Goal: Task Accomplishment & Management: Manage account settings

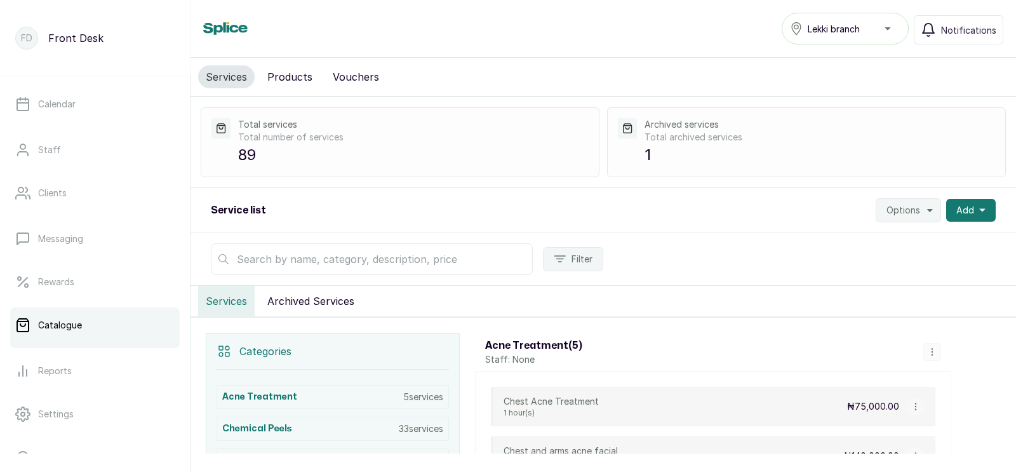
click at [350, 260] on input "text" at bounding box center [372, 259] width 322 height 32
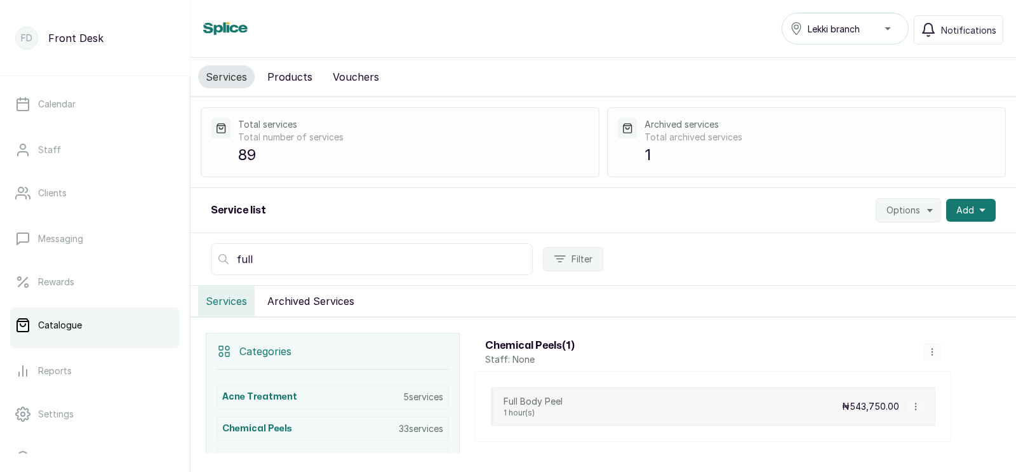
click at [341, 259] on input "full" at bounding box center [372, 259] width 322 height 32
type input "f"
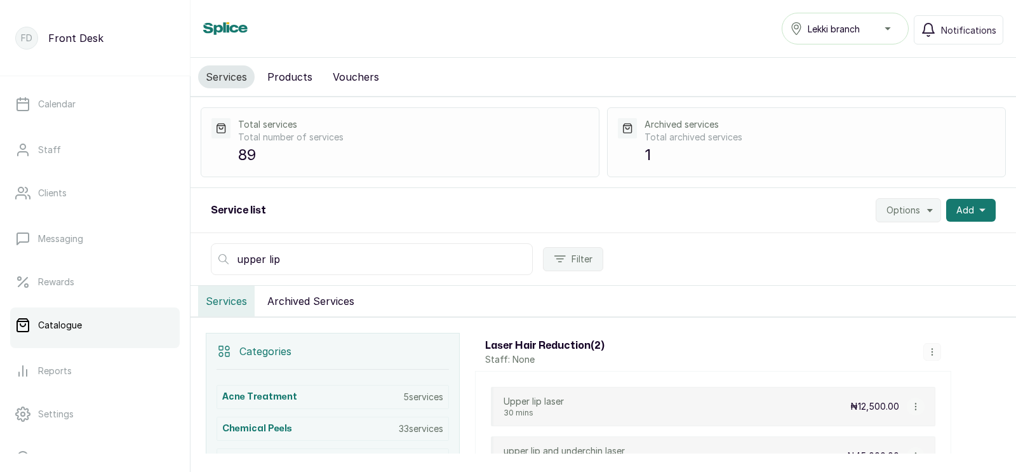
scroll to position [100, 0]
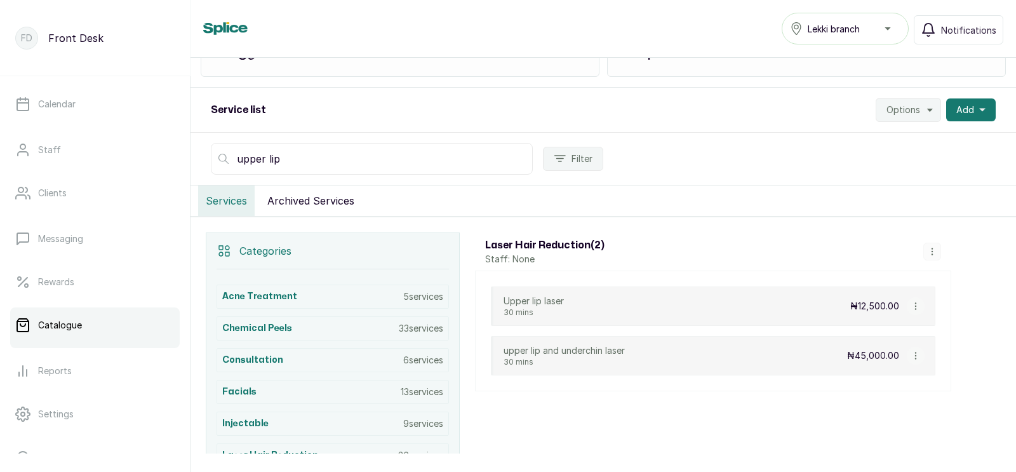
type input "upper lip"
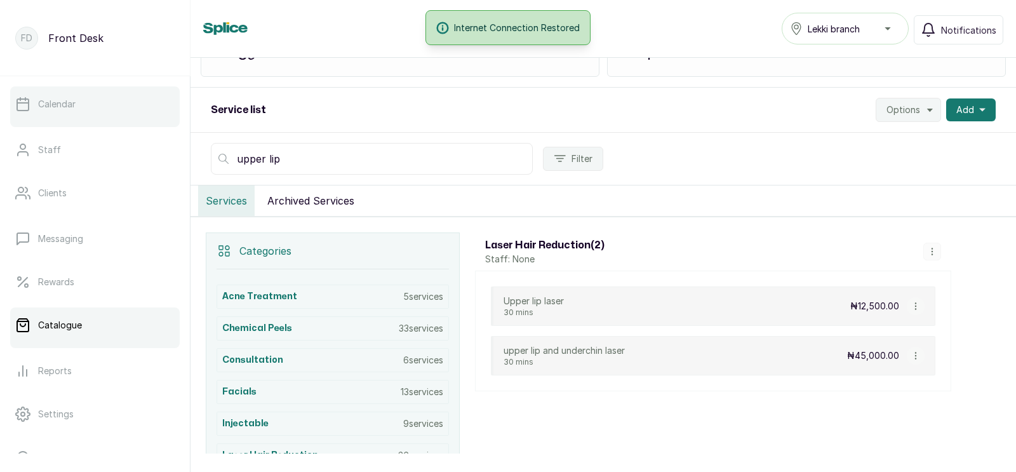
click at [65, 107] on p "Calendar" at bounding box center [56, 104] width 37 height 13
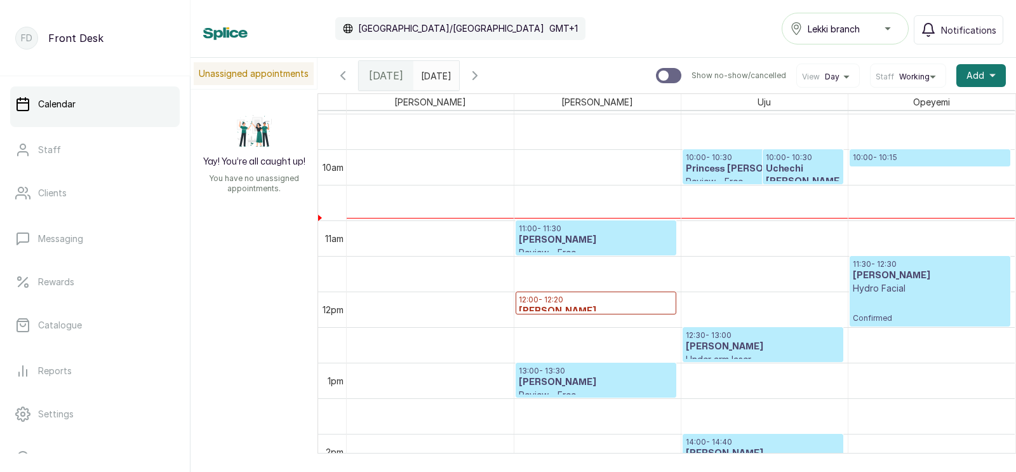
click at [785, 166] on h3 "Uchechi [PERSON_NAME]" at bounding box center [803, 175] width 74 height 25
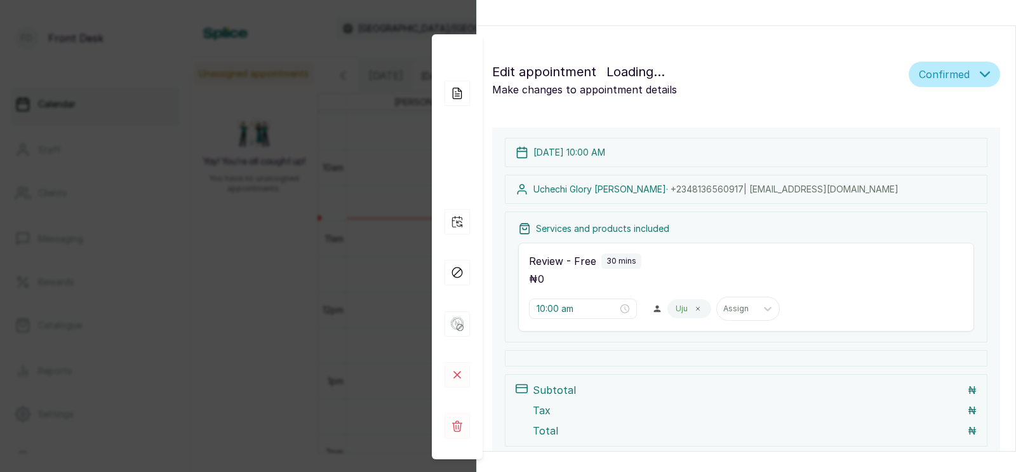
click at [347, 237] on div "Appointment Details Edit appointment Loading... Make changes to appointment det…" at bounding box center [508, 236] width 1016 height 472
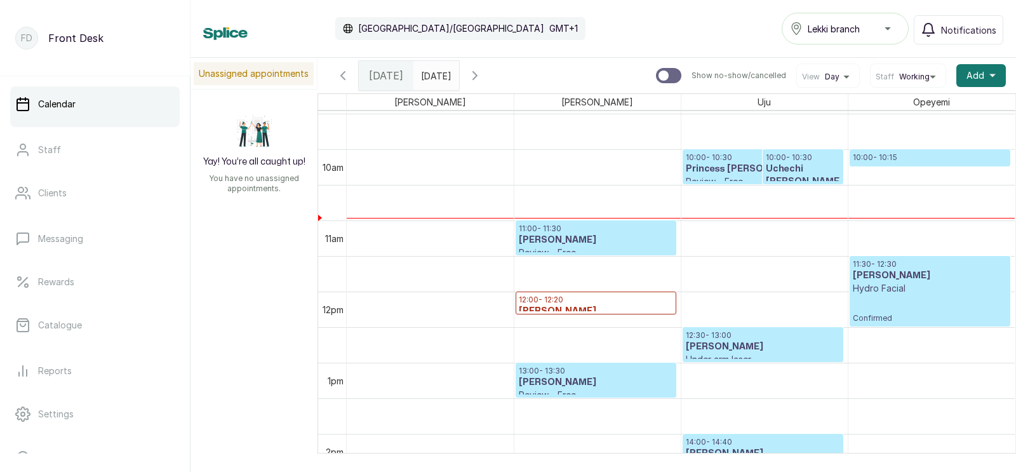
click at [709, 174] on h3 "Princess [PERSON_NAME]" at bounding box center [763, 169] width 154 height 13
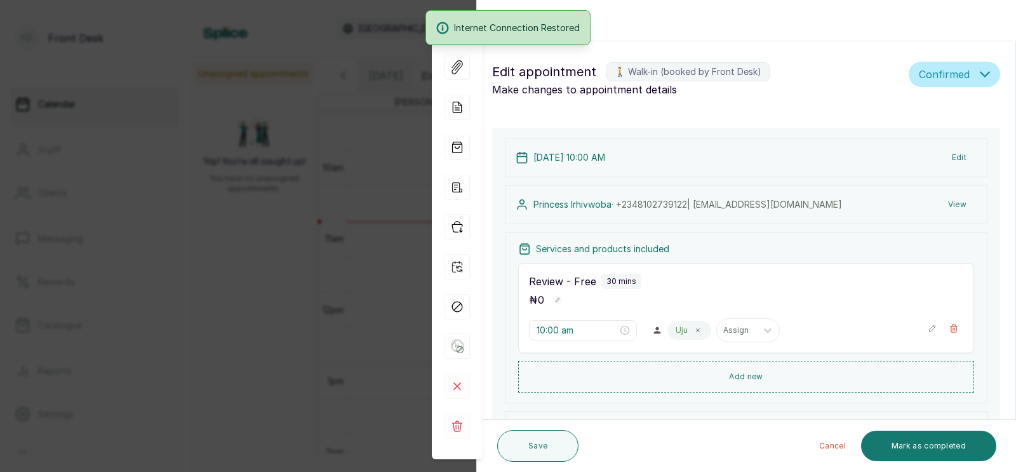
click at [334, 260] on div "Back Appointment Details Edit appointment 🚶 Walk-in (booked by Front Desk) Make…" at bounding box center [508, 236] width 1016 height 472
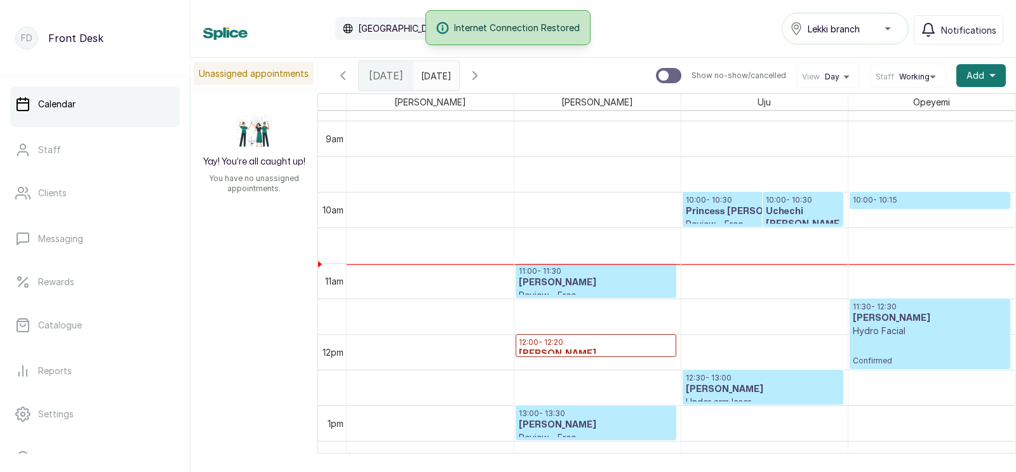
scroll to position [616, 0]
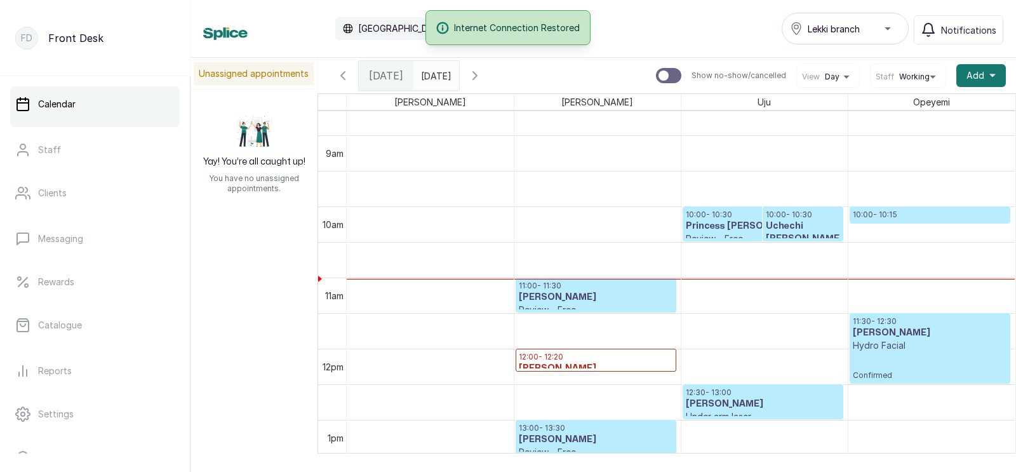
click at [733, 225] on h3 "Princess [PERSON_NAME]" at bounding box center [763, 226] width 154 height 13
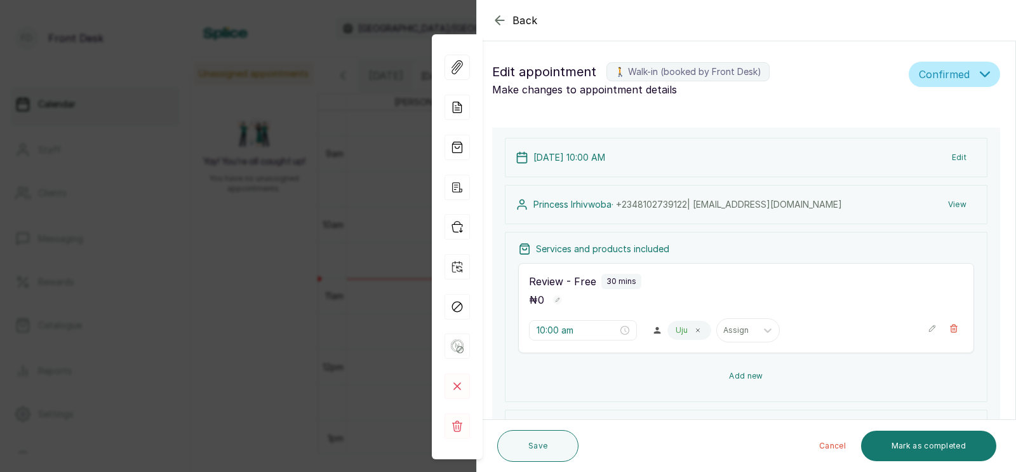
click at [741, 361] on button "Add new" at bounding box center [746, 376] width 456 height 30
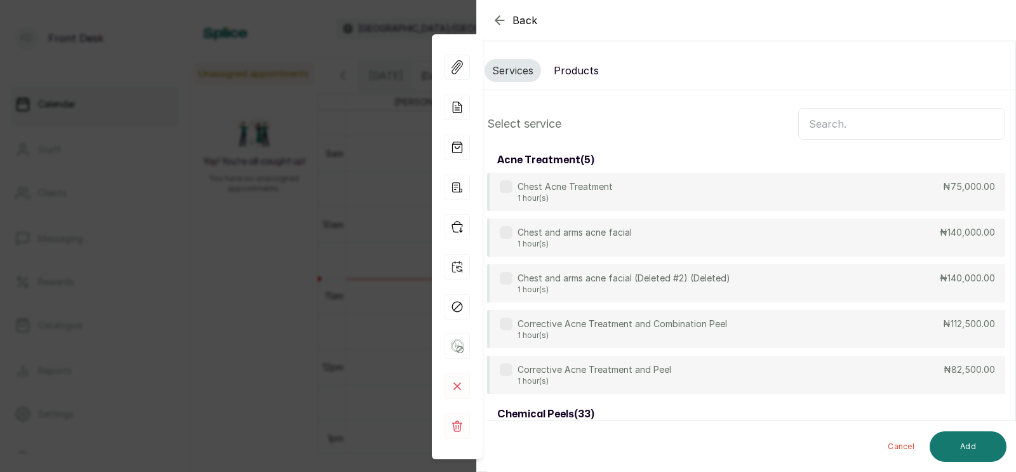
click at [835, 123] on input "text" at bounding box center [901, 124] width 207 height 32
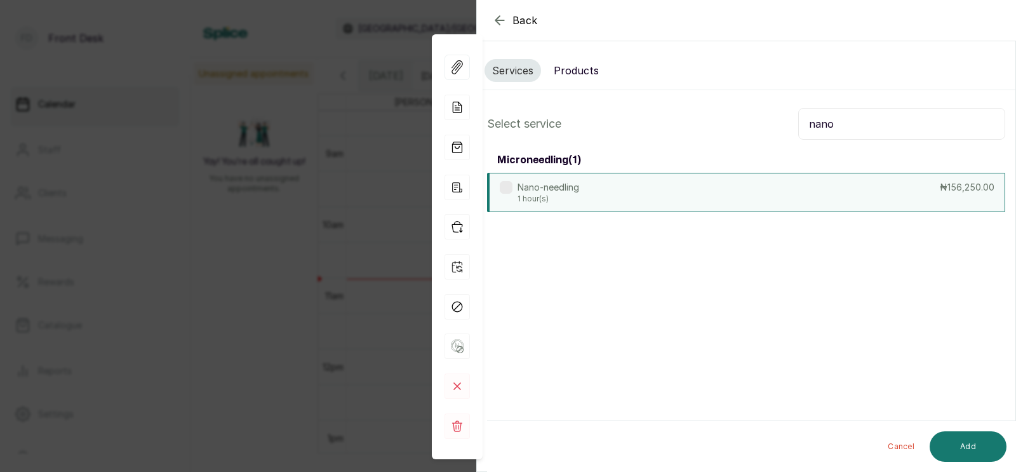
type input "nano"
click at [776, 183] on div "Nano-needling 1 hour(s) ₦156,250.00" at bounding box center [746, 192] width 518 height 39
click at [964, 438] on button "Add" at bounding box center [968, 446] width 77 height 30
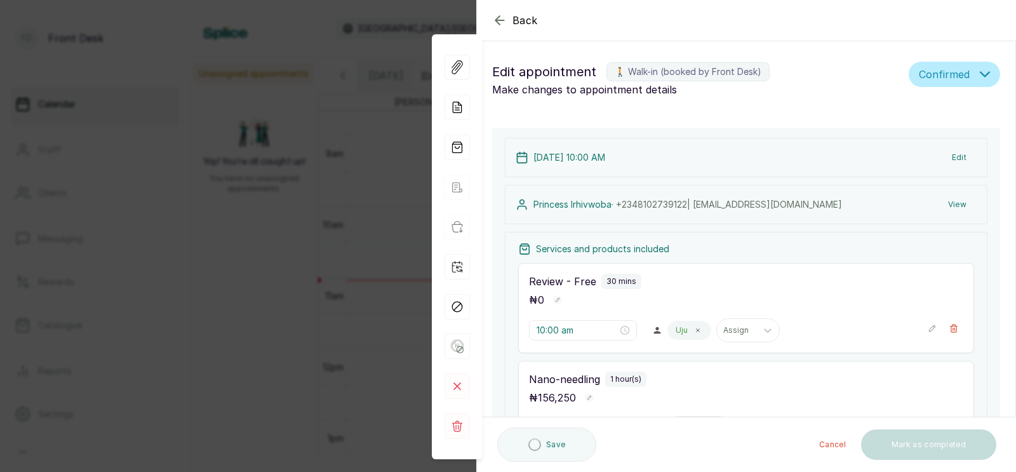
click at [742, 458] on button "Add new" at bounding box center [746, 473] width 456 height 30
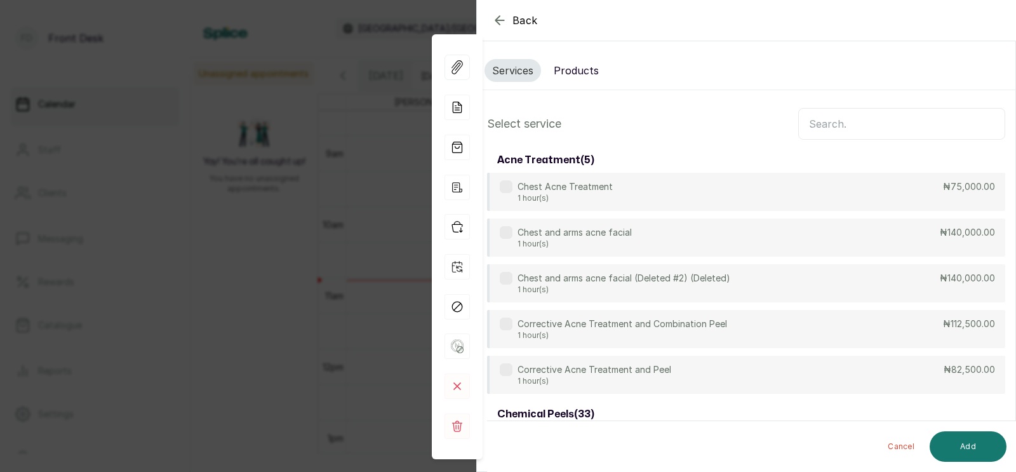
click at [829, 123] on input "text" at bounding box center [901, 124] width 207 height 32
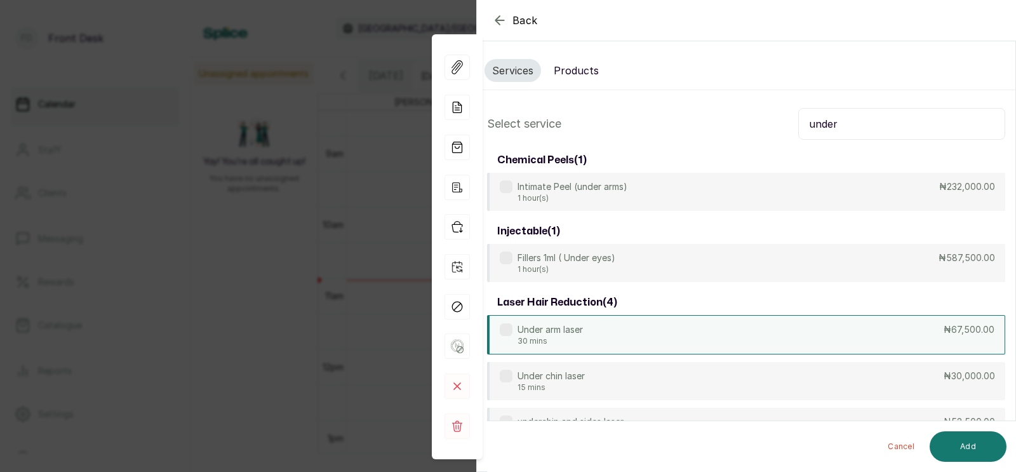
type input "under"
click at [628, 337] on div "Under arm laser 30 mins ₦67,500.00" at bounding box center [746, 334] width 518 height 39
click at [963, 446] on button "Add" at bounding box center [968, 446] width 77 height 30
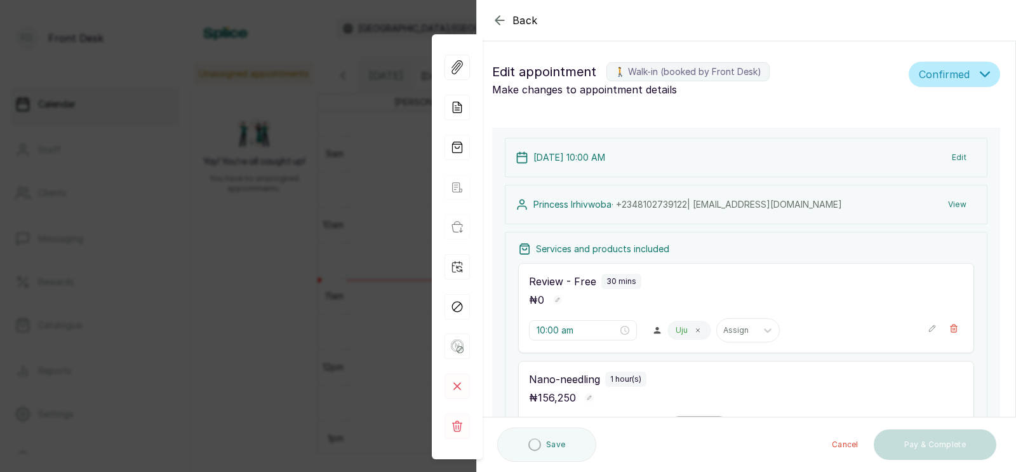
type input "11:30 am"
click at [674, 422] on div at bounding box center [687, 427] width 27 height 11
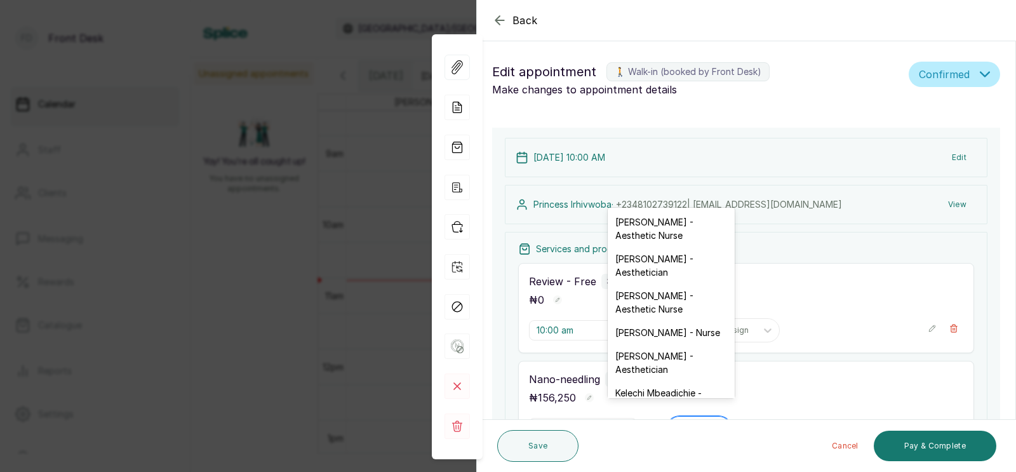
scroll to position [237, 0]
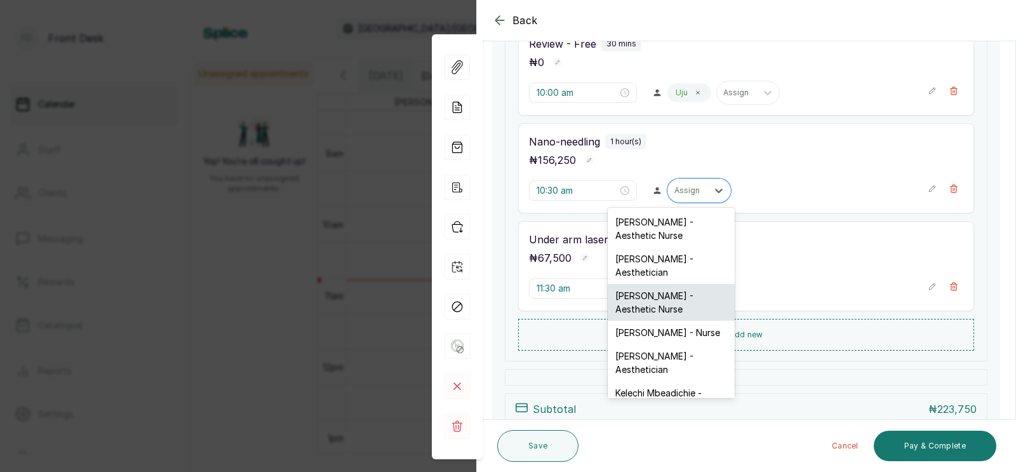
click at [646, 298] on div "[PERSON_NAME] - Aesthetic Nurse" at bounding box center [671, 302] width 127 height 37
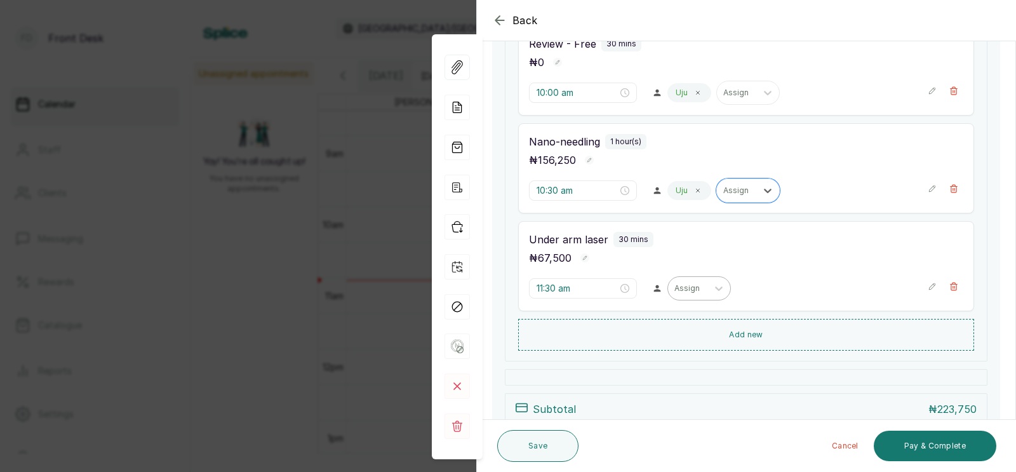
click at [674, 286] on div at bounding box center [687, 288] width 27 height 11
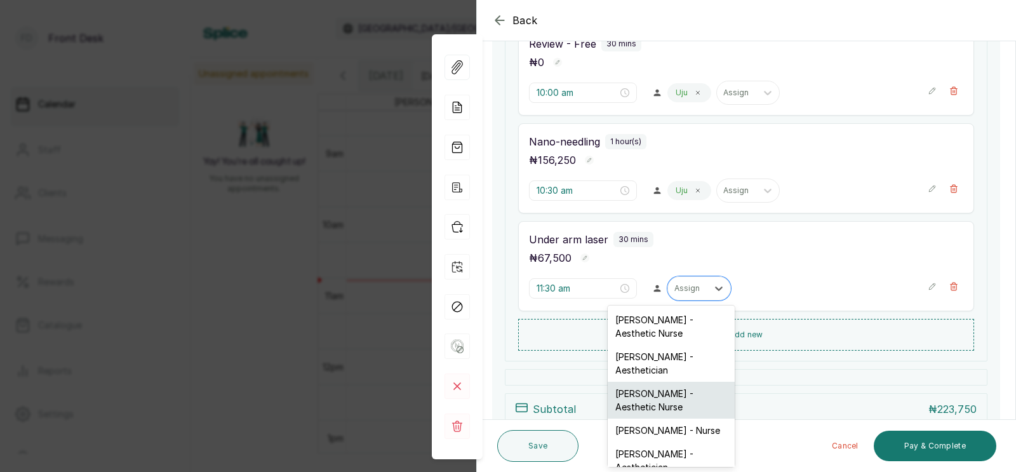
click at [650, 396] on div "[PERSON_NAME] - Aesthetic Nurse" at bounding box center [671, 400] width 127 height 37
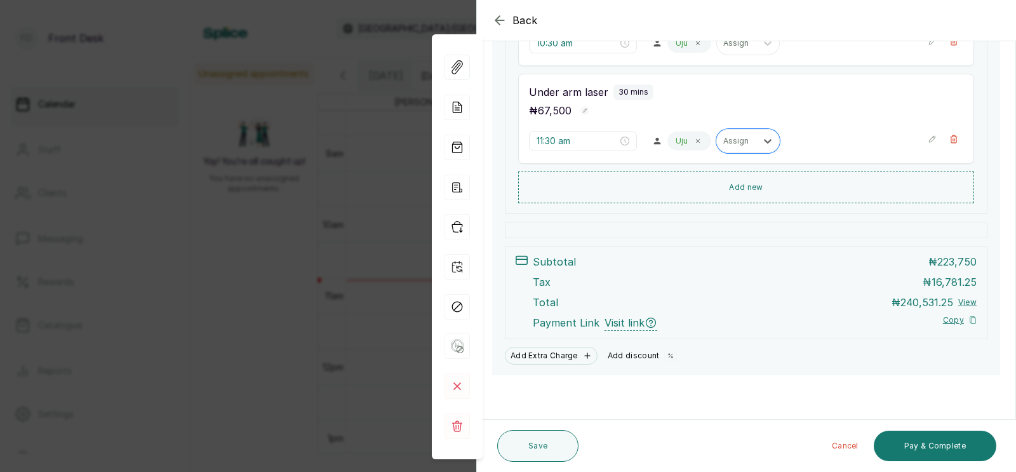
scroll to position [385, 0]
click at [641, 351] on button "Add discount" at bounding box center [643, 356] width 80 height 18
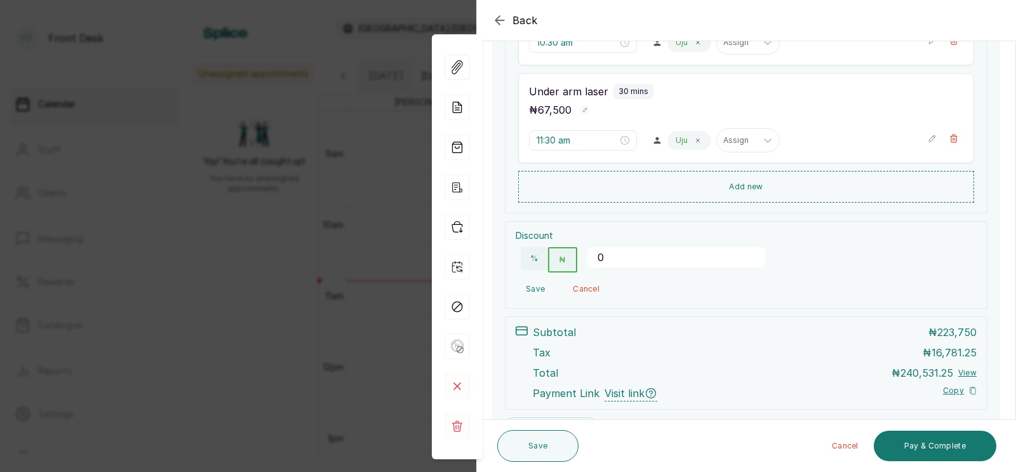
click at [615, 257] on input "0" at bounding box center [676, 257] width 178 height 20
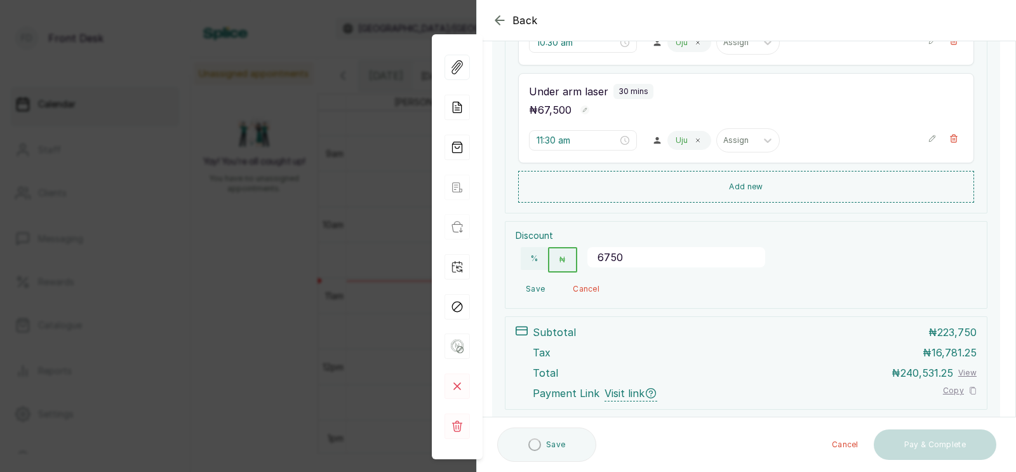
type input "67500"
click at [533, 285] on button "Save" at bounding box center [535, 288] width 39 height 23
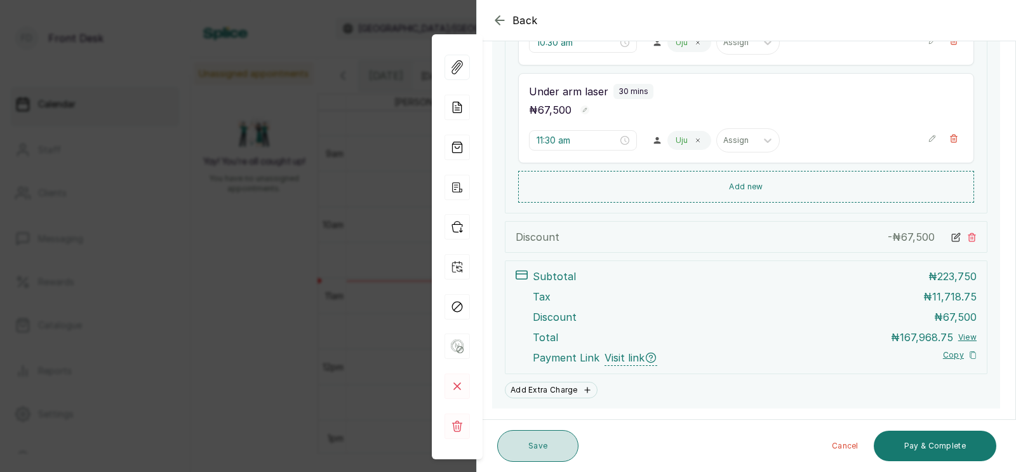
click at [538, 449] on button "Save" at bounding box center [537, 446] width 81 height 32
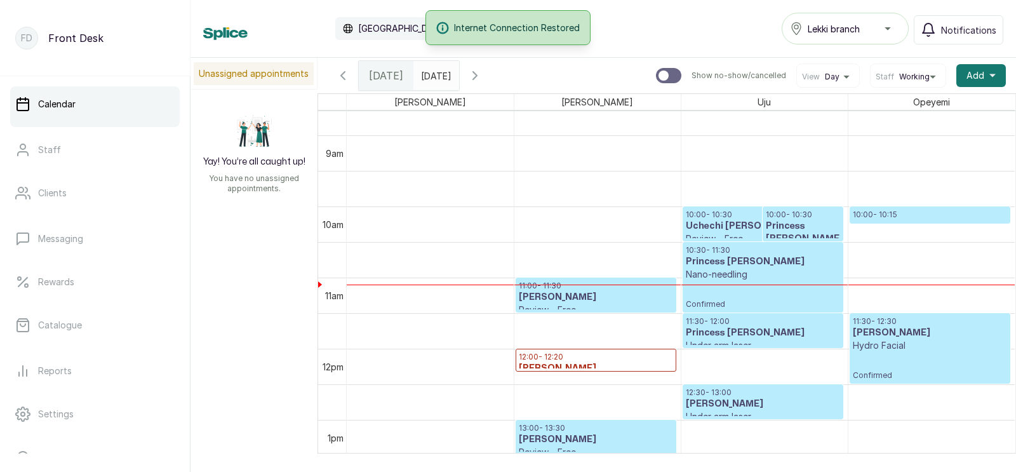
click at [915, 214] on p "10:00 - 10:15" at bounding box center [930, 215] width 155 height 10
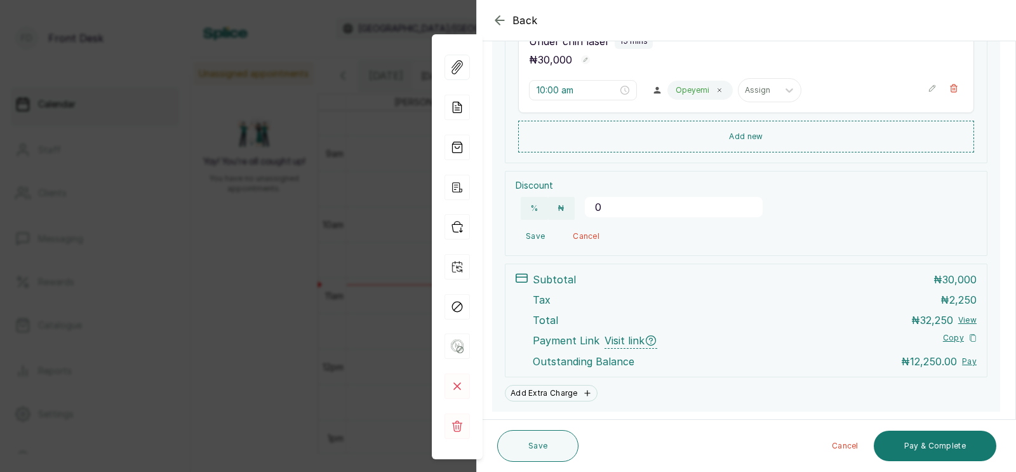
scroll to position [328, 0]
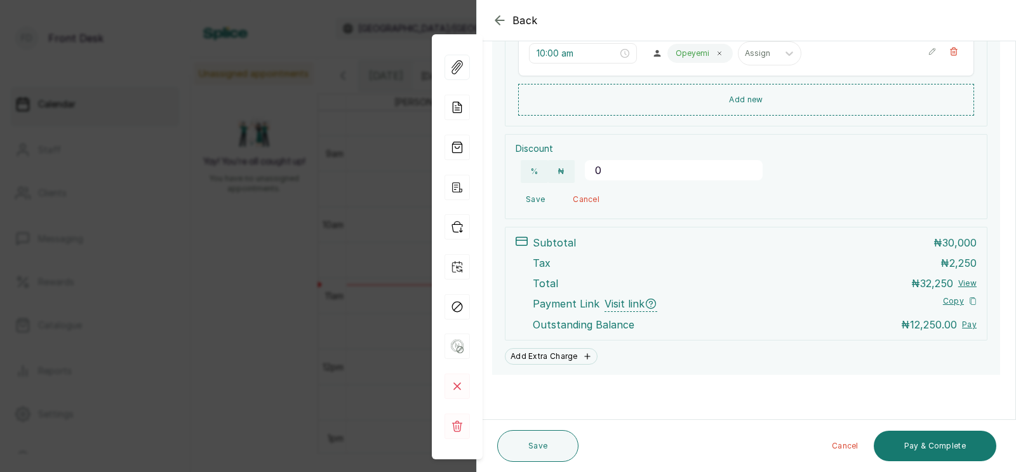
click at [609, 166] on input "0" at bounding box center [674, 170] width 178 height 20
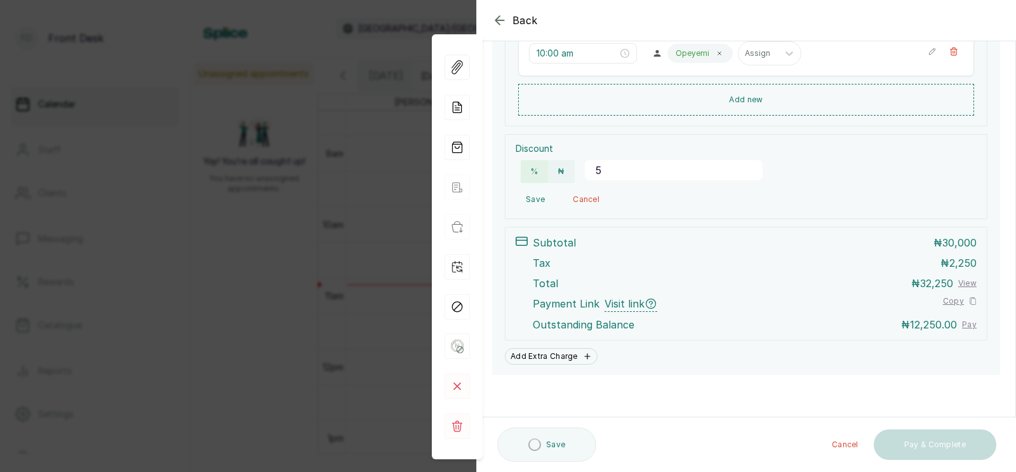
type input "5"
click at [528, 165] on button "%" at bounding box center [534, 171] width 27 height 23
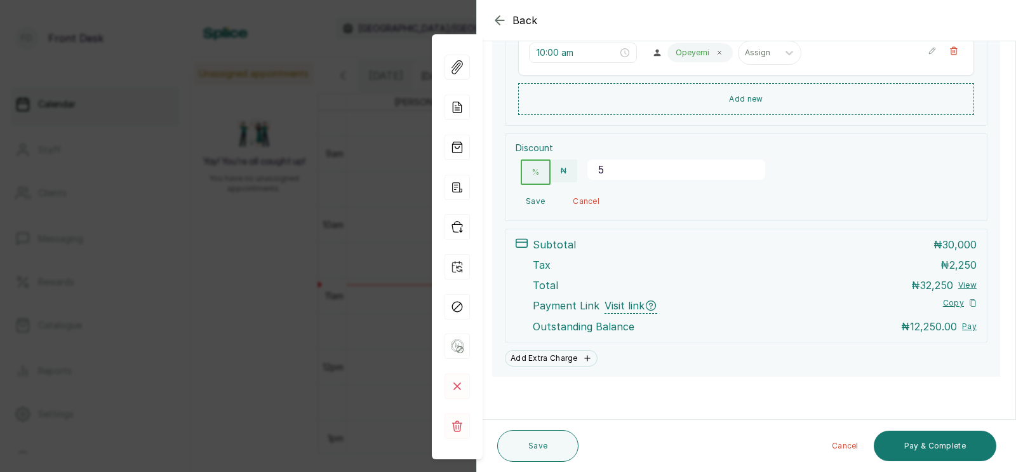
click at [533, 198] on button "Save" at bounding box center [535, 201] width 39 height 23
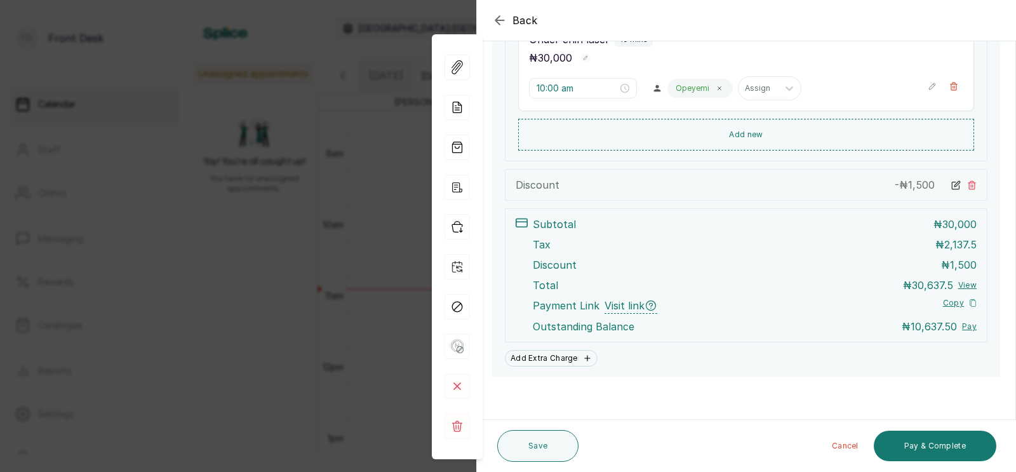
scroll to position [295, 0]
click at [952, 180] on icon at bounding box center [955, 183] width 7 height 7
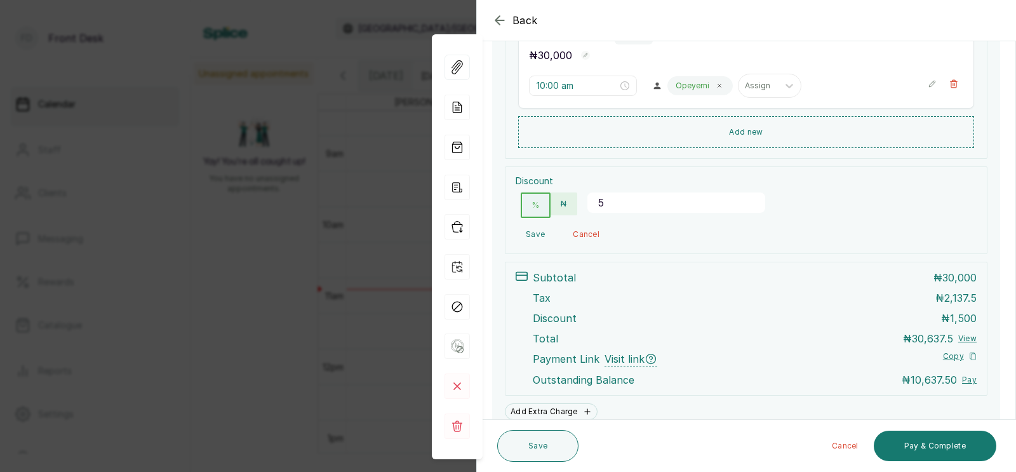
click at [557, 201] on button "₦" at bounding box center [564, 203] width 26 height 23
click at [613, 201] on input "5" at bounding box center [676, 202] width 178 height 20
type input "2093.023"
click at [538, 445] on button "Save" at bounding box center [537, 446] width 81 height 32
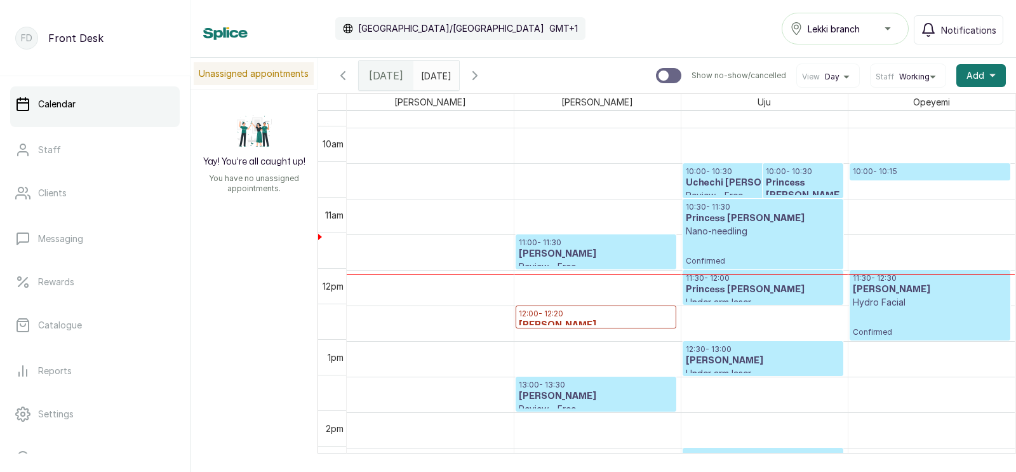
scroll to position [659, 0]
click at [912, 170] on p "10:00 - 10:15" at bounding box center [930, 171] width 155 height 10
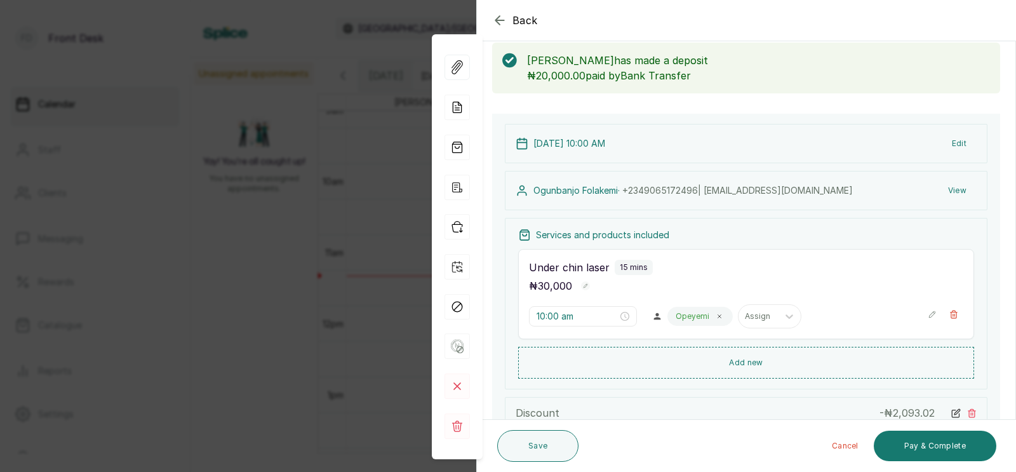
scroll to position [67, 0]
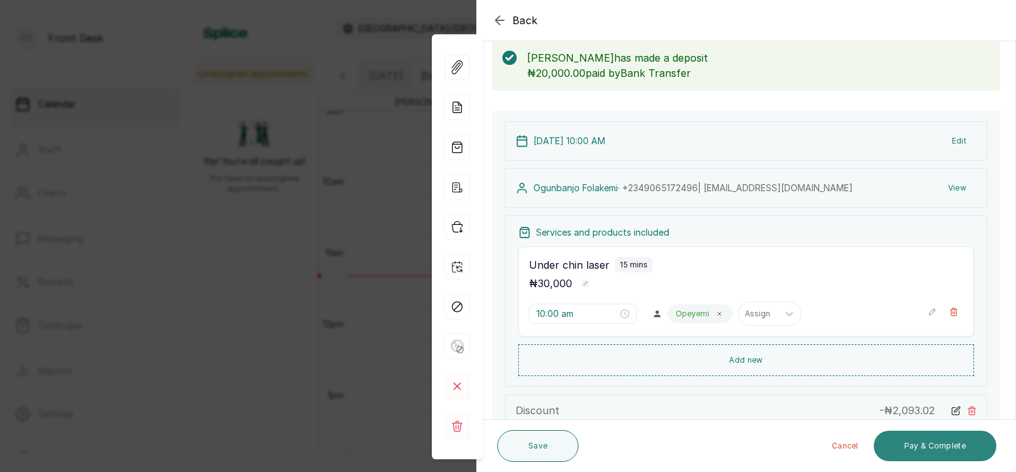
click at [925, 443] on button "Pay & Complete" at bounding box center [935, 446] width 123 height 30
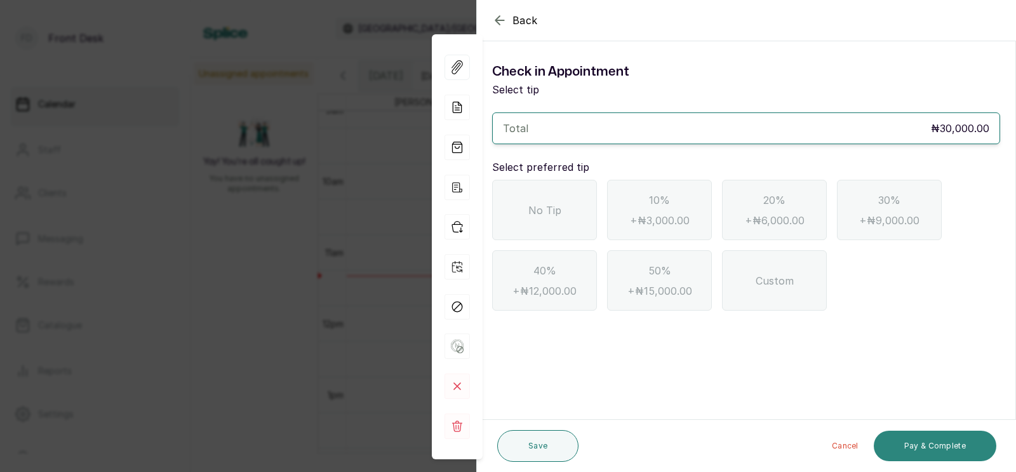
scroll to position [0, 0]
click at [519, 203] on div "No Tip" at bounding box center [544, 210] width 105 height 60
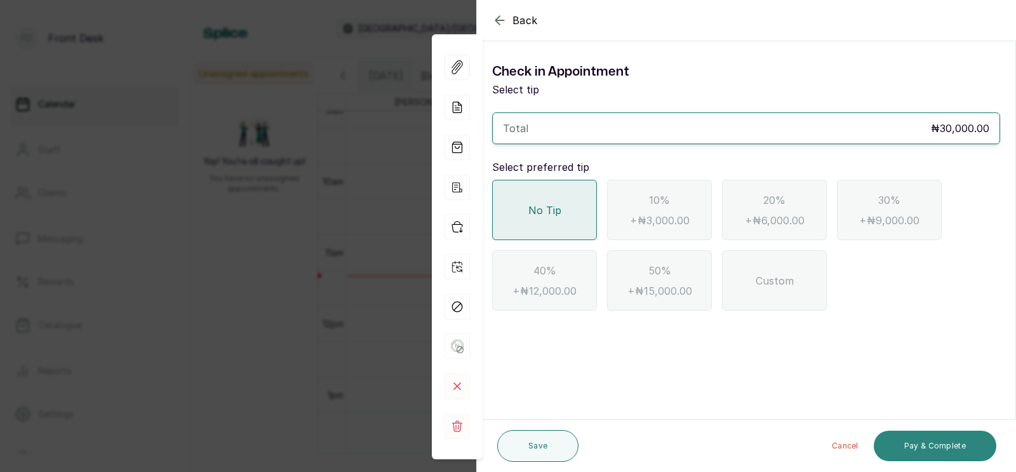
click at [932, 444] on button "Pay & Complete" at bounding box center [935, 446] width 123 height 30
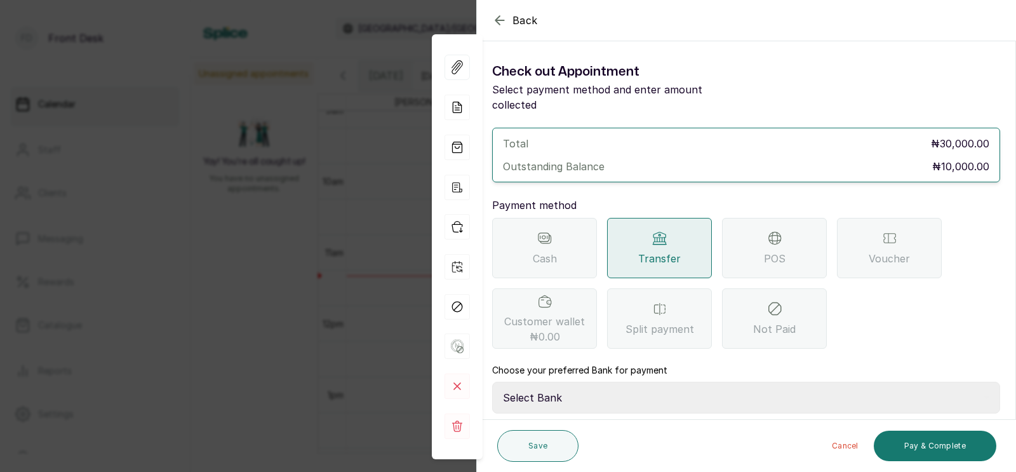
scroll to position [100, 0]
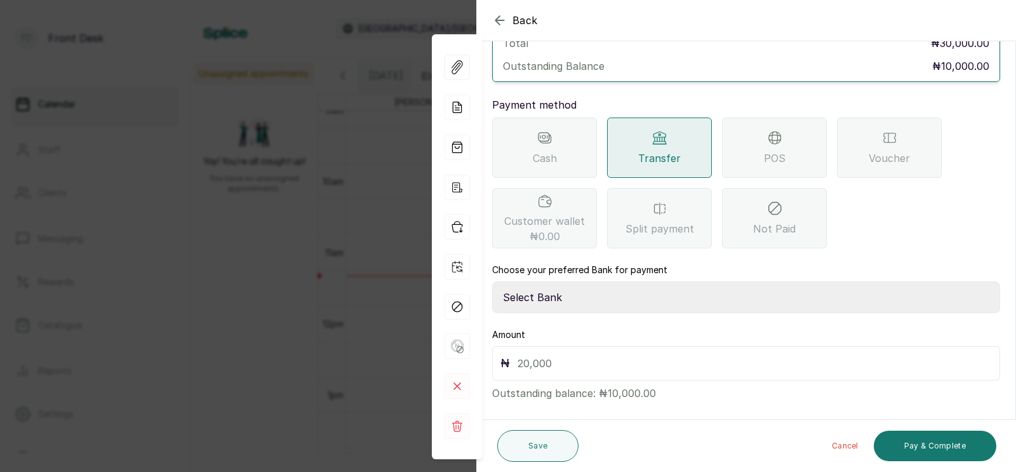
click at [582, 281] on select "Select Bank [PERSON_NAME] Fairmoney Microfinance Bank SKN ANALYTICS MED AESTH. …" at bounding box center [746, 297] width 508 height 32
select select "43272bc0-21c6-4b19-b9fb-c2093b8603c2"
click at [562, 354] on input "text" at bounding box center [754, 363] width 474 height 18
type input "10,000"
click at [332, 239] on div "Back Appointment Details Check out Appointment Select payment method and enter …" at bounding box center [508, 236] width 1016 height 472
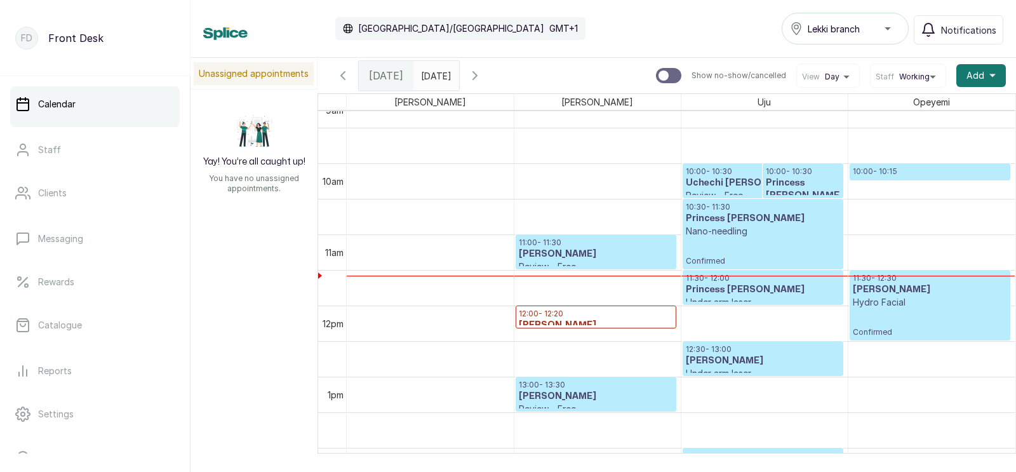
click at [700, 177] on h3 "Uchechi [PERSON_NAME]" at bounding box center [763, 183] width 154 height 13
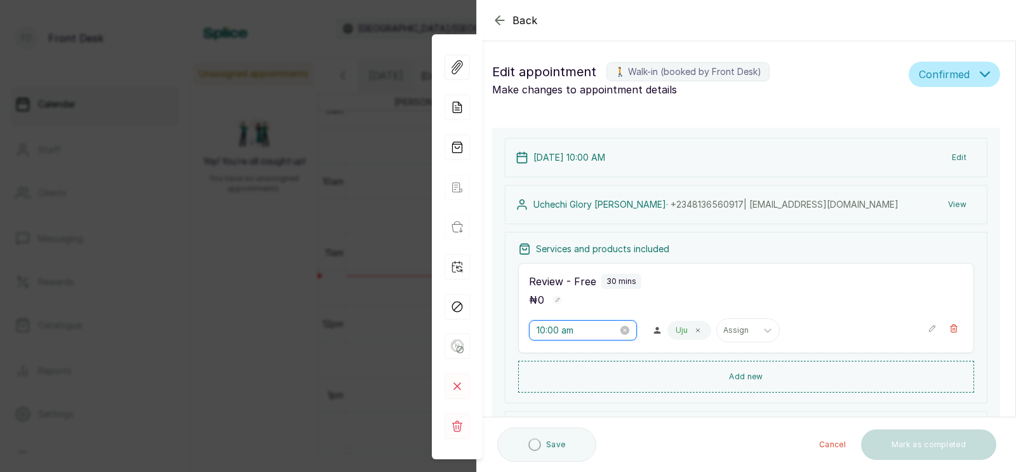
click at [563, 330] on input "10:00 am" at bounding box center [577, 330] width 81 height 14
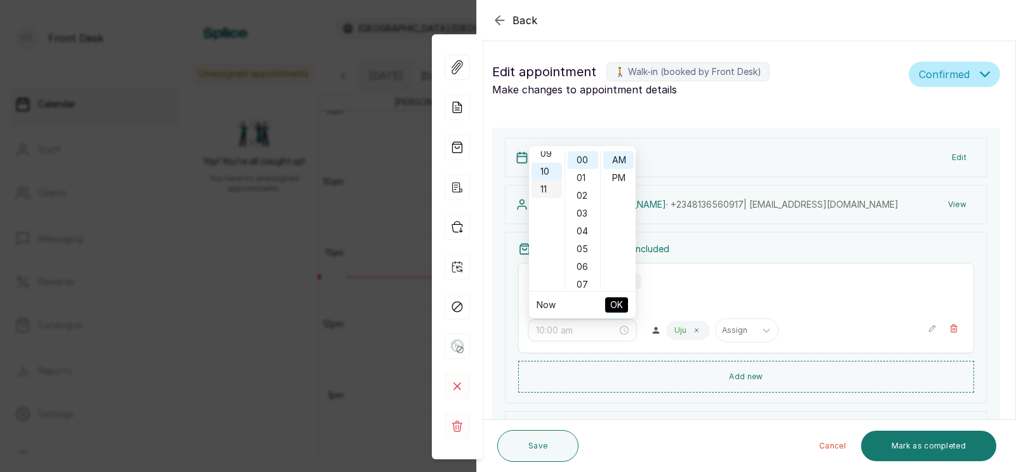
scroll to position [175, 0]
type input "12:00 pm"
click at [618, 177] on div "PM" at bounding box center [618, 178] width 30 height 18
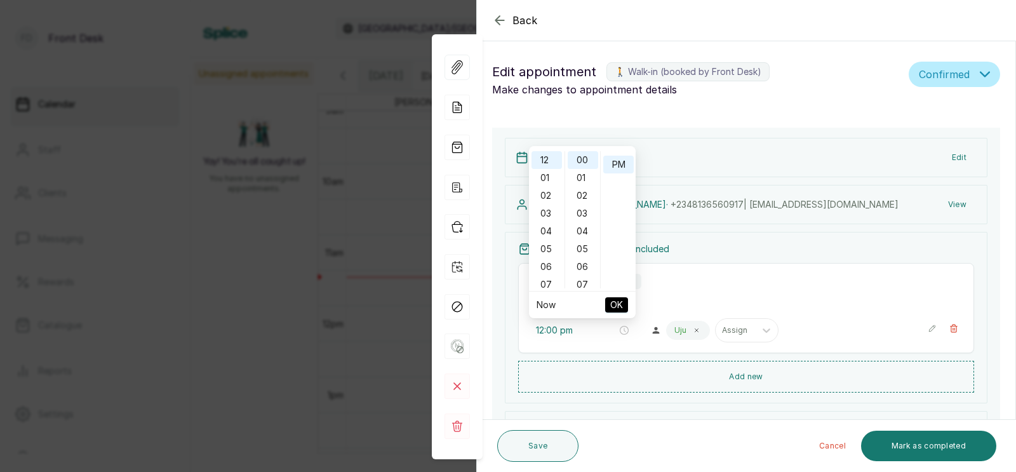
scroll to position [16, 0]
click at [615, 305] on span "OK" at bounding box center [616, 305] width 13 height 24
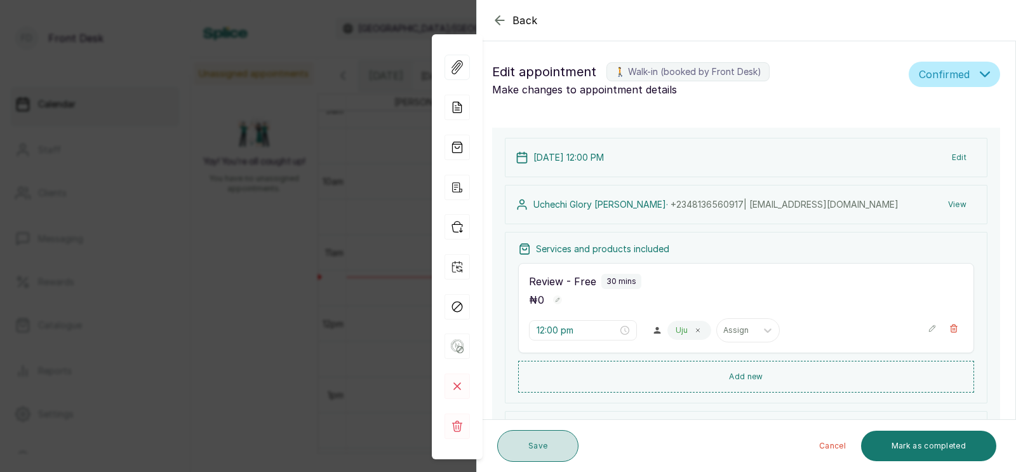
click at [544, 443] on button "Save" at bounding box center [537, 446] width 81 height 32
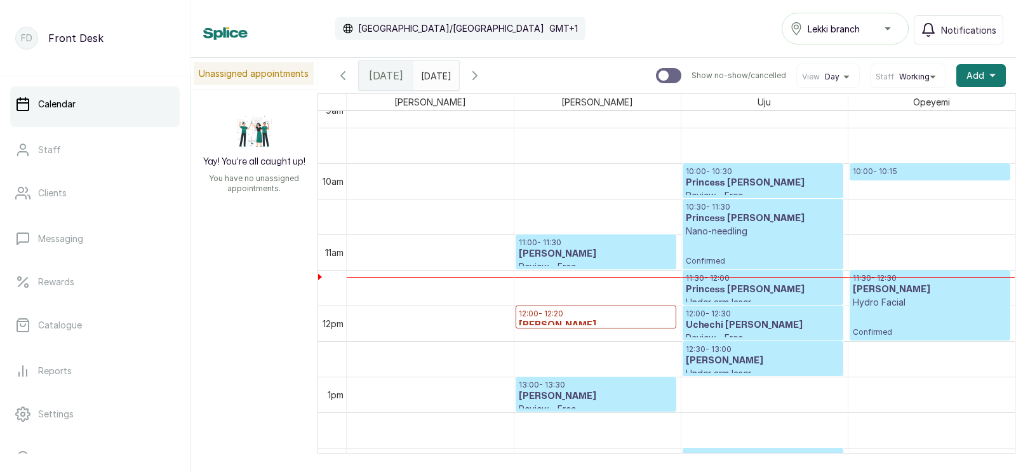
click at [902, 166] on p "10:00 - 10:15" at bounding box center [930, 171] width 155 height 10
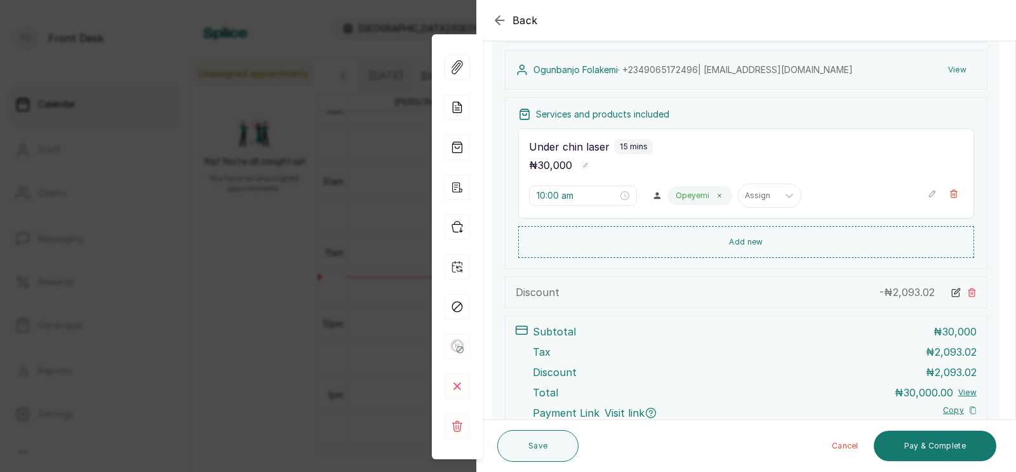
scroll to position [187, 0]
click at [575, 195] on input "10:00 am" at bounding box center [577, 194] width 81 height 14
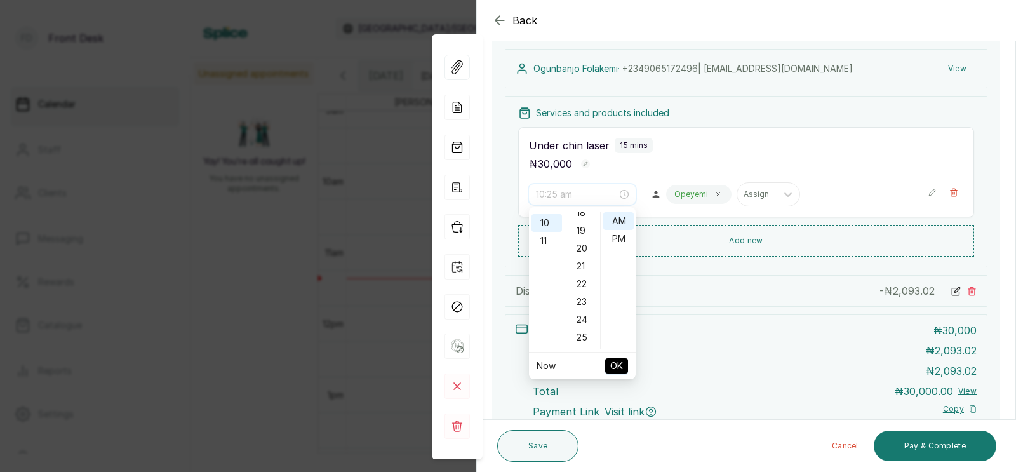
scroll to position [436, 0]
click at [579, 314] on div "30" at bounding box center [583, 318] width 30 height 18
type input "10:30 am"
click at [615, 361] on span "OK" at bounding box center [616, 366] width 13 height 24
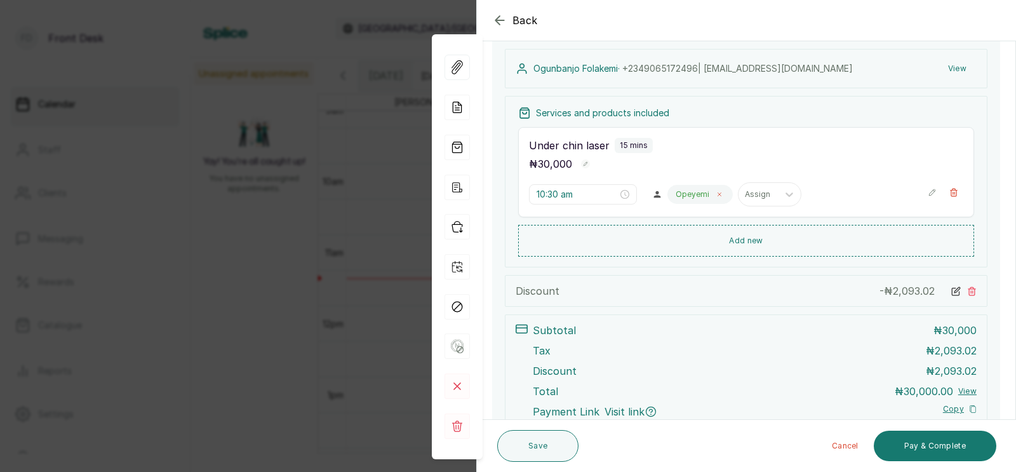
click at [716, 194] on icon at bounding box center [719, 194] width 6 height 6
click at [674, 193] on div at bounding box center [687, 194] width 27 height 11
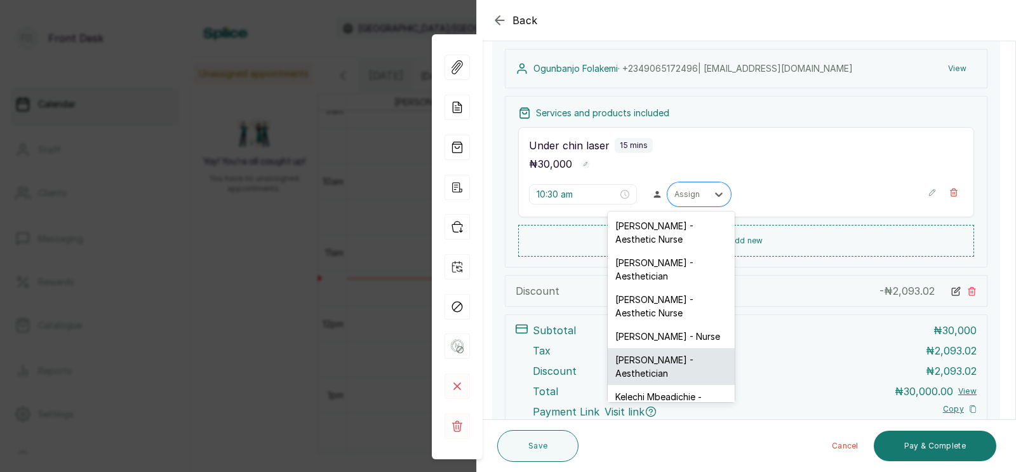
scroll to position [69, 0]
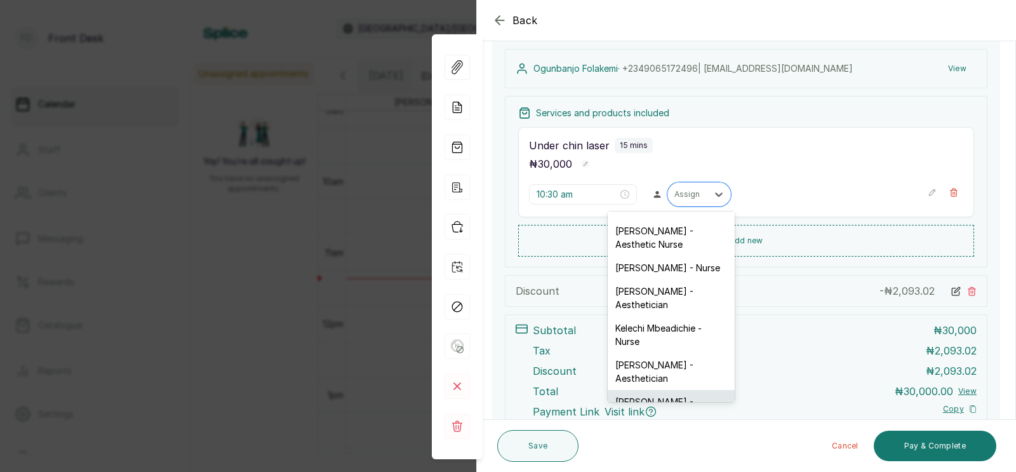
click at [644, 390] on div "[PERSON_NAME] - Aesthetician" at bounding box center [671, 408] width 127 height 37
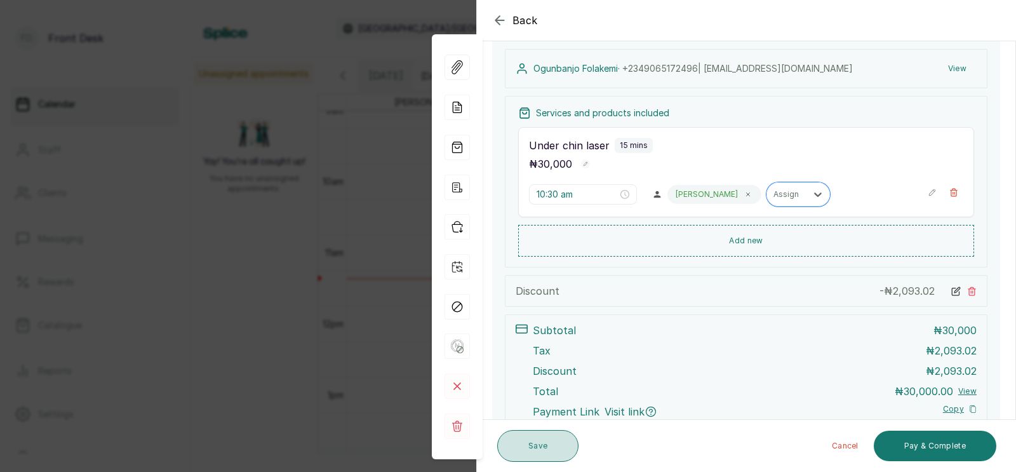
click at [537, 446] on button "Save" at bounding box center [537, 446] width 81 height 32
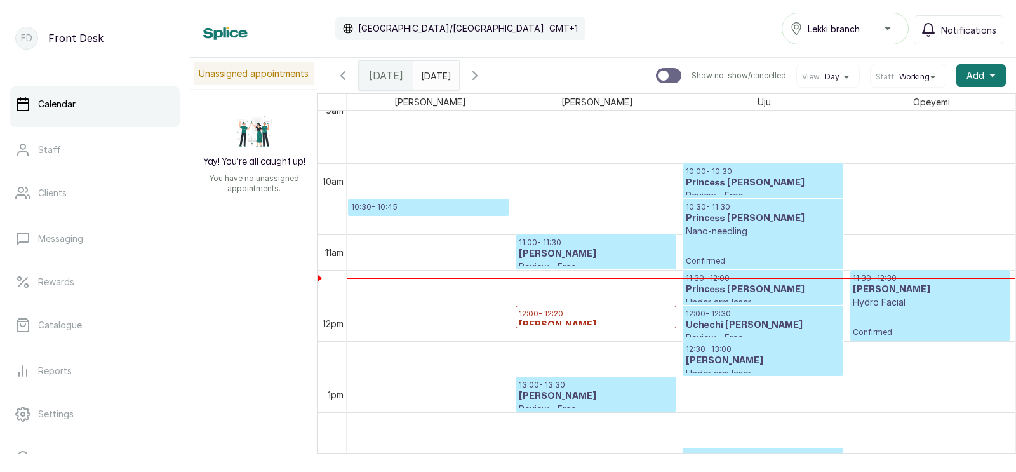
click at [418, 211] on p "10:30 - 10:45" at bounding box center [428, 207] width 155 height 10
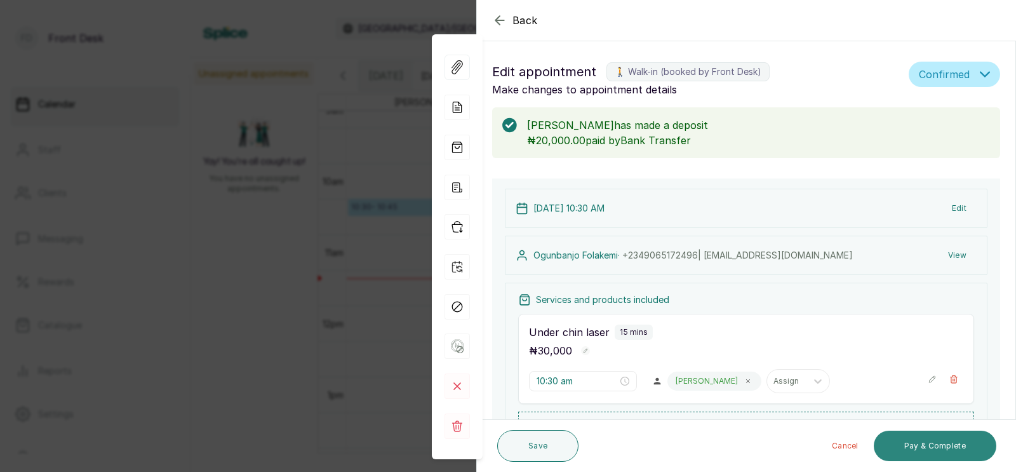
click at [931, 448] on button "Pay & Complete" at bounding box center [935, 446] width 123 height 30
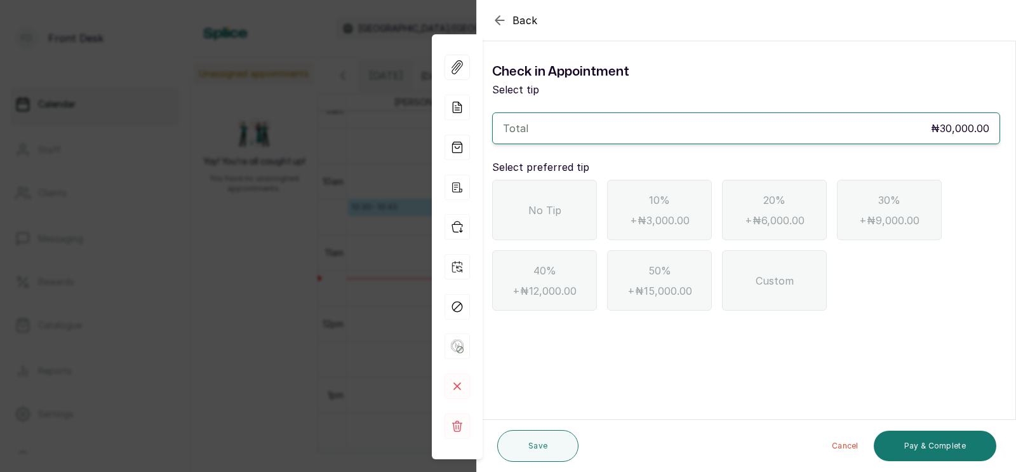
click at [570, 204] on div "No Tip" at bounding box center [544, 210] width 105 height 60
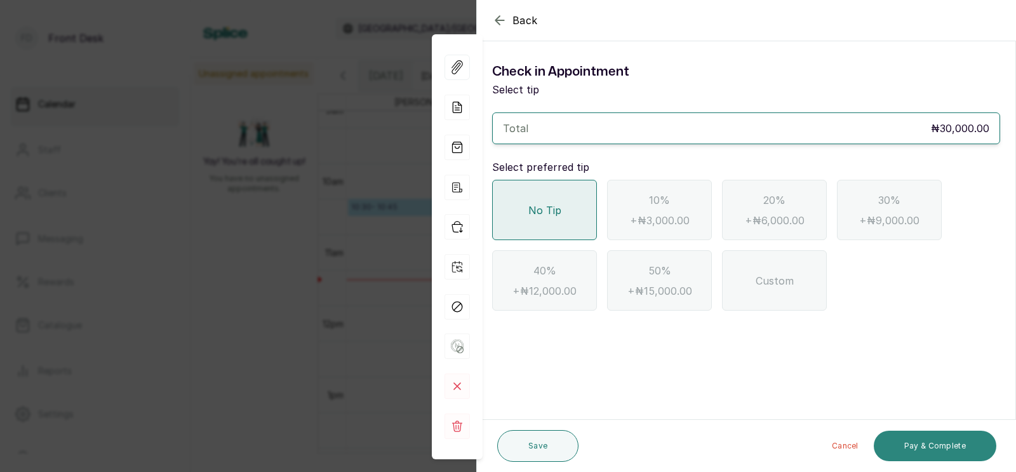
click at [941, 444] on button "Pay & Complete" at bounding box center [935, 446] width 123 height 30
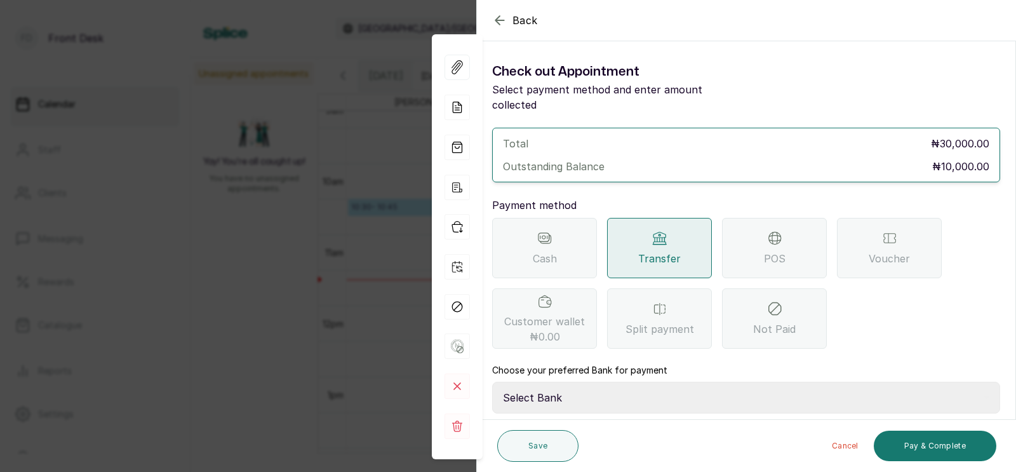
scroll to position [100, 0]
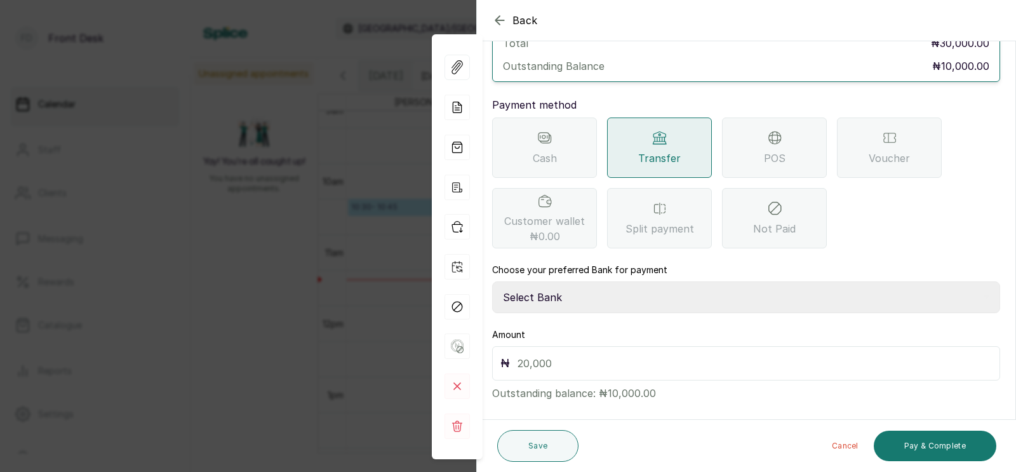
click at [603, 286] on select "Select Bank [PERSON_NAME] Fairmoney Microfinance Bank SKN ANALYTICS MED AESTH. …" at bounding box center [746, 297] width 508 height 32
select select "43272bc0-21c6-4b19-b9fb-c2093b8603c2"
click at [550, 354] on input "text" at bounding box center [754, 363] width 474 height 18
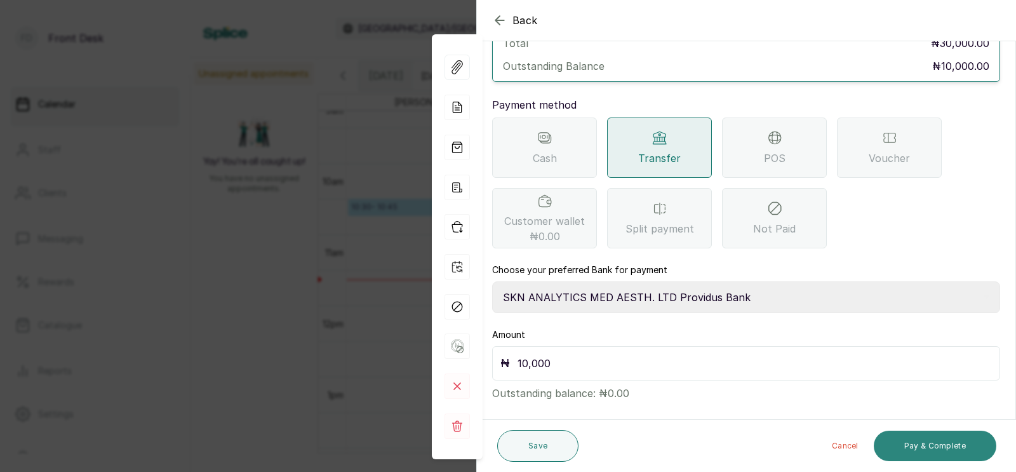
type input "10,000"
click at [916, 443] on button "Pay & Complete" at bounding box center [935, 446] width 123 height 30
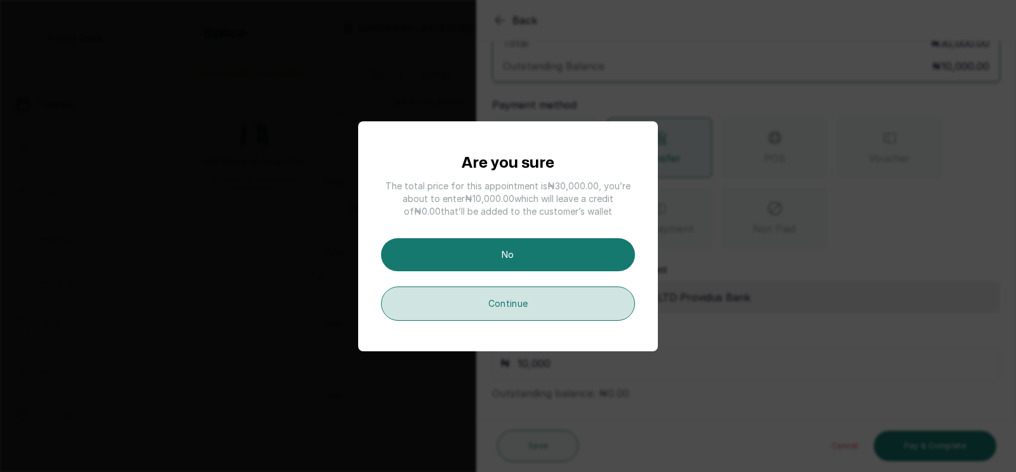
click at [512, 307] on button "Continue" at bounding box center [508, 303] width 254 height 34
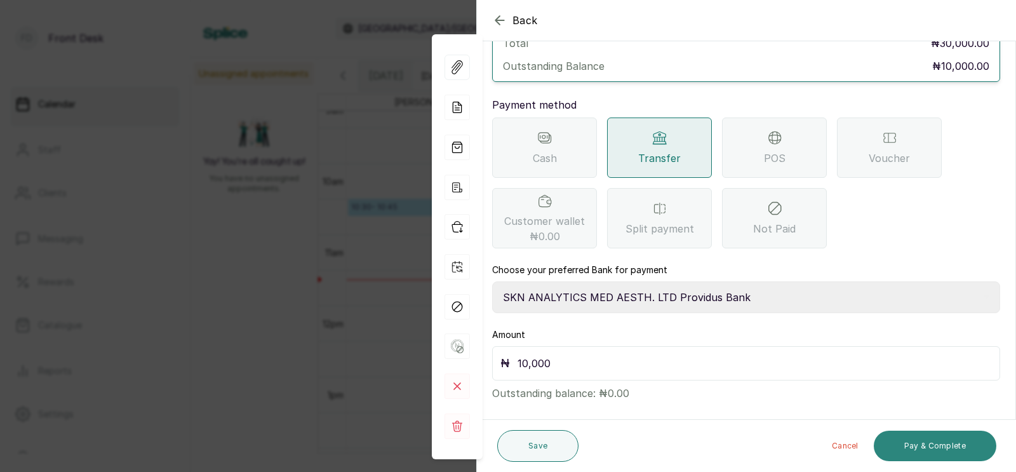
click at [933, 439] on button "Pay & Complete" at bounding box center [935, 446] width 123 height 30
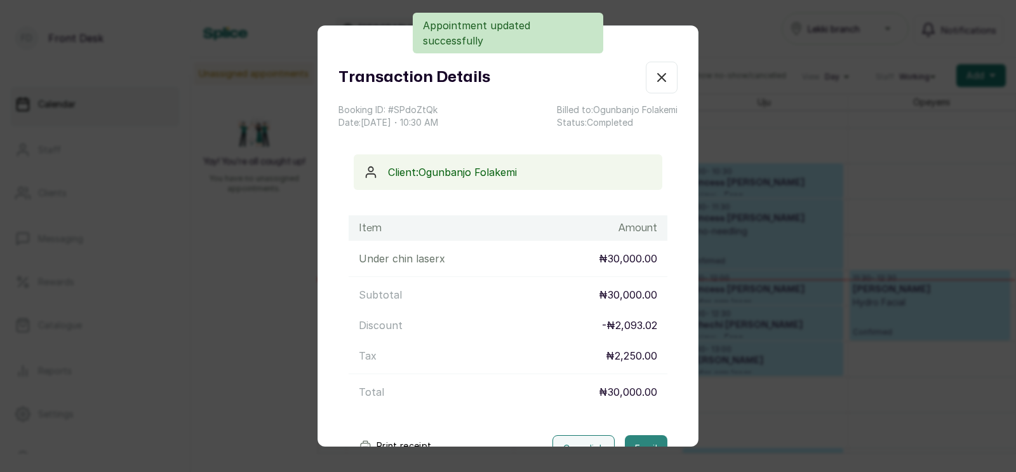
click at [642, 435] on button "Email" at bounding box center [646, 448] width 43 height 27
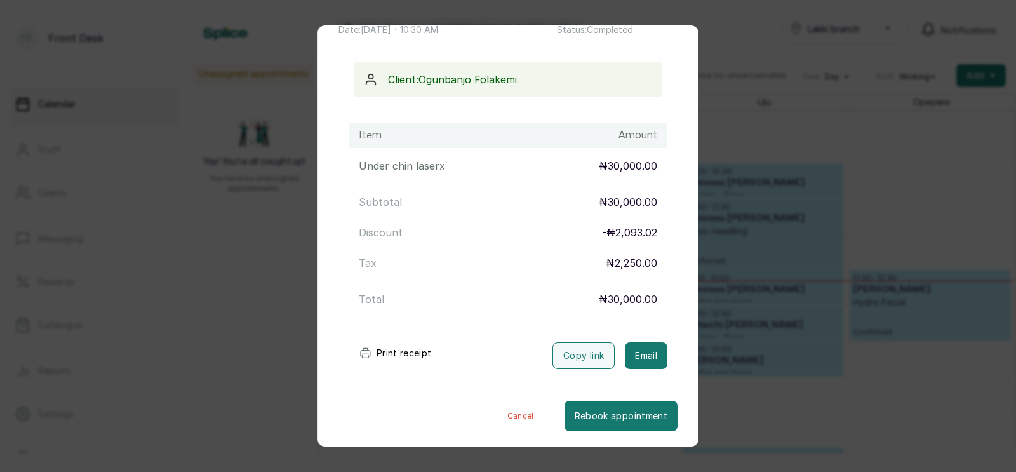
click at [749, 324] on div "Transaction Details Booking ID: # SPdoZtQk Date: [DATE] ・ 10:30 AM Billed to: […" at bounding box center [508, 236] width 1016 height 472
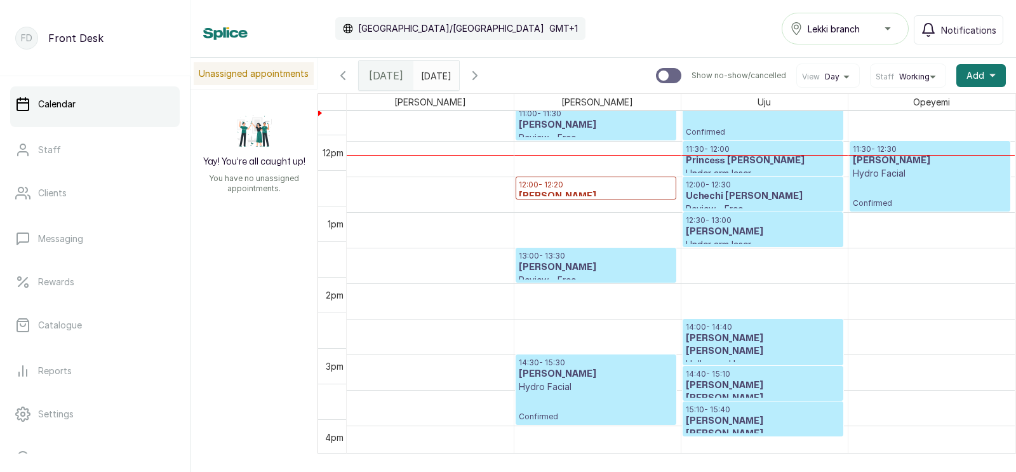
scroll to position [788, 0]
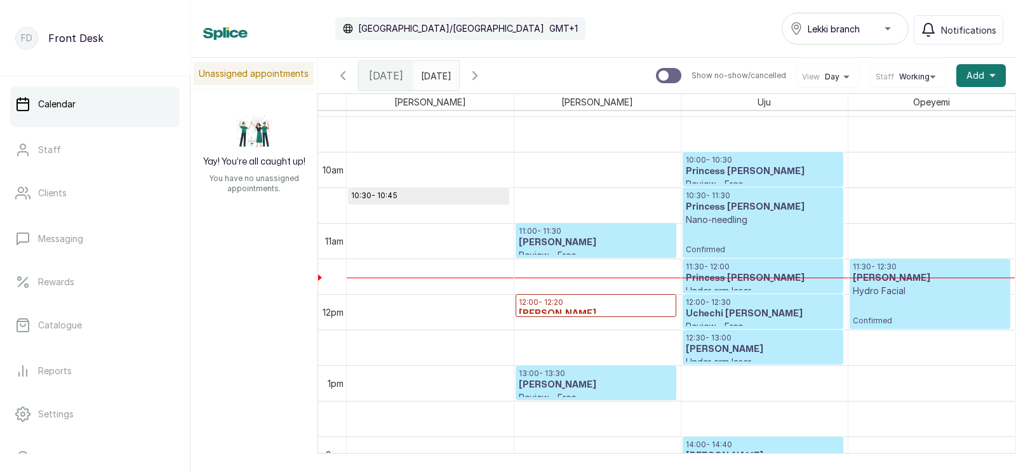
click at [899, 288] on p "Hydro Facial" at bounding box center [930, 290] width 155 height 13
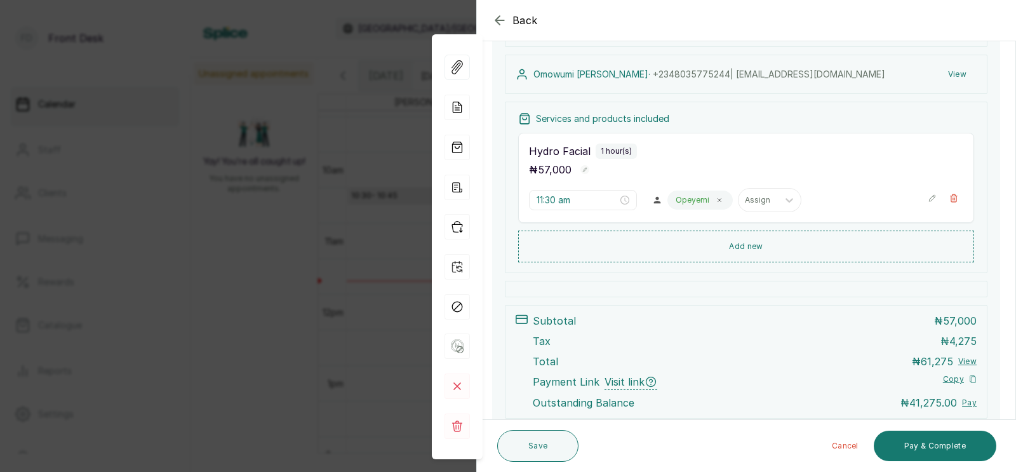
scroll to position [175, 0]
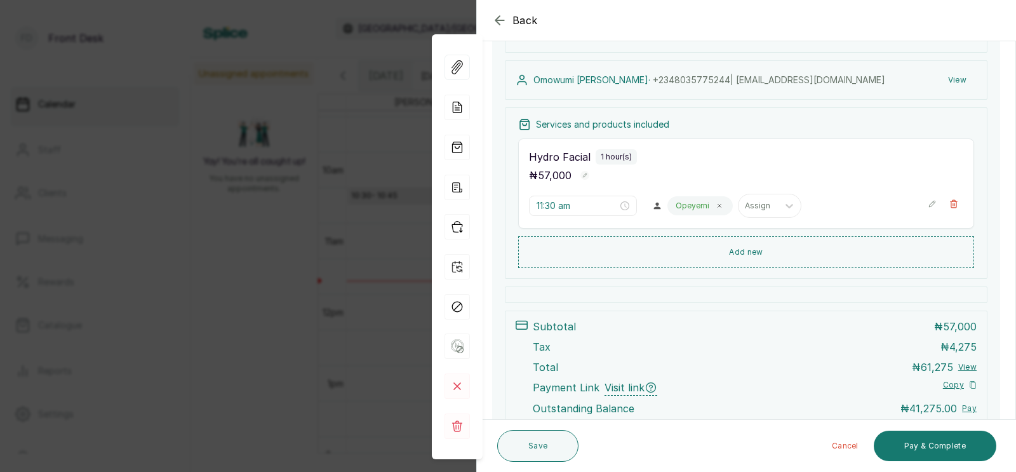
click at [347, 303] on div "Back Appointment Details Edit appointment 🚶 Walk-in (booked by Front Desk) Make…" at bounding box center [508, 236] width 1016 height 472
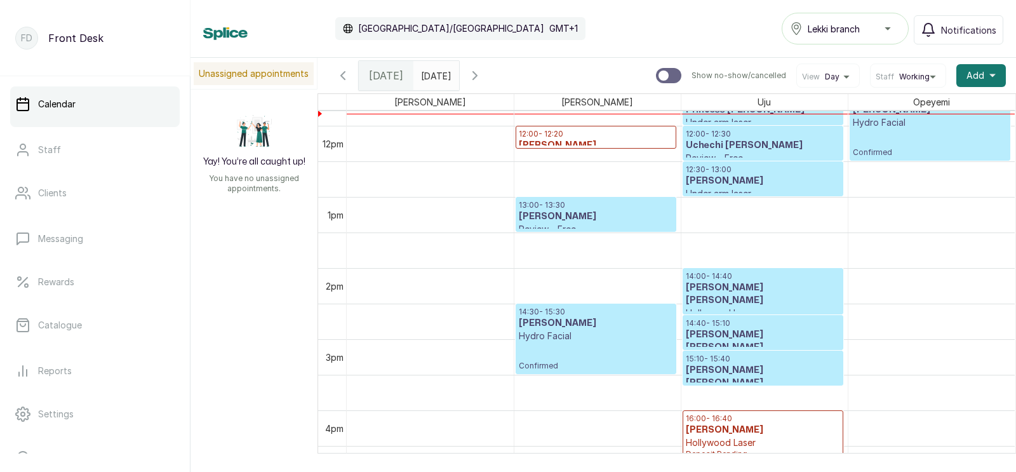
scroll to position [854, 0]
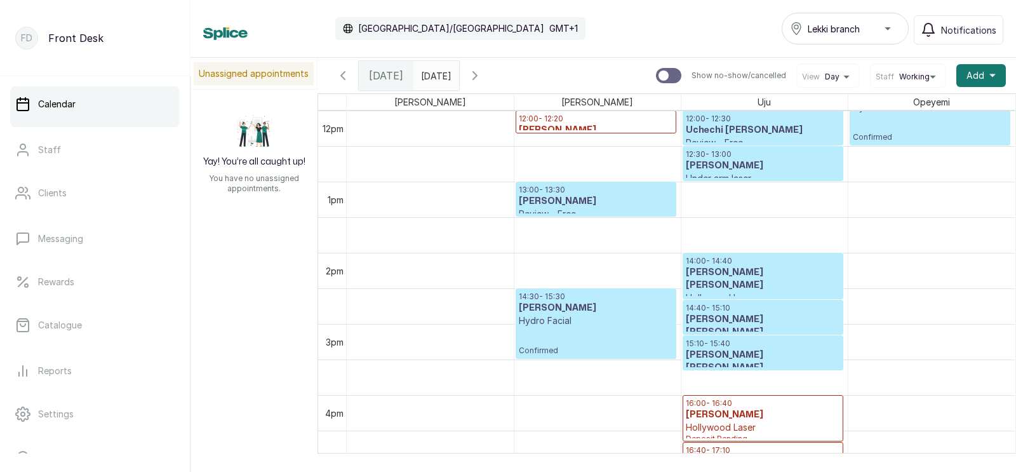
click at [342, 72] on icon "button" at bounding box center [342, 75] width 15 height 15
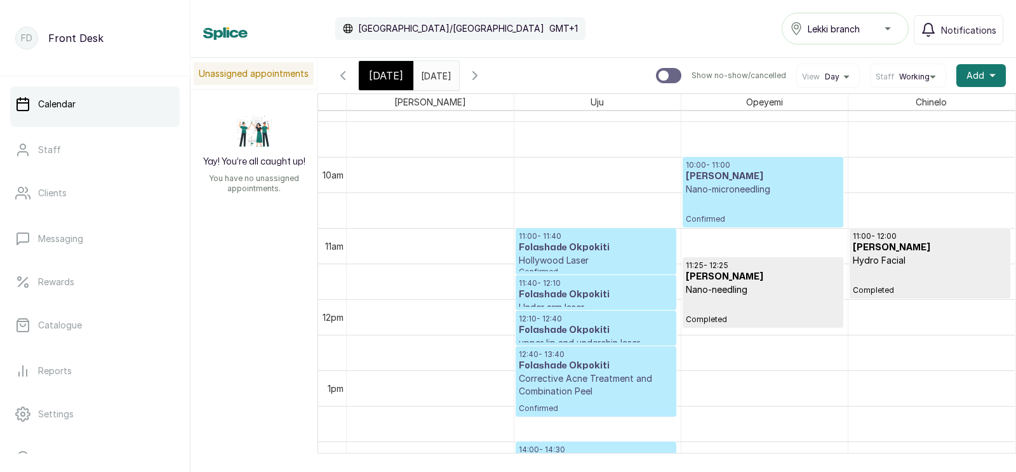
scroll to position [753, 0]
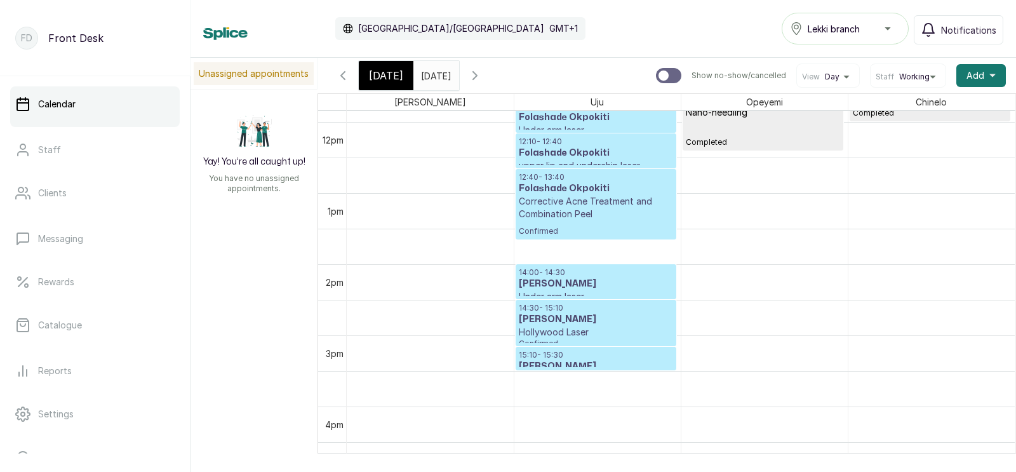
click at [584, 307] on p "14:30 - 15:10" at bounding box center [596, 308] width 154 height 10
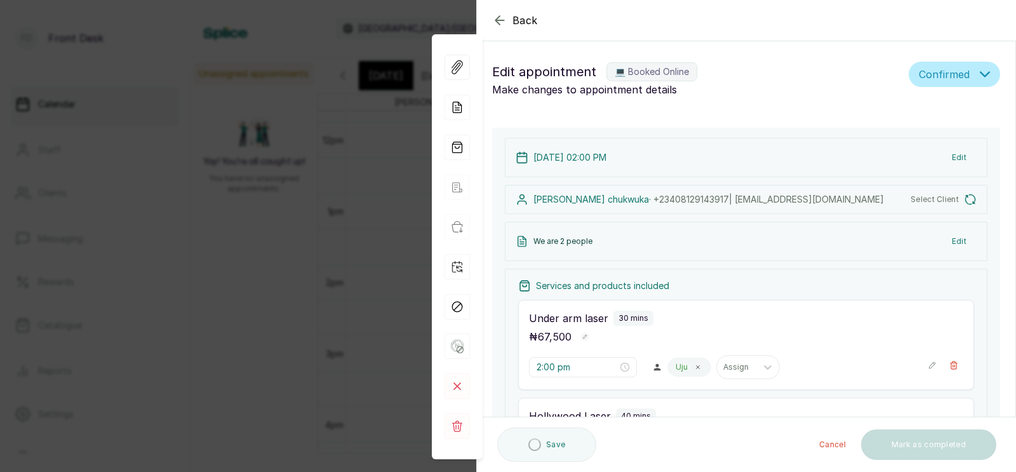
type input "2:00 pm"
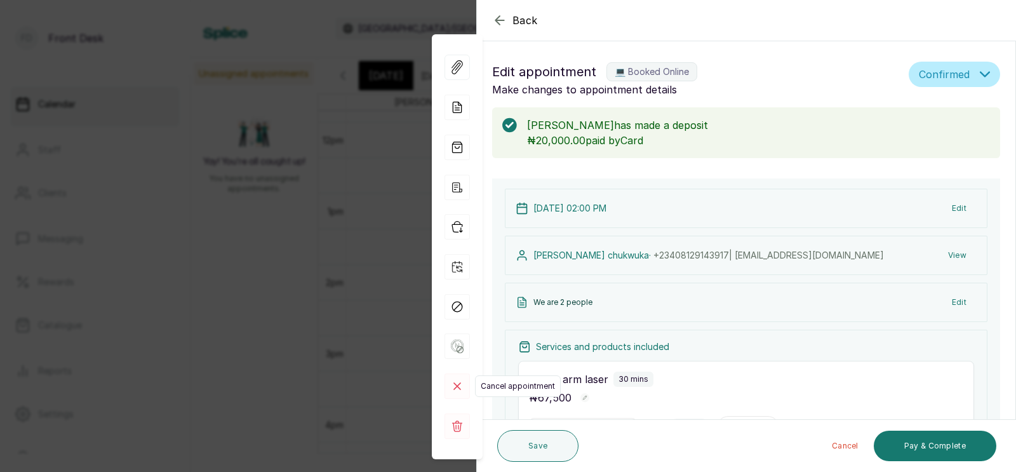
click at [455, 384] on icon at bounding box center [457, 386] width 6 height 6
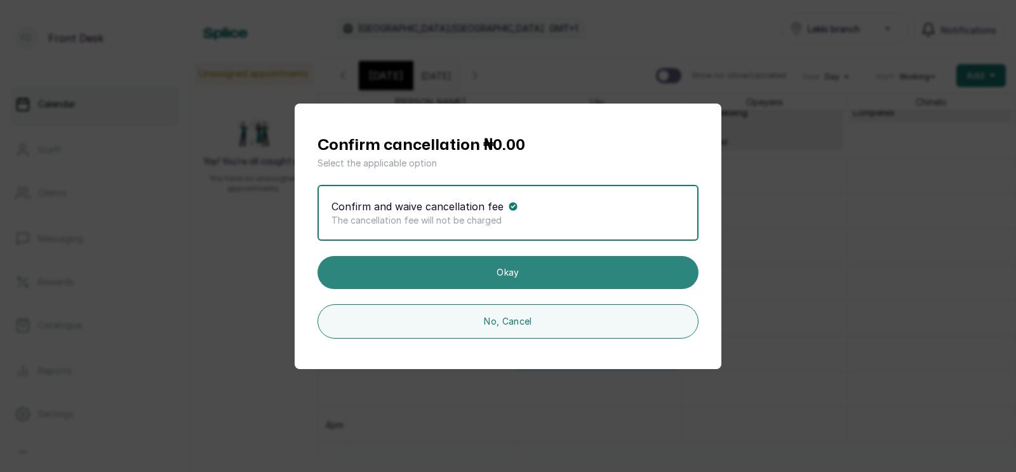
click at [531, 270] on button "Okay" at bounding box center [507, 272] width 381 height 33
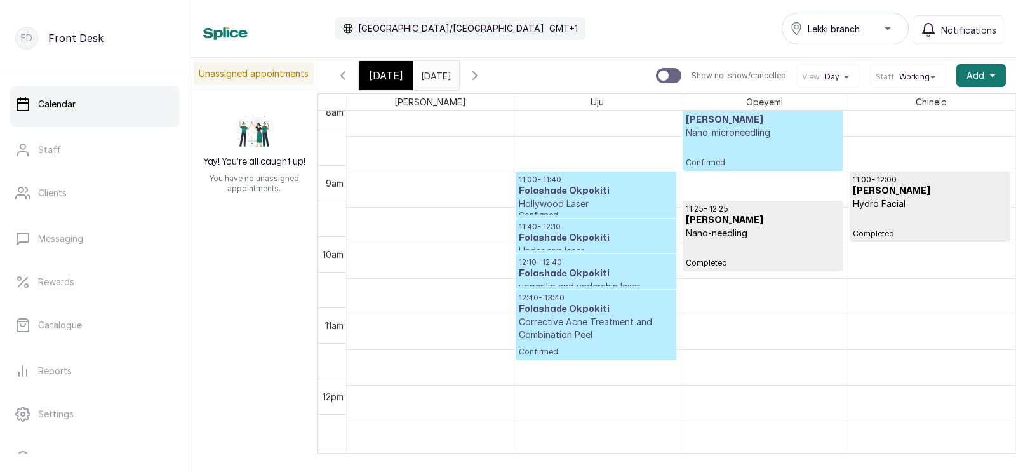
scroll to position [722, 0]
click at [483, 76] on icon "button" at bounding box center [474, 75] width 15 height 15
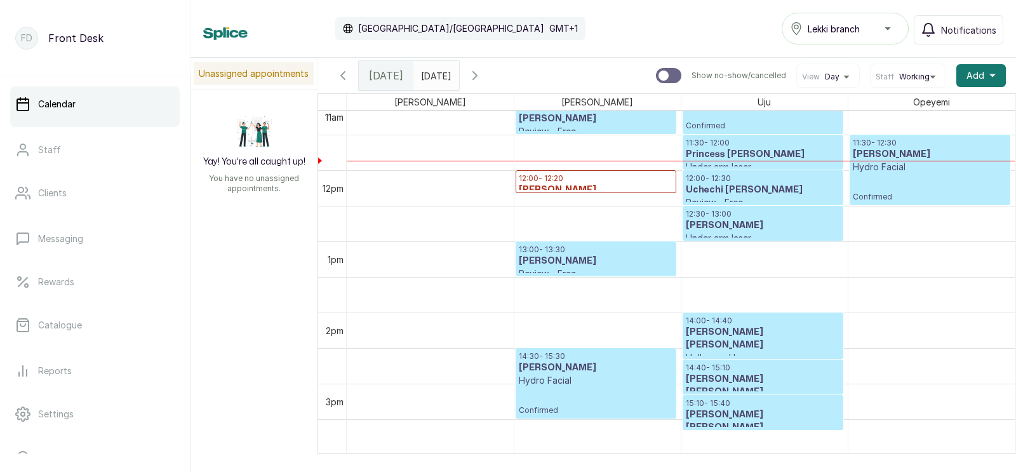
scroll to position [803, 0]
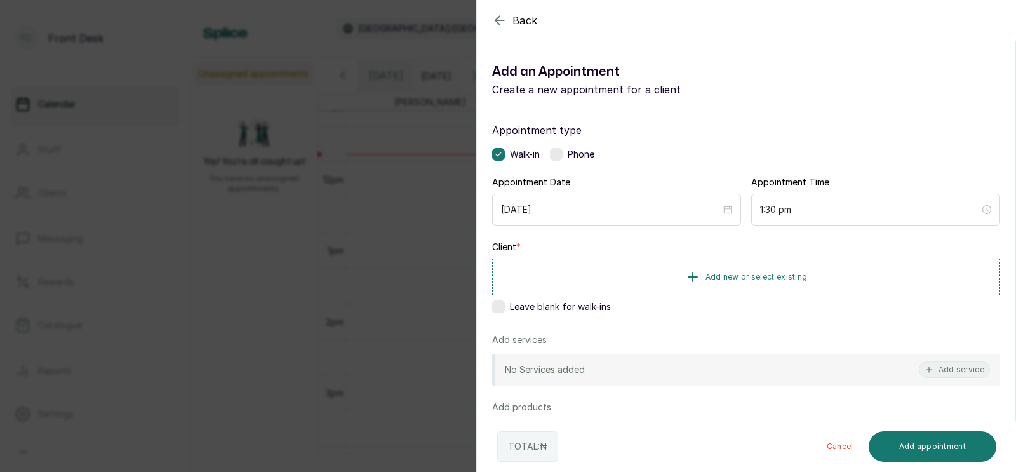
click at [355, 235] on div "Back Add Appointment Add an Appointment Create a new appointment for a client A…" at bounding box center [508, 236] width 1016 height 472
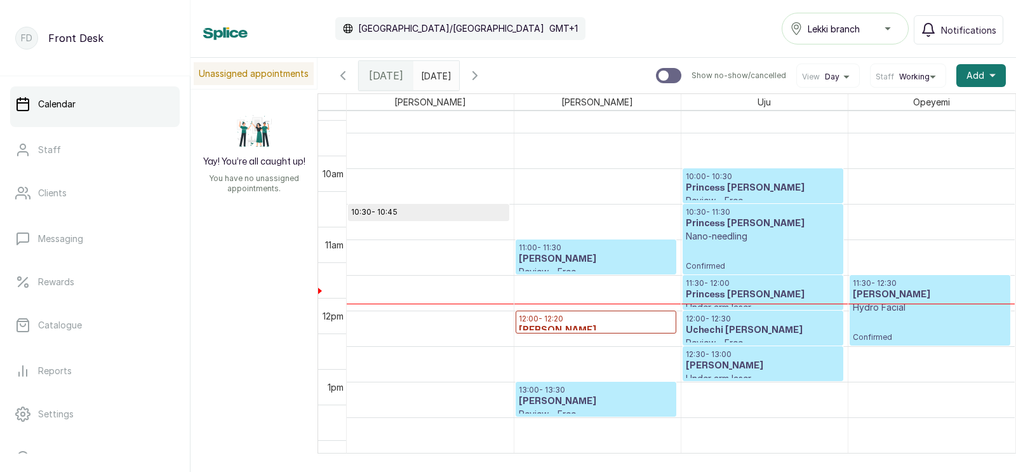
scroll to position [654, 0]
click at [742, 218] on h3 "Princess [PERSON_NAME]" at bounding box center [763, 223] width 154 height 13
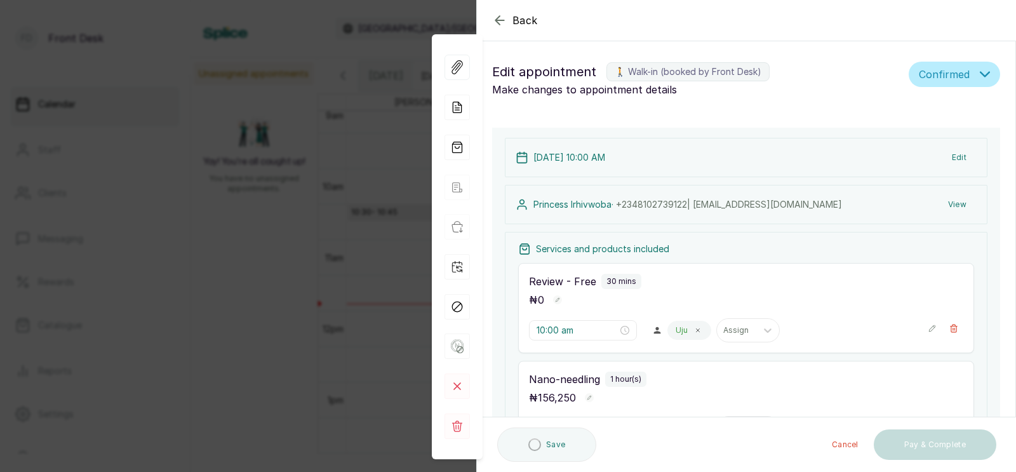
type input "10:00 am"
type input "10:30 am"
type input "11:30 am"
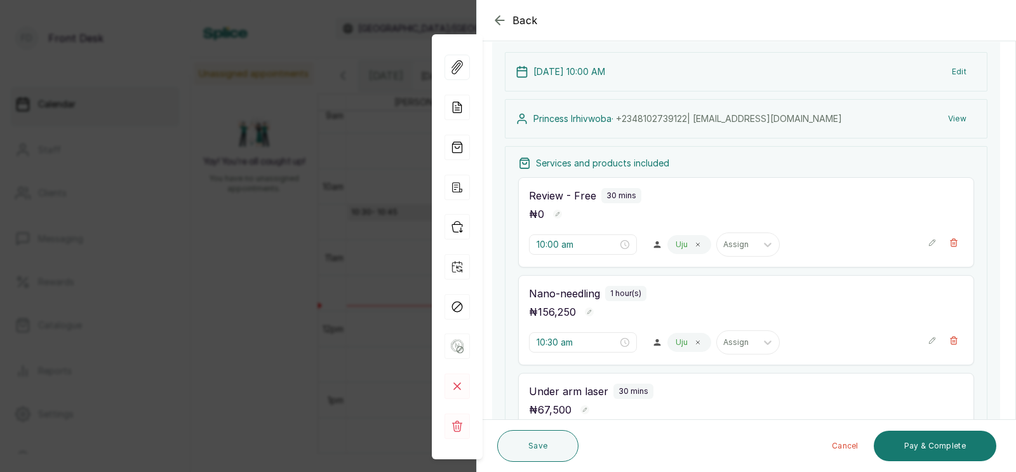
scroll to position [0, 0]
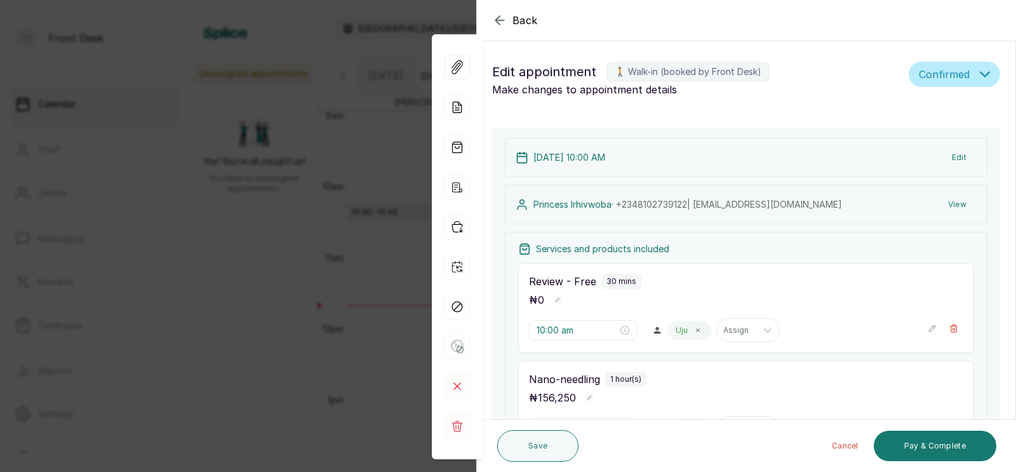
click at [954, 201] on button "View" at bounding box center [957, 204] width 39 height 23
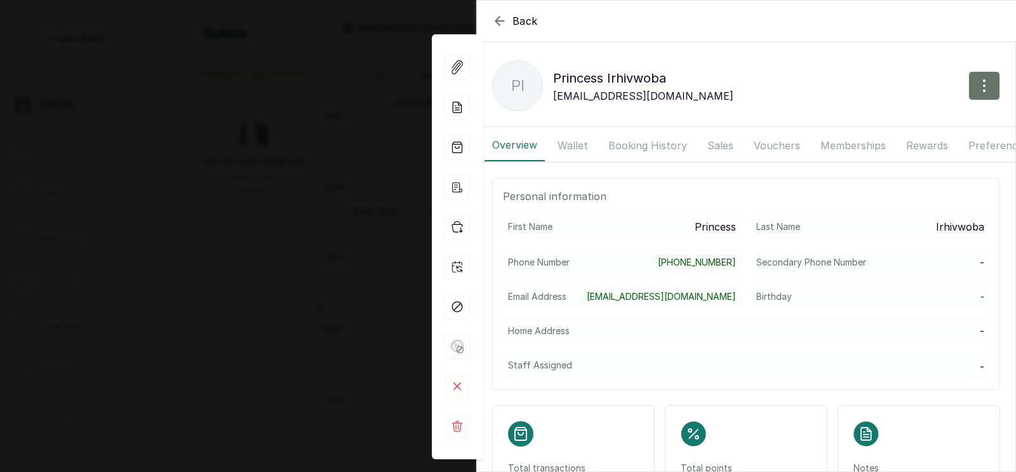
click at [636, 142] on button "Booking History" at bounding box center [648, 146] width 94 height 32
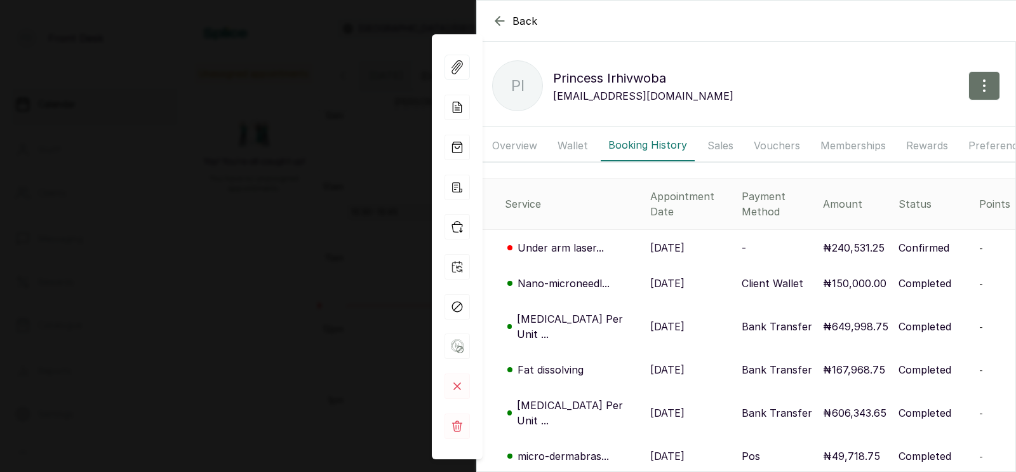
click at [573, 139] on button "Wallet" at bounding box center [573, 146] width 46 height 32
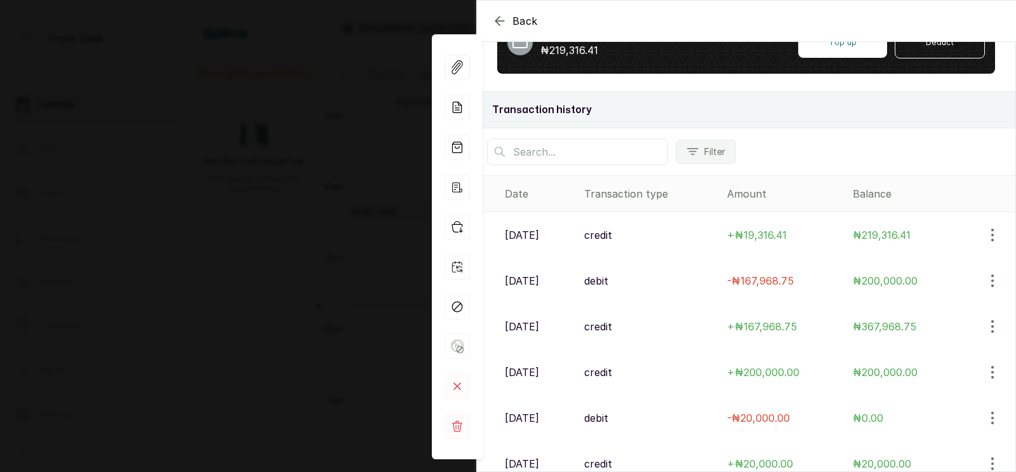
scroll to position [189, 0]
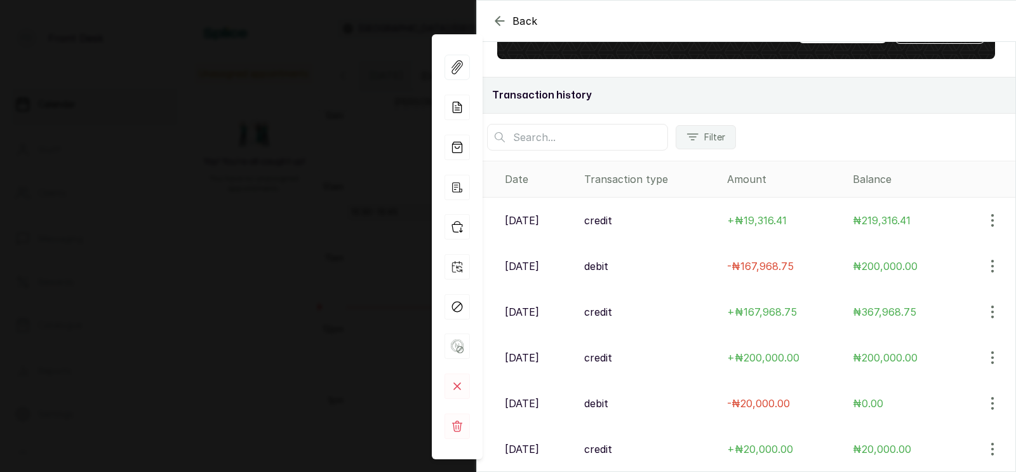
click at [499, 20] on icon "button" at bounding box center [499, 20] width 15 height 15
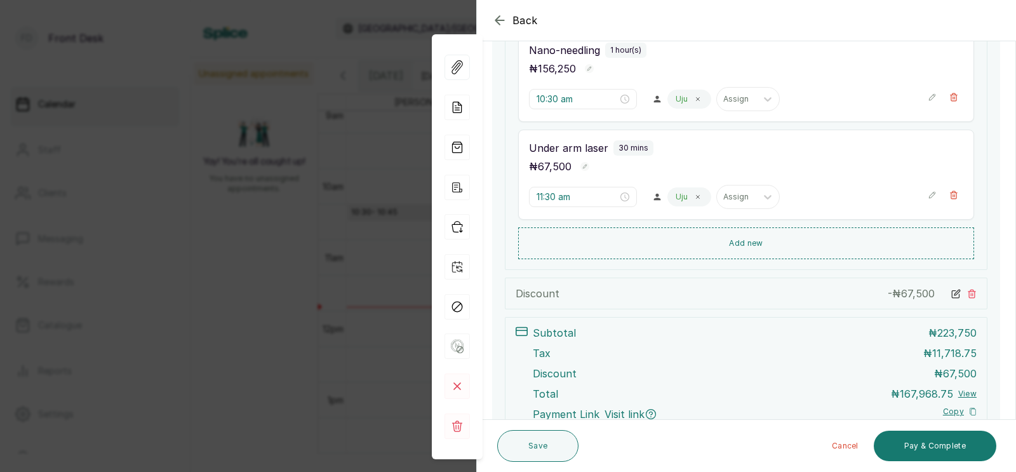
scroll to position [341, 0]
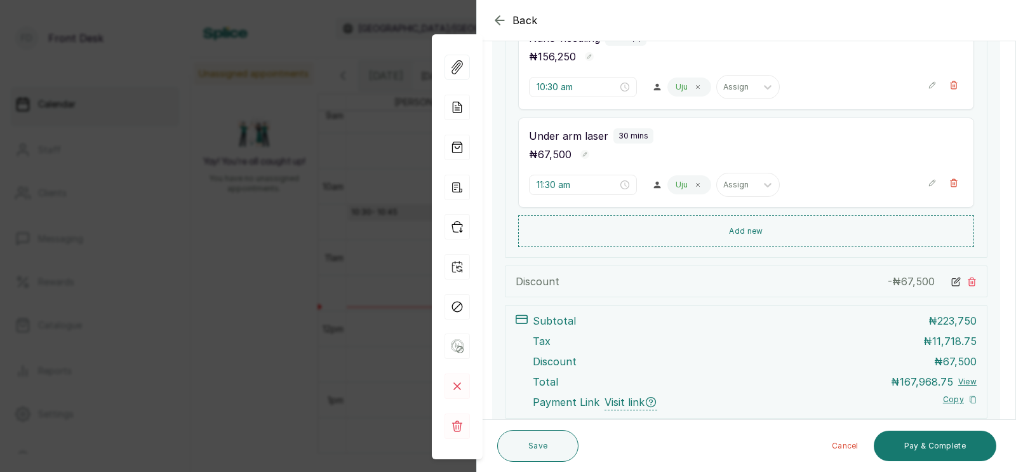
click at [338, 237] on div "Back Appointment Details Edit appointment 🚶 Walk-in (booked by Front Desk) Make…" at bounding box center [508, 236] width 1016 height 472
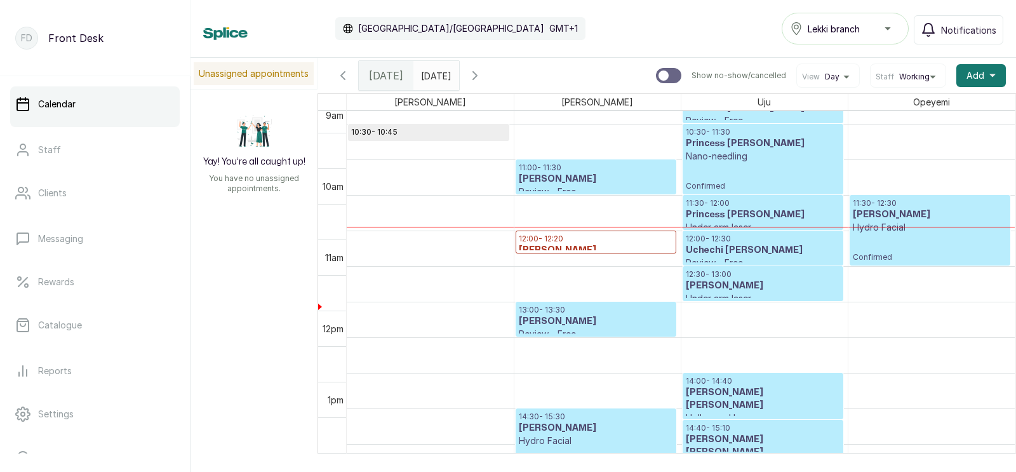
scroll to position [734, 0]
click at [913, 225] on p "Hydro Facial" at bounding box center [930, 227] width 155 height 13
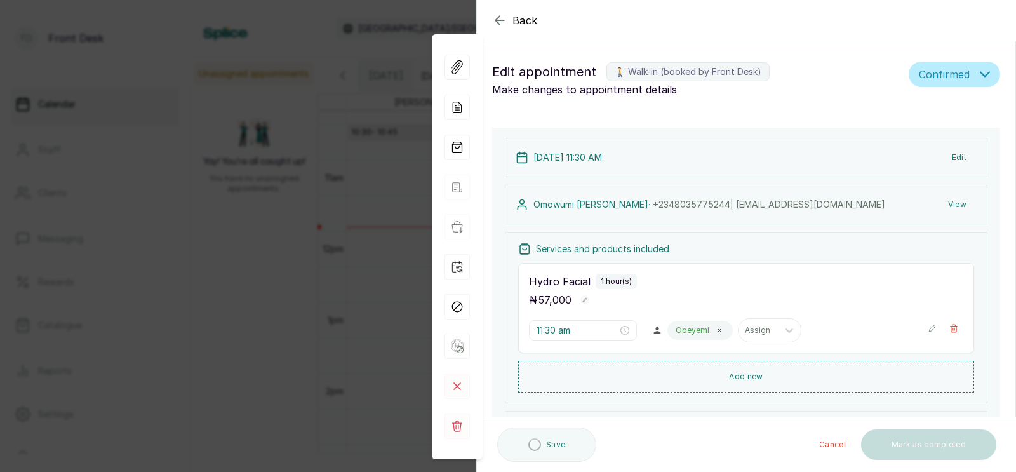
type input "11:30 am"
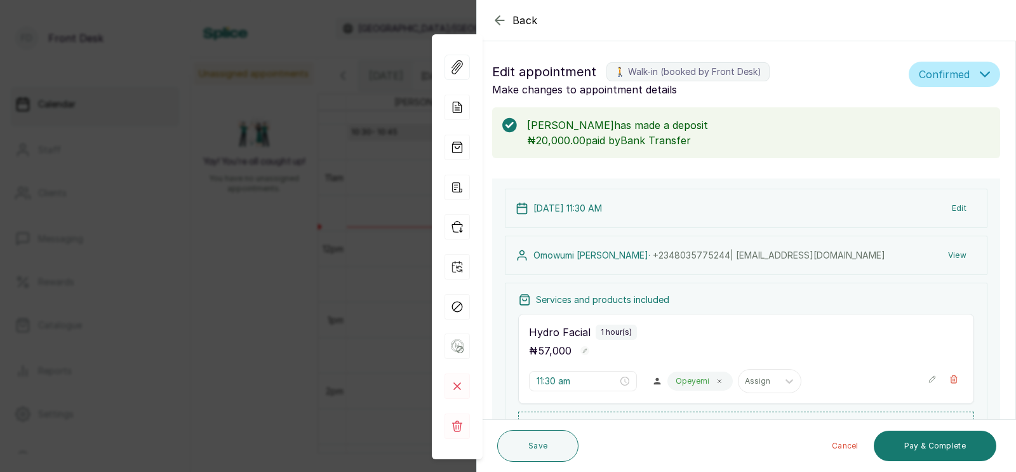
scroll to position [58, 0]
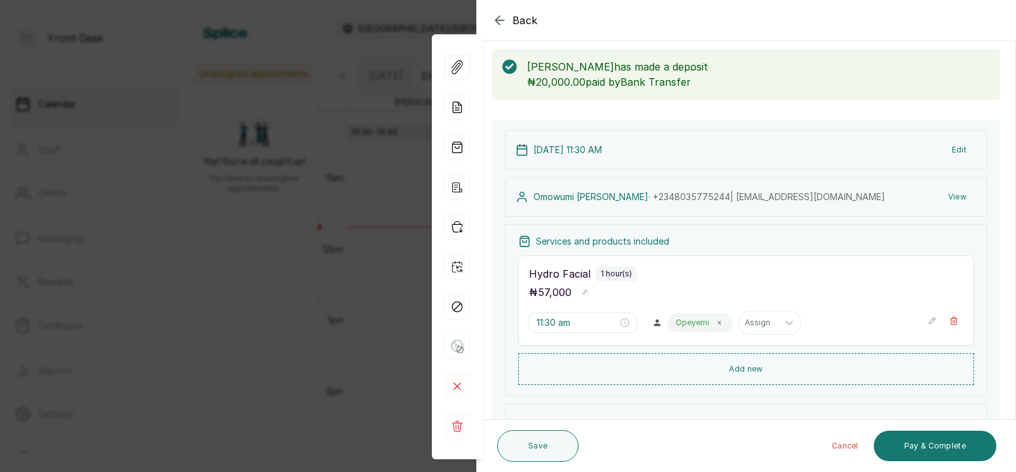
click at [954, 196] on button "View" at bounding box center [957, 196] width 39 height 23
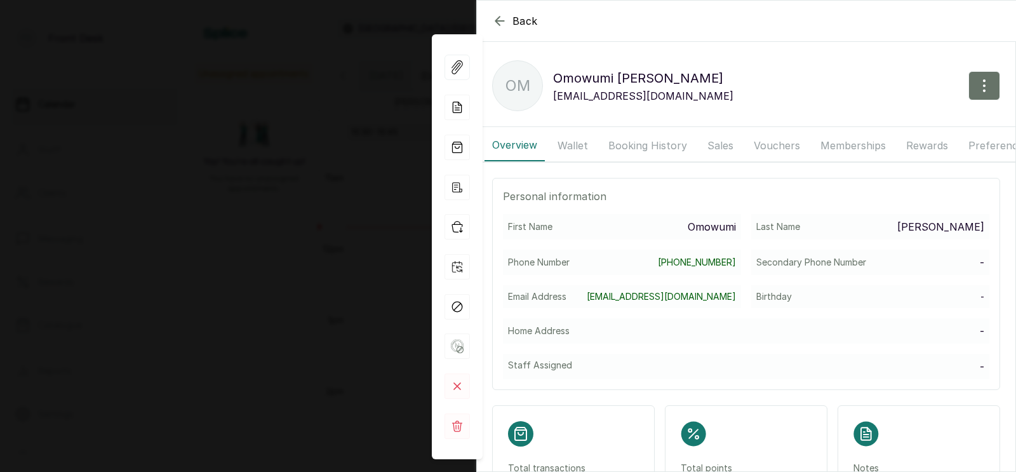
click at [634, 147] on button "Booking History" at bounding box center [648, 146] width 94 height 32
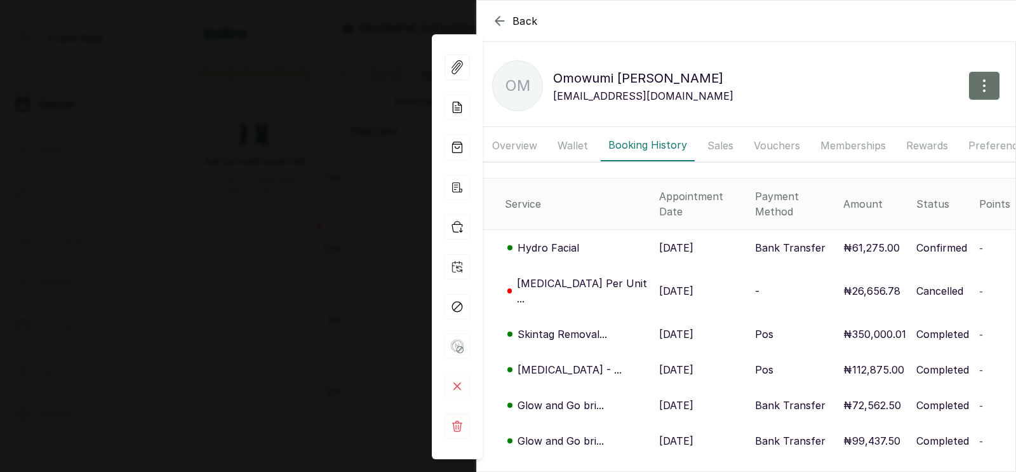
click at [659, 283] on p "[DATE]" at bounding box center [676, 290] width 34 height 15
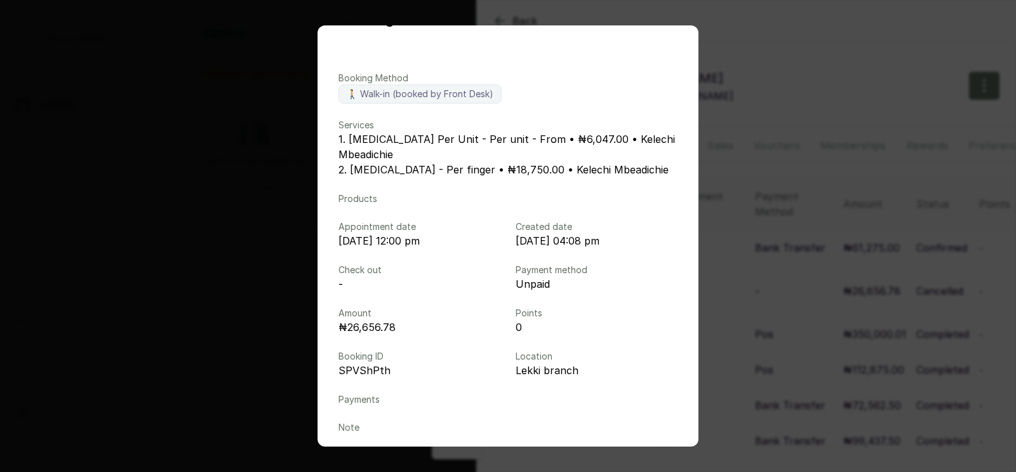
scroll to position [41, 0]
click at [732, 241] on div "Booking details Booking Method 🚶 Walk-in (booked by Front Desk) Services 1. [ME…" at bounding box center [508, 236] width 1016 height 472
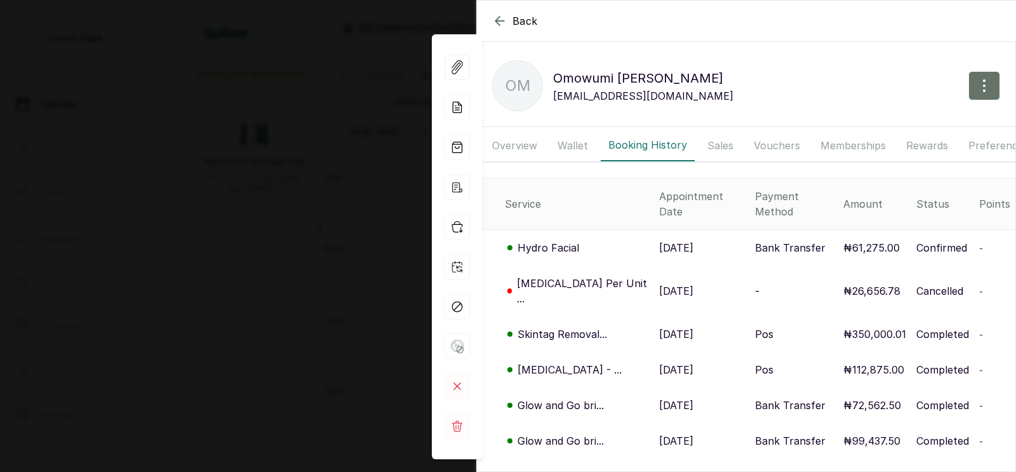
click at [659, 283] on p "[DATE]" at bounding box center [676, 290] width 34 height 15
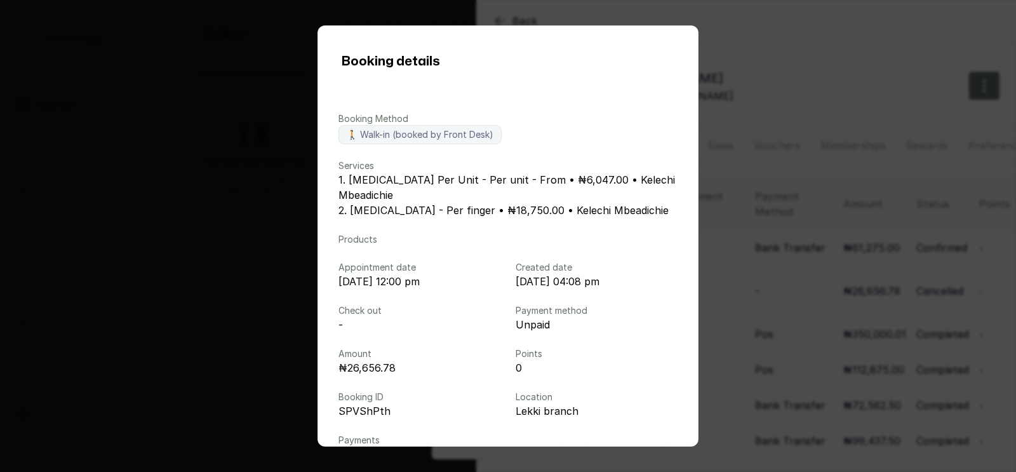
click at [828, 286] on div "Booking details Booking Method 🚶 Walk-in (booked by Front Desk) Services 1. [ME…" at bounding box center [508, 236] width 1016 height 472
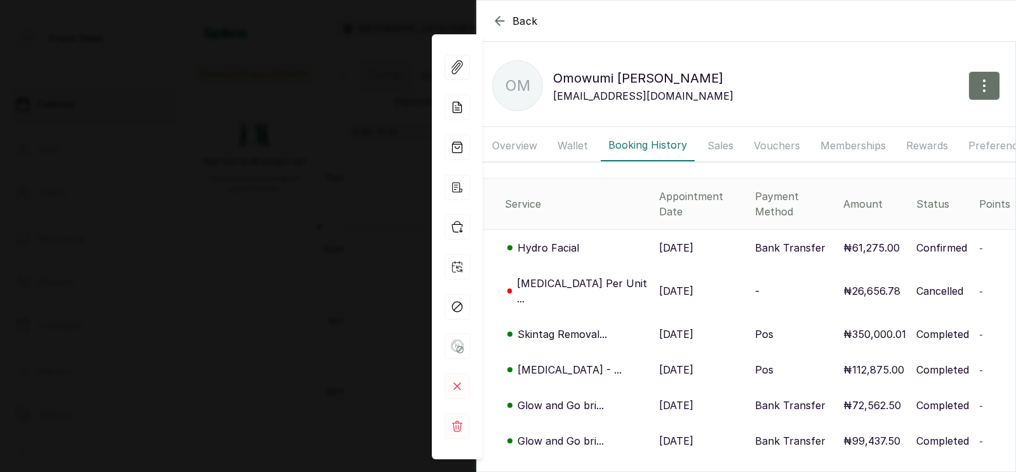
click at [659, 362] on p "[DATE]" at bounding box center [676, 369] width 34 height 15
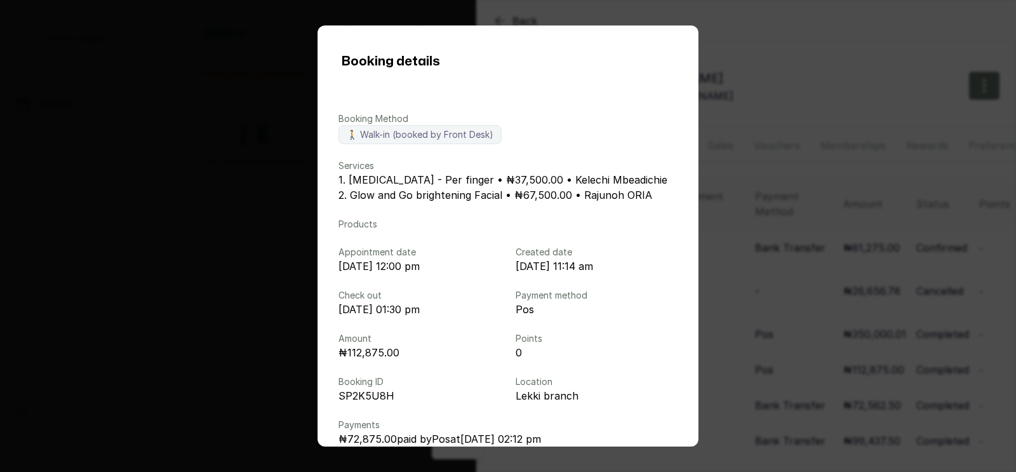
click at [783, 342] on div "Booking details Booking Method 🚶 Walk-in (booked by Front Desk) Services 1. [ME…" at bounding box center [508, 236] width 1016 height 472
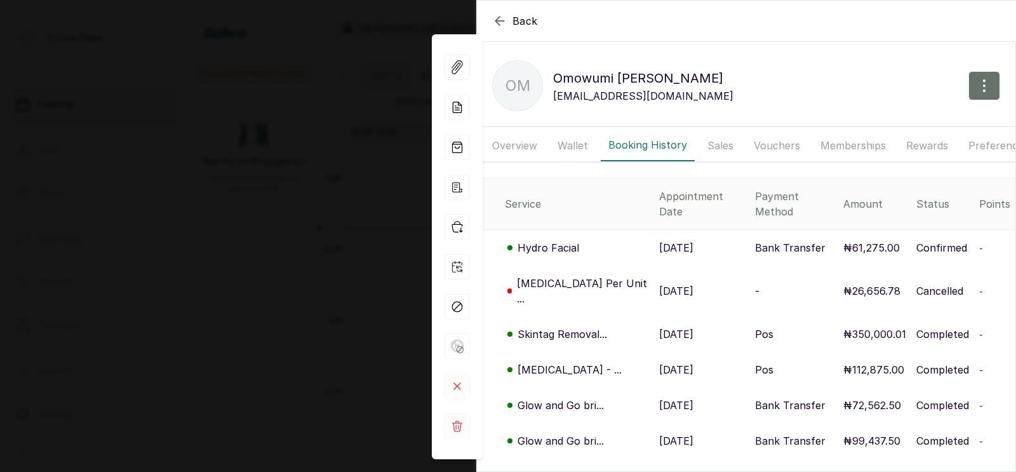
click at [665, 397] on p "[DATE]" at bounding box center [676, 404] width 34 height 15
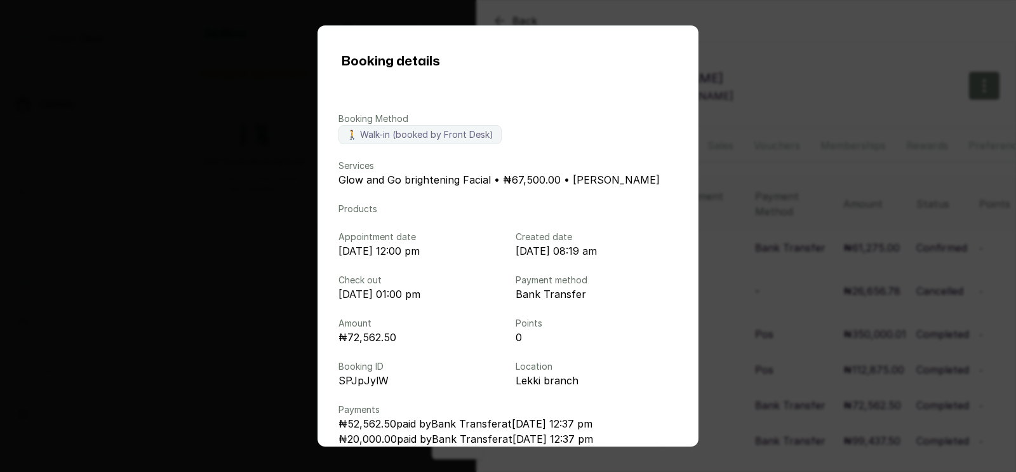
click at [825, 333] on div "Booking details Booking Method 🚶 Walk-in (booked by Front Desk) Services Glow a…" at bounding box center [508, 236] width 1016 height 472
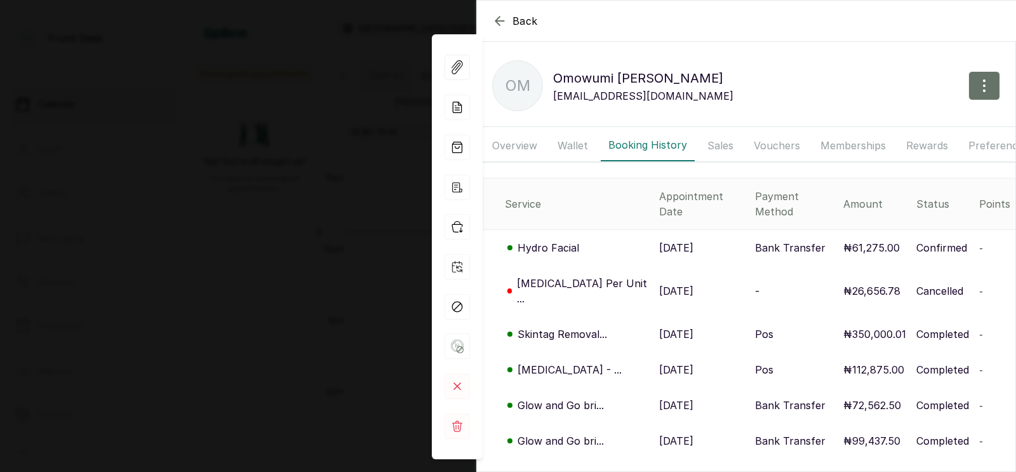
click at [500, 20] on icon "button" at bounding box center [499, 20] width 15 height 15
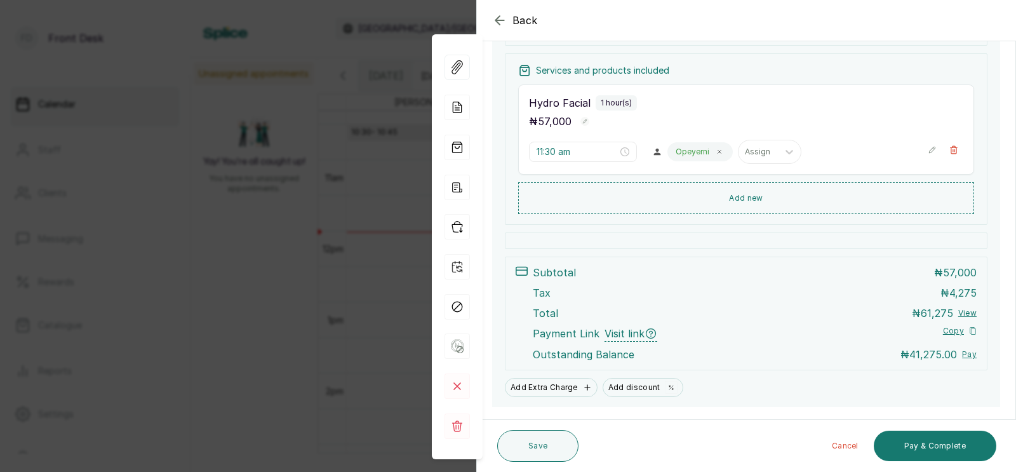
scroll to position [250, 0]
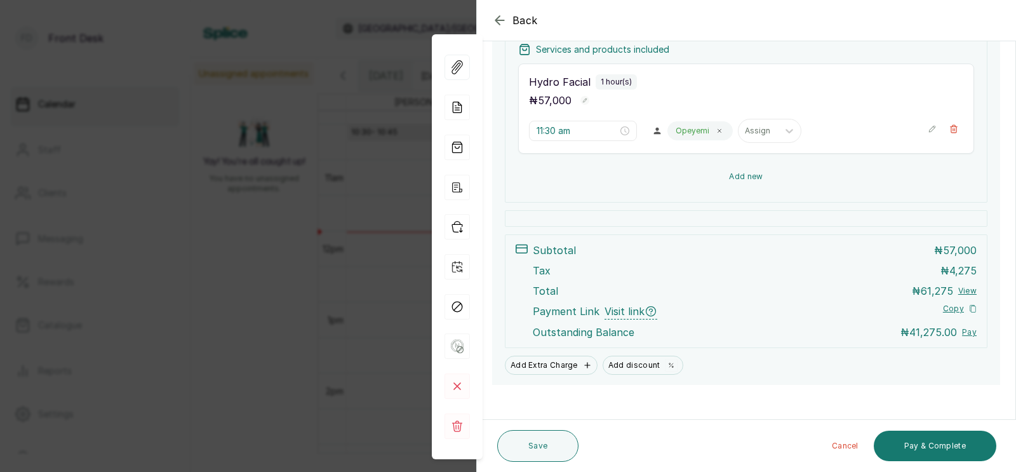
click at [742, 174] on button "Add new" at bounding box center [746, 176] width 456 height 30
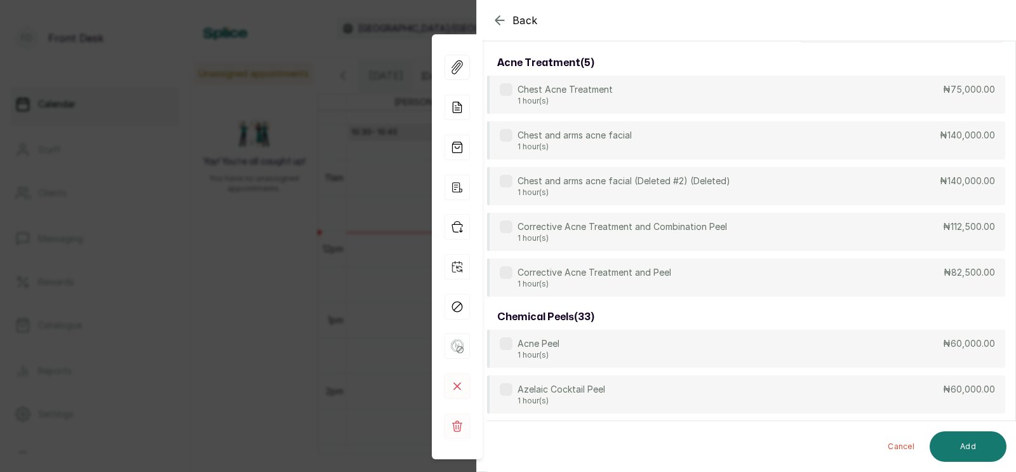
scroll to position [0, 0]
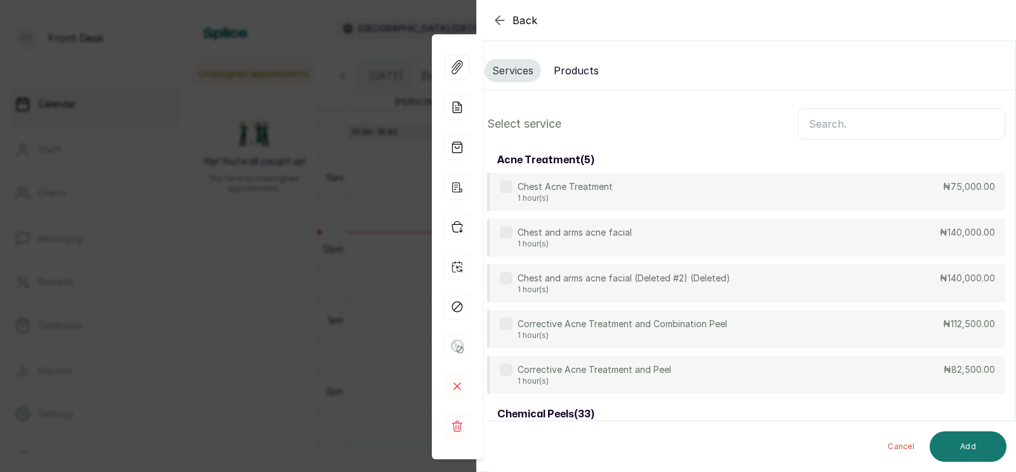
click at [570, 68] on button "Products" at bounding box center [576, 70] width 60 height 23
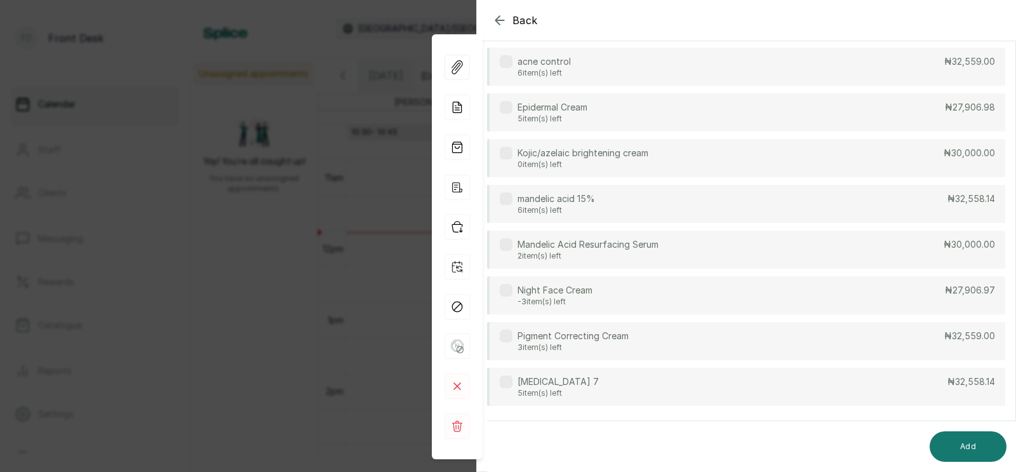
scroll to position [105, 0]
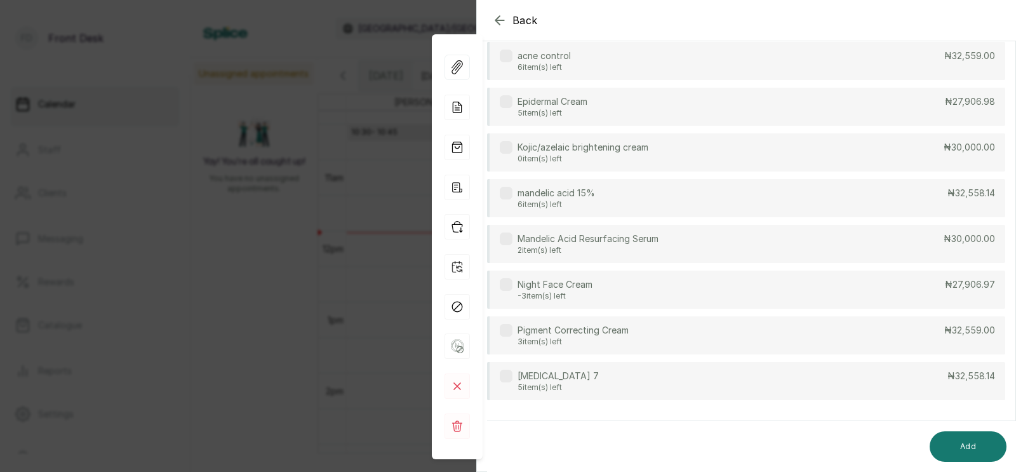
click at [549, 384] on p "5 item(s) left" at bounding box center [557, 387] width 81 height 10
click at [971, 444] on button "Add" at bounding box center [968, 446] width 77 height 30
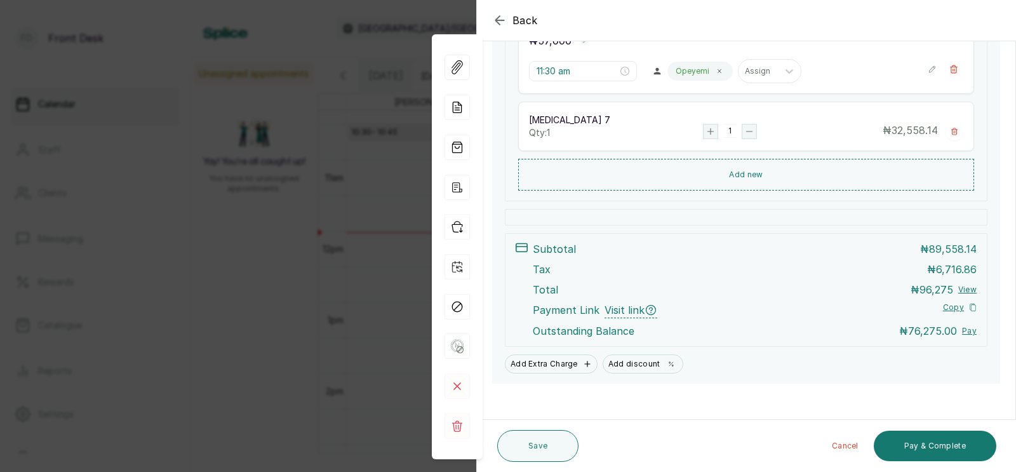
scroll to position [314, 0]
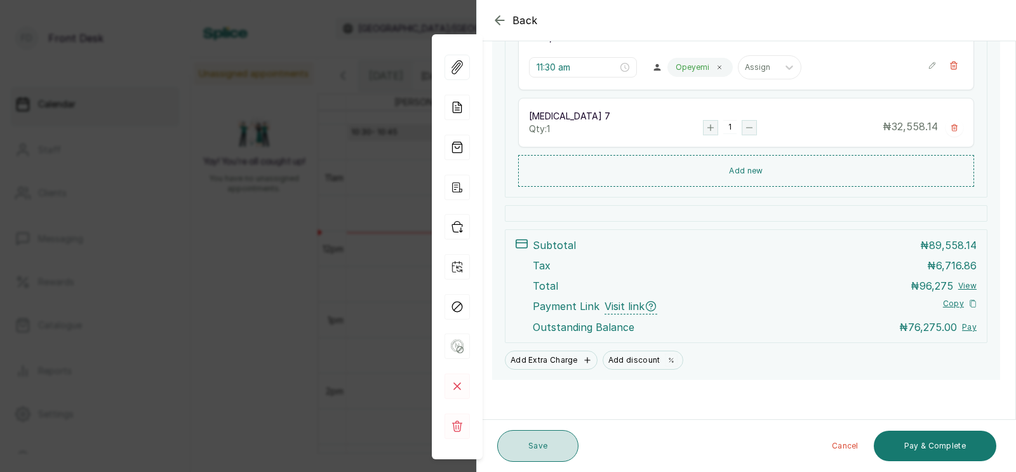
click at [537, 446] on button "Save" at bounding box center [537, 446] width 81 height 32
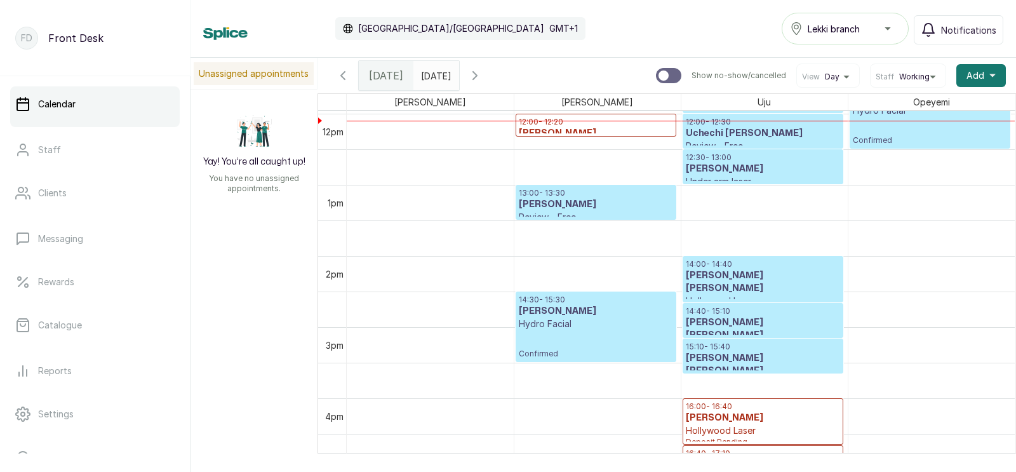
scroll to position [784, 0]
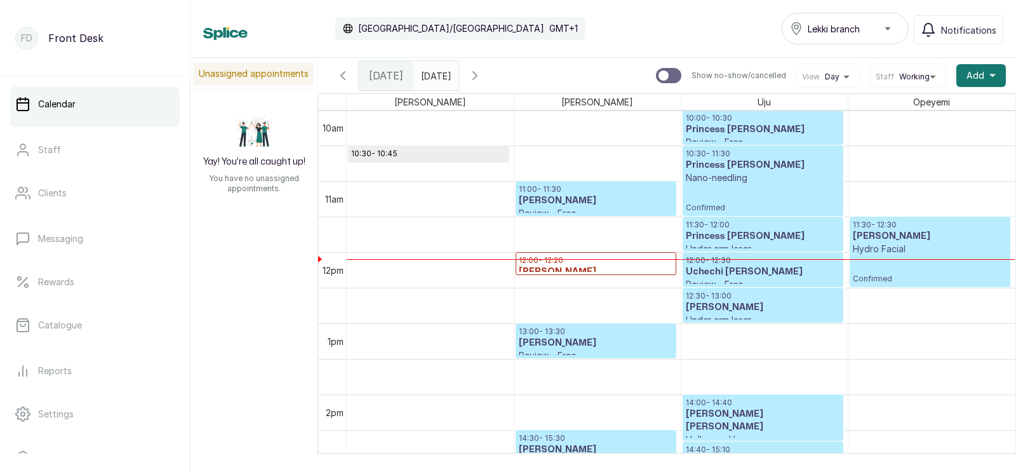
click at [751, 275] on h3 "Uchechi [PERSON_NAME]" at bounding box center [763, 271] width 154 height 13
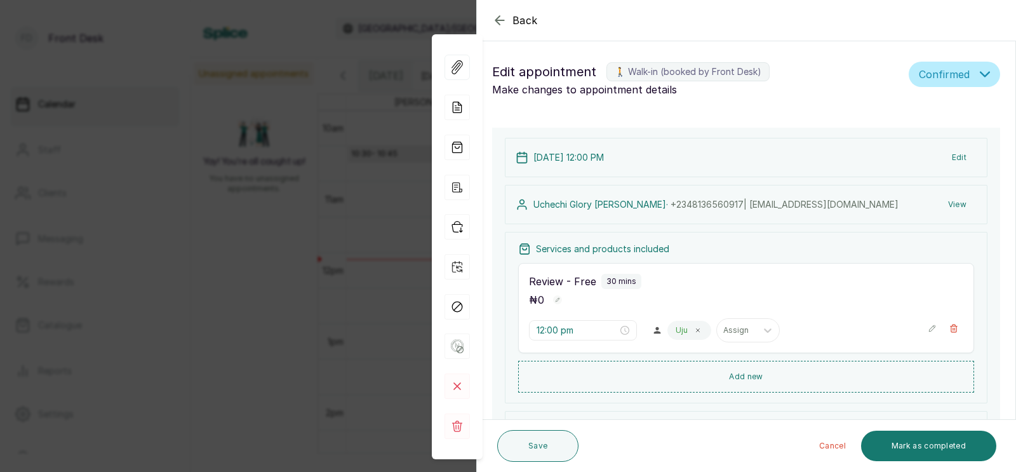
click at [381, 91] on div "Back Appointment Details Edit appointment 🚶 Walk-in (booked by Front Desk) Make…" at bounding box center [508, 236] width 1016 height 472
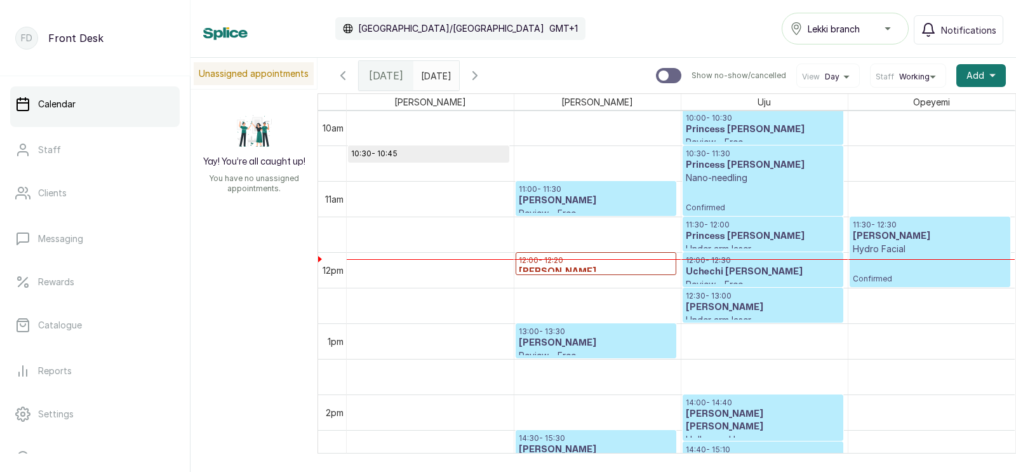
click at [733, 236] on h3 "Princess [PERSON_NAME]" at bounding box center [763, 236] width 154 height 13
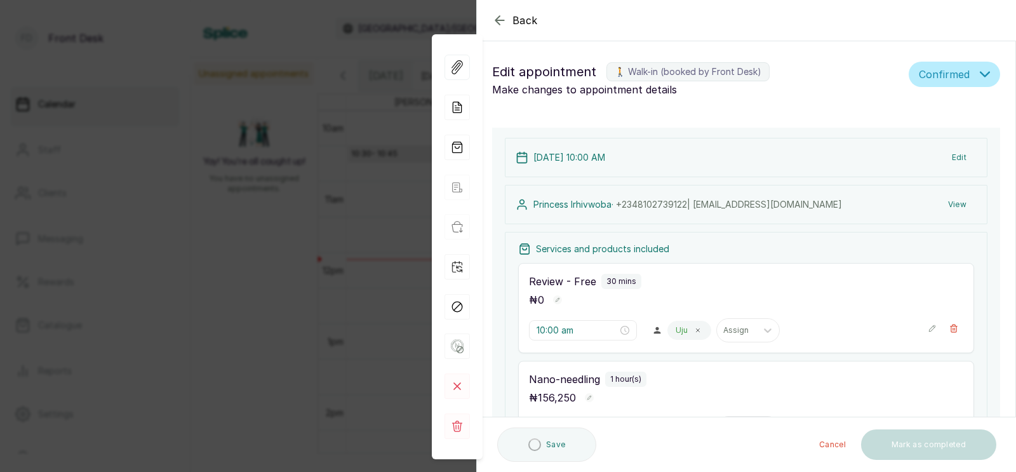
type input "10:00 am"
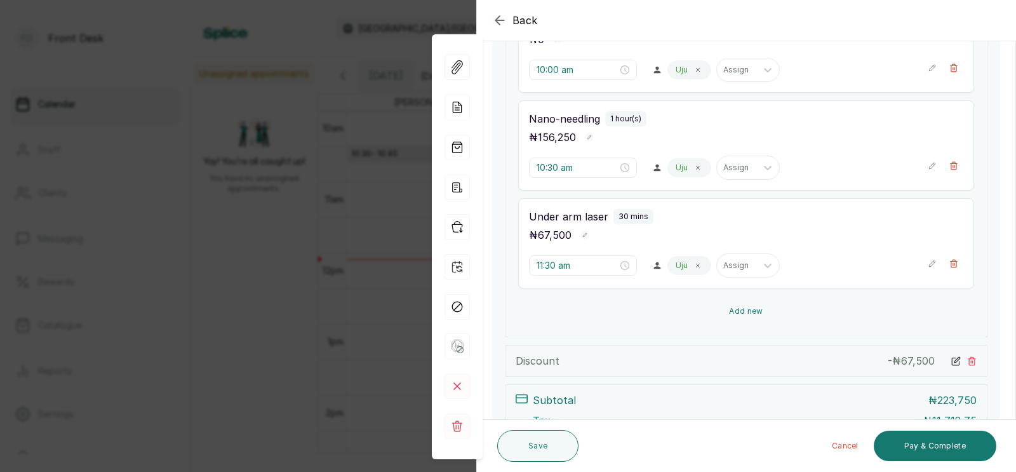
click at [744, 309] on button "Add new" at bounding box center [746, 311] width 456 height 30
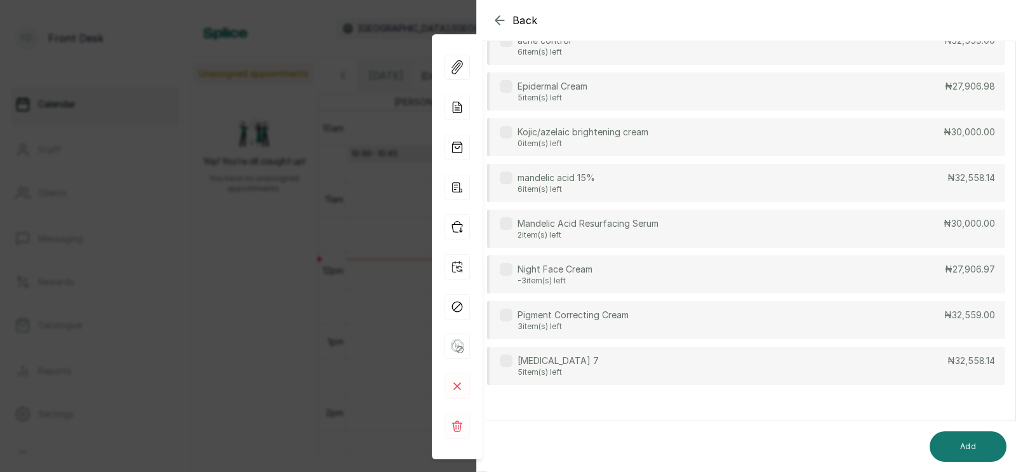
click at [666, 368] on div "[MEDICAL_DATA] 7 5 item(s) left ₦32,558.14" at bounding box center [746, 366] width 518 height 38
click at [976, 443] on button "Add" at bounding box center [968, 446] width 77 height 30
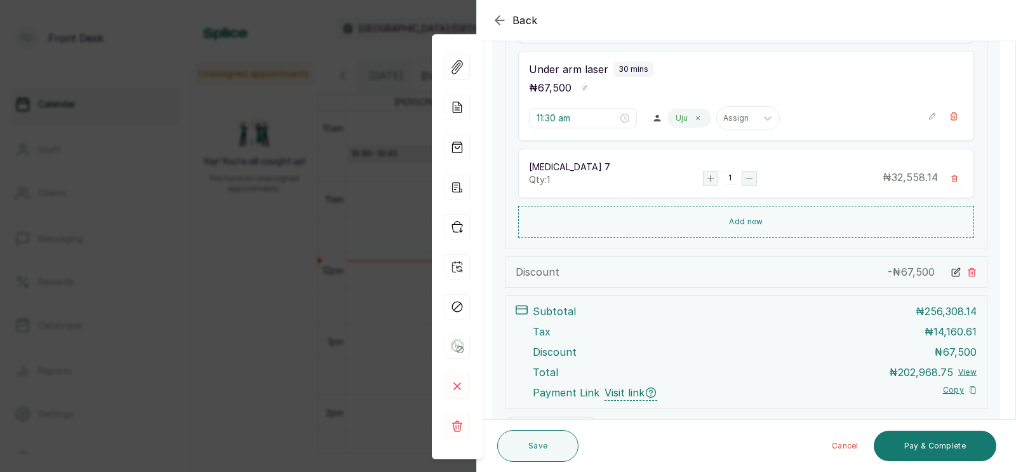
scroll to position [477, 0]
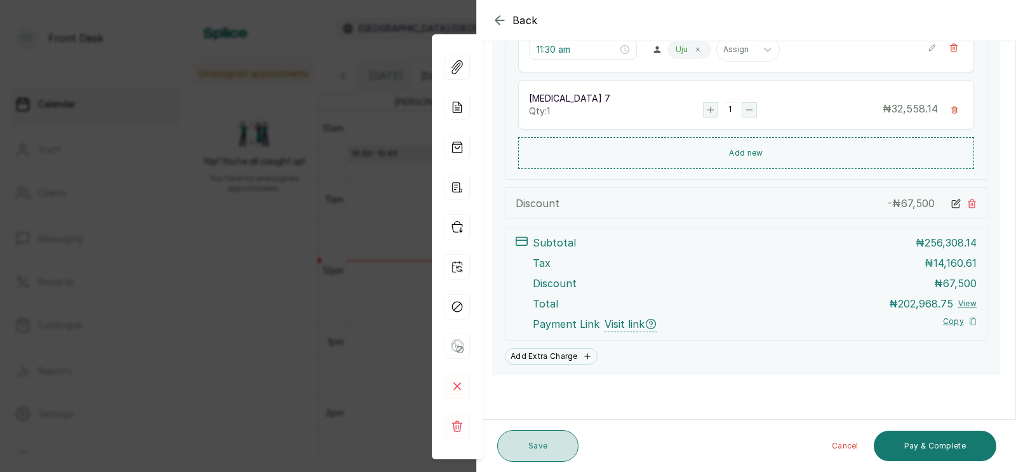
click at [526, 446] on button "Save" at bounding box center [537, 446] width 81 height 32
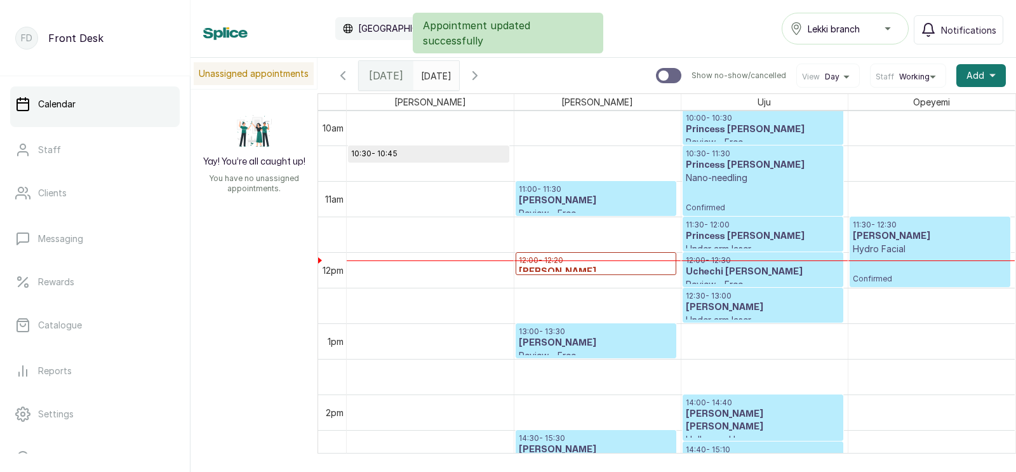
click at [898, 255] on p "Hydro Facial" at bounding box center [930, 249] width 155 height 13
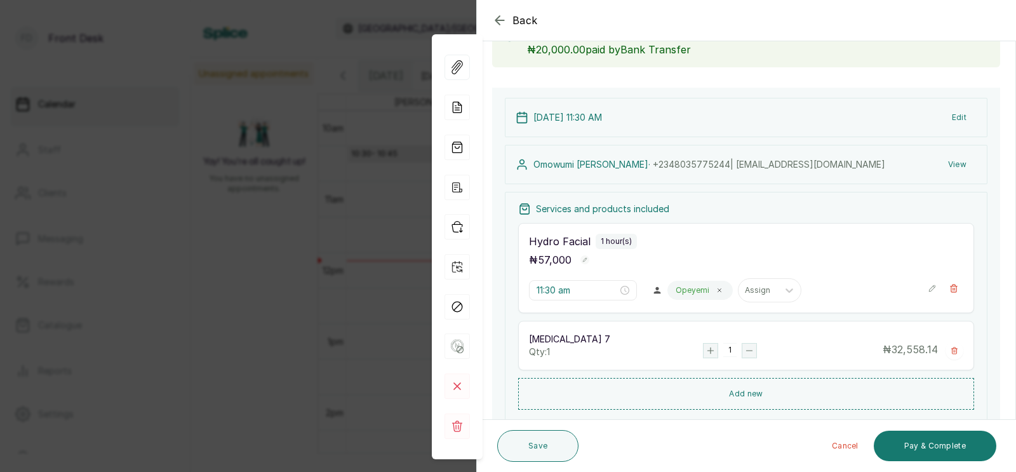
scroll to position [142, 0]
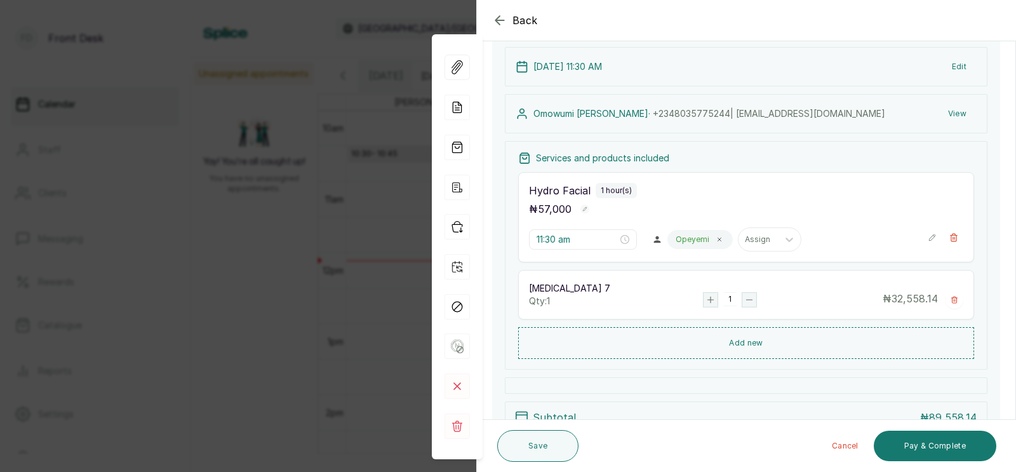
click at [954, 296] on icon "button" at bounding box center [955, 300] width 8 height 8
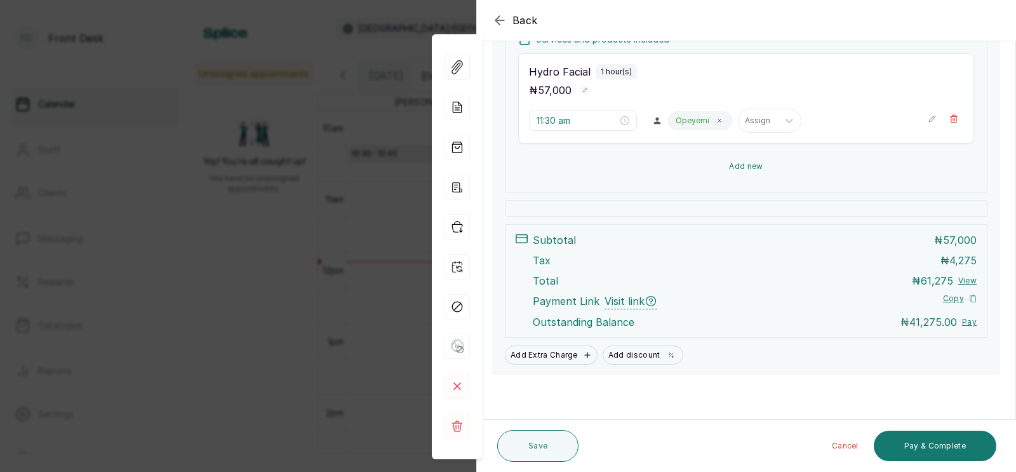
scroll to position [261, 0]
click at [744, 163] on button "Add new" at bounding box center [746, 166] width 456 height 30
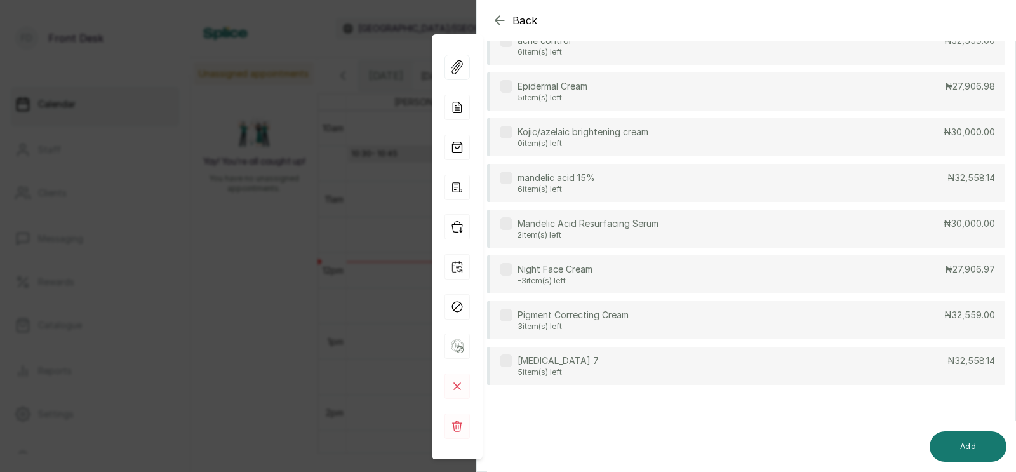
scroll to position [0, 0]
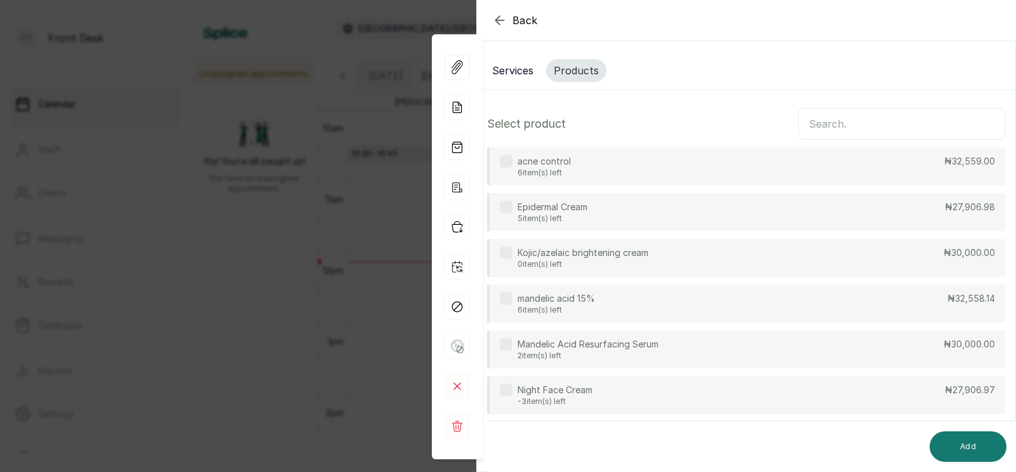
click at [860, 126] on input "text" at bounding box center [901, 124] width 207 height 32
type input "glow"
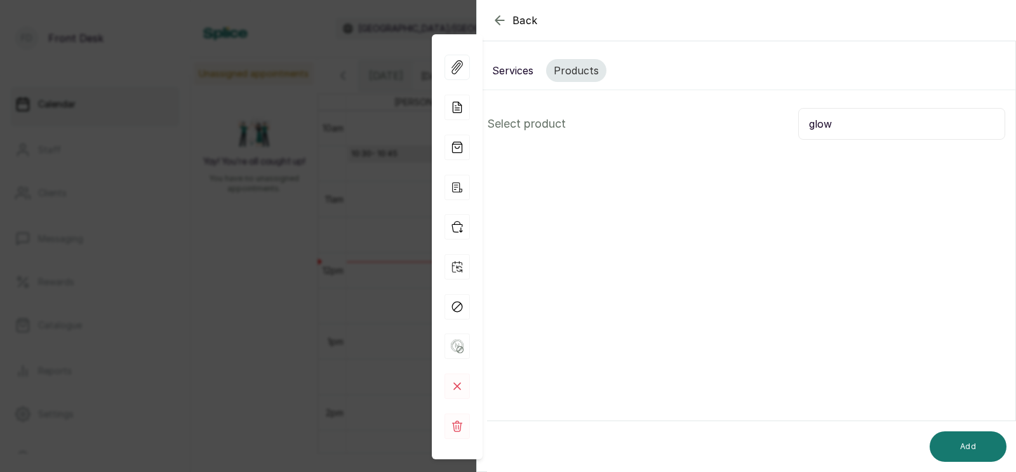
click at [507, 69] on button "Services" at bounding box center [512, 70] width 57 height 23
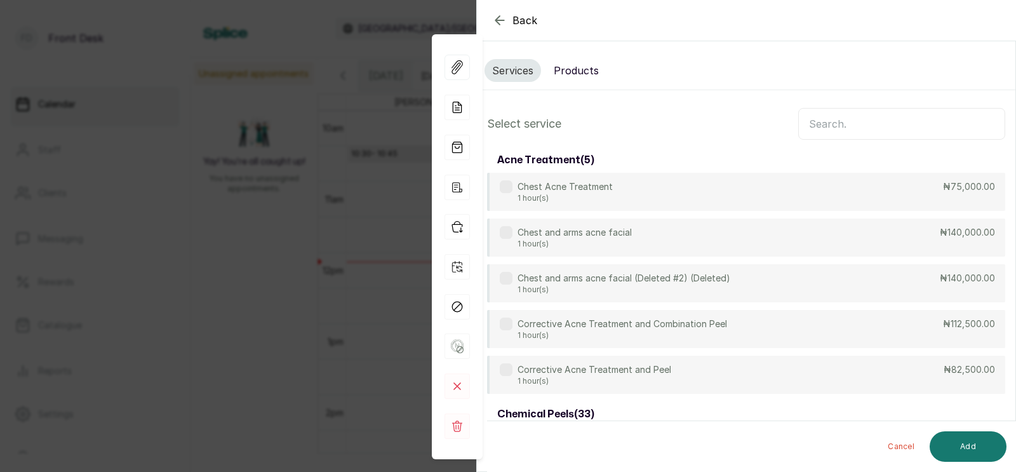
click at [848, 124] on input "text" at bounding box center [901, 124] width 207 height 32
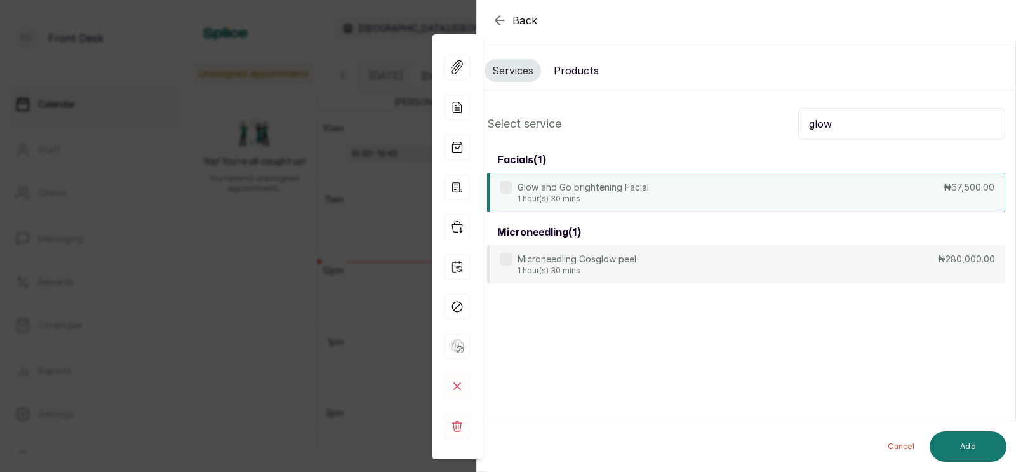
type input "glow"
click at [659, 185] on div "Glow and Go brightening Facial 1 hour(s) 30 mins ₦67,500.00" at bounding box center [746, 192] width 518 height 39
click at [967, 446] on button "Add" at bounding box center [968, 446] width 77 height 30
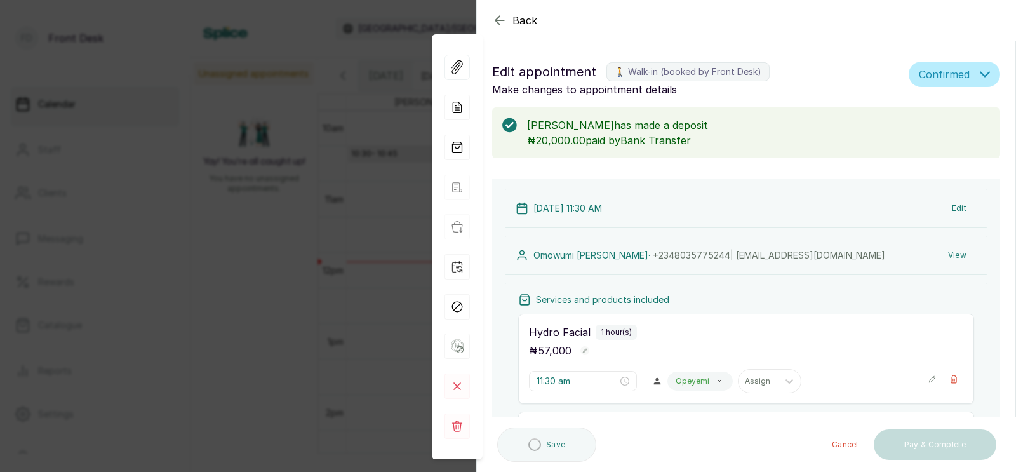
type input "12:30 pm"
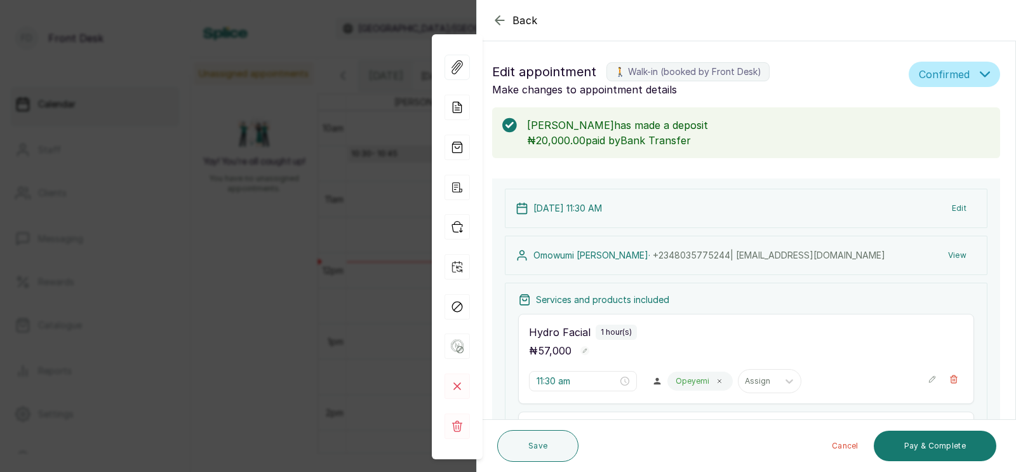
scroll to position [231, 0]
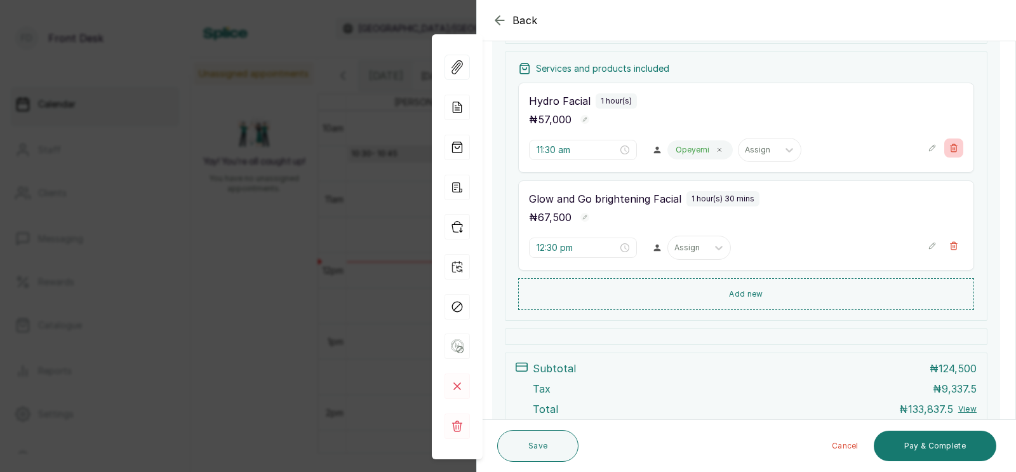
click at [952, 147] on icon "button" at bounding box center [954, 148] width 7 height 8
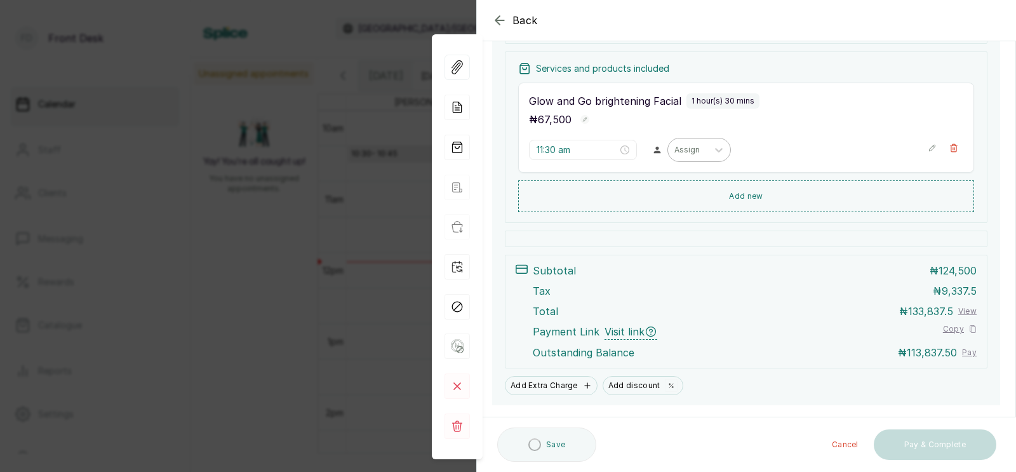
click at [674, 147] on div at bounding box center [687, 149] width 27 height 11
type input "12:30 pm"
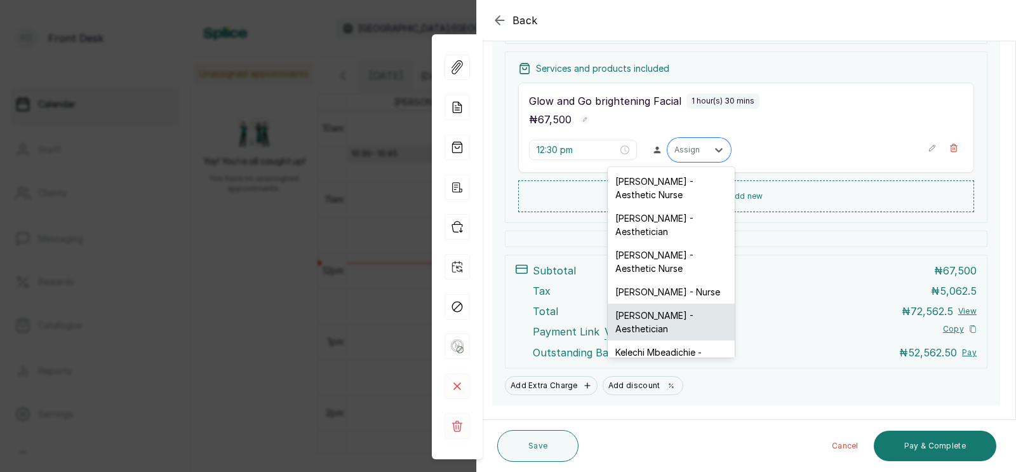
scroll to position [69, 0]
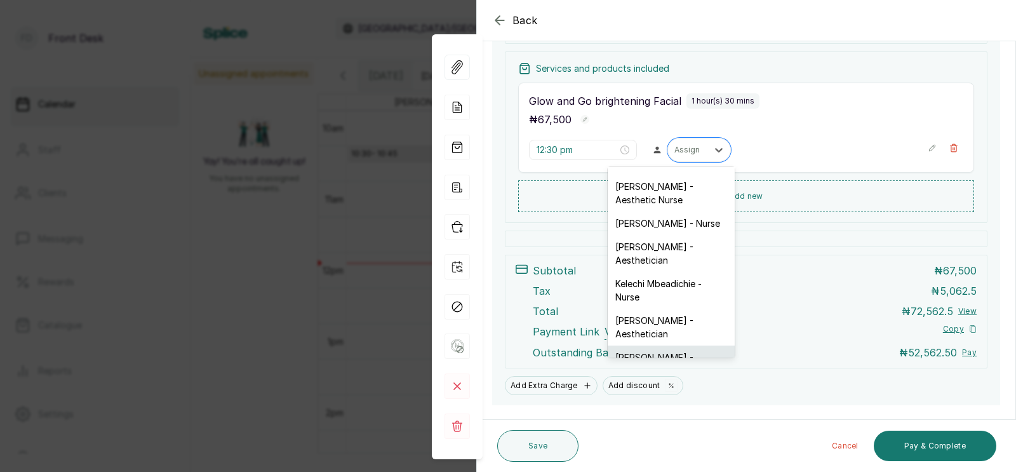
click at [639, 345] on div "[PERSON_NAME] - Aesthetician" at bounding box center [671, 363] width 127 height 37
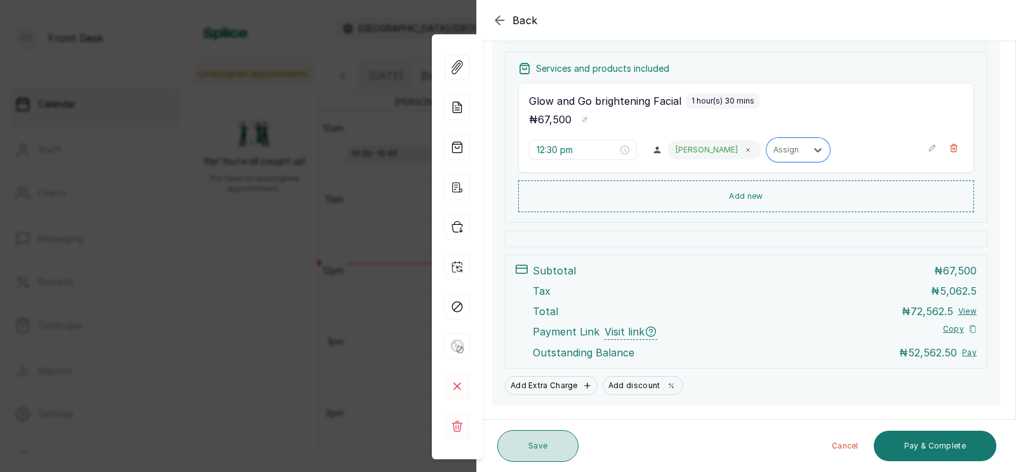
click at [535, 446] on button "Save" at bounding box center [537, 446] width 81 height 32
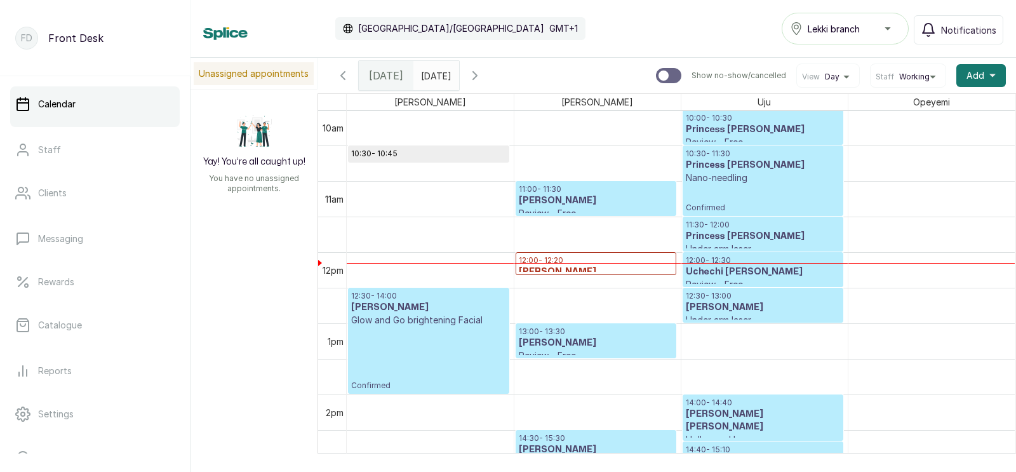
click at [426, 312] on h3 "[PERSON_NAME]" at bounding box center [428, 307] width 155 height 13
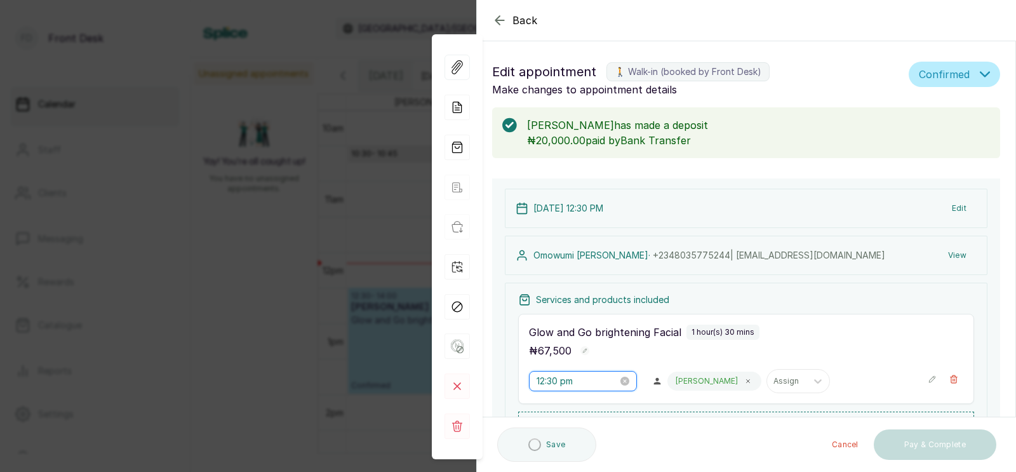
click at [547, 374] on input "12:30 pm" at bounding box center [577, 381] width 81 height 14
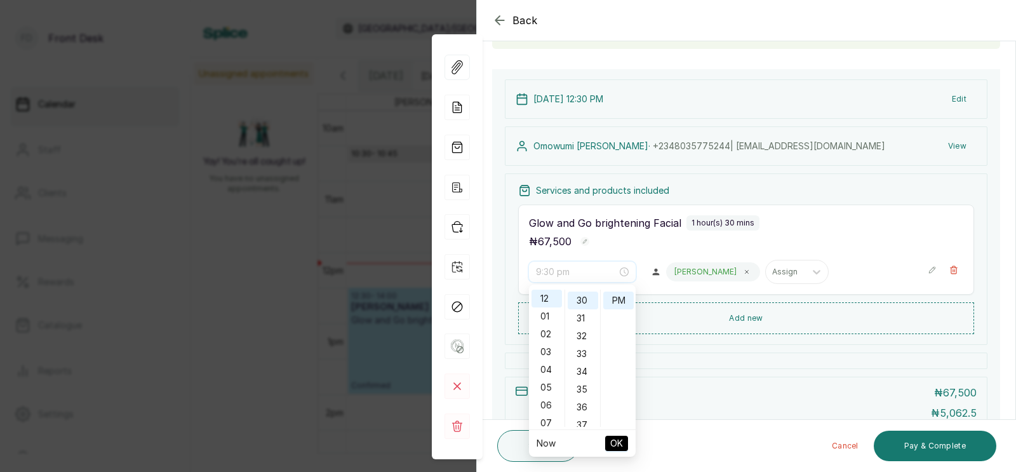
scroll to position [108, 0]
click at [542, 383] on div "11" at bounding box center [546, 386] width 30 height 18
click at [582, 397] on div "40" at bounding box center [583, 405] width 30 height 18
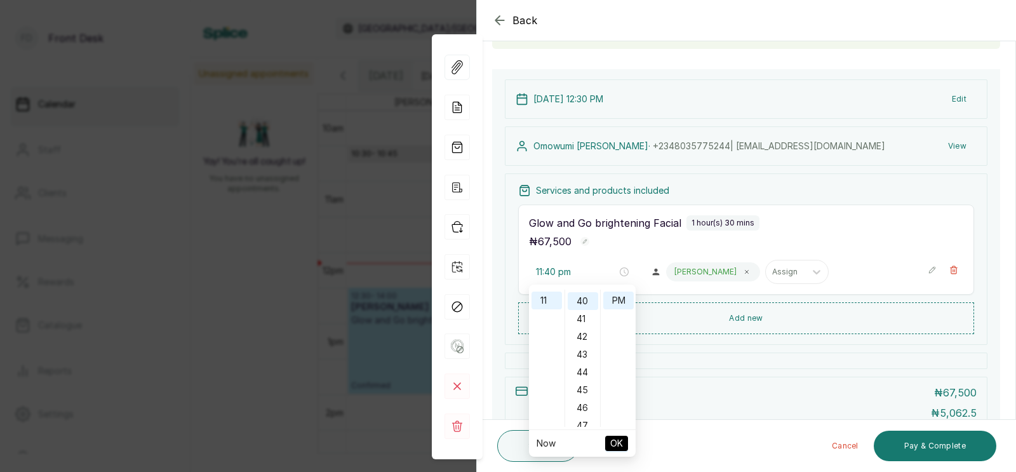
click at [616, 439] on span "OK" at bounding box center [616, 443] width 13 height 24
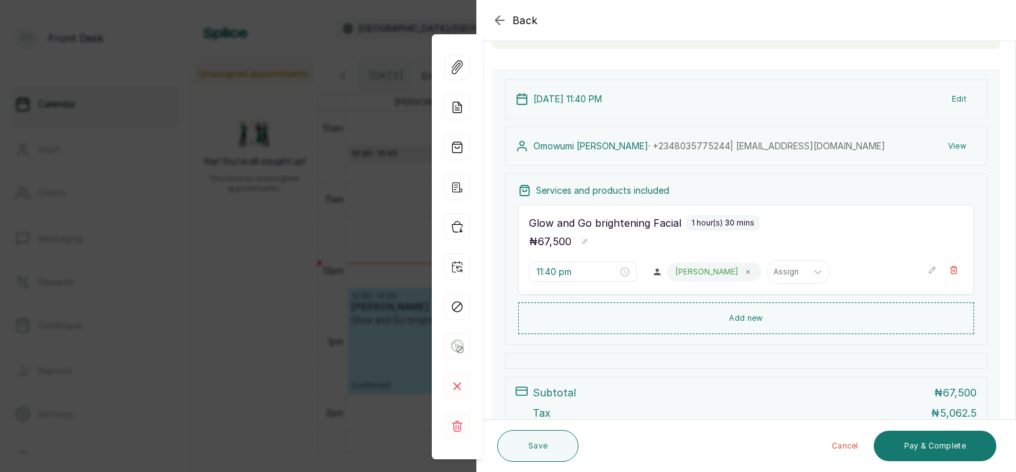
scroll to position [84, 0]
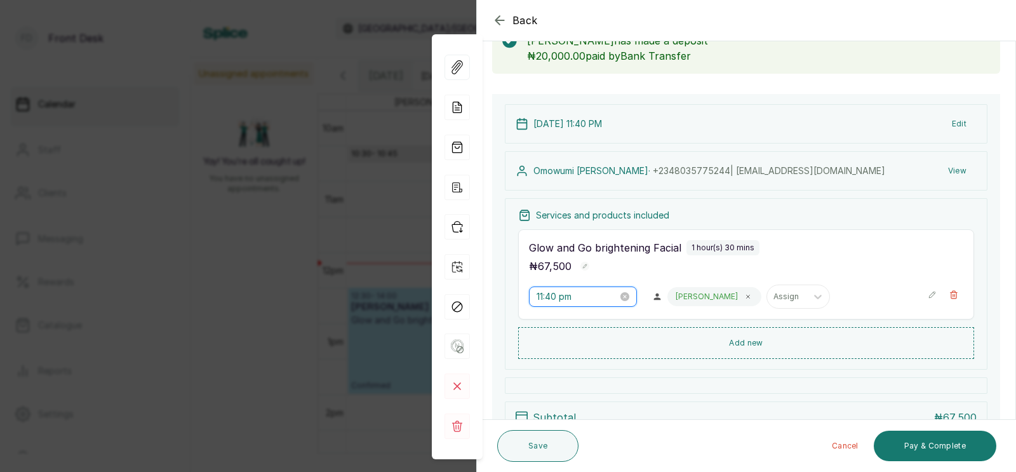
click at [557, 298] on input "11:40 pm" at bounding box center [577, 297] width 81 height 14
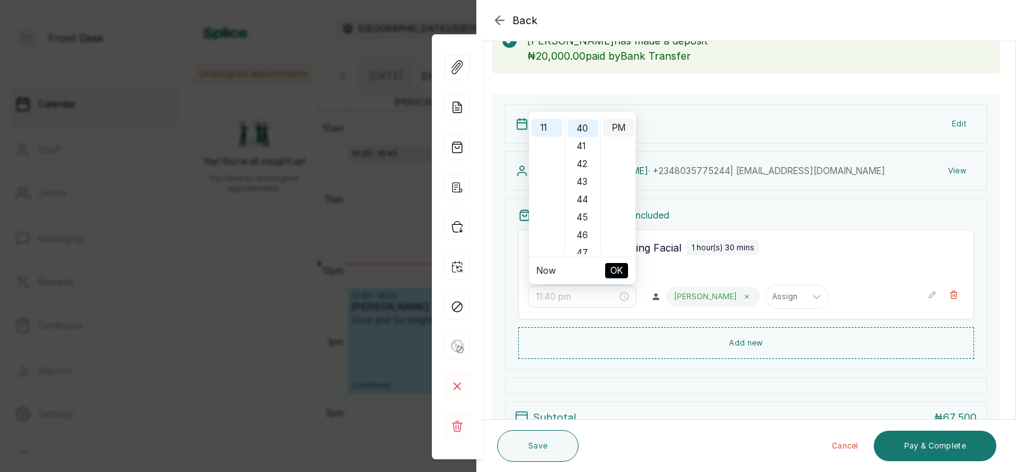
scroll to position [0, 0]
click at [620, 124] on div "AM" at bounding box center [618, 126] width 30 height 18
type input "11:40 am"
click at [618, 269] on span "OK" at bounding box center [616, 270] width 13 height 24
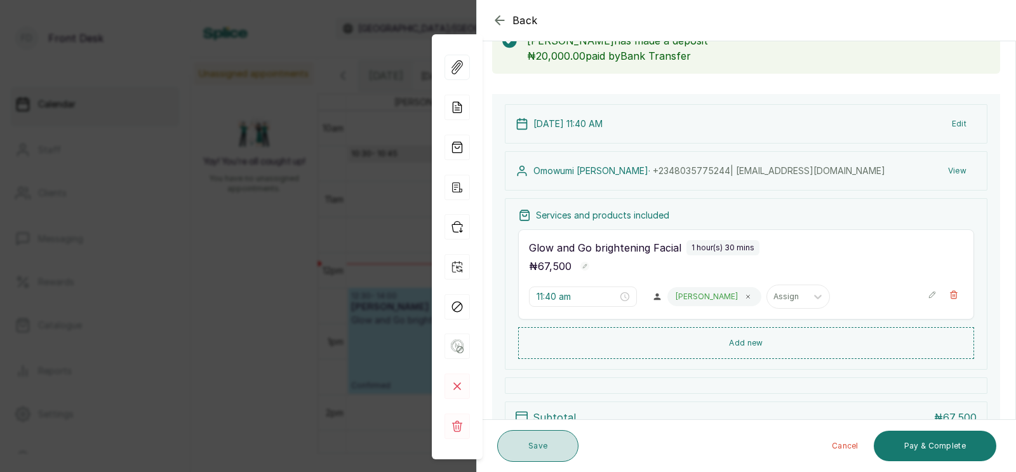
click at [535, 443] on button "Save" at bounding box center [537, 446] width 81 height 32
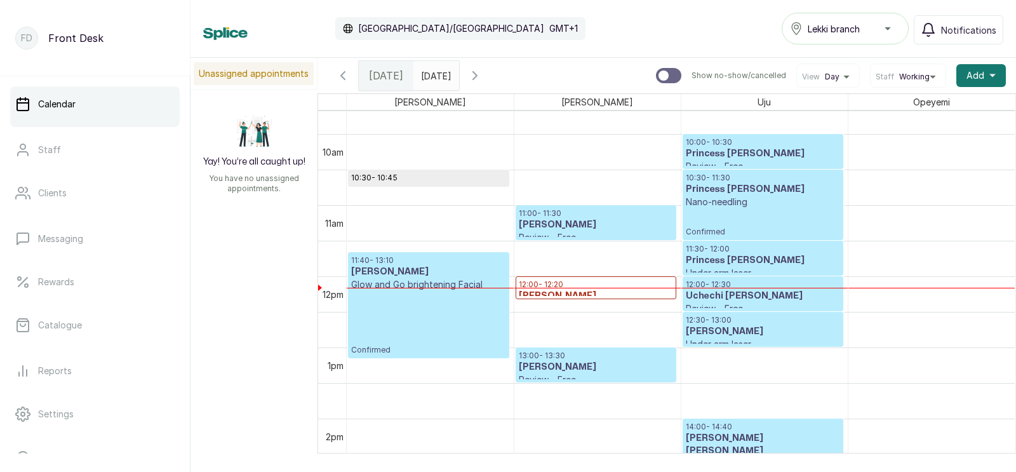
scroll to position [698, 0]
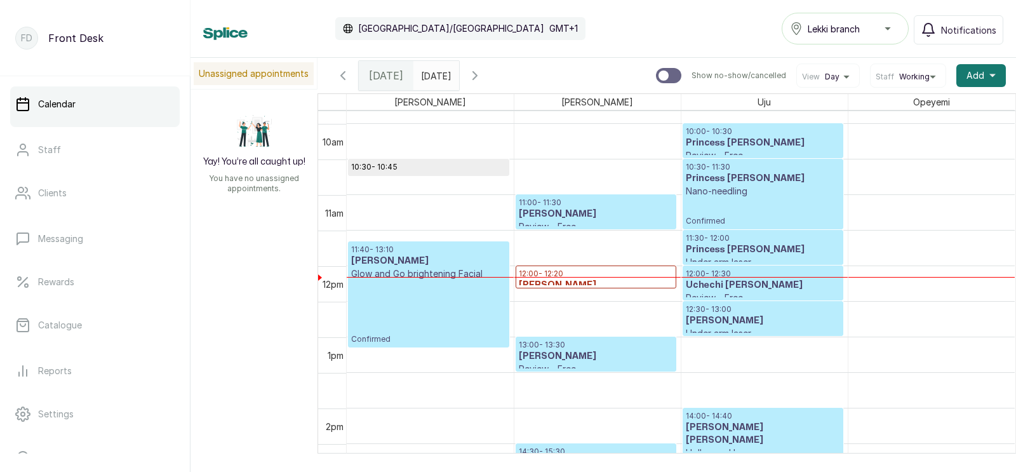
click at [756, 189] on p "Nano-needling" at bounding box center [763, 191] width 154 height 13
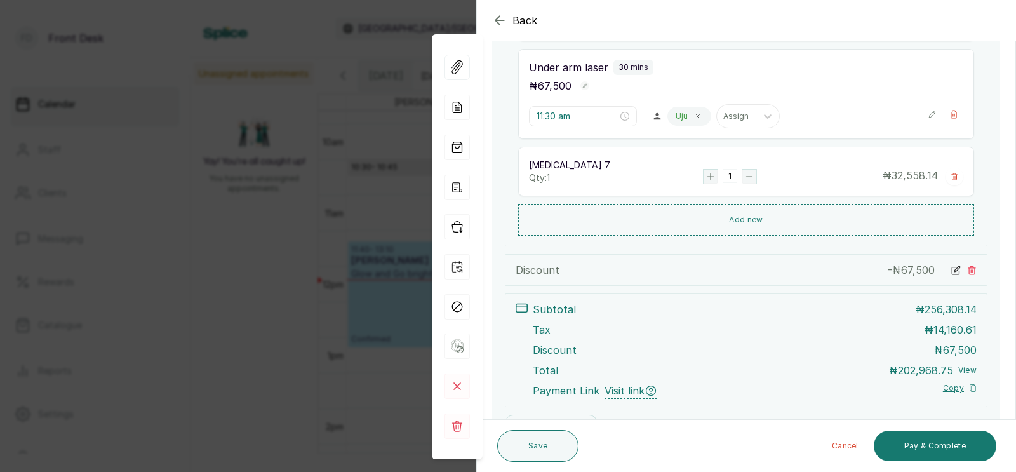
scroll to position [477, 0]
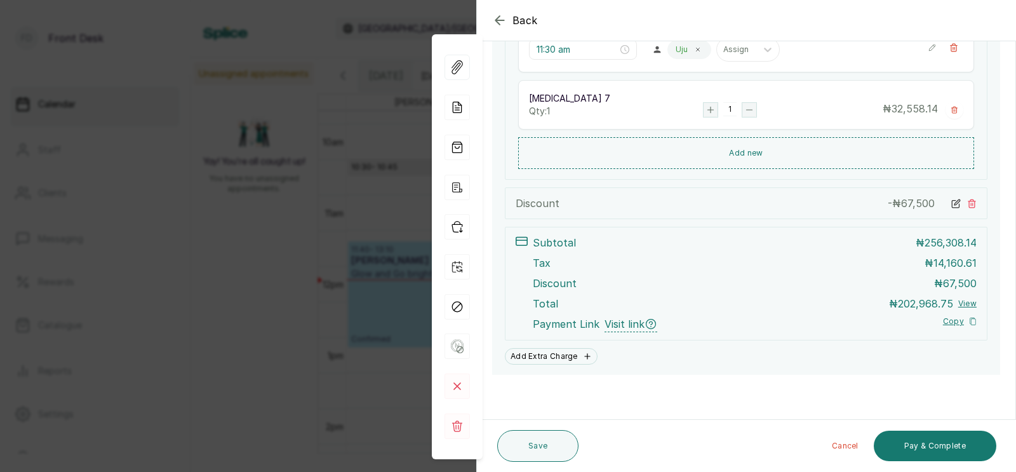
click at [319, 465] on div "Back Appointment Details Edit appointment 🚶 Walk-in (booked by Front Desk) Make…" at bounding box center [508, 236] width 1016 height 472
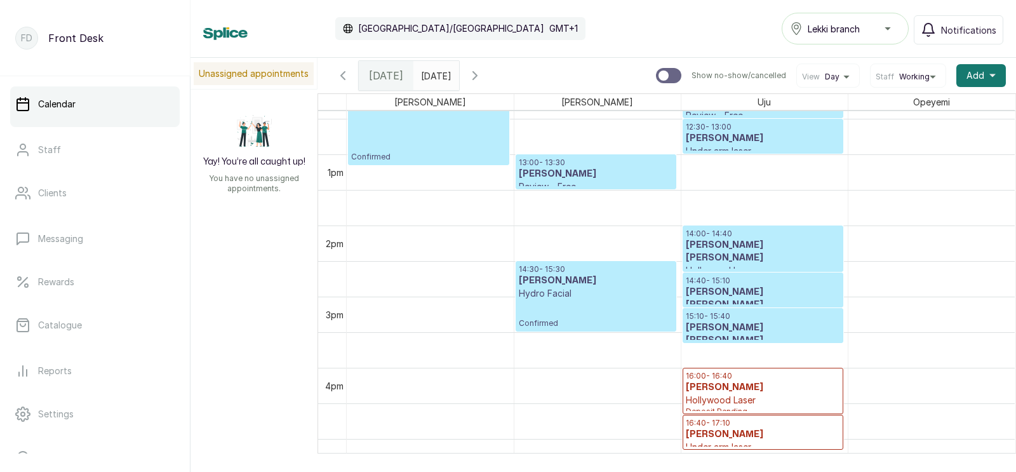
scroll to position [878, 0]
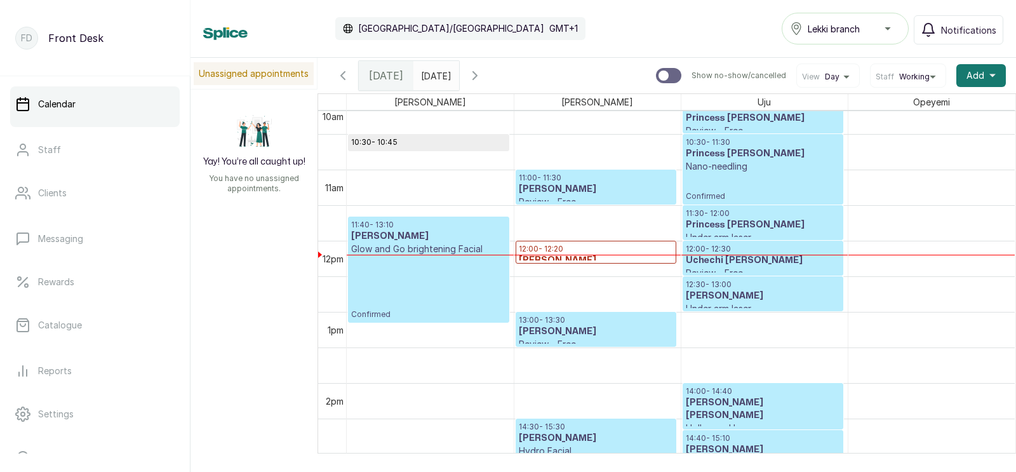
click at [565, 255] on h3 "[PERSON_NAME]" at bounding box center [596, 260] width 154 height 13
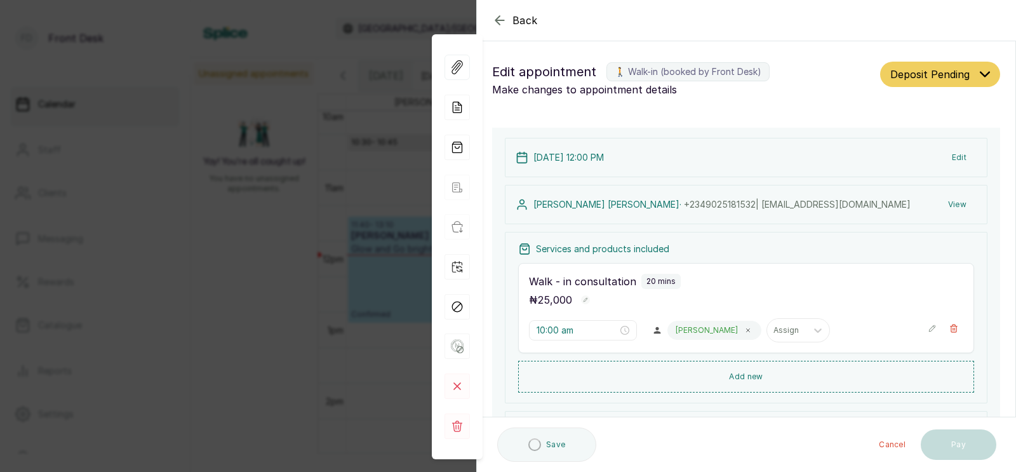
type input "12:00 pm"
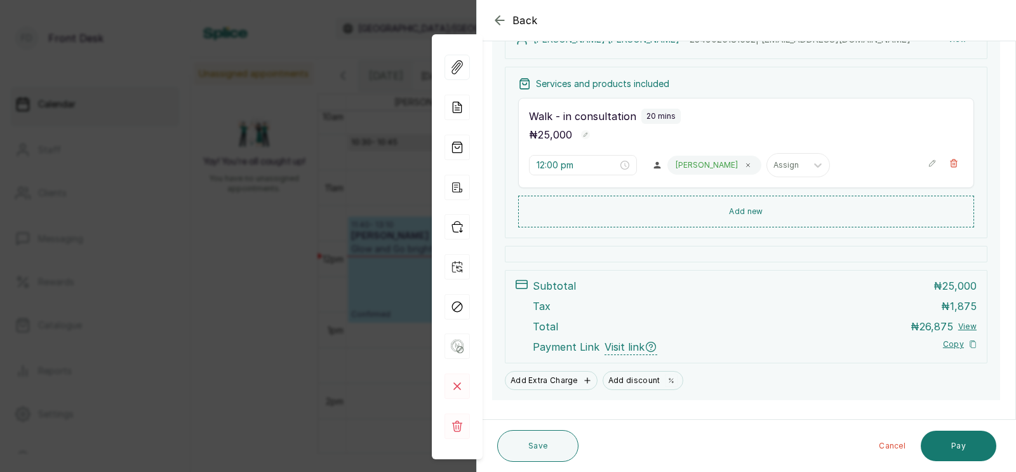
scroll to position [178, 0]
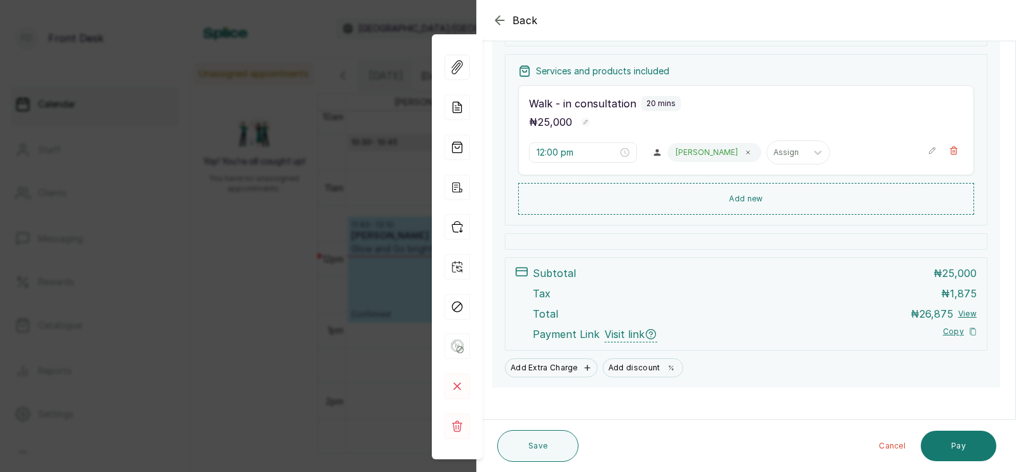
click at [347, 255] on div "Back Appointment Details Edit appointment 🚶 Walk-in (booked by Front Desk) Make…" at bounding box center [508, 236] width 1016 height 472
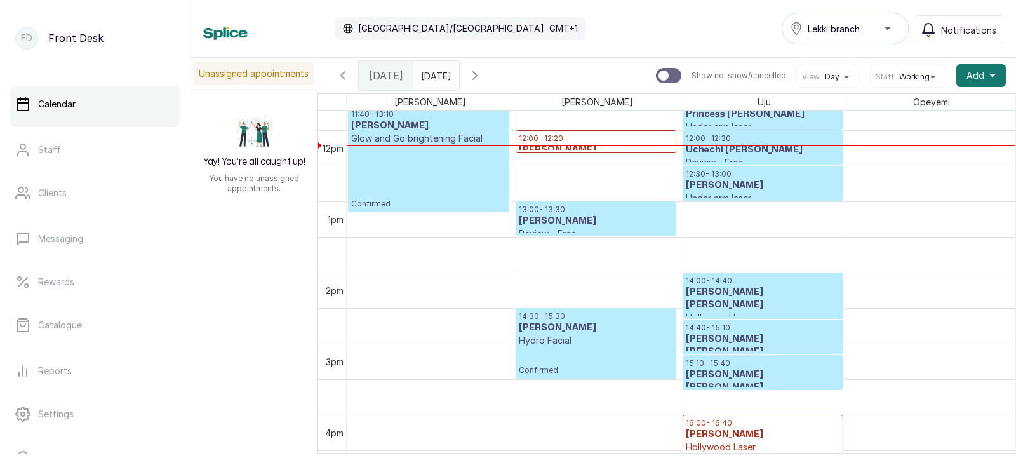
scroll to position [843, 0]
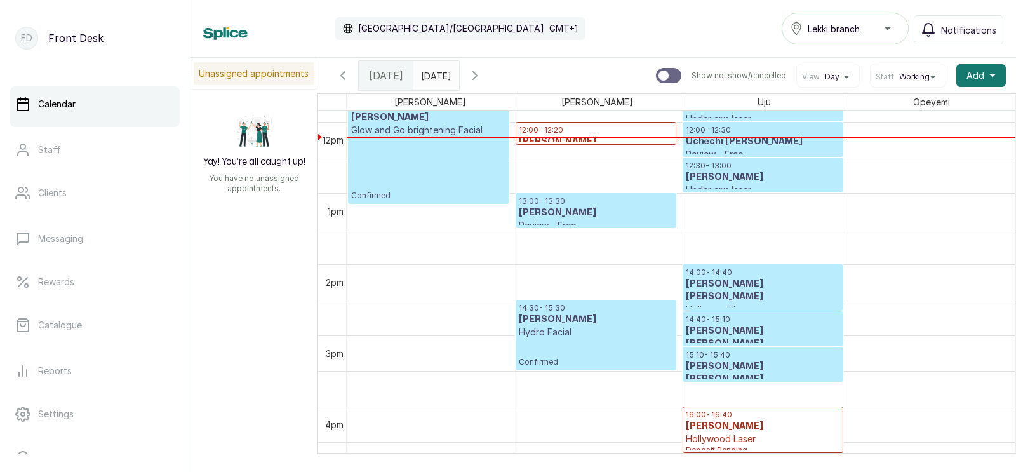
click at [434, 72] on input "text" at bounding box center [424, 73] width 20 height 22
type input "dd/MM/yyyy"
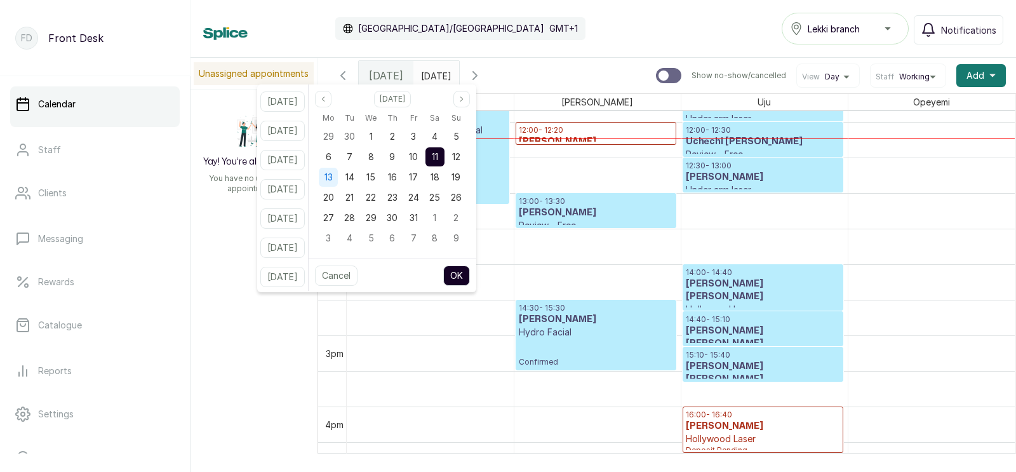
click at [333, 177] on span "13" at bounding box center [328, 176] width 8 height 11
click at [469, 273] on button "OK" at bounding box center [456, 275] width 27 height 20
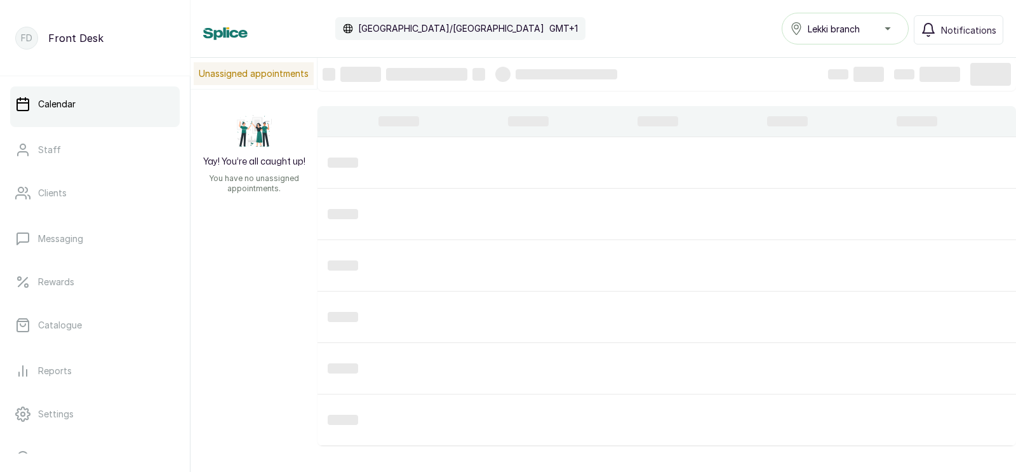
type input "[DATE]"
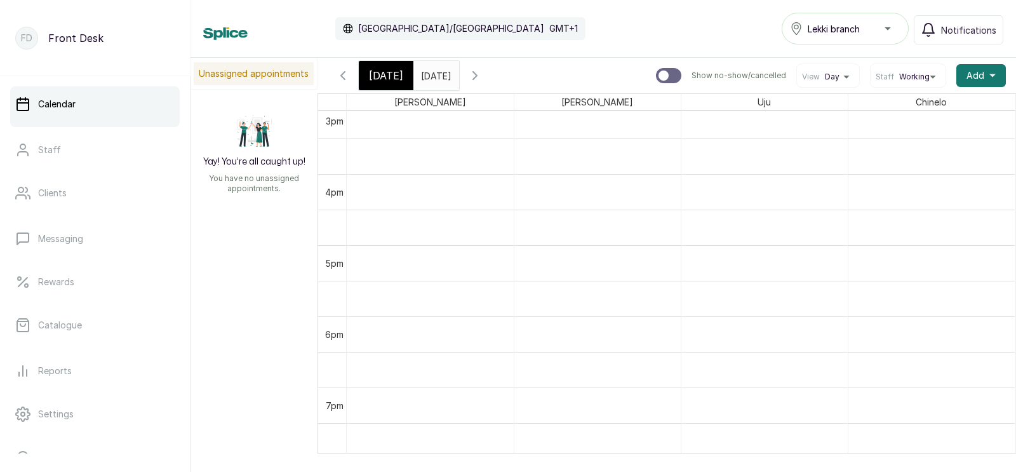
scroll to position [1083, 0]
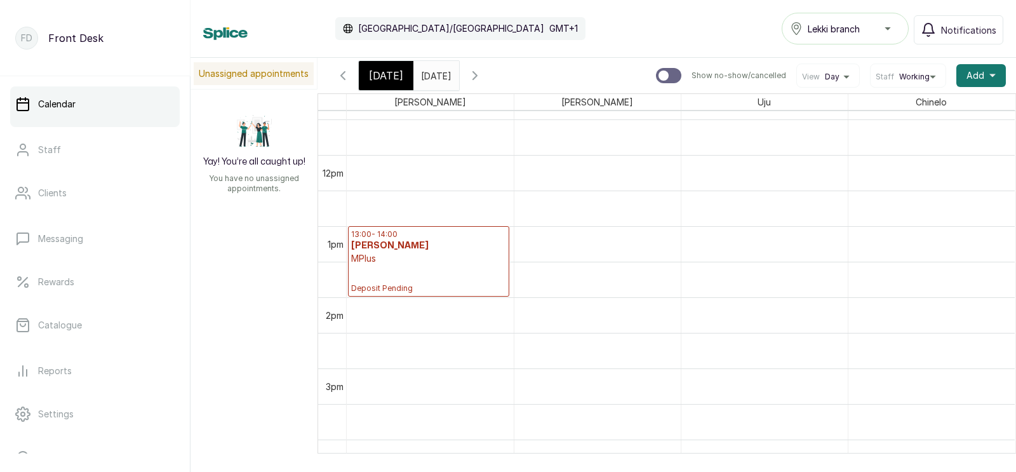
click at [382, 70] on span "[DATE]" at bounding box center [386, 75] width 34 height 15
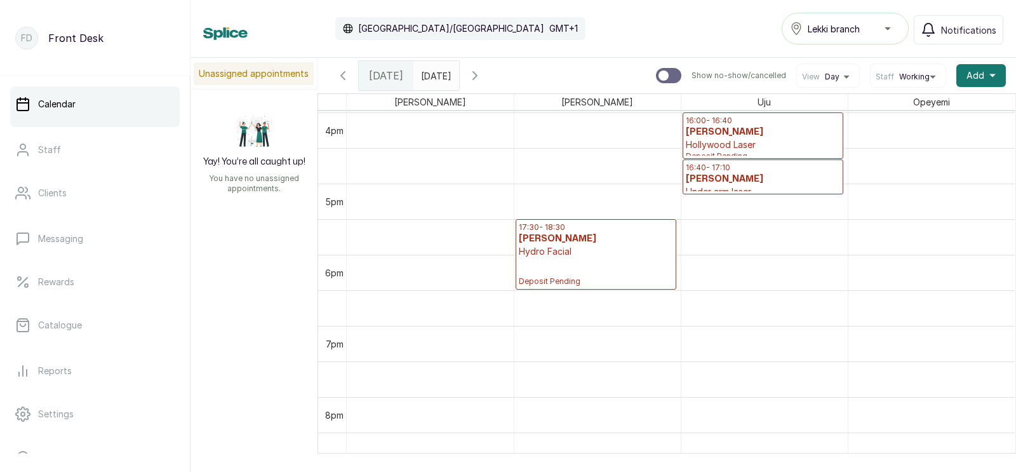
click at [578, 254] on p "Hydro Facial" at bounding box center [596, 251] width 154 height 13
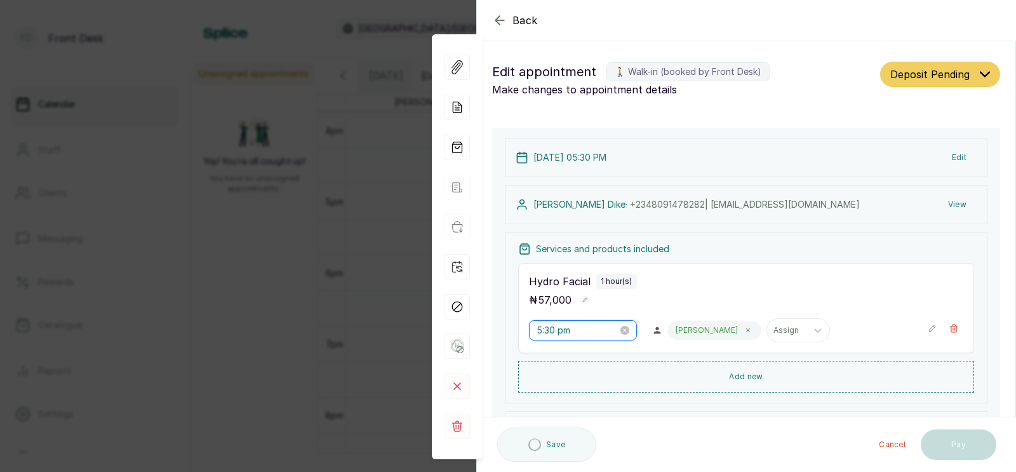
click at [558, 330] on input "5:30 pm" at bounding box center [577, 330] width 81 height 14
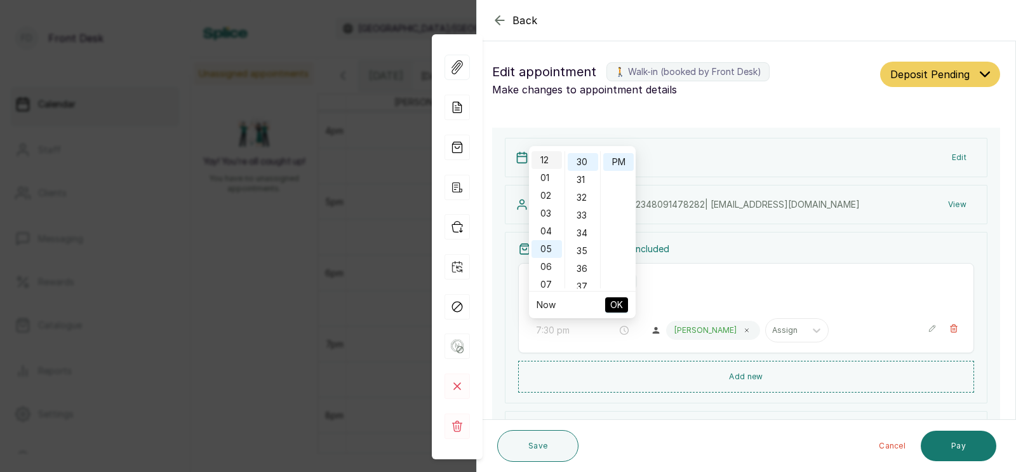
click at [547, 156] on div "12" at bounding box center [546, 160] width 30 height 18
type input "12:00 pm"
click at [584, 154] on div "00" at bounding box center [583, 160] width 30 height 18
click at [615, 300] on span "OK" at bounding box center [616, 305] width 13 height 24
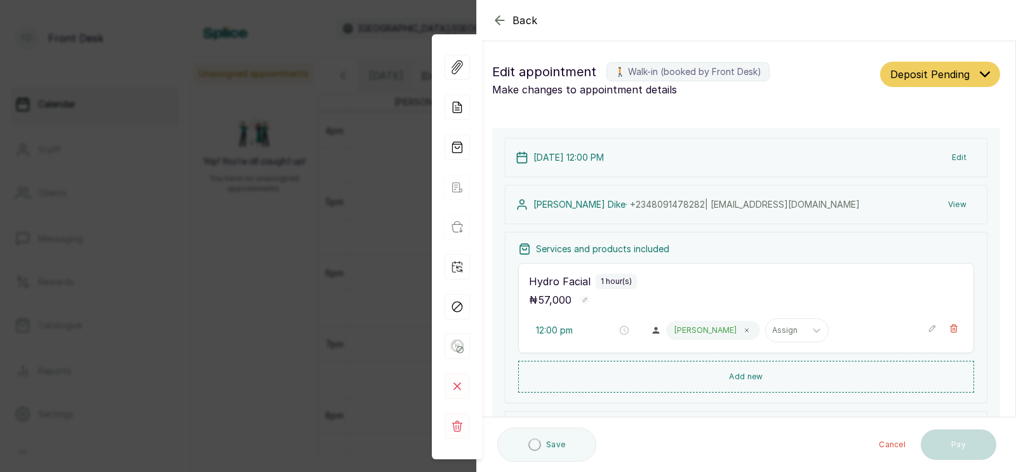
click at [959, 154] on button "Edit" at bounding box center [959, 157] width 35 height 23
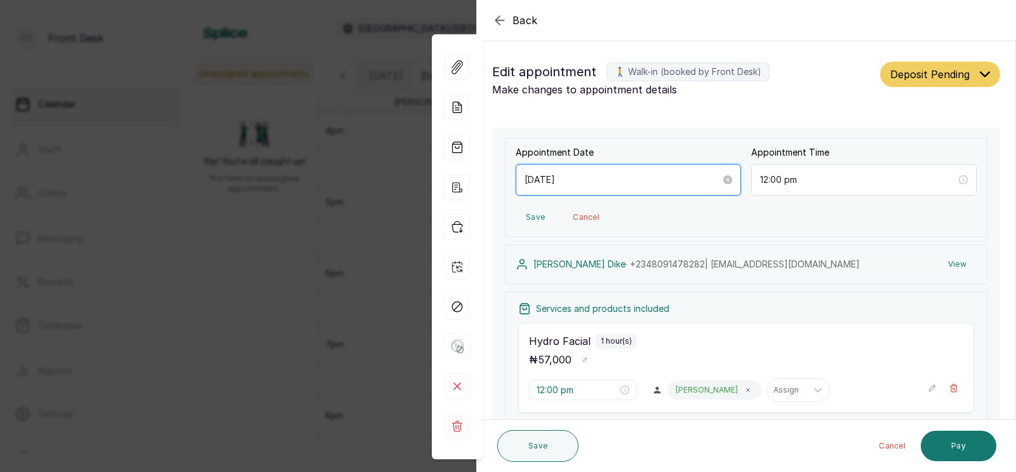
click at [636, 179] on input "[DATE]" at bounding box center [622, 180] width 196 height 14
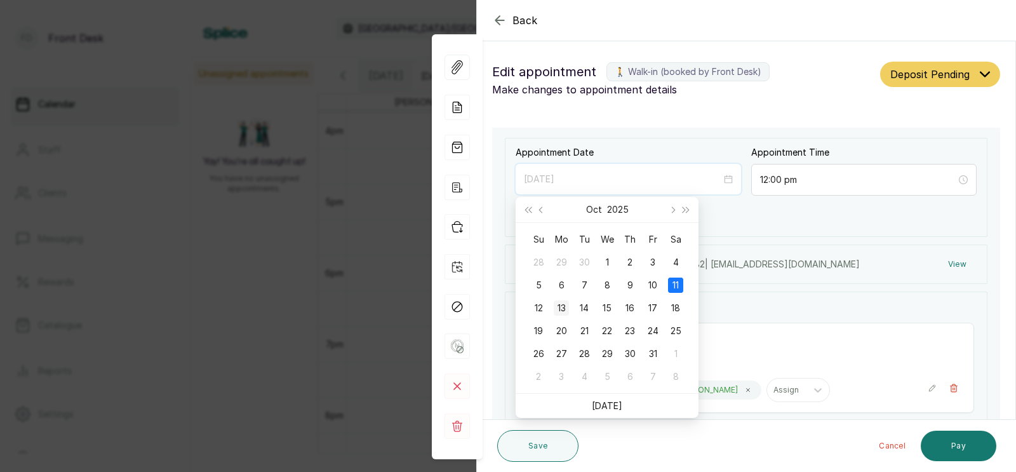
type input "[DATE]"
click at [562, 306] on div "13" at bounding box center [561, 307] width 15 height 15
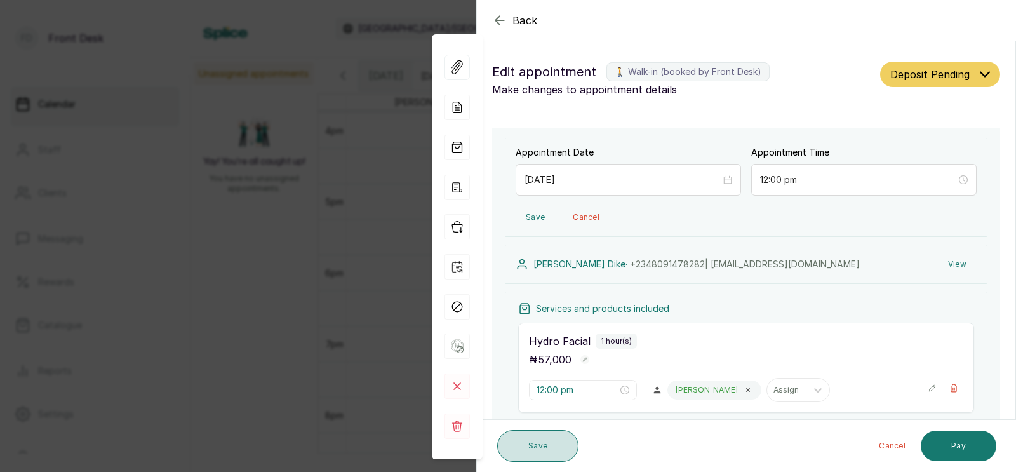
click at [529, 449] on button "Save" at bounding box center [537, 446] width 81 height 32
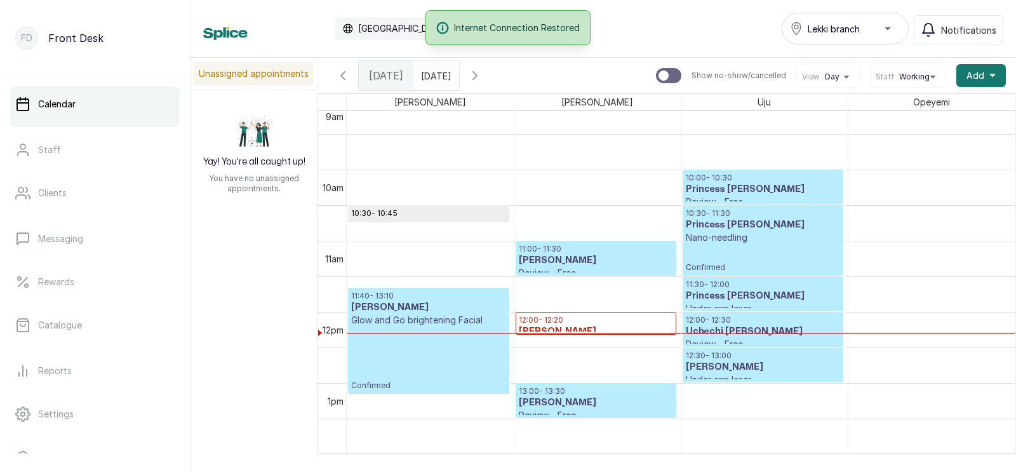
scroll to position [668, 0]
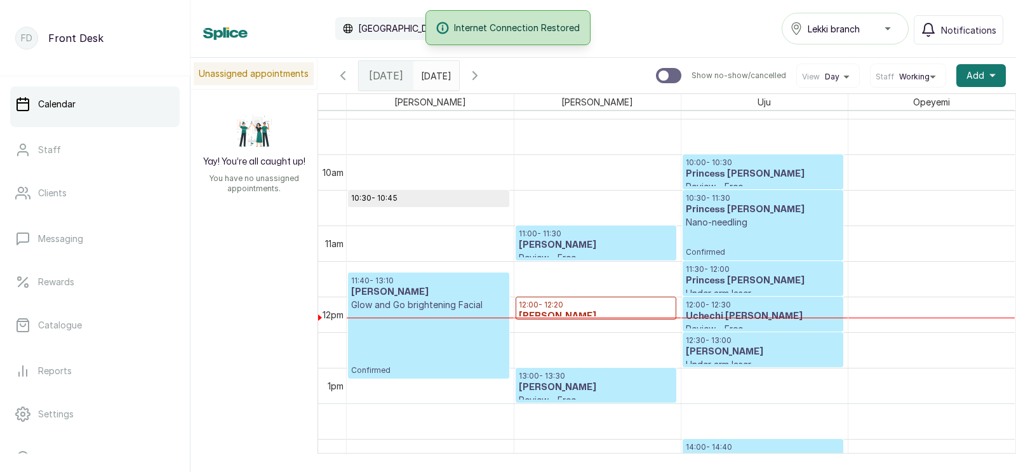
click at [601, 235] on p "11:00 - 11:30" at bounding box center [596, 234] width 154 height 10
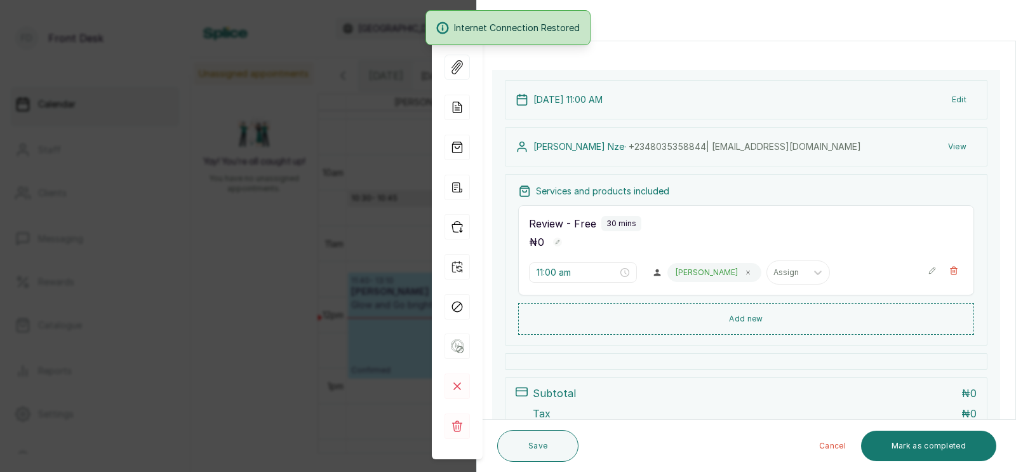
scroll to position [86, 0]
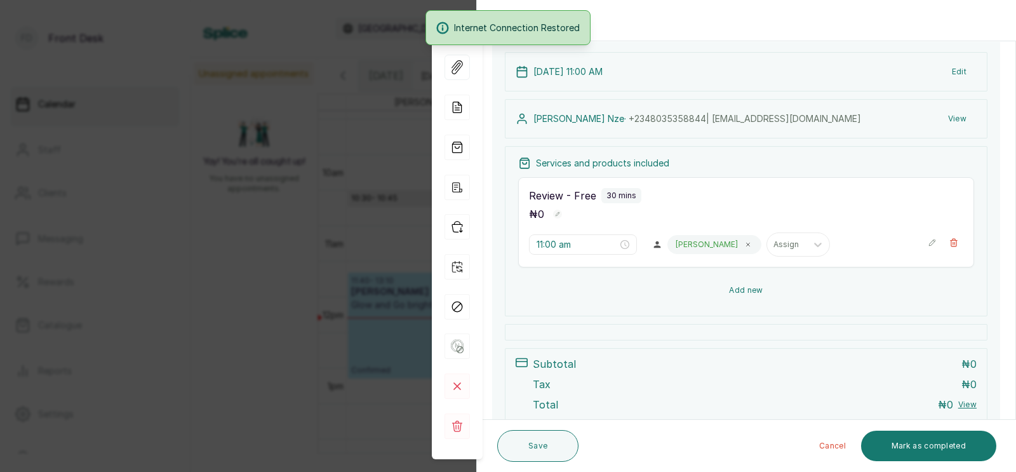
click at [749, 283] on button "Add new" at bounding box center [746, 290] width 456 height 30
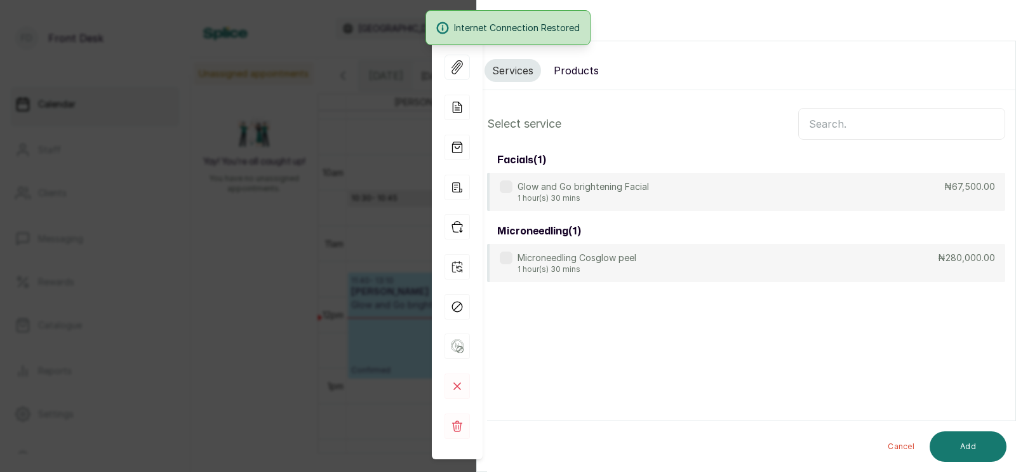
scroll to position [0, 0]
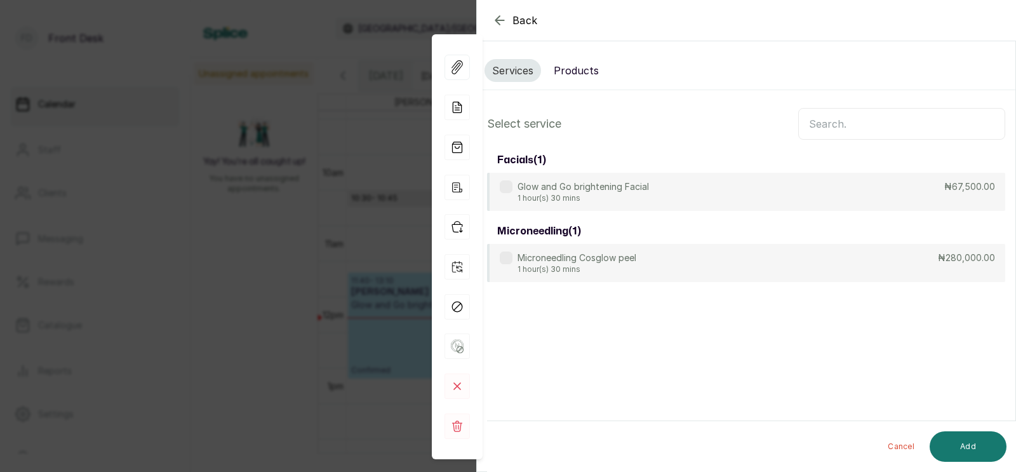
click at [846, 120] on input "text" at bounding box center [901, 124] width 207 height 32
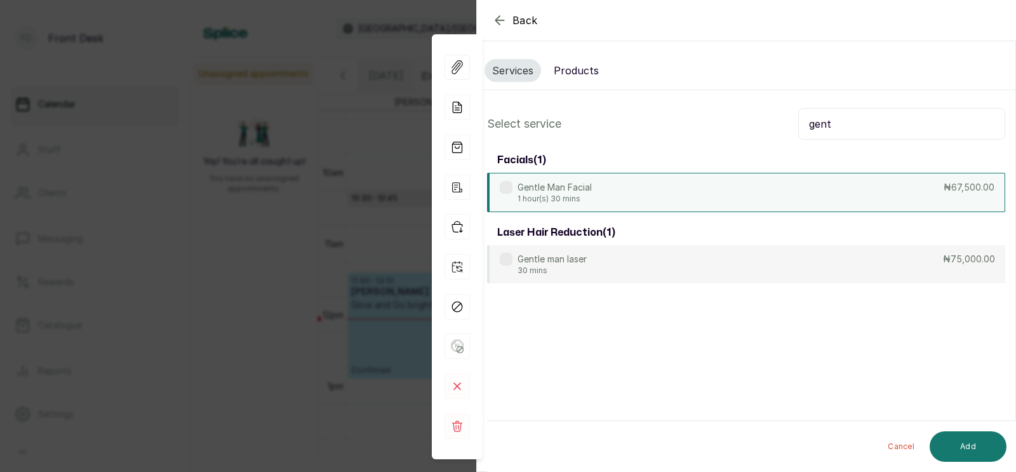
type input "gent"
click at [690, 183] on div "Gentle Man Facial 1 hour(s) 30 mins ₦67,500.00" at bounding box center [746, 192] width 518 height 39
click at [958, 436] on button "Add" at bounding box center [968, 446] width 77 height 30
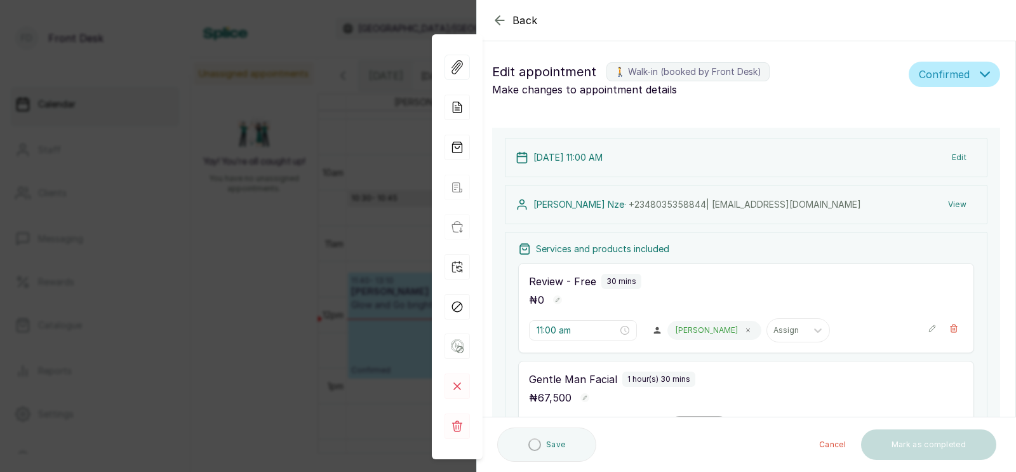
type input "11:30 am"
click at [674, 422] on div at bounding box center [687, 427] width 27 height 11
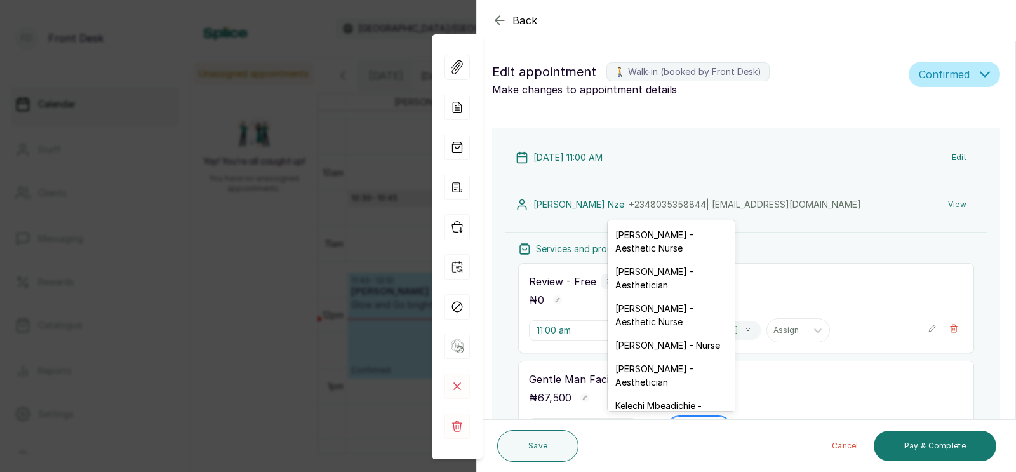
scroll to position [225, 0]
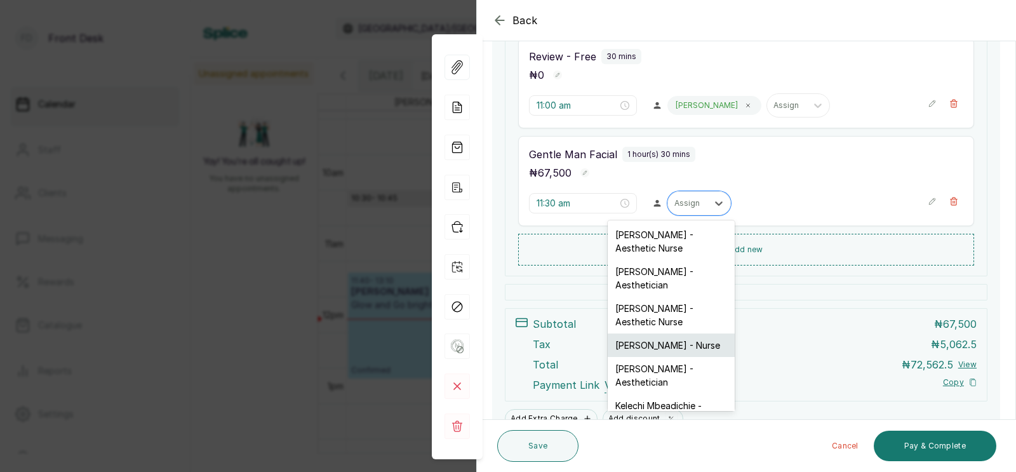
click at [653, 333] on div "[PERSON_NAME] - Nurse" at bounding box center [671, 344] width 127 height 23
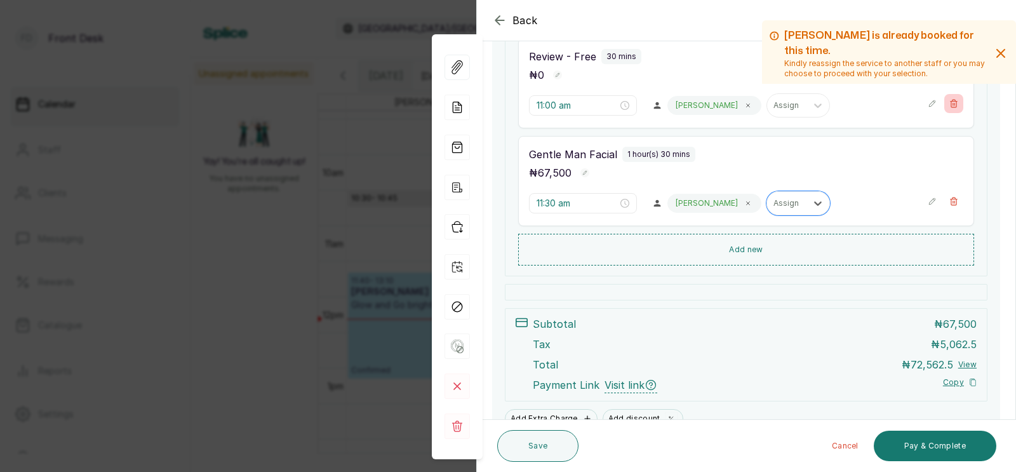
click at [952, 99] on icon "button" at bounding box center [953, 103] width 9 height 9
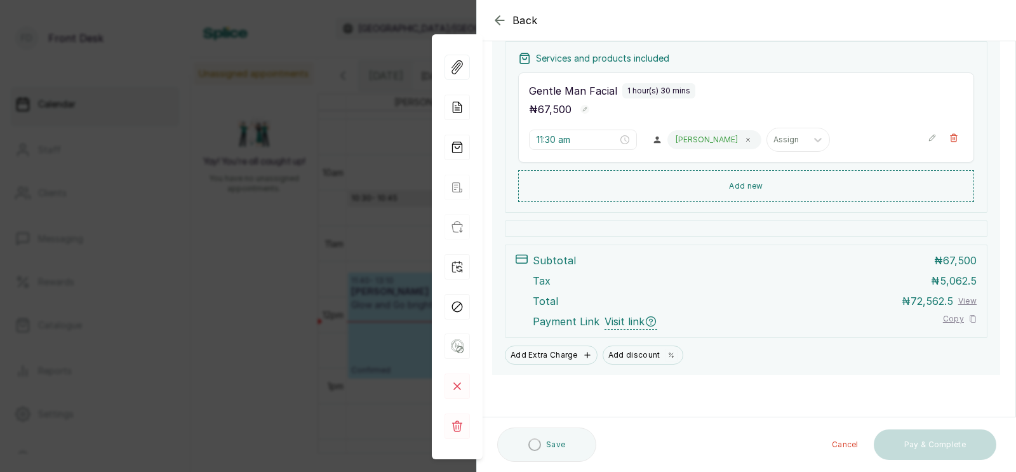
type input "11:30 am"
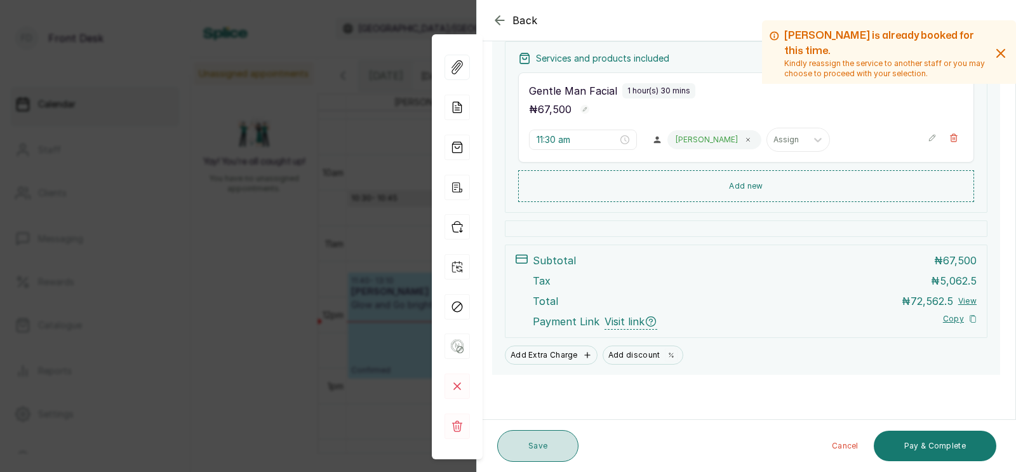
click at [539, 440] on button "Save" at bounding box center [537, 446] width 81 height 32
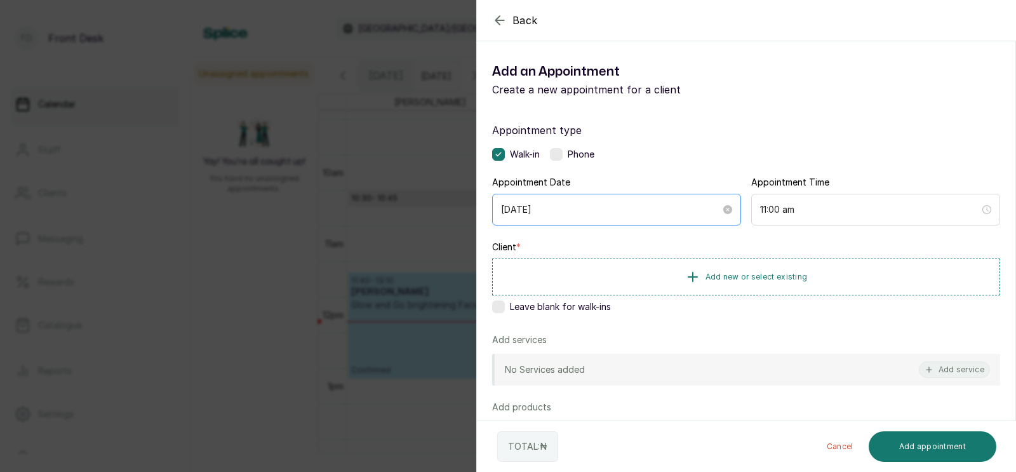
scroll to position [679, 0]
click at [428, 230] on div "Back Add Appointment Add an Appointment Create a new appointment for a client A…" at bounding box center [508, 236] width 1016 height 472
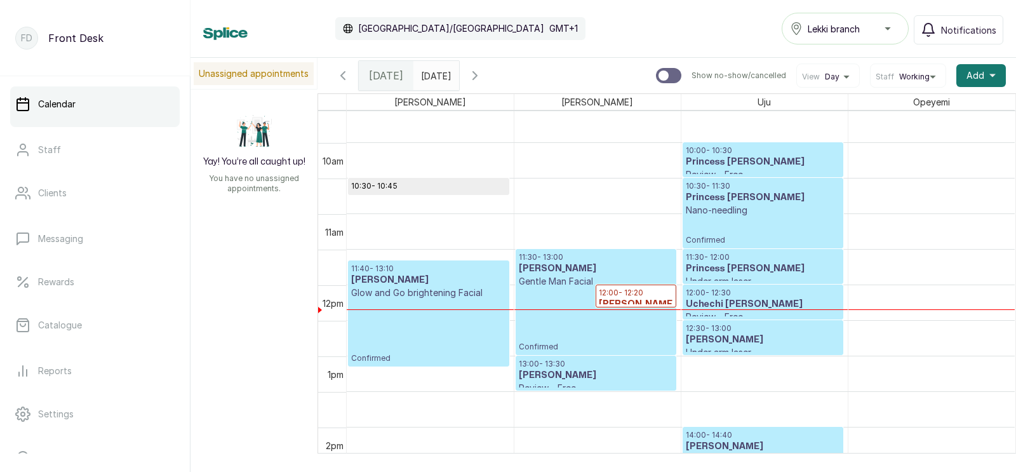
click at [562, 277] on p "Gentle Man Facial" at bounding box center [596, 281] width 154 height 13
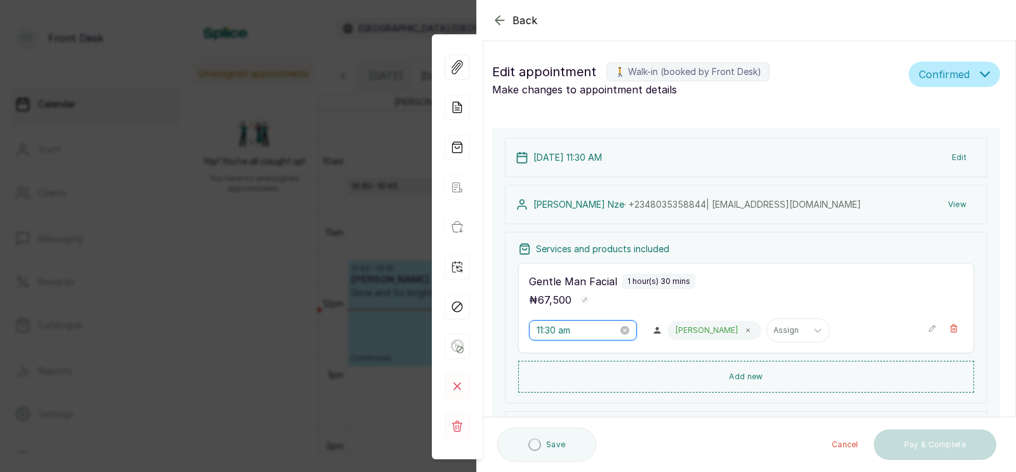
click at [558, 323] on input "11:30 am" at bounding box center [577, 330] width 81 height 14
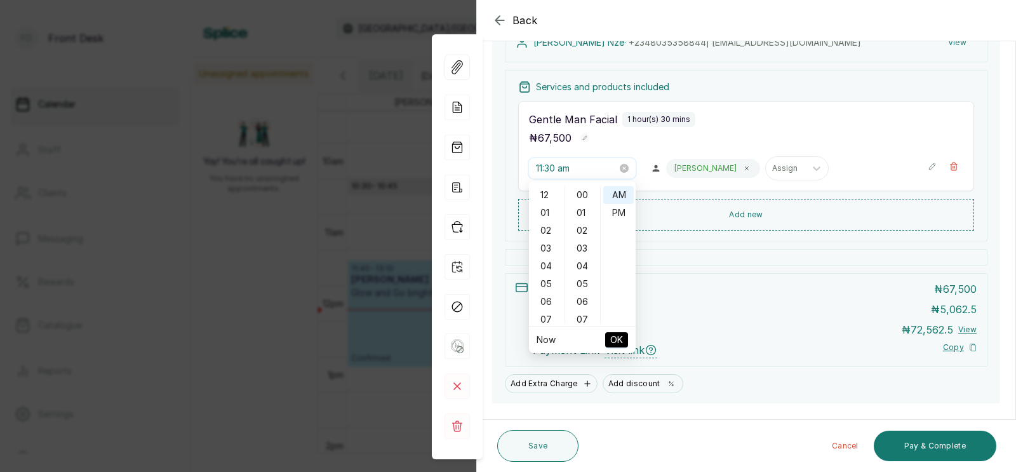
scroll to position [192, 0]
click at [615, 336] on span "OK" at bounding box center [616, 340] width 13 height 24
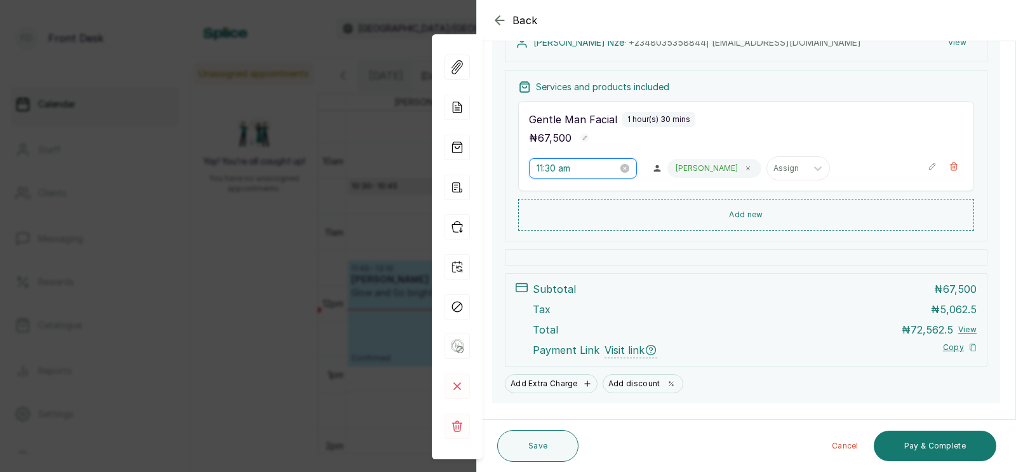
click at [576, 168] on input "11:30 am" at bounding box center [577, 168] width 81 height 14
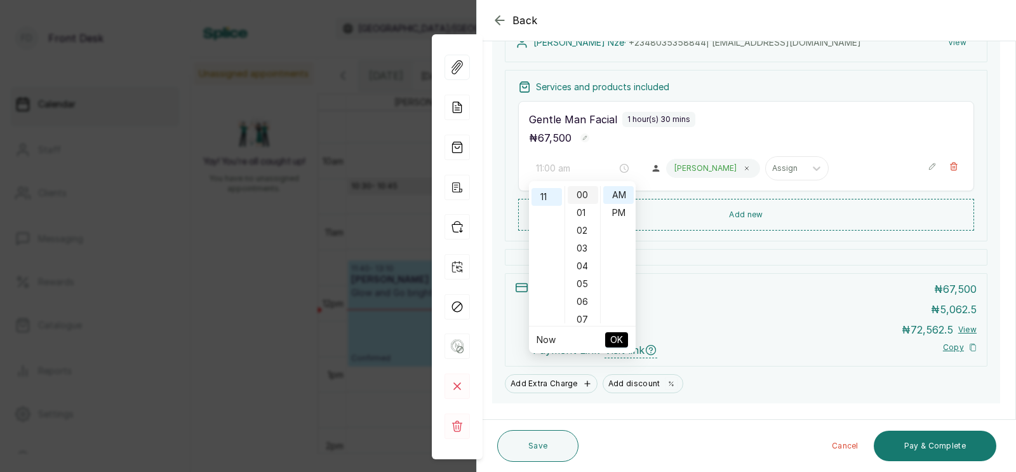
click at [583, 194] on div "00" at bounding box center [583, 195] width 30 height 18
type input "11:00 am"
click at [617, 337] on span "OK" at bounding box center [616, 340] width 13 height 24
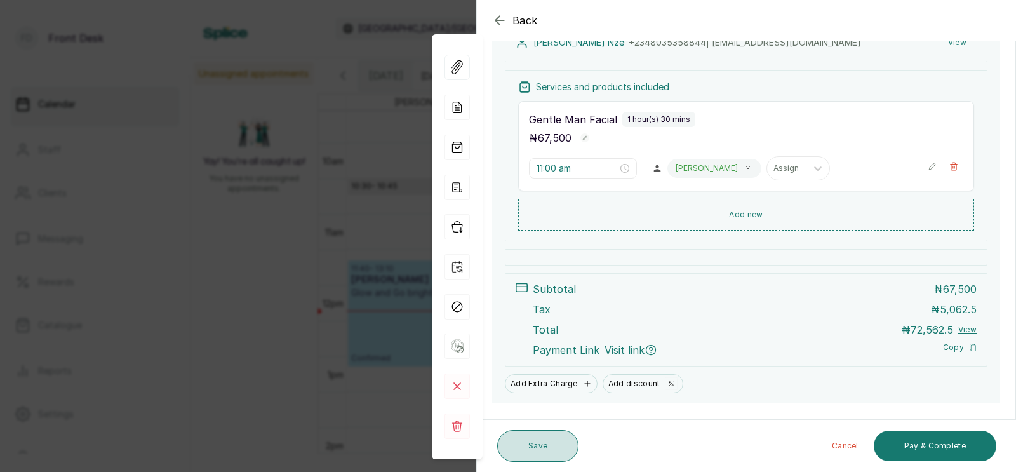
click at [534, 444] on button "Save" at bounding box center [537, 446] width 81 height 32
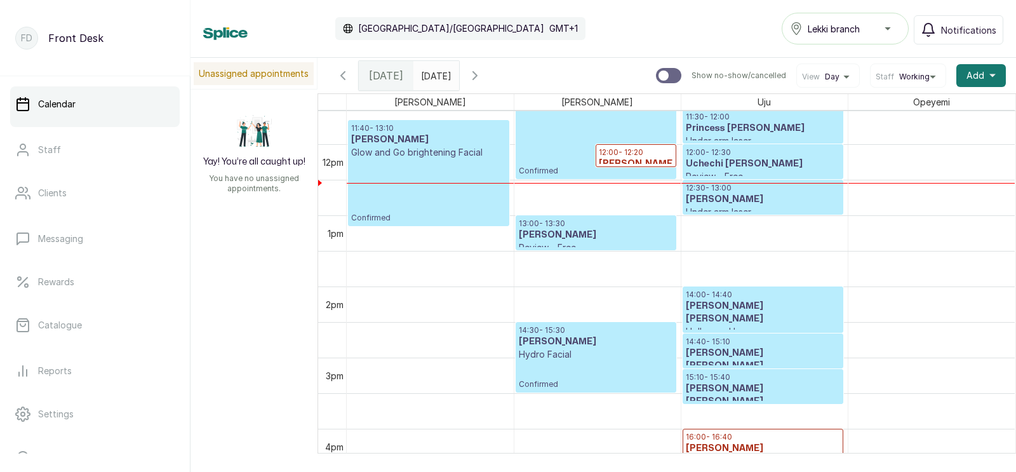
scroll to position [823, 0]
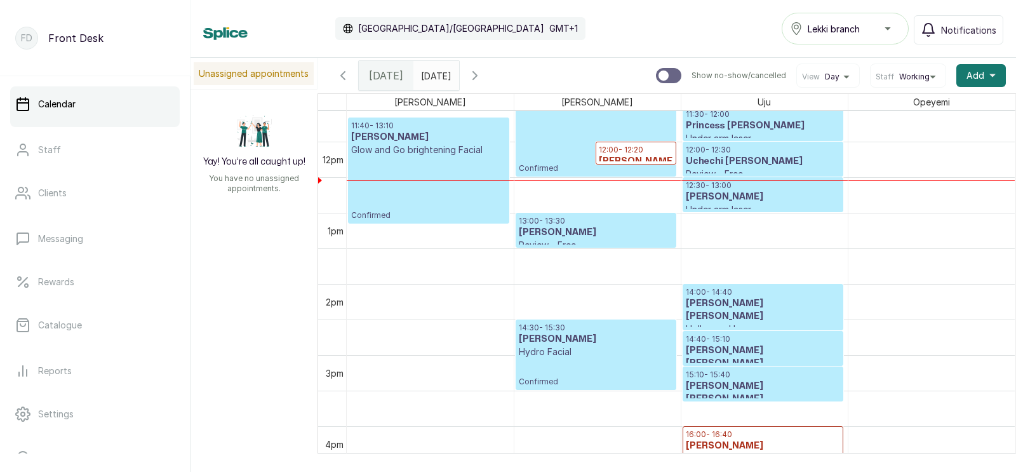
click at [718, 200] on h3 "[PERSON_NAME]" at bounding box center [763, 196] width 154 height 13
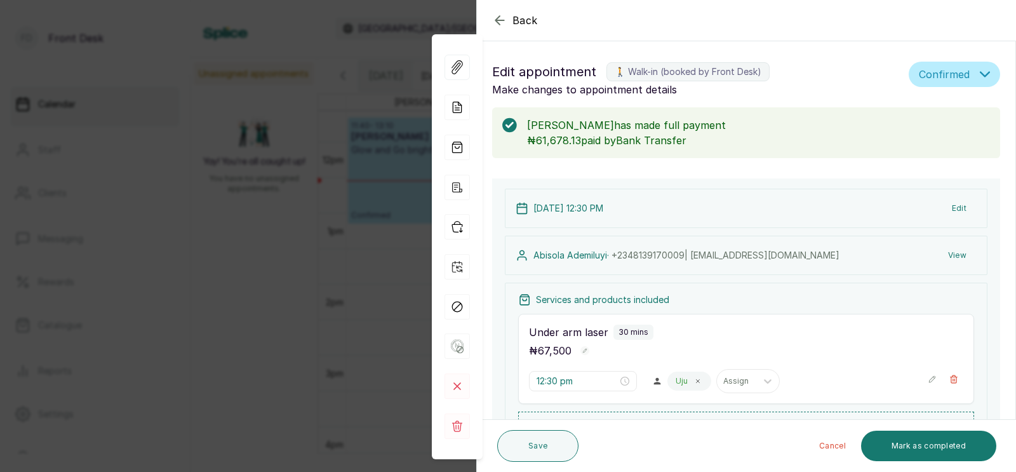
scroll to position [248, 0]
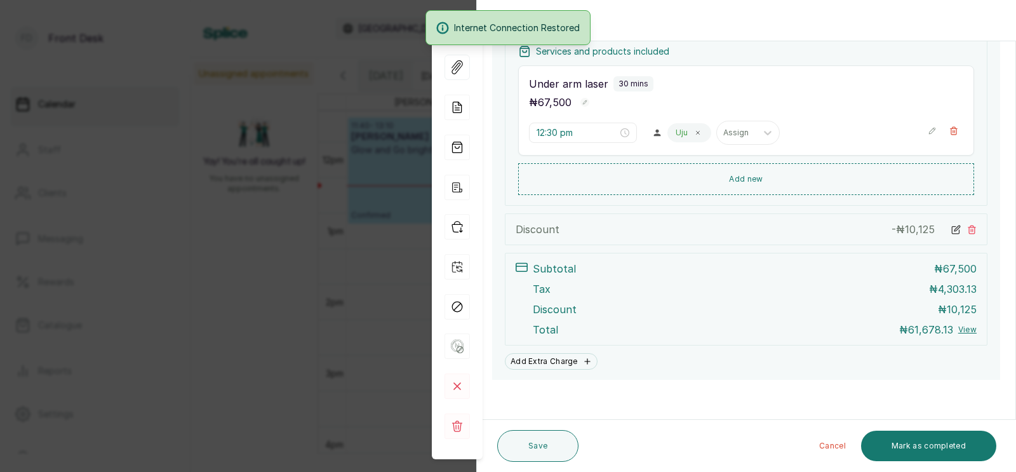
click at [345, 274] on div "Back Appointment Details Edit appointment 🚶 Walk-in (booked by Front Desk) Make…" at bounding box center [508, 236] width 1016 height 472
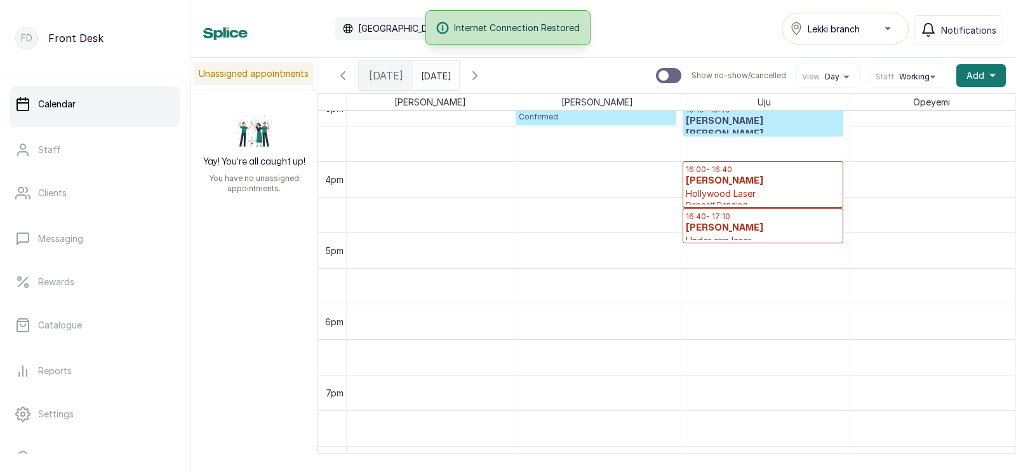
scroll to position [1013, 0]
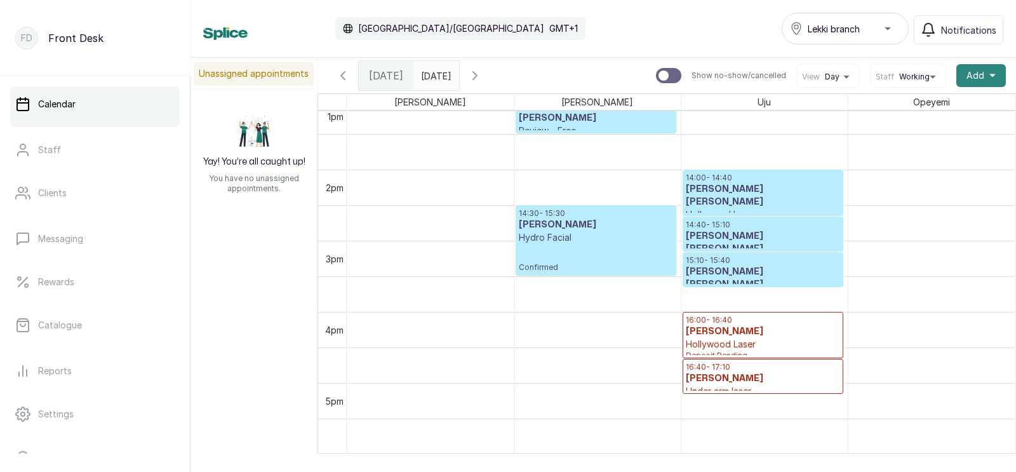
click at [978, 69] on span "Add" at bounding box center [975, 75] width 18 height 13
click at [912, 105] on span "Opeyemi" at bounding box center [932, 102] width 42 height 16
click at [980, 74] on span "Add" at bounding box center [975, 75] width 18 height 13
click at [907, 107] on span "Add Appointment" at bounding box center [935, 109] width 122 height 15
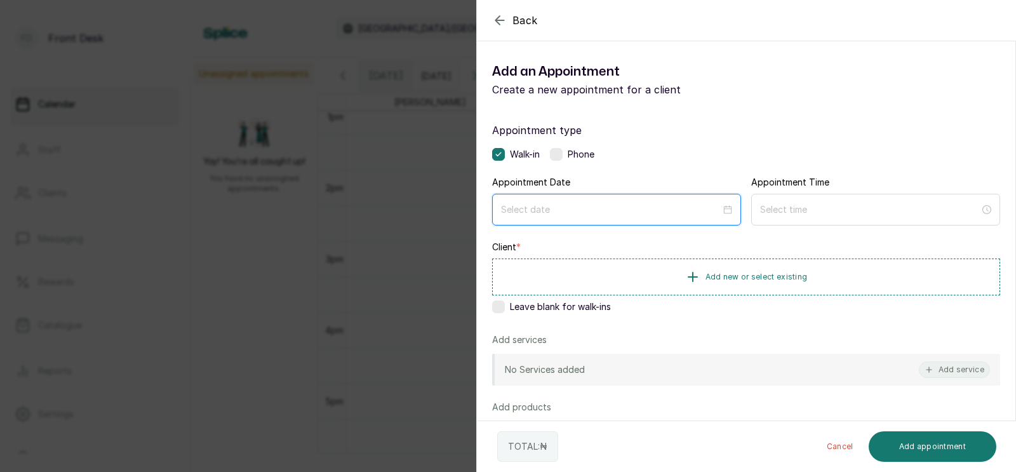
click at [538, 211] on input at bounding box center [611, 210] width 220 height 14
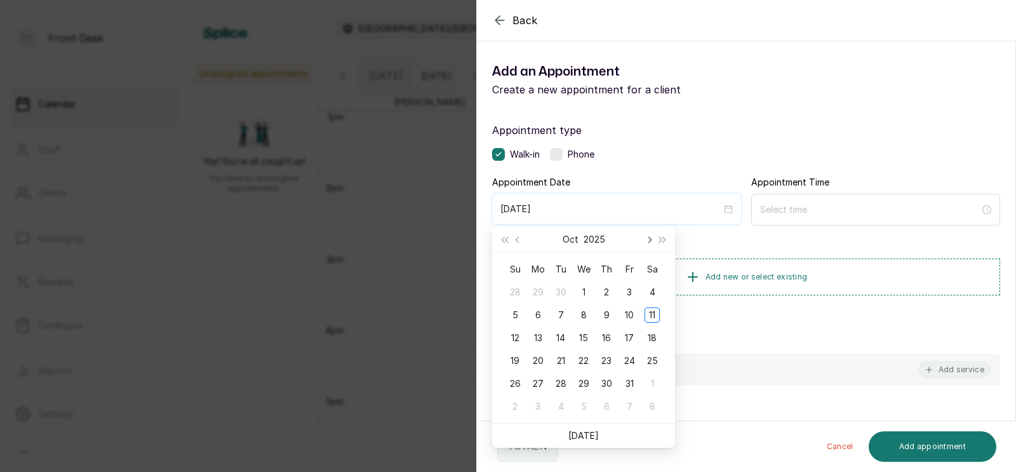
type input "[DATE]"
click at [650, 239] on span "Next month (PageDown)" at bounding box center [648, 239] width 6 height 6
type input "[DATE]"
click at [652, 363] on div "22" at bounding box center [651, 360] width 15 height 15
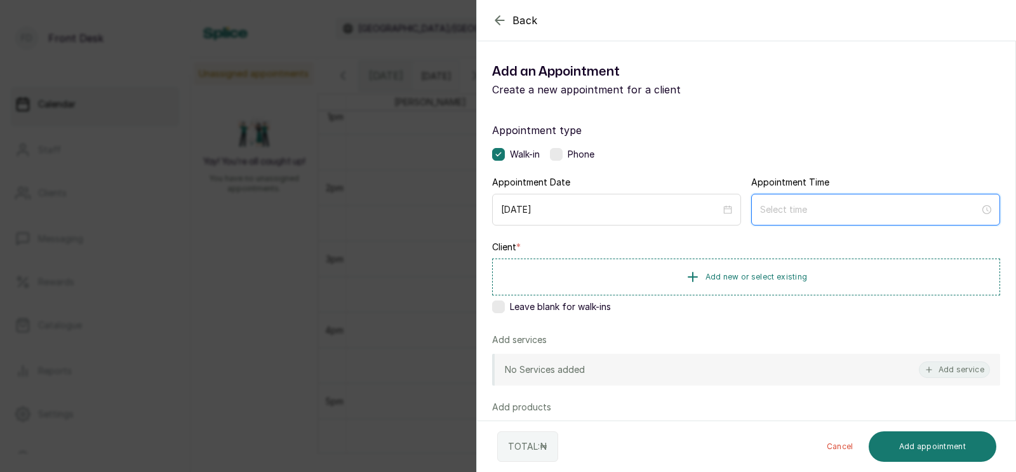
click at [821, 208] on input at bounding box center [870, 210] width 220 height 14
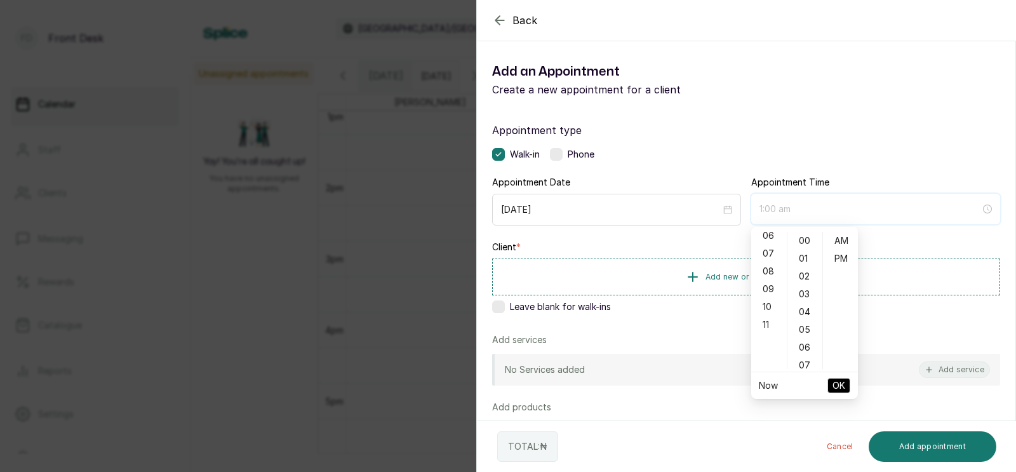
scroll to position [116, 0]
click at [761, 317] on div "11" at bounding box center [769, 320] width 30 height 18
click at [845, 244] on div "AM" at bounding box center [840, 241] width 30 height 18
type input "11:00 am"
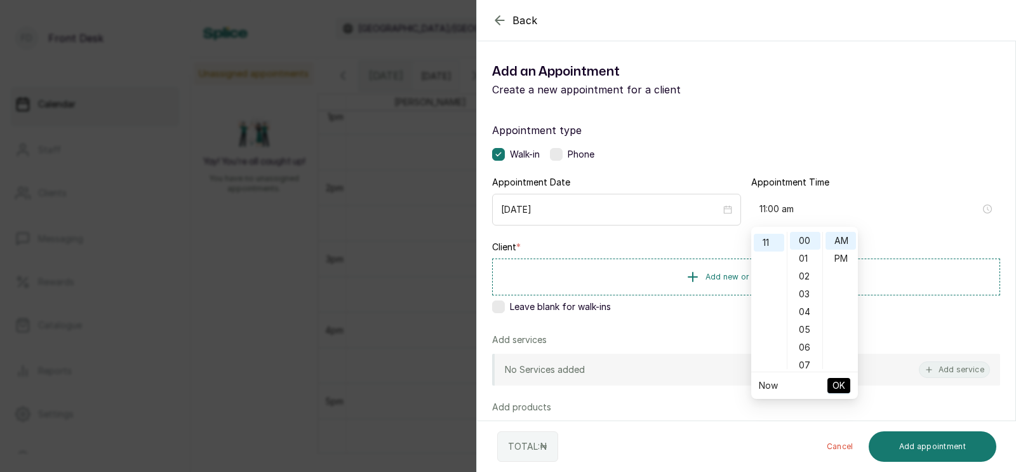
click at [837, 377] on span "OK" at bounding box center [838, 385] width 13 height 24
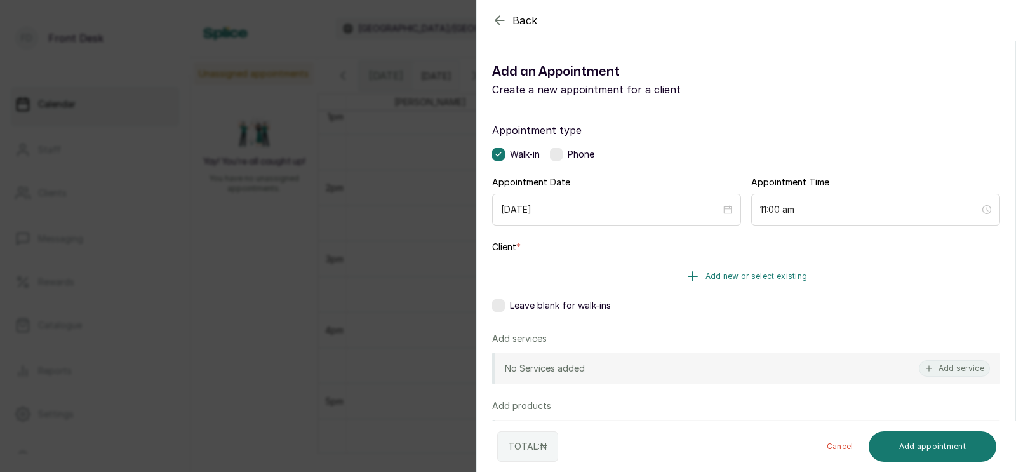
click at [747, 276] on span "Add new or select existing" at bounding box center [756, 276] width 102 height 10
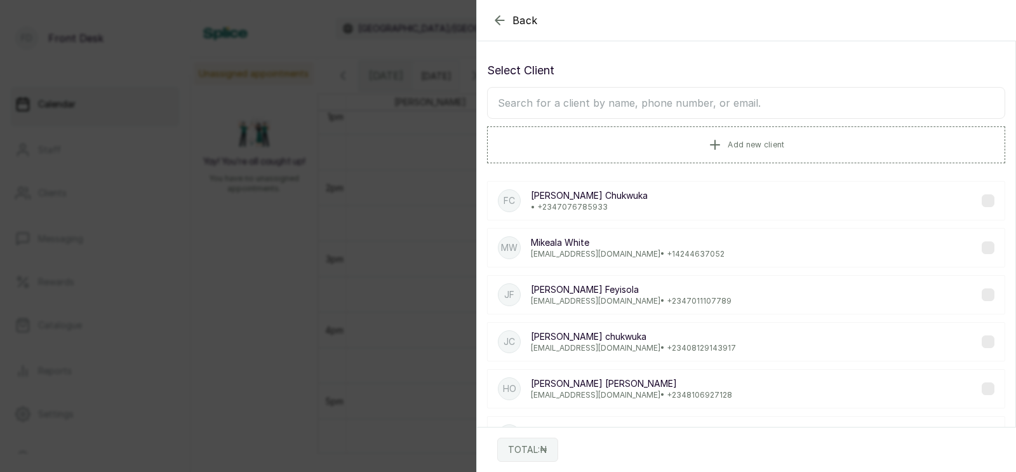
click at [686, 108] on input "text" at bounding box center [746, 103] width 518 height 32
click at [613, 106] on input "text" at bounding box center [746, 103] width 518 height 32
click at [570, 105] on input "text" at bounding box center [746, 103] width 518 height 32
click at [561, 106] on input "text" at bounding box center [746, 103] width 518 height 32
click at [545, 109] on input "text" at bounding box center [746, 103] width 518 height 32
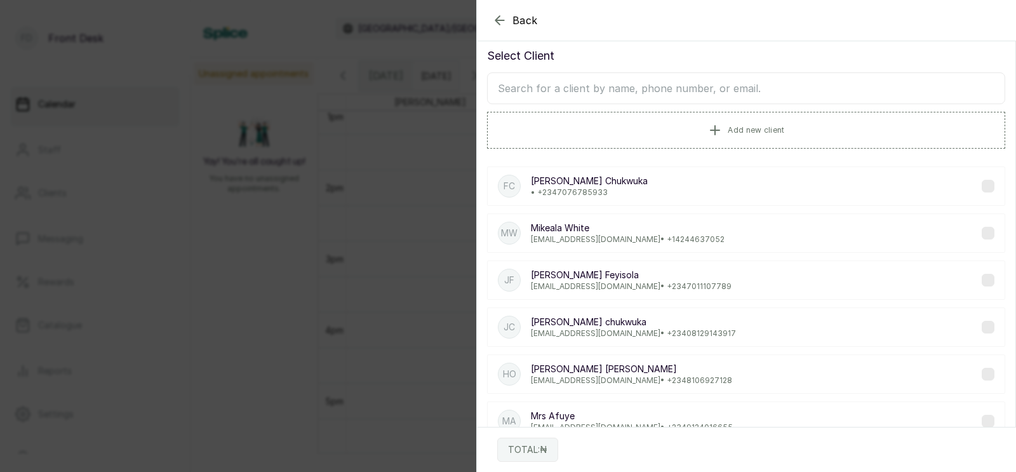
scroll to position [10, 0]
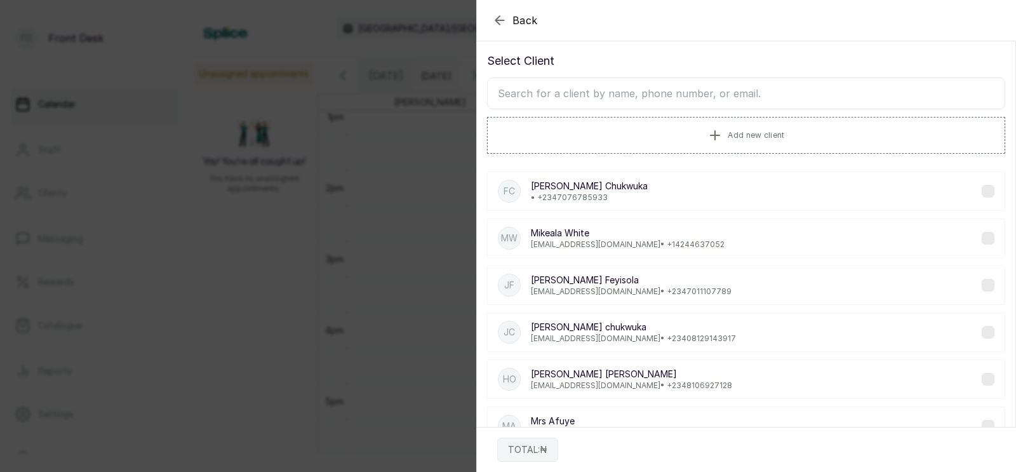
click at [629, 90] on input "text" at bounding box center [746, 93] width 518 height 32
type input "abisol"
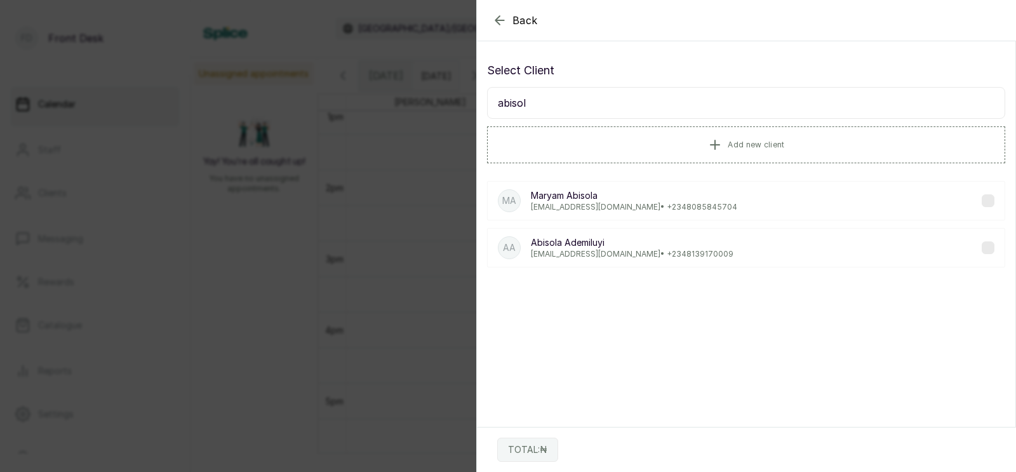
scroll to position [0, 0]
click at [591, 249] on p "[EMAIL_ADDRESS][DOMAIN_NAME] • [PHONE_NUMBER]" at bounding box center [632, 254] width 203 height 10
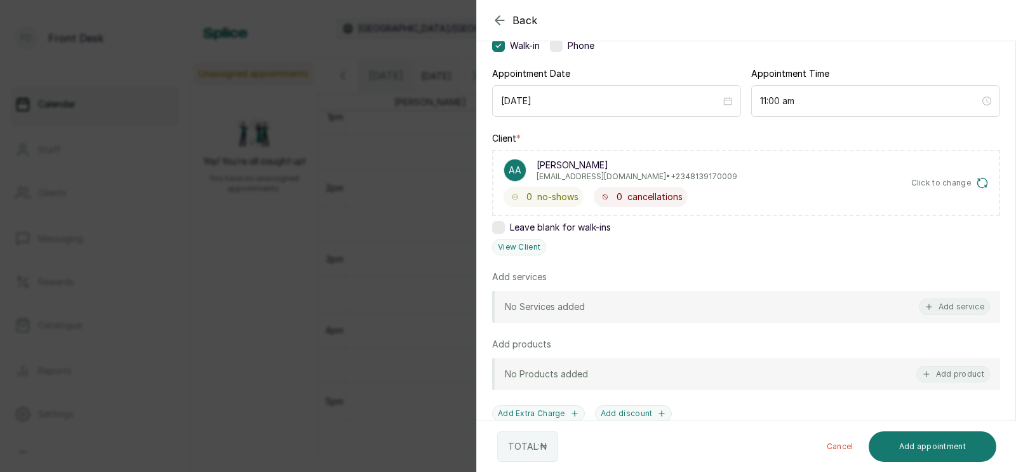
scroll to position [126, 0]
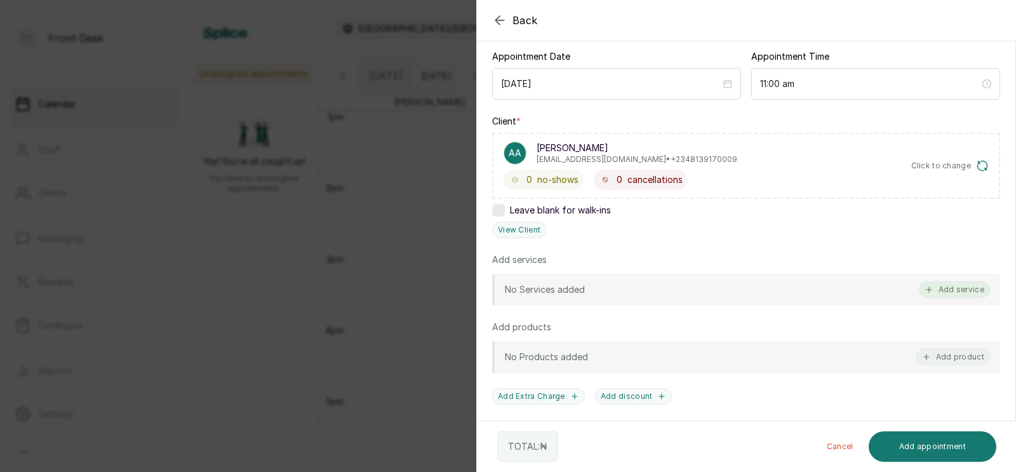
click at [954, 288] on button "Add service" at bounding box center [954, 289] width 71 height 17
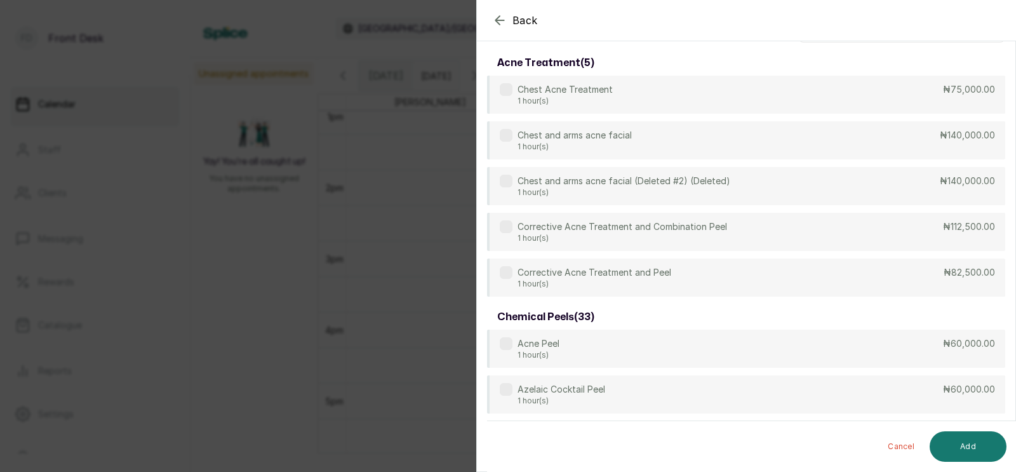
scroll to position [0, 0]
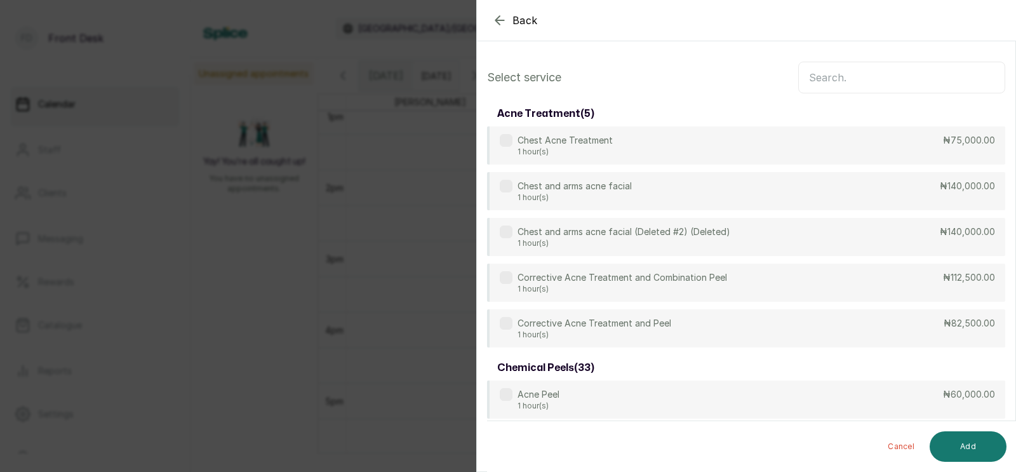
click at [865, 77] on input "text" at bounding box center [901, 78] width 207 height 32
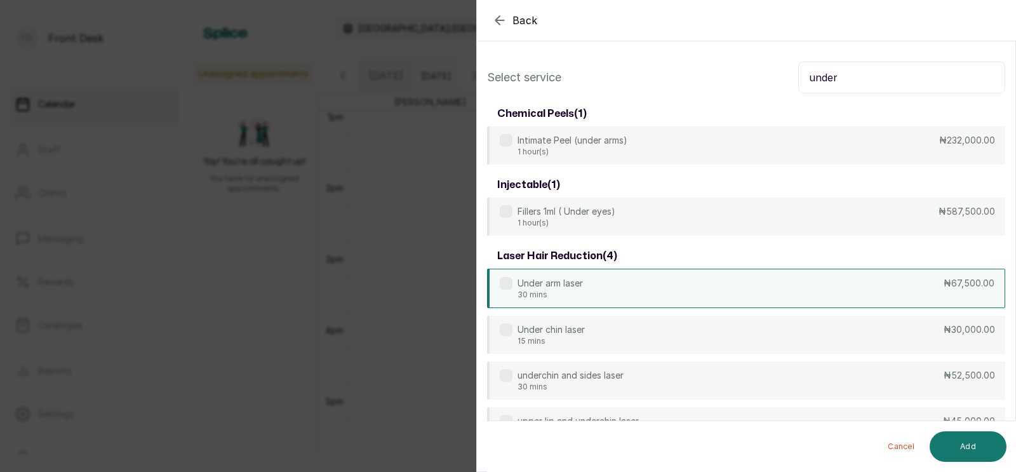
type input "under"
click at [577, 291] on p "30 mins" at bounding box center [549, 295] width 65 height 10
click at [952, 442] on button "Add" at bounding box center [968, 446] width 77 height 30
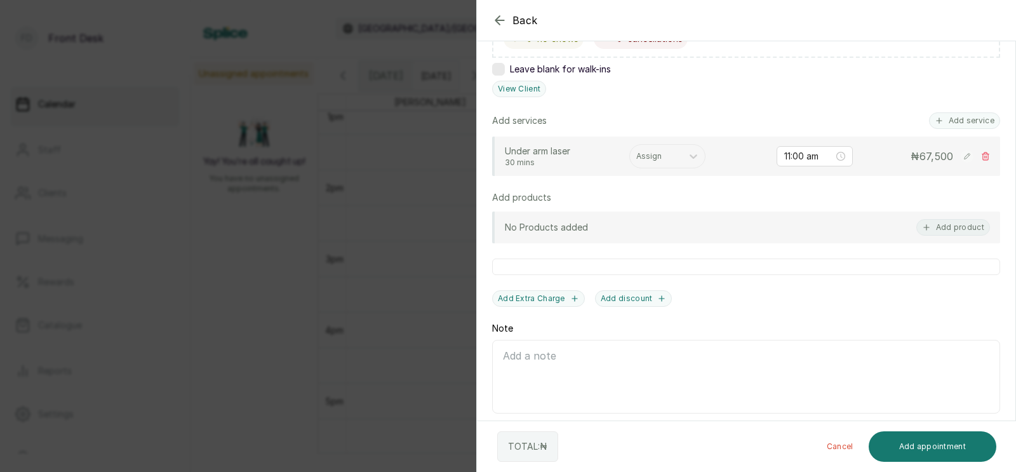
scroll to position [289, 0]
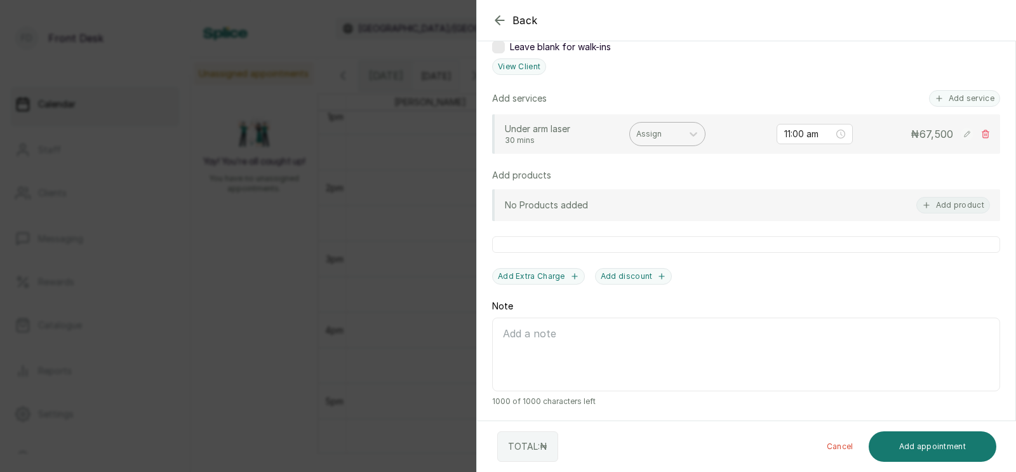
click at [651, 132] on div at bounding box center [655, 133] width 39 height 11
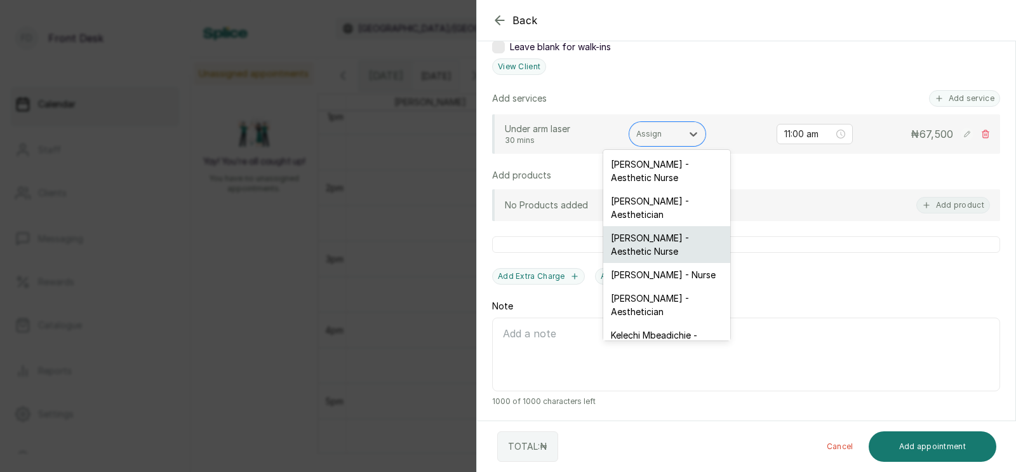
click at [636, 239] on div "[PERSON_NAME] - Aesthetic Nurse" at bounding box center [666, 244] width 127 height 37
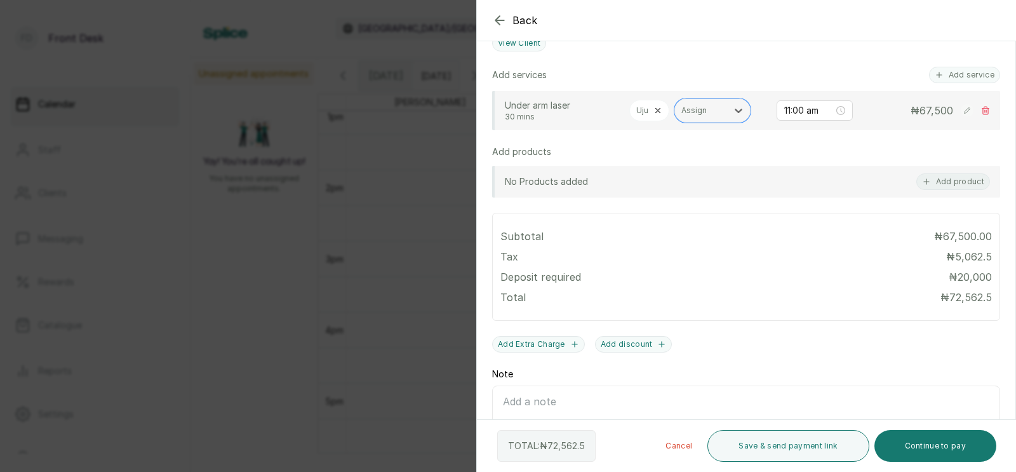
scroll to position [381, 0]
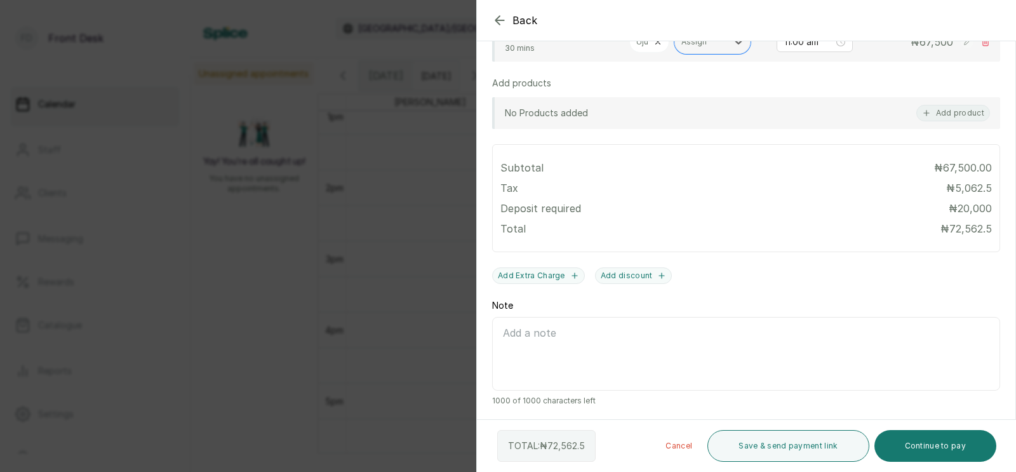
click at [526, 331] on textarea "Note" at bounding box center [746, 354] width 508 height 74
type textarea "t"
type textarea "This is the last session from the 3 sessions you paid for."
click at [625, 274] on button "Add discount" at bounding box center [633, 275] width 77 height 17
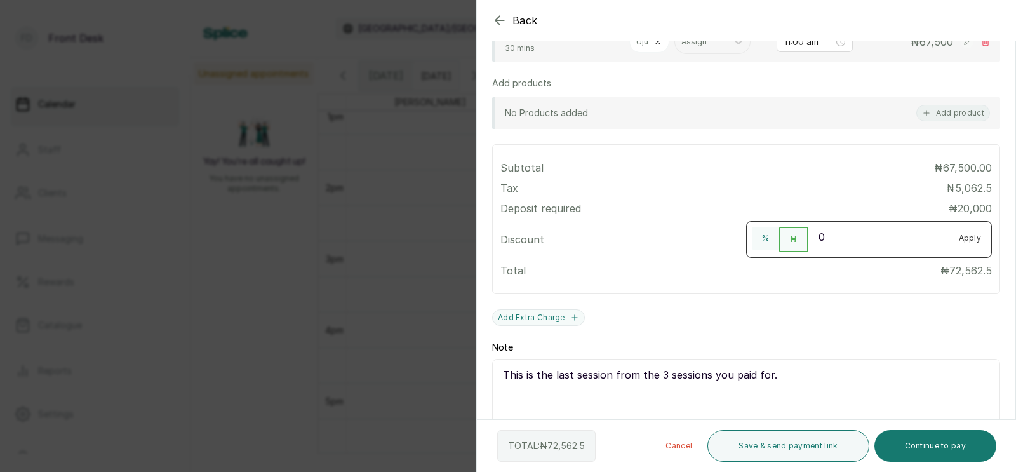
click at [858, 234] on input "0" at bounding box center [878, 237] width 140 height 20
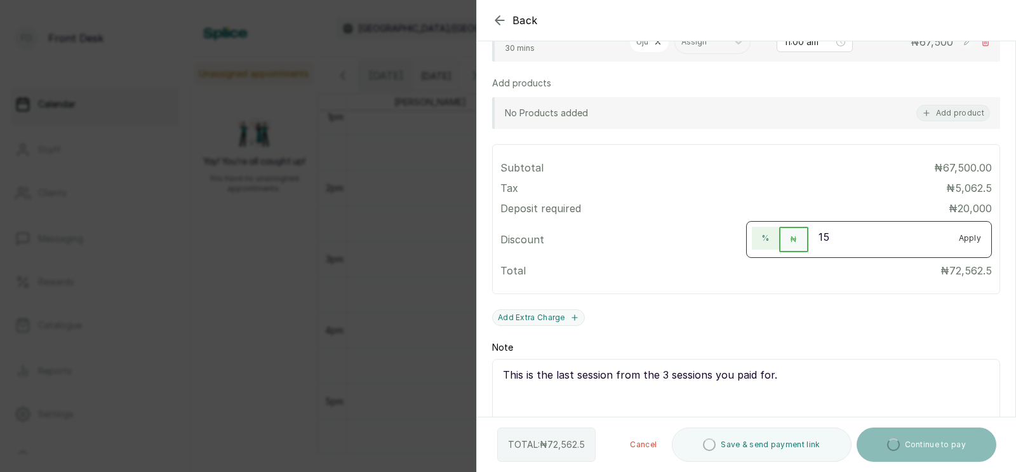
type input "15"
click at [762, 234] on button "%" at bounding box center [765, 238] width 27 height 23
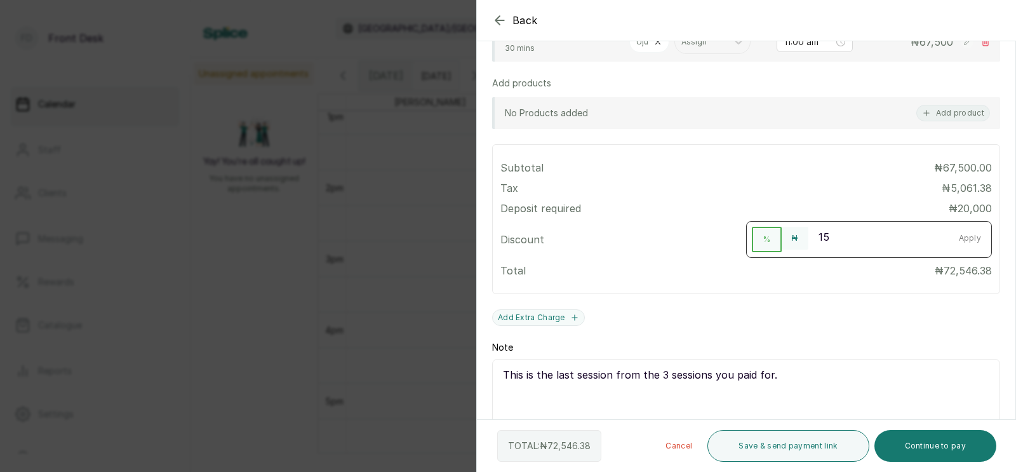
click at [973, 236] on button "Apply" at bounding box center [970, 238] width 43 height 23
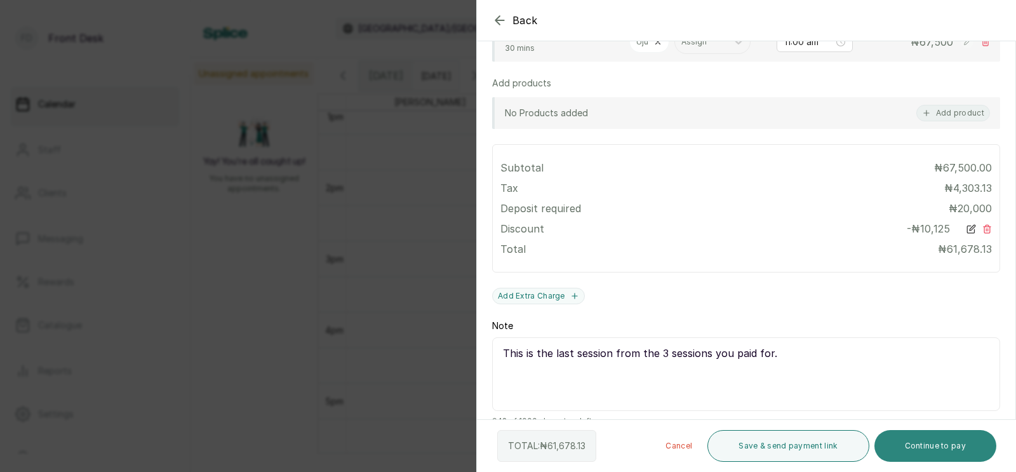
click at [947, 443] on button "Continue to pay" at bounding box center [935, 446] width 123 height 32
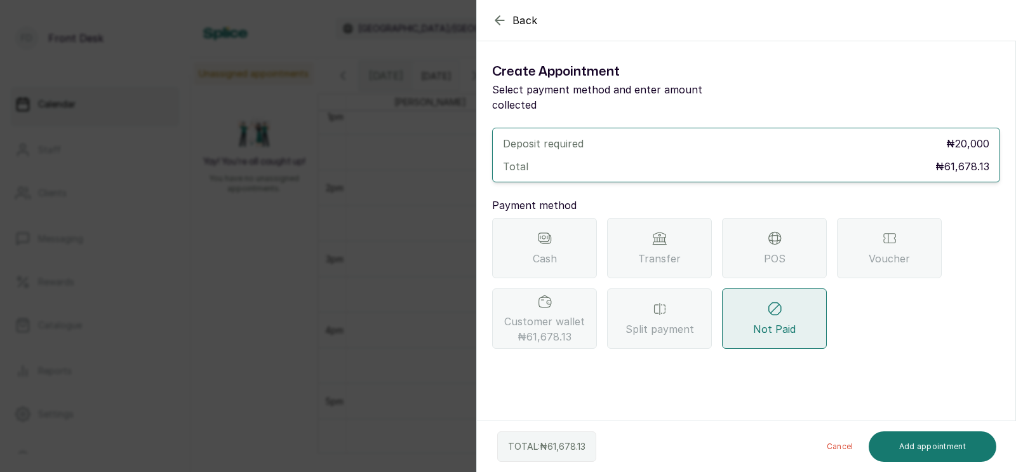
scroll to position [0, 0]
click at [558, 314] on span "Customer wallet ₦61,678.13" at bounding box center [544, 329] width 81 height 30
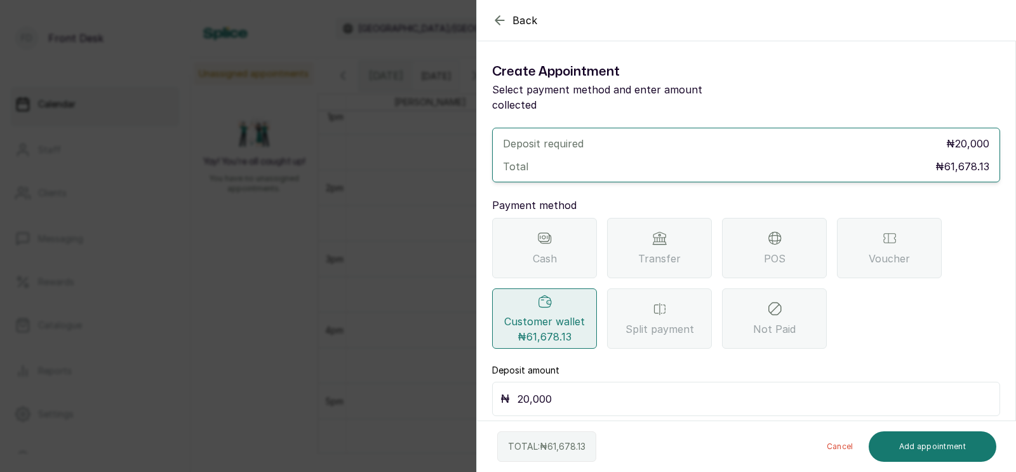
click at [531, 314] on span "Customer wallet ₦61,678.13" at bounding box center [544, 329] width 81 height 30
click at [561, 390] on input "20,000" at bounding box center [754, 399] width 474 height 18
type input "2"
click at [940, 446] on button "Add appointment" at bounding box center [933, 446] width 128 height 30
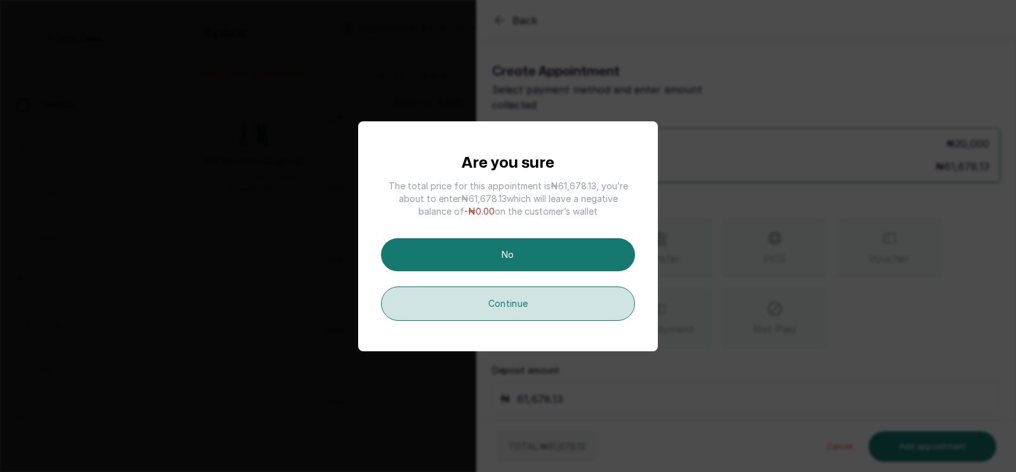
click at [512, 306] on button "Continue" at bounding box center [508, 303] width 254 height 34
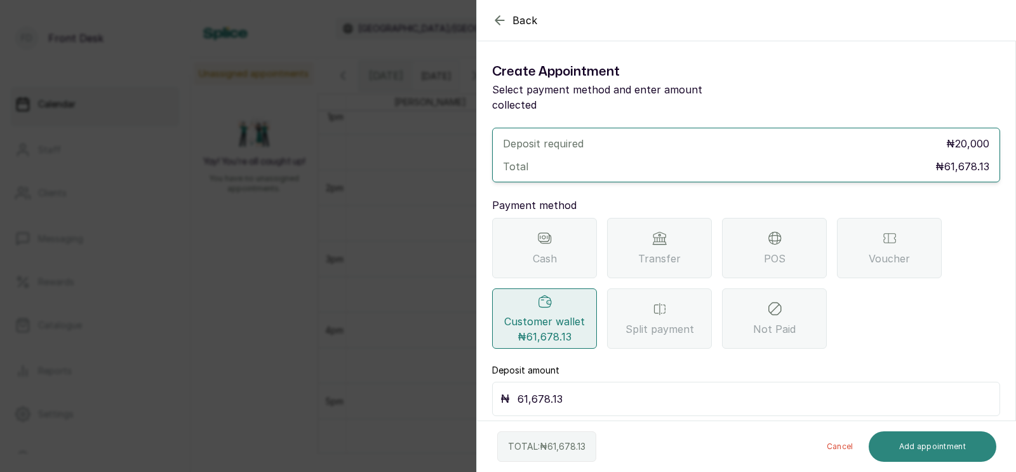
click at [933, 444] on button "Add appointment" at bounding box center [933, 446] width 128 height 30
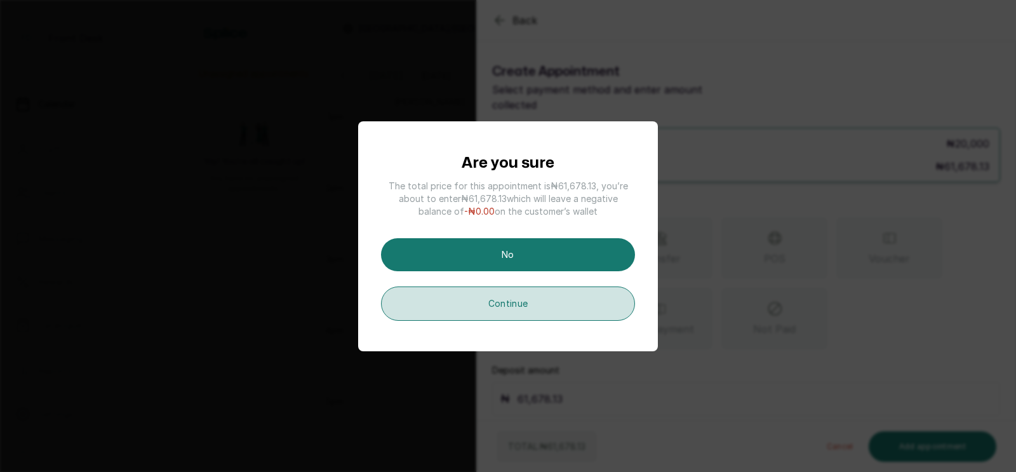
click at [531, 308] on button "Continue" at bounding box center [508, 303] width 254 height 34
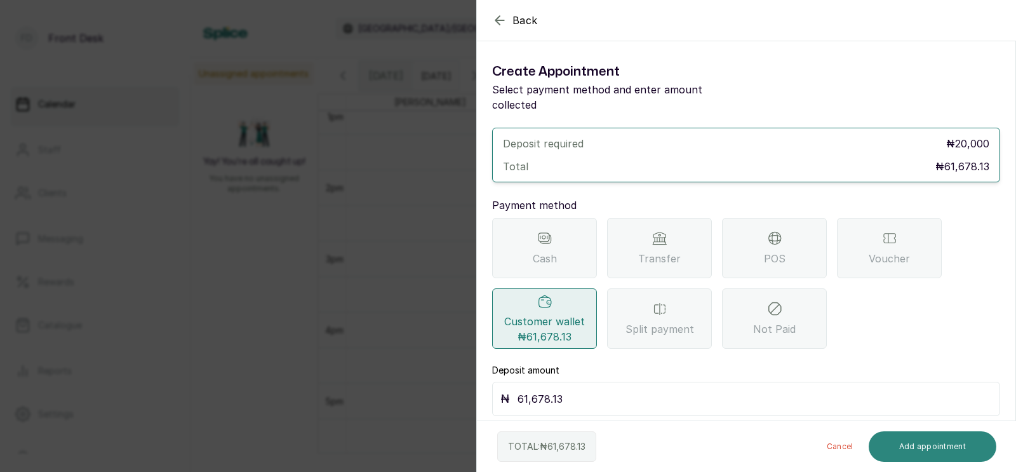
click at [928, 448] on button "Add appointment" at bounding box center [933, 446] width 128 height 30
click at [568, 390] on input "61,678.13" at bounding box center [754, 399] width 474 height 18
type input "6"
type input "2"
type input "40,000"
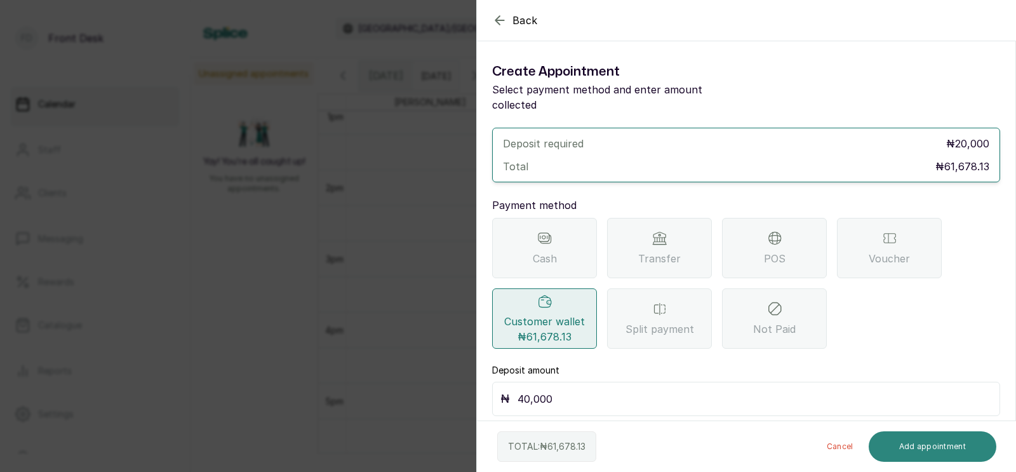
click at [948, 441] on button "Add appointment" at bounding box center [933, 446] width 128 height 30
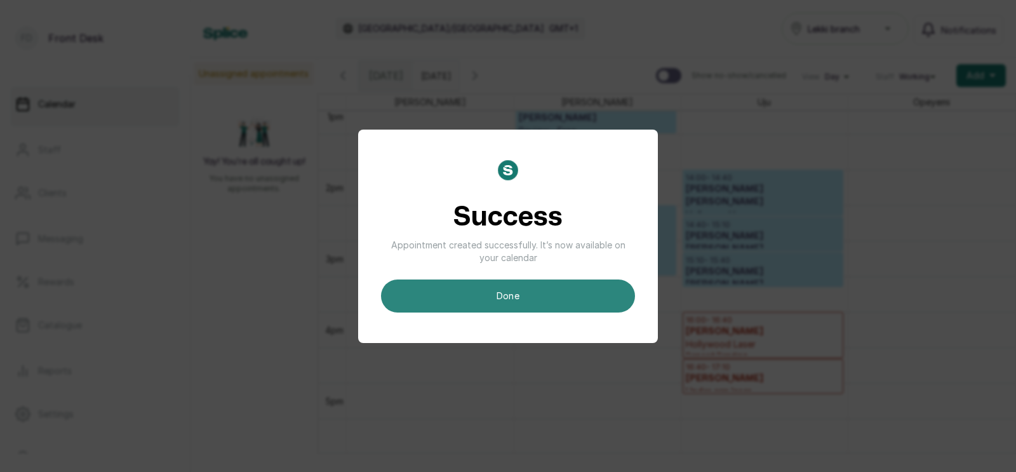
click at [514, 304] on button "done" at bounding box center [508, 295] width 254 height 33
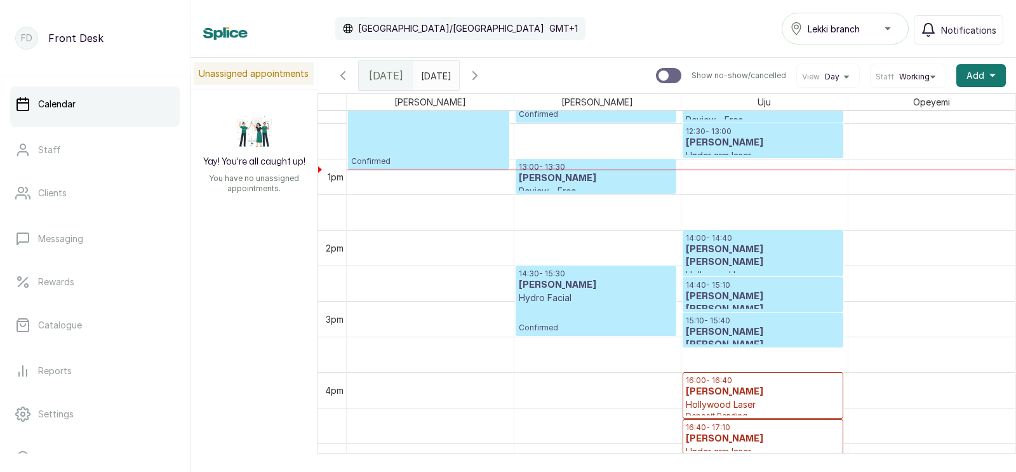
scroll to position [878, 0]
click at [477, 72] on icon "button" at bounding box center [475, 76] width 4 height 8
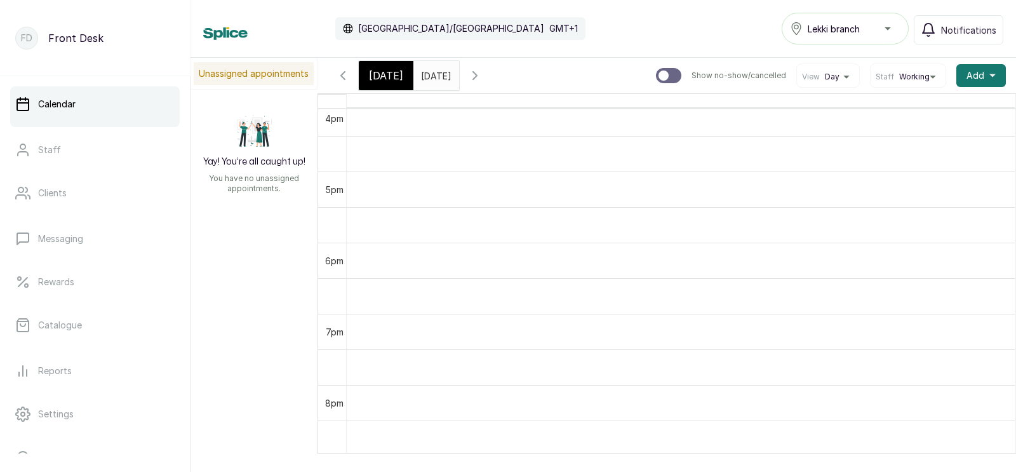
scroll to position [1149, 0]
click at [483, 71] on icon "button" at bounding box center [474, 75] width 15 height 15
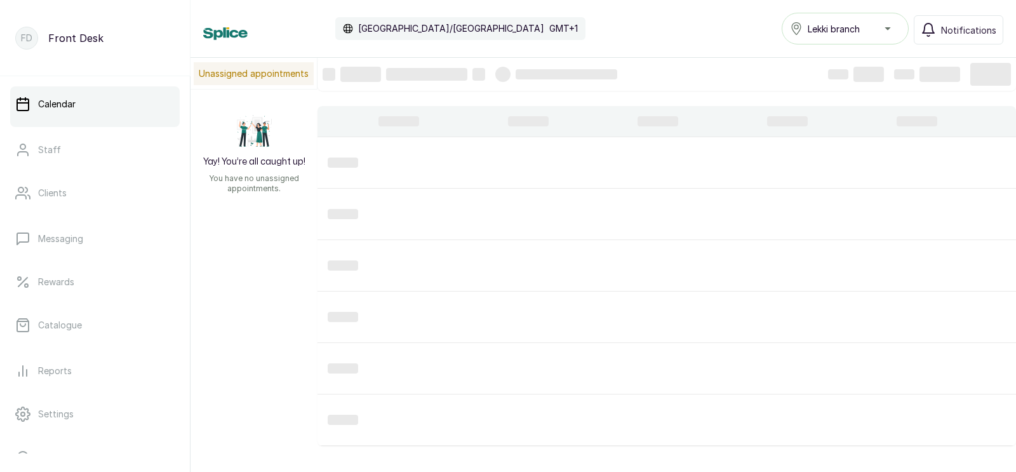
scroll to position [427, 0]
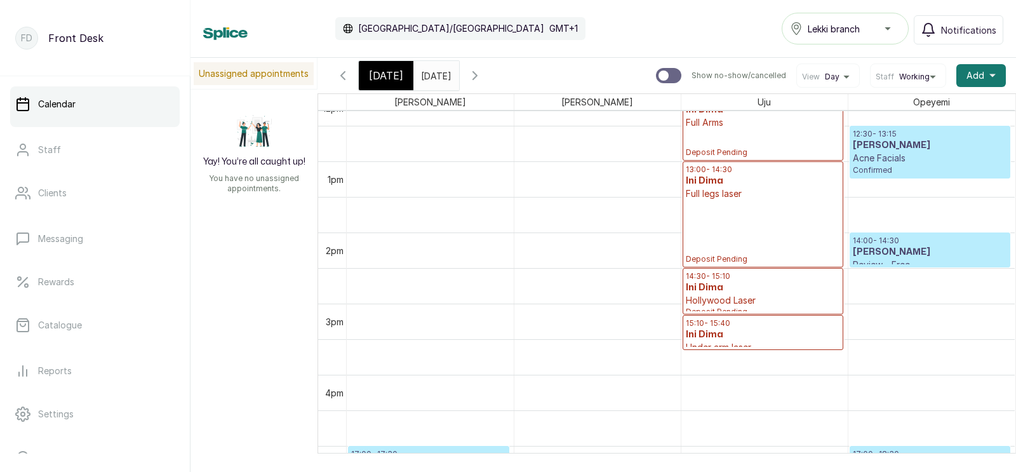
click at [434, 75] on input "[DATE]" at bounding box center [424, 73] width 20 height 22
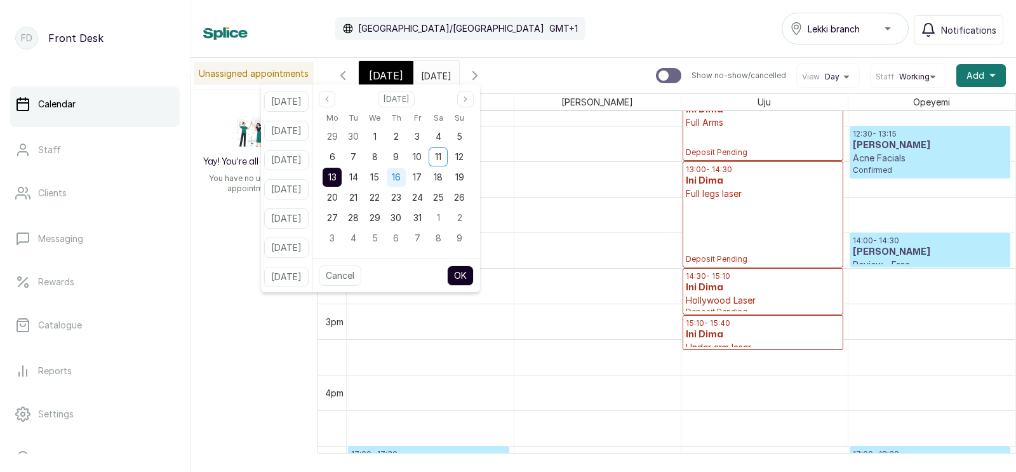
click at [401, 174] on span "16" at bounding box center [396, 176] width 9 height 11
click at [474, 271] on button "OK" at bounding box center [460, 275] width 27 height 20
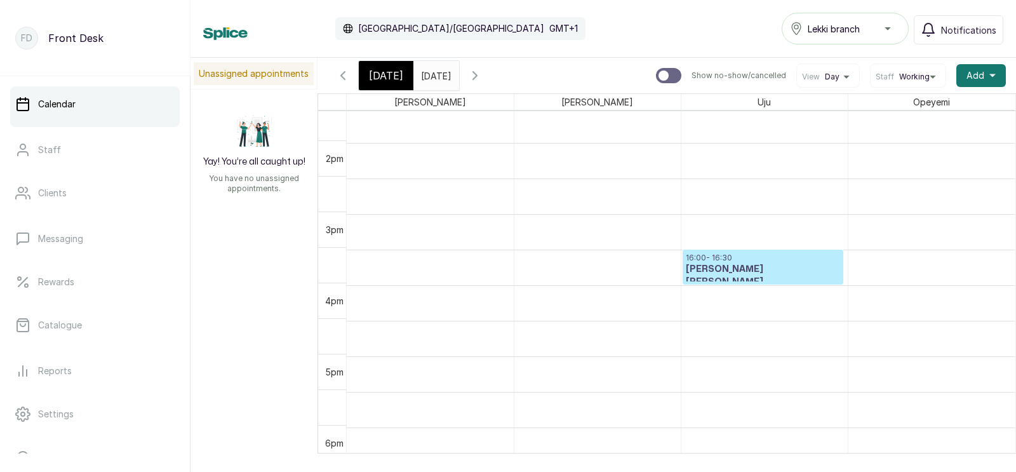
scroll to position [999, 0]
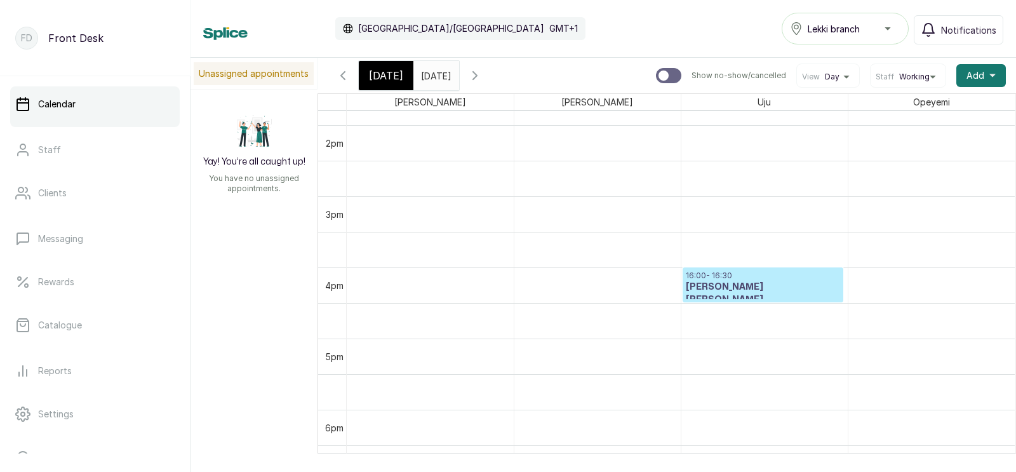
click at [342, 76] on icon "button" at bounding box center [343, 76] width 4 height 8
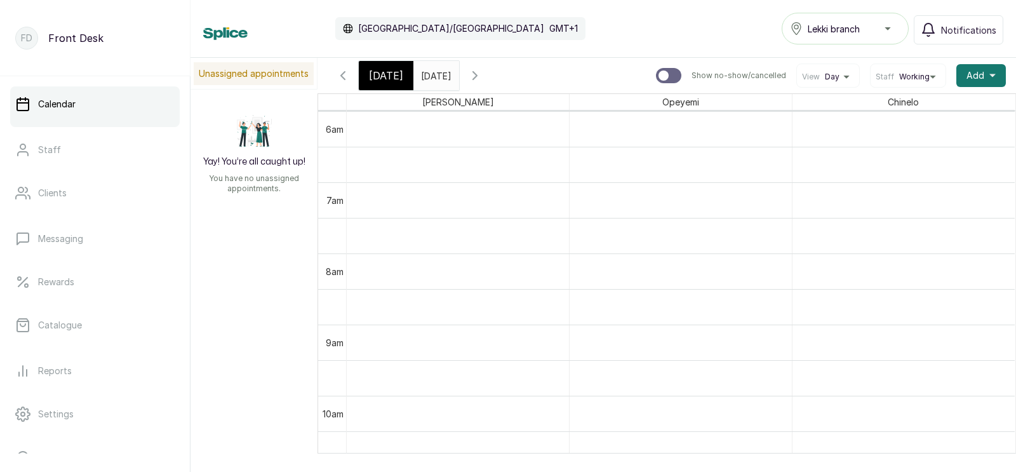
click at [434, 74] on input "[DATE]" at bounding box center [424, 73] width 20 height 22
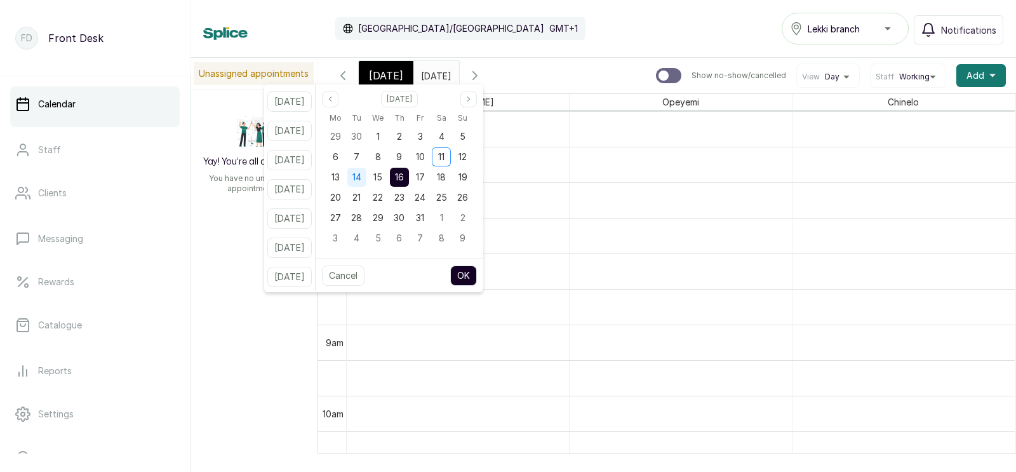
click at [361, 173] on span "14" at bounding box center [356, 176] width 9 height 11
click at [477, 273] on button "OK" at bounding box center [463, 275] width 27 height 20
type input "[DATE]"
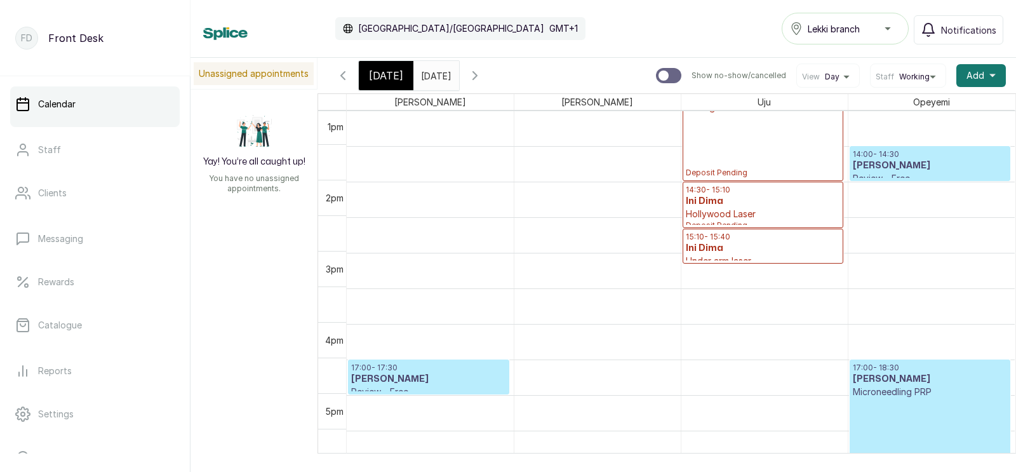
scroll to position [961, 0]
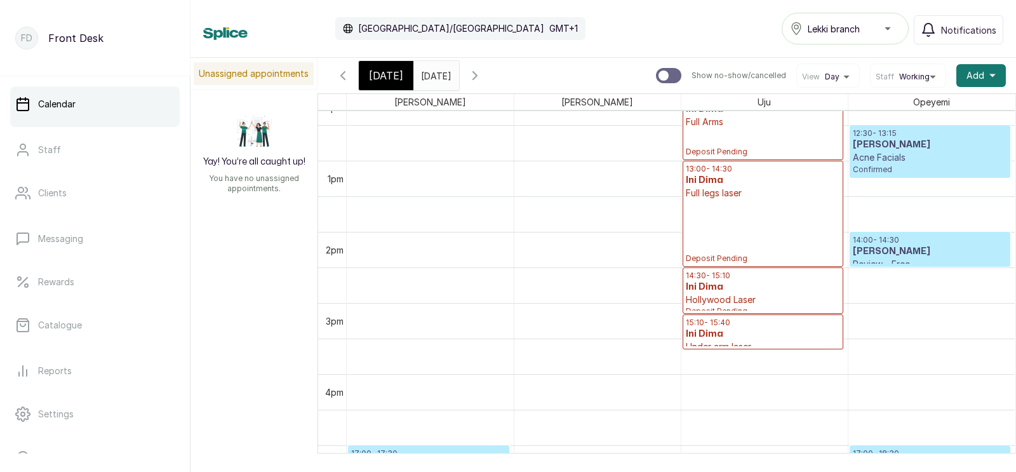
click at [394, 71] on span "[DATE]" at bounding box center [386, 75] width 34 height 15
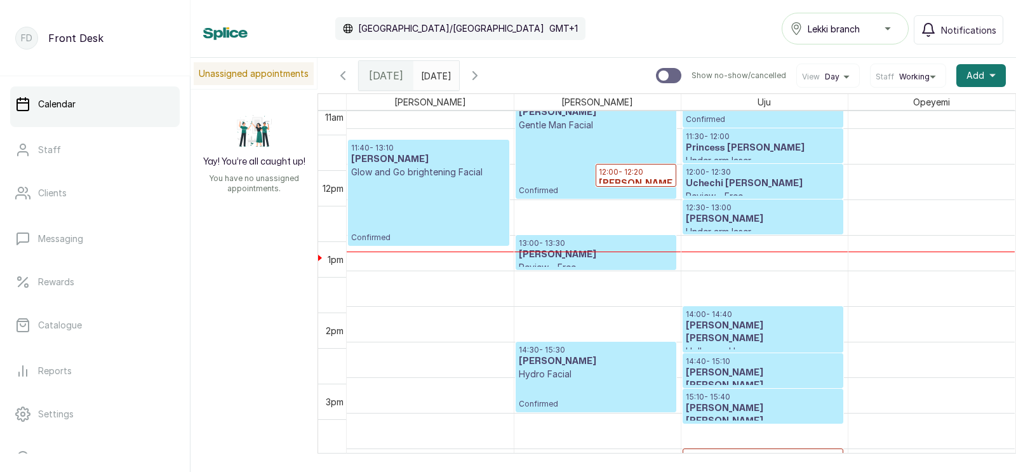
scroll to position [801, 0]
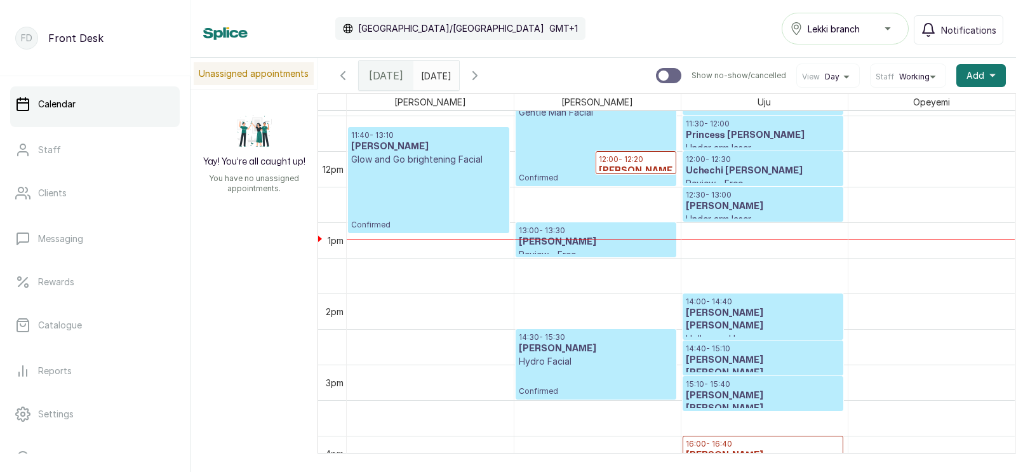
click at [403, 161] on p "Glow and Go brightening Facial" at bounding box center [428, 159] width 155 height 13
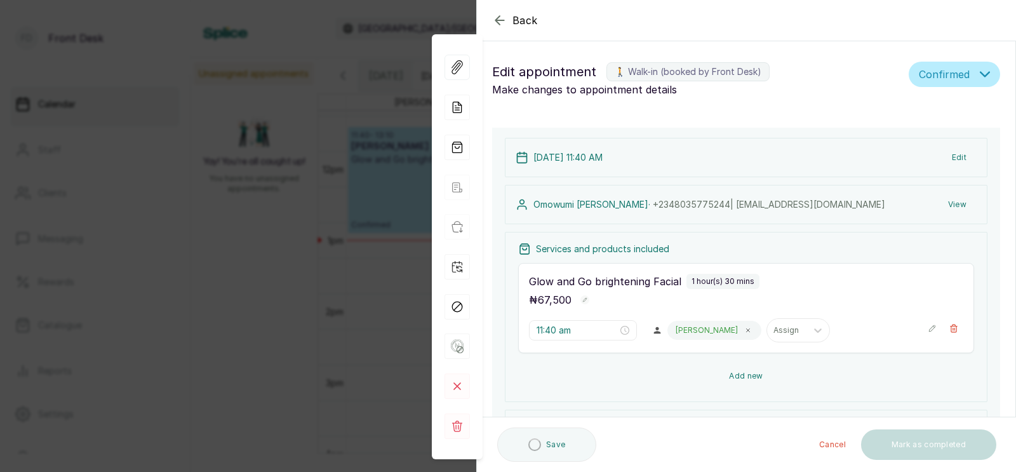
click at [742, 361] on button "Add new" at bounding box center [746, 376] width 456 height 30
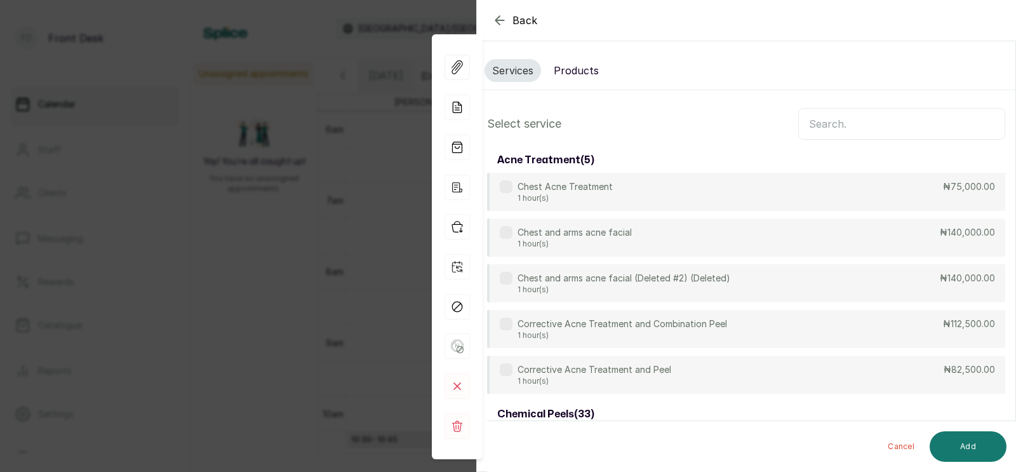
click at [876, 126] on input "text" at bounding box center [901, 124] width 207 height 32
type input "m"
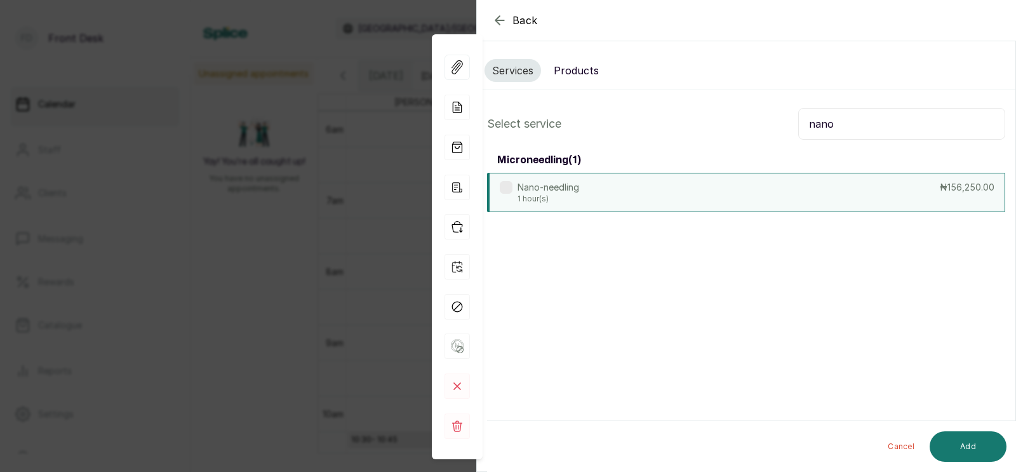
type input "nano"
click at [772, 188] on div "Nano-needling 1 hour(s) ₦156,250.00" at bounding box center [746, 192] width 518 height 39
click at [961, 443] on button "Add" at bounding box center [968, 446] width 77 height 30
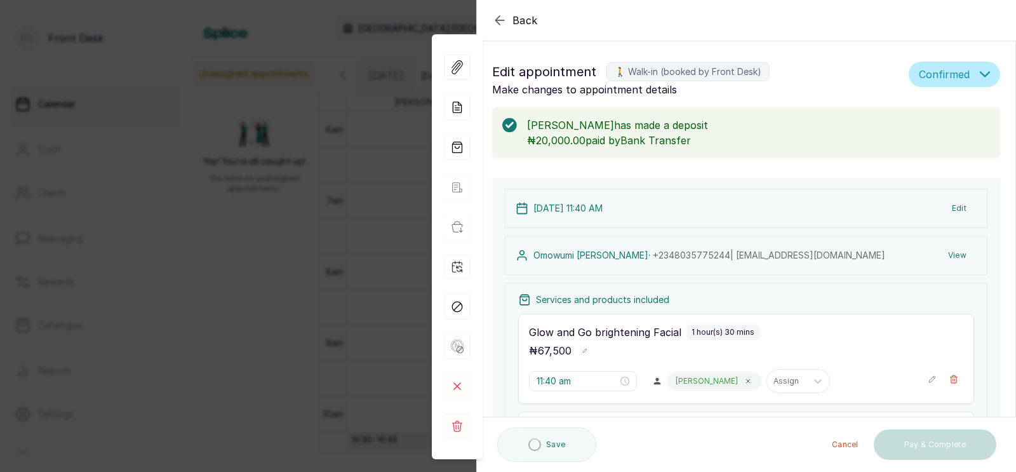
type input "1:10 pm"
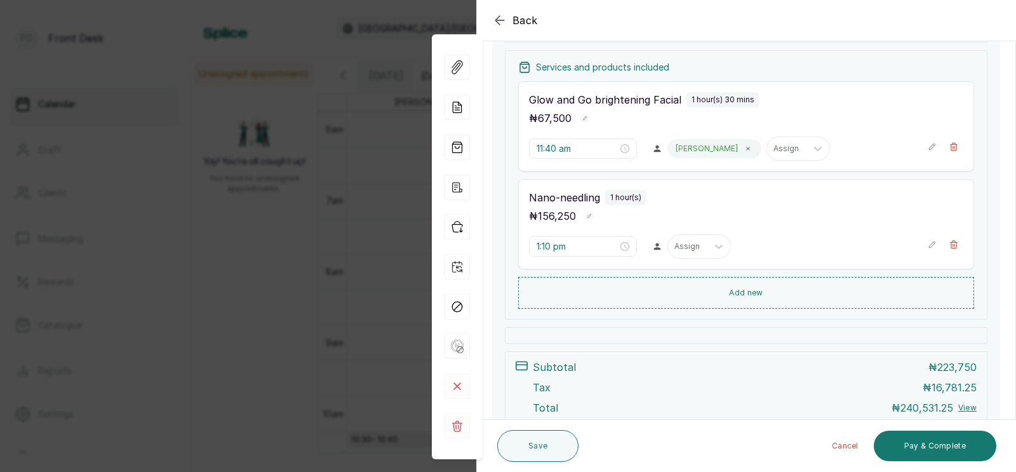
scroll to position [189, 0]
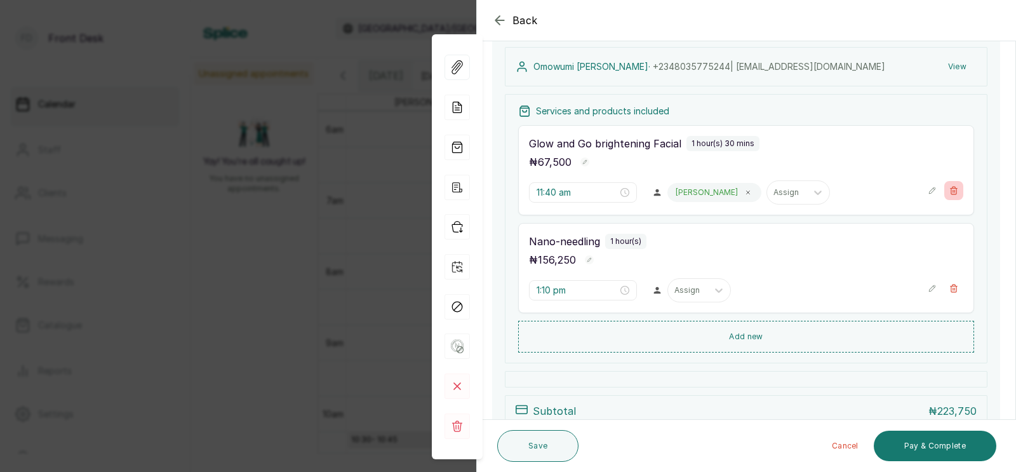
click at [953, 189] on icon "button" at bounding box center [953, 190] width 9 height 9
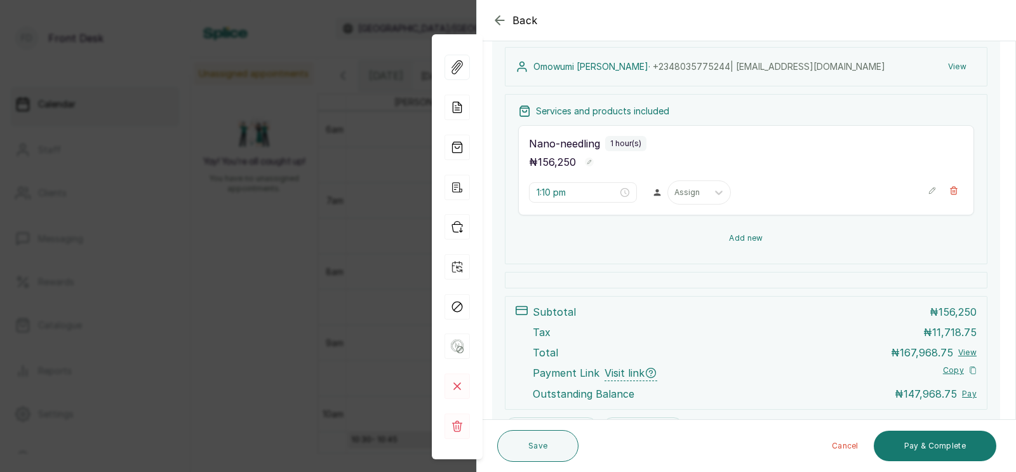
scroll to position [213, 0]
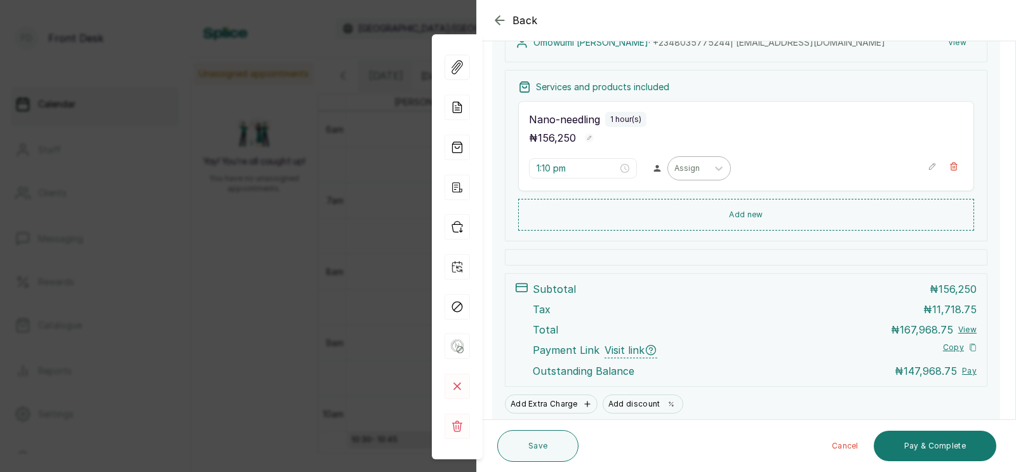
click at [674, 170] on div at bounding box center [687, 168] width 27 height 11
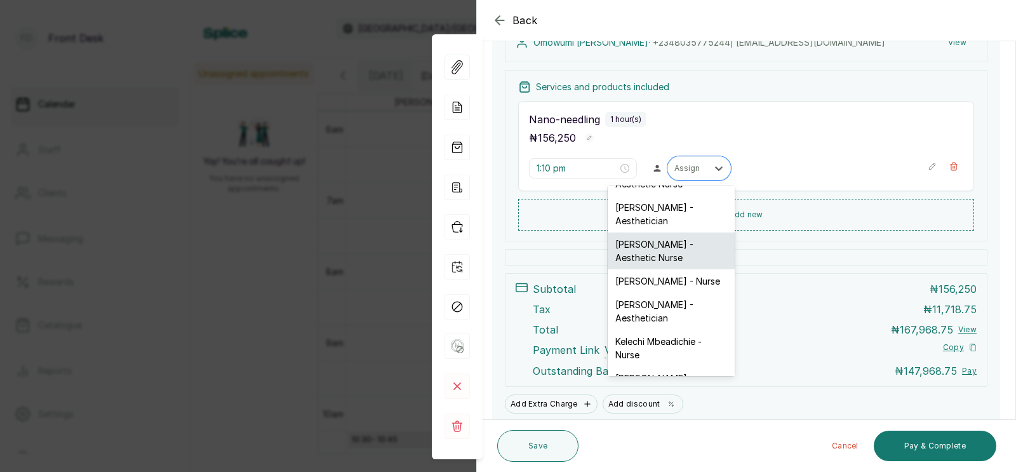
scroll to position [69, 0]
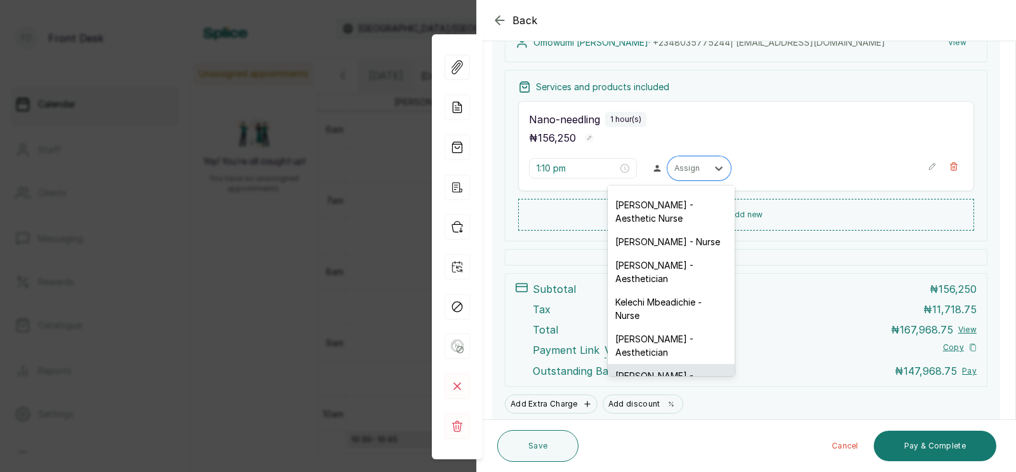
click at [646, 364] on div "[PERSON_NAME] - Aesthetician" at bounding box center [671, 382] width 127 height 37
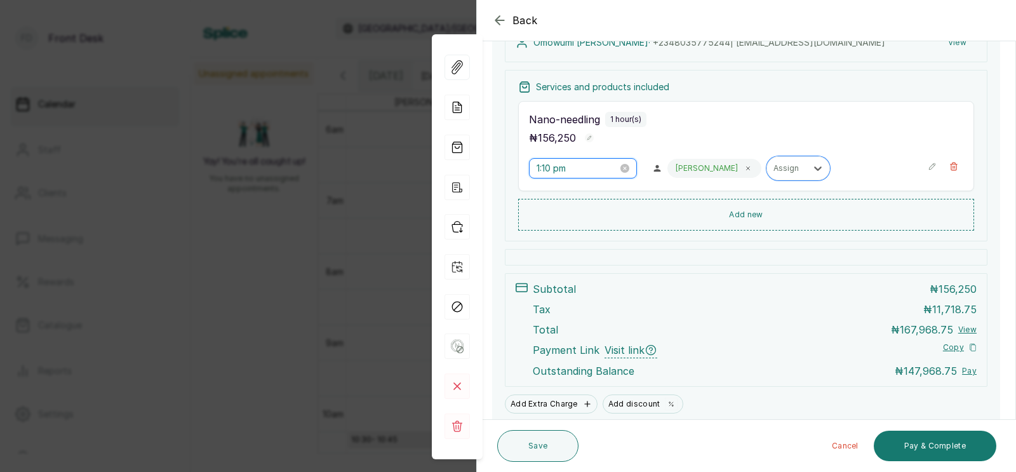
click at [571, 171] on input "1:10 pm" at bounding box center [577, 168] width 81 height 14
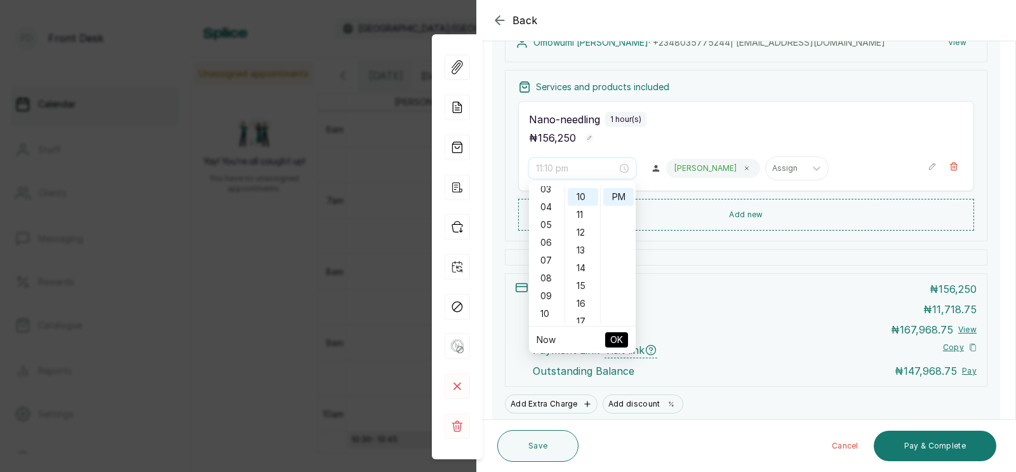
scroll to position [195, 0]
click at [543, 191] on div "11" at bounding box center [546, 196] width 30 height 18
click at [582, 238] on div "30" at bounding box center [583, 239] width 30 height 18
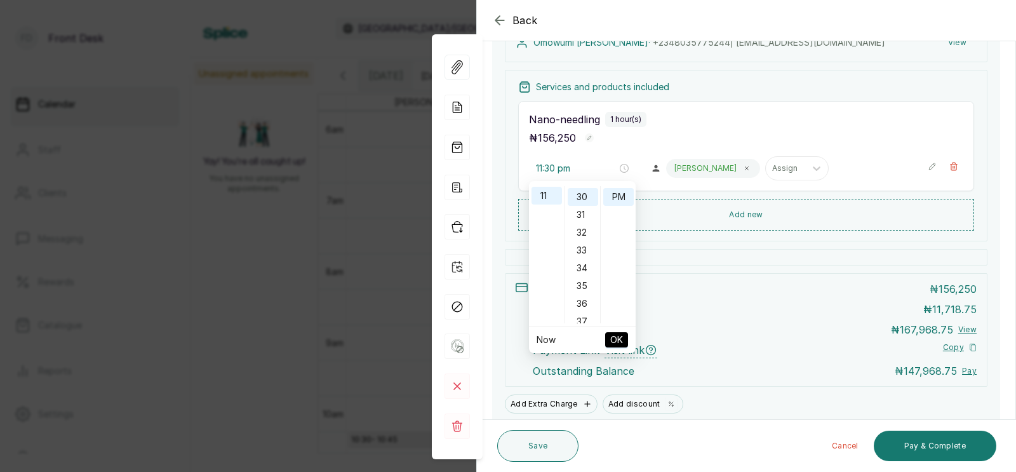
click at [613, 337] on span "OK" at bounding box center [616, 340] width 13 height 24
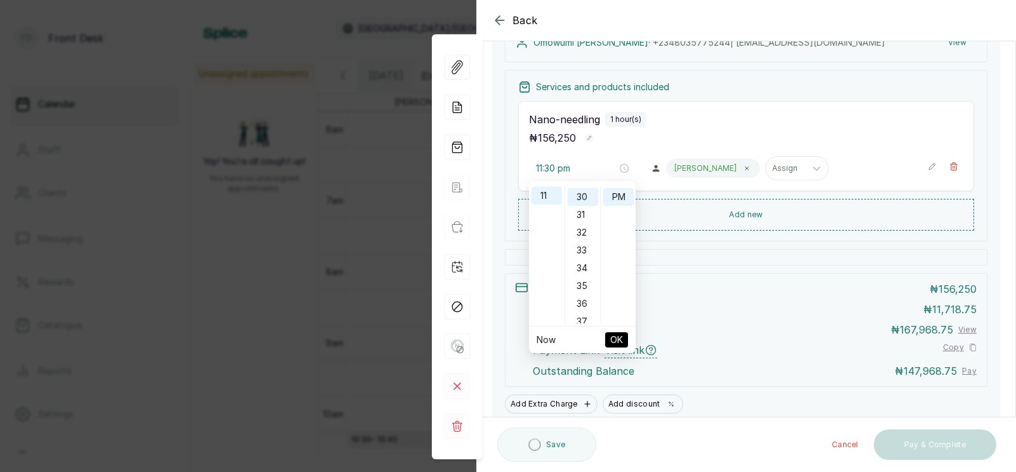
click at [613, 337] on div "Total ₦ 167,968.75 View" at bounding box center [755, 329] width 444 height 15
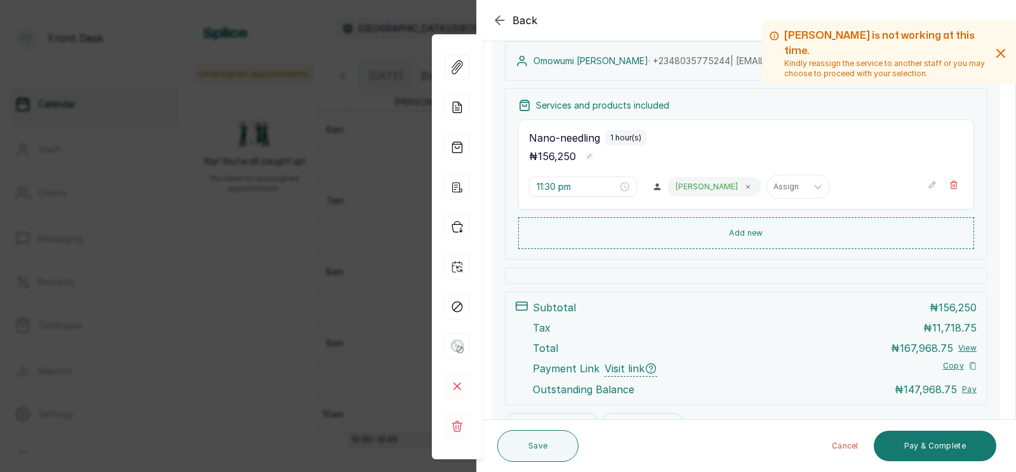
scroll to position [243, 0]
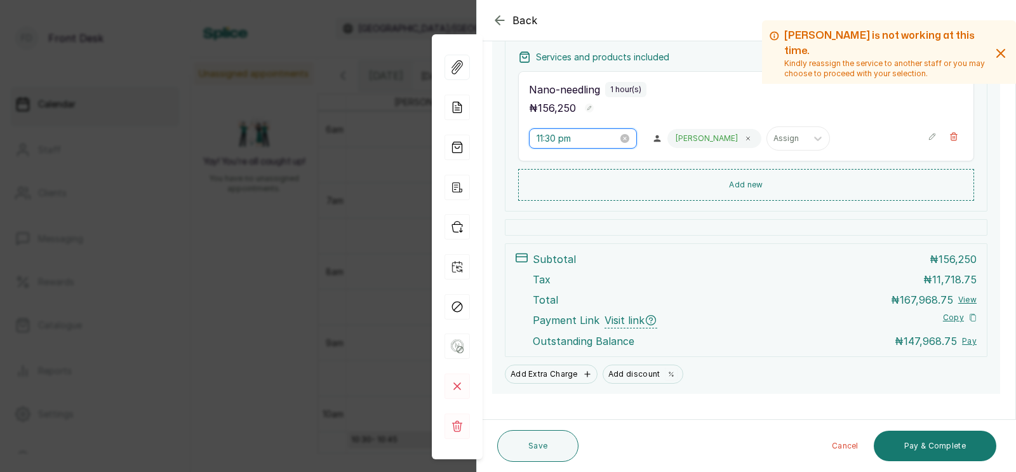
click at [556, 140] on input "11:30 pm" at bounding box center [577, 138] width 81 height 14
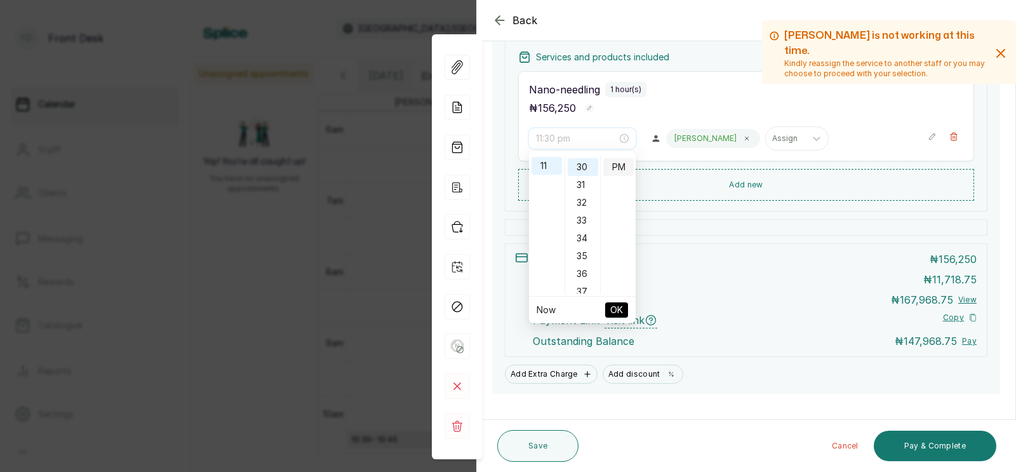
scroll to position [0, 0]
type input "11:30 am"
click at [617, 159] on div "AM" at bounding box center [618, 165] width 30 height 18
click at [615, 307] on span "OK" at bounding box center [616, 310] width 13 height 24
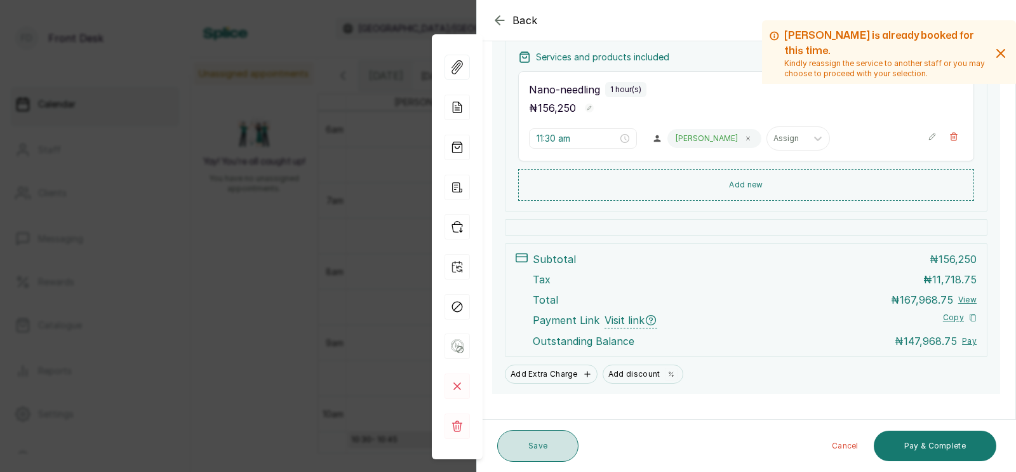
click at [523, 450] on button "Save" at bounding box center [537, 446] width 81 height 32
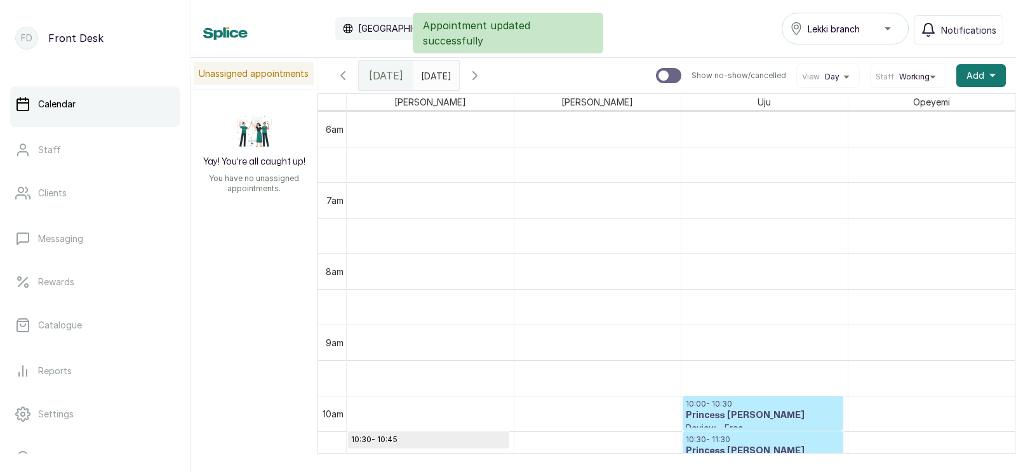
click at [434, 77] on input "[DATE]" at bounding box center [424, 73] width 20 height 22
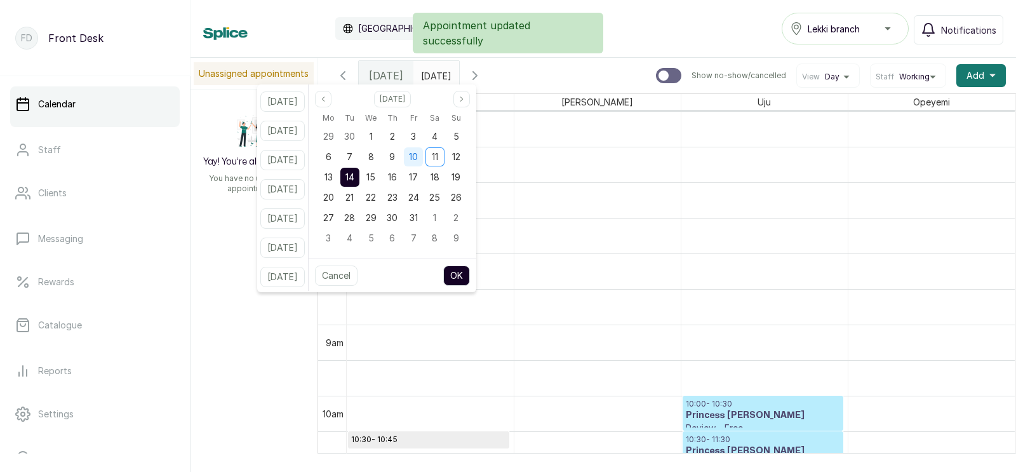
scroll to position [778, 0]
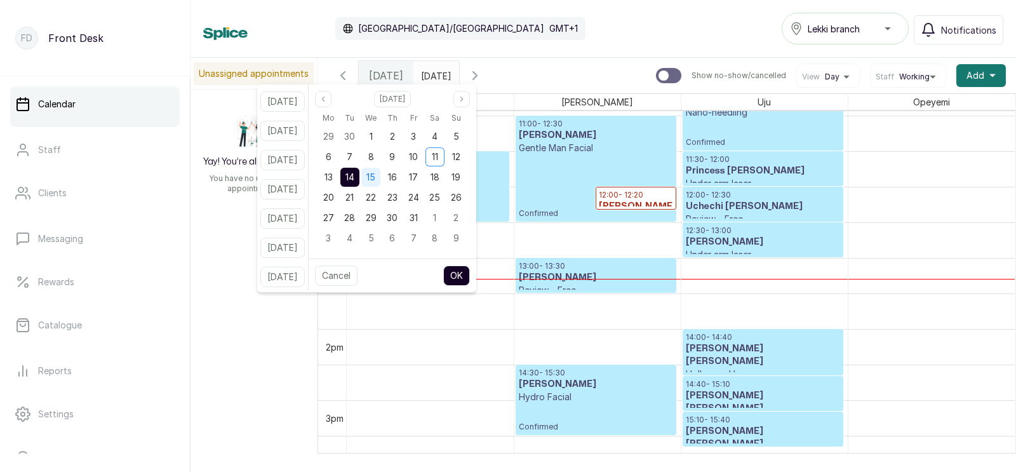
click at [375, 176] on span "15" at bounding box center [370, 176] width 9 height 11
click at [354, 177] on span "14" at bounding box center [349, 176] width 9 height 11
click at [469, 274] on button "OK" at bounding box center [456, 275] width 27 height 20
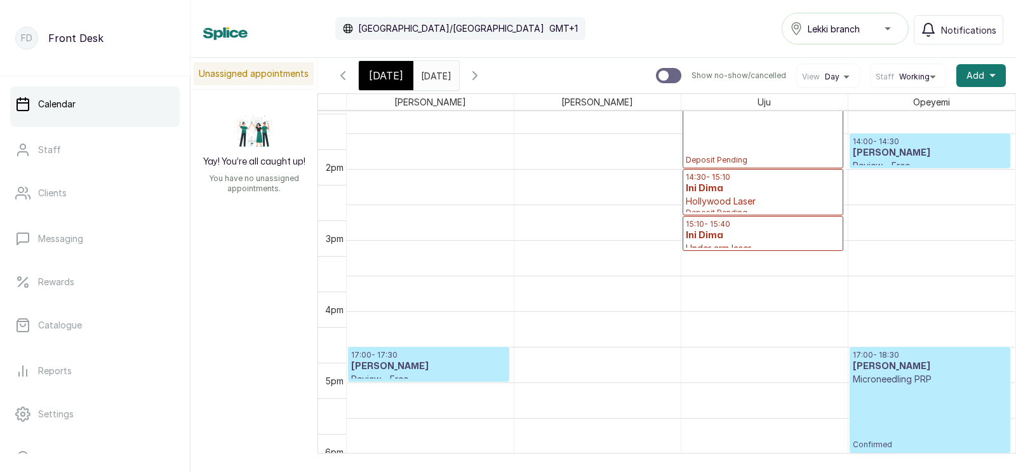
scroll to position [973, 0]
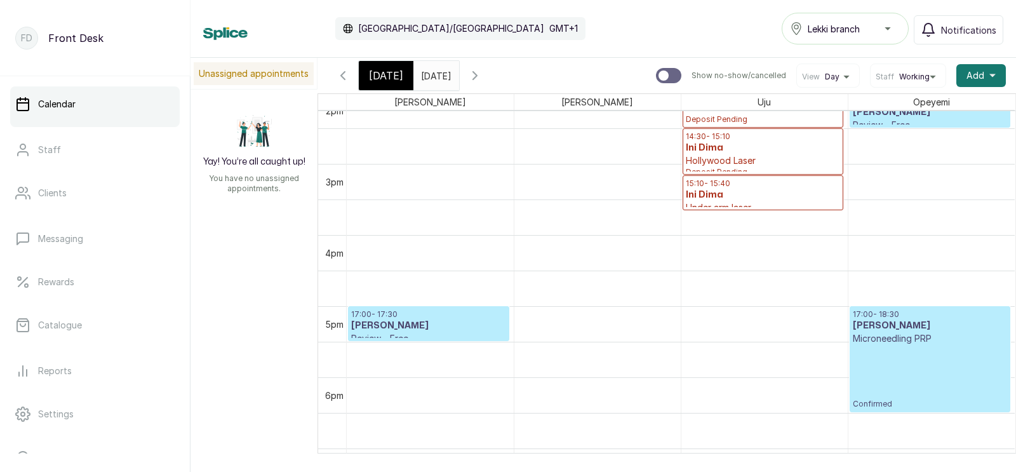
click at [718, 154] on p "Hollywood Laser" at bounding box center [763, 160] width 154 height 13
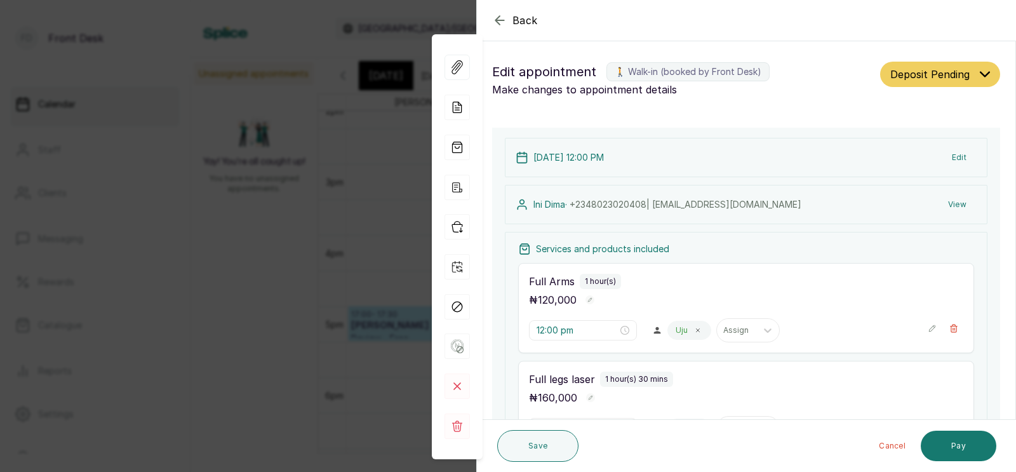
scroll to position [484, 0]
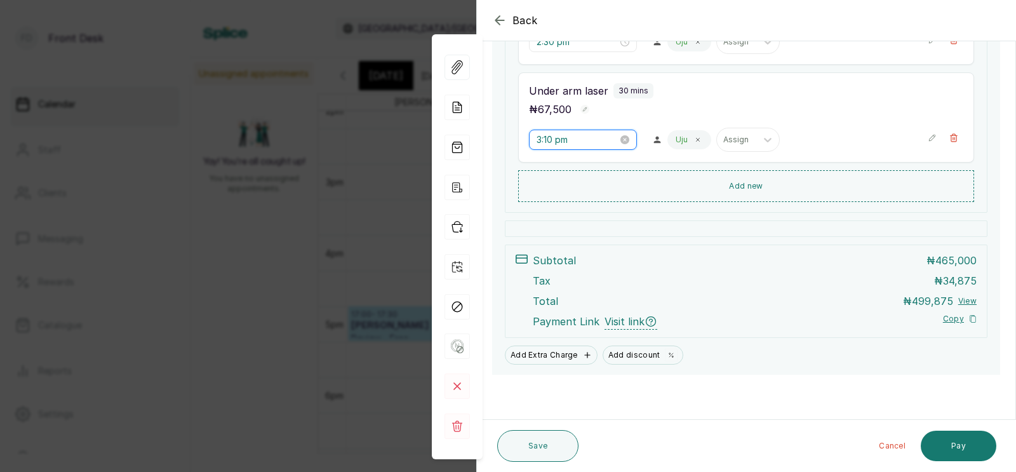
click at [574, 139] on input "3:10 pm" at bounding box center [577, 140] width 81 height 14
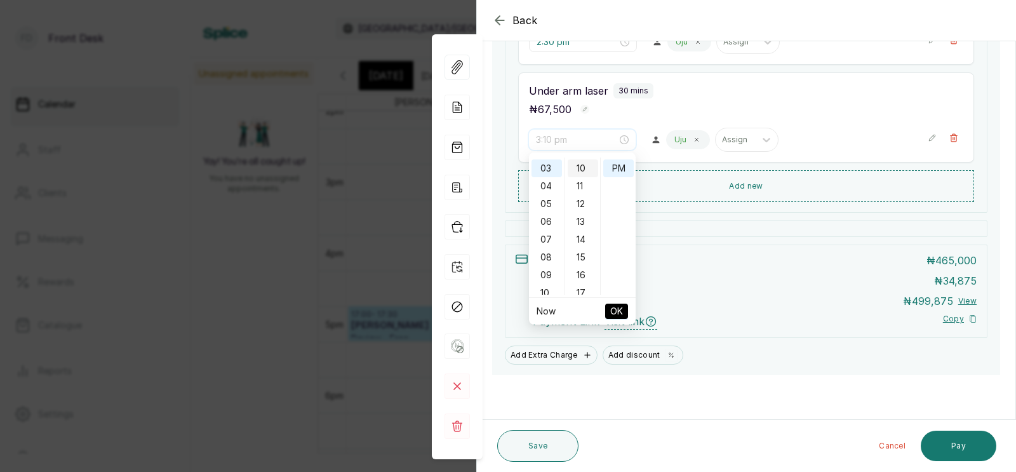
scroll to position [0, 0]
type input "3:00 pm"
click at [584, 164] on div "00" at bounding box center [583, 166] width 30 height 18
click at [617, 310] on span "OK" at bounding box center [616, 311] width 13 height 24
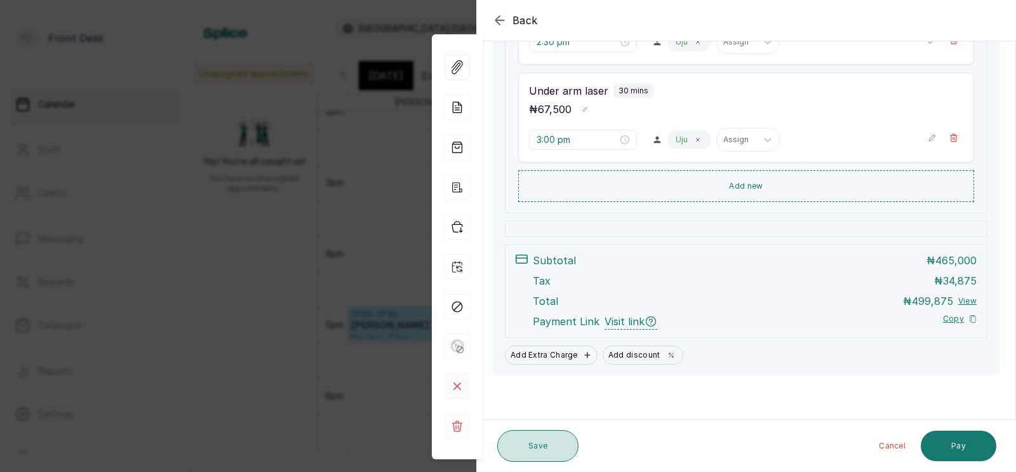
click at [526, 448] on button "Save" at bounding box center [537, 446] width 81 height 32
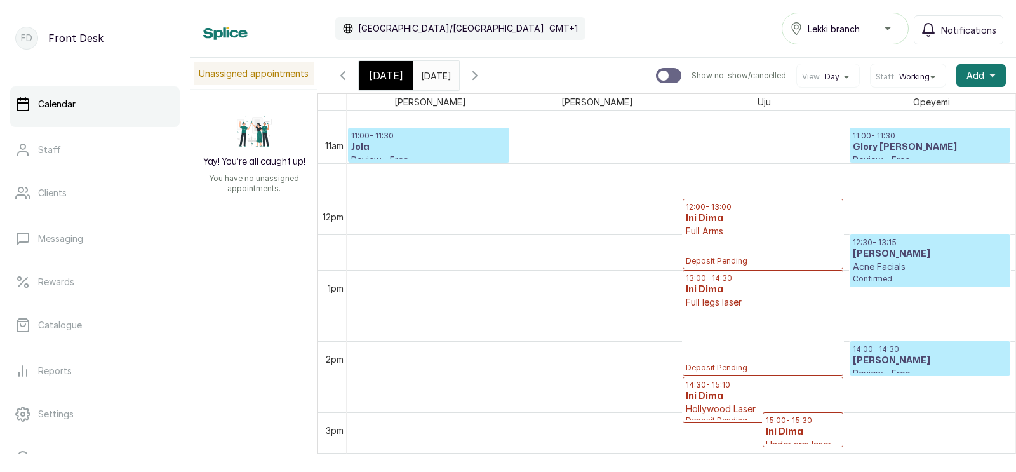
scroll to position [758, 0]
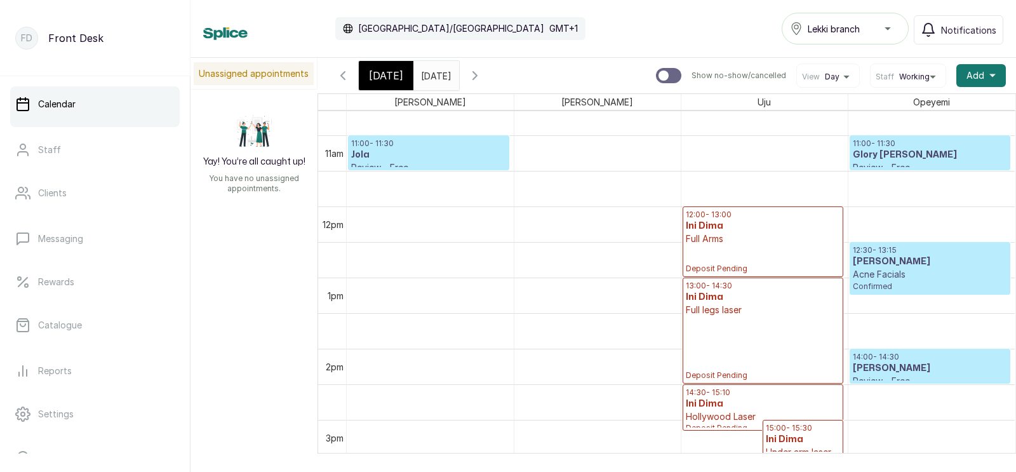
click at [434, 75] on input "[DATE]" at bounding box center [424, 73] width 20 height 22
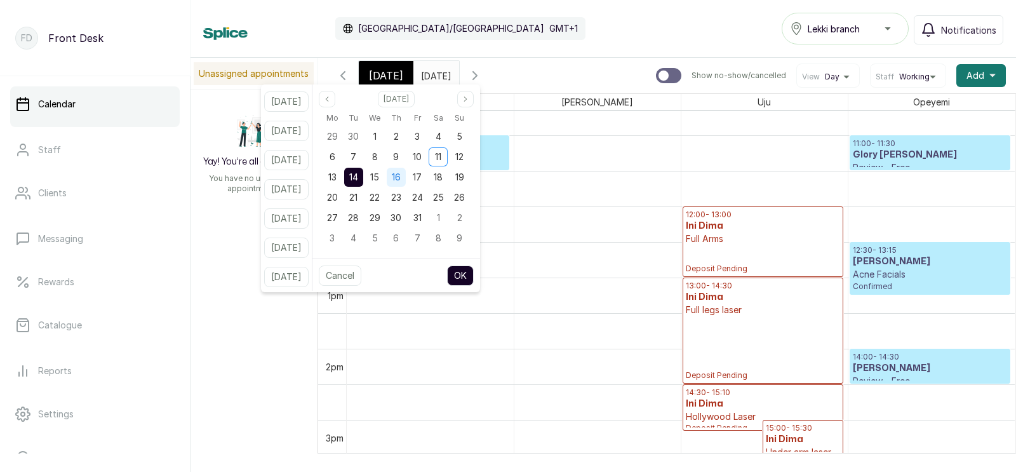
click at [401, 177] on span "16" at bounding box center [396, 176] width 9 height 11
click at [474, 273] on button "OK" at bounding box center [460, 275] width 27 height 20
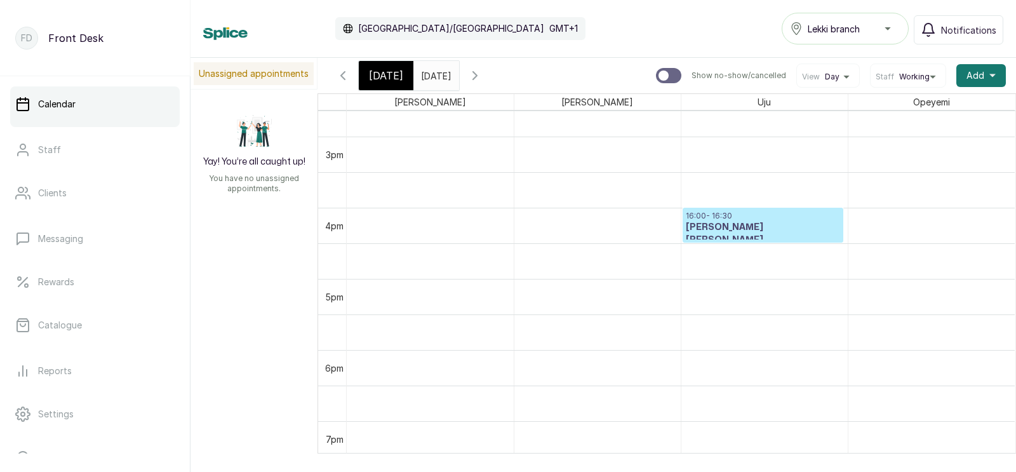
scroll to position [1057, 0]
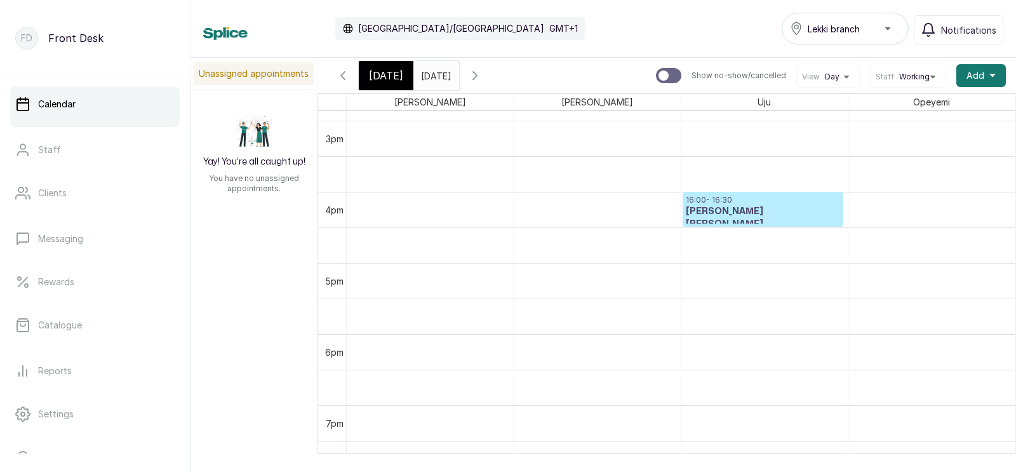
click at [726, 215] on h3 "[PERSON_NAME] [PERSON_NAME]" at bounding box center [763, 217] width 154 height 25
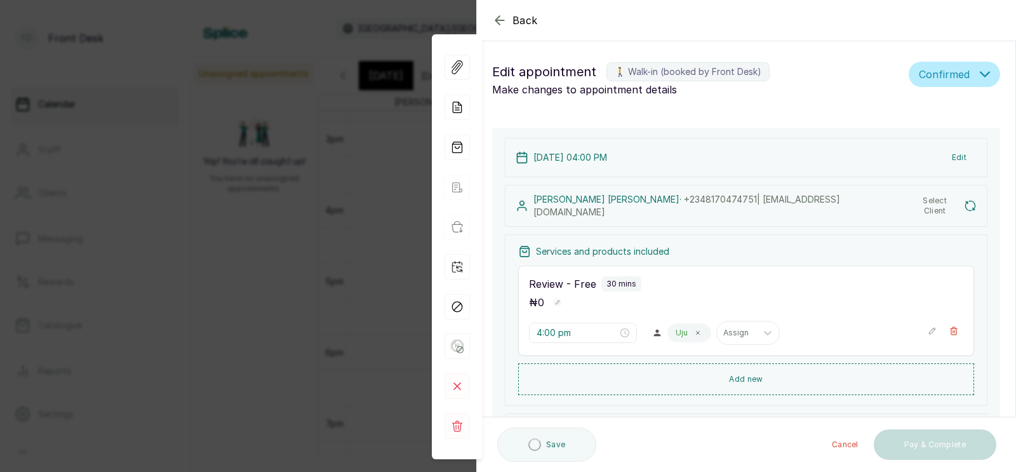
click at [325, 251] on div "Back Appointment Details Edit appointment 🚶 Walk-in (booked by Front Desk) Make…" at bounding box center [508, 236] width 1016 height 472
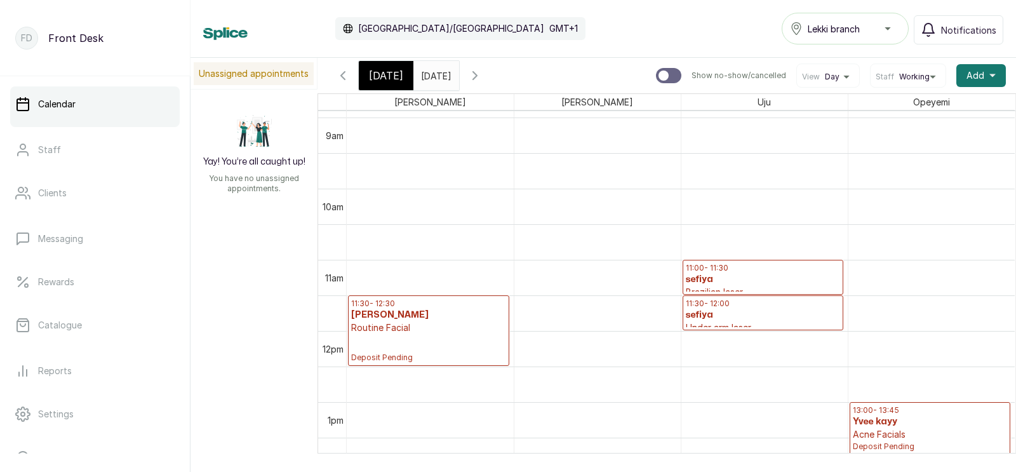
scroll to position [695, 0]
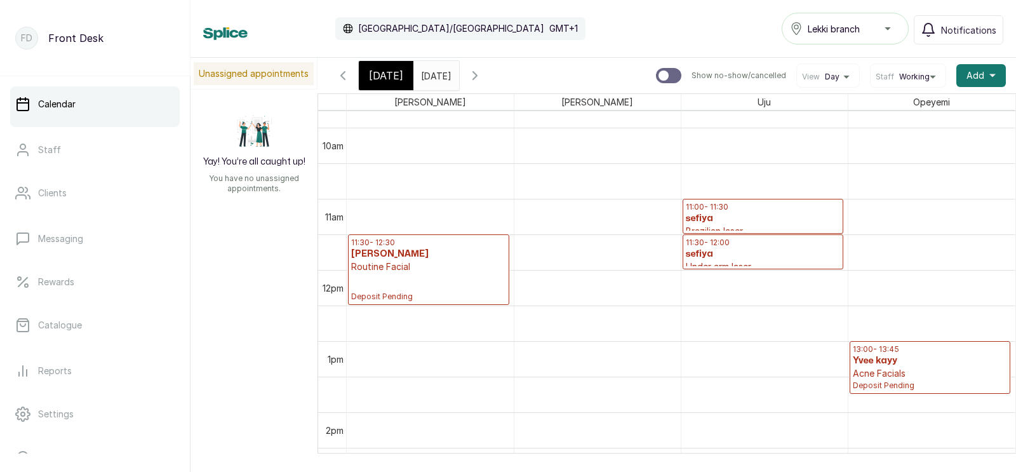
click at [434, 69] on input "[DATE]" at bounding box center [424, 73] width 20 height 22
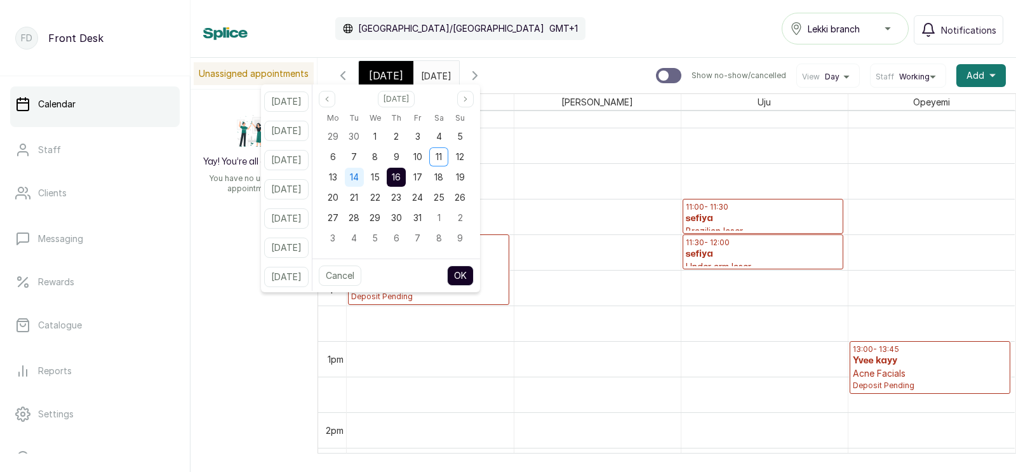
click at [359, 178] on span "14" at bounding box center [354, 176] width 9 height 11
click at [474, 271] on button "OK" at bounding box center [460, 275] width 27 height 20
type input "[DATE]"
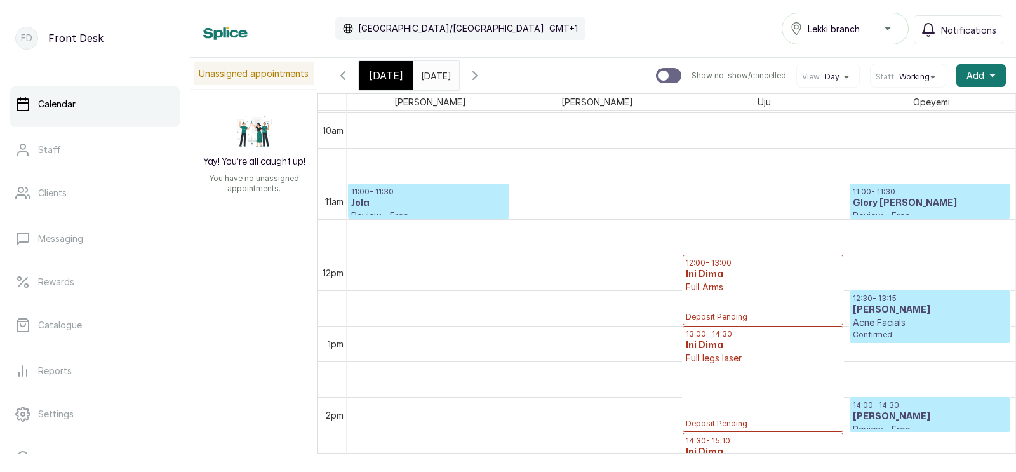
scroll to position [718, 0]
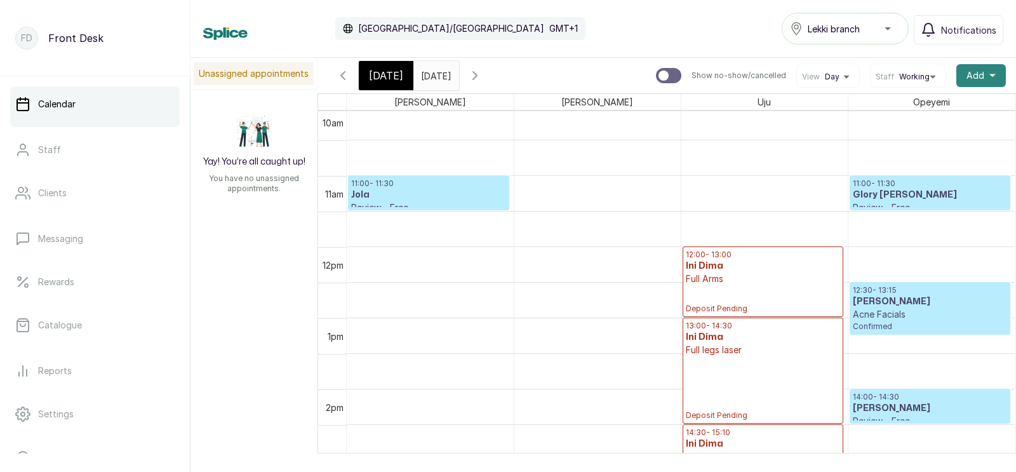
click at [975, 67] on button "Add +" at bounding box center [981, 75] width 50 height 23
click at [904, 109] on span "Add Appointment" at bounding box center [935, 109] width 122 height 15
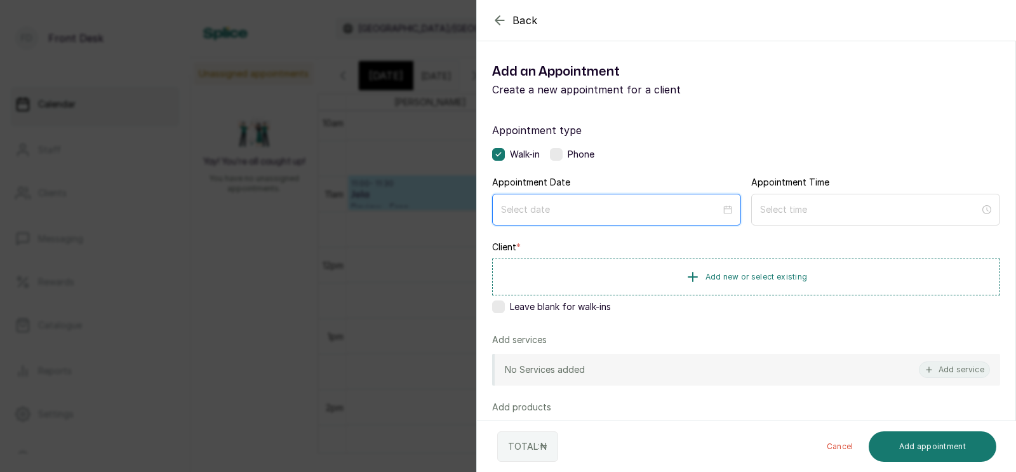
click at [591, 206] on input at bounding box center [611, 210] width 220 height 14
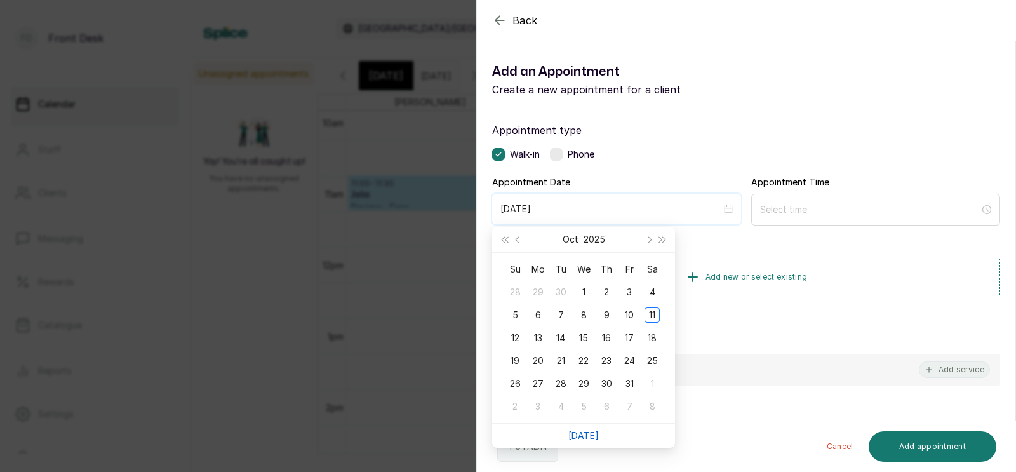
type input "[DATE]"
click at [585, 431] on link "[DATE]" at bounding box center [583, 435] width 30 height 11
type input "[DATE]"
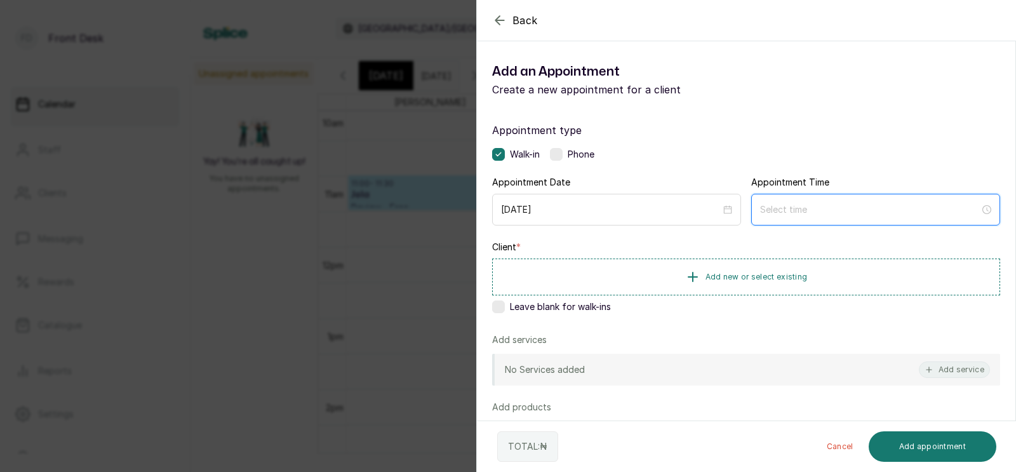
click at [816, 212] on input at bounding box center [870, 210] width 220 height 14
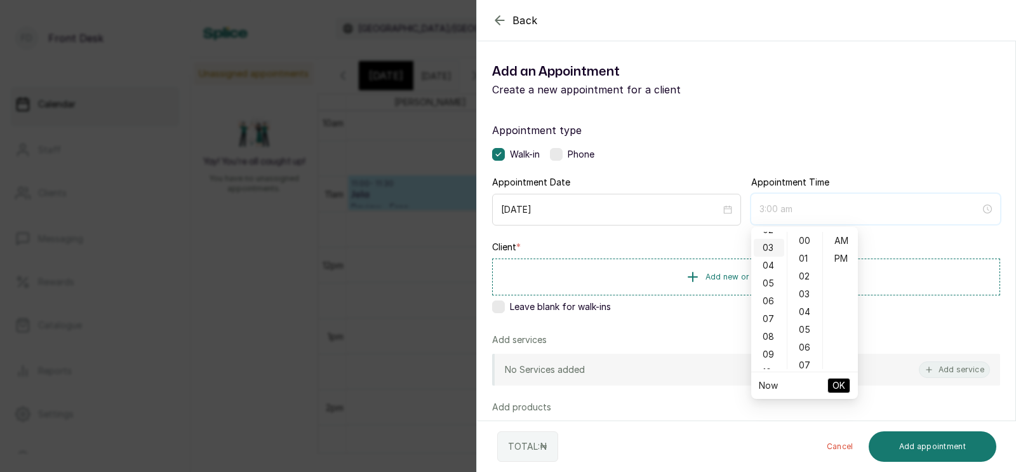
scroll to position [0, 0]
click at [770, 259] on div "01" at bounding box center [769, 259] width 30 height 18
click at [848, 255] on div "PM" at bounding box center [840, 259] width 30 height 18
type input "1:00 pm"
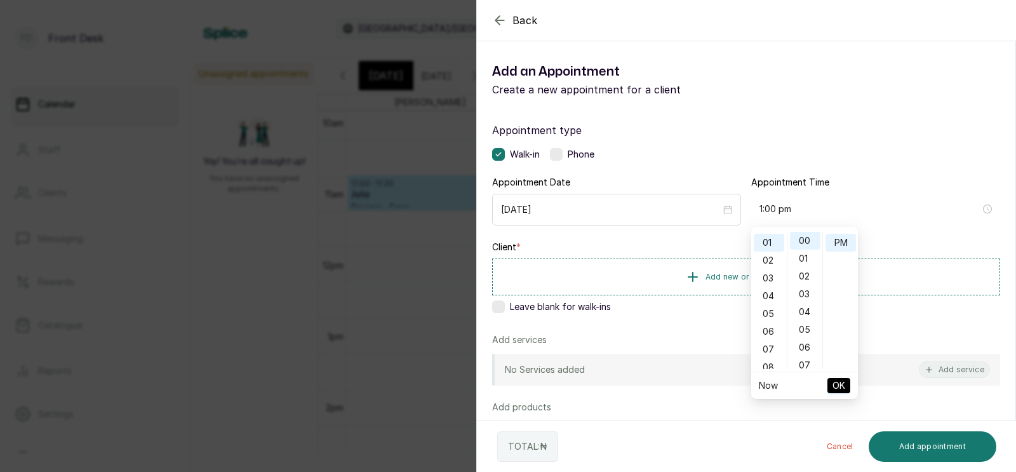
click at [838, 384] on span "OK" at bounding box center [838, 385] width 13 height 24
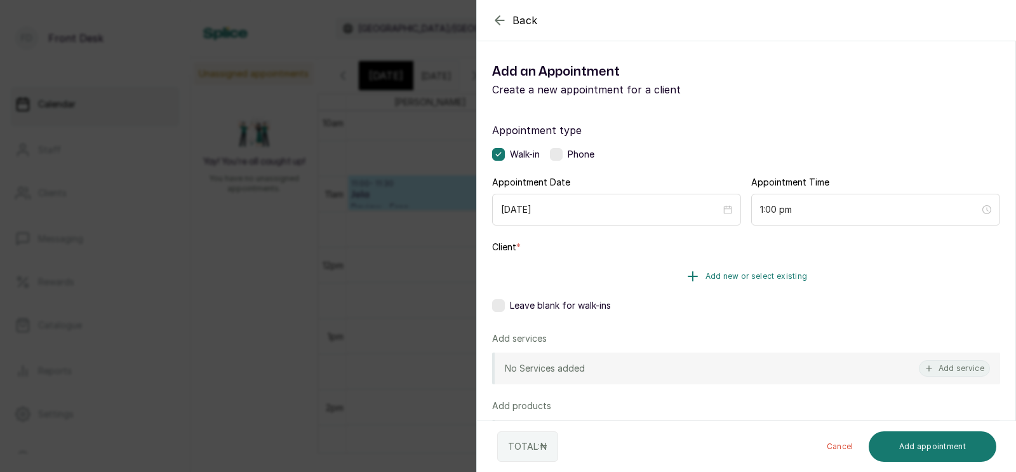
click at [742, 273] on span "Add new or select existing" at bounding box center [756, 276] width 102 height 10
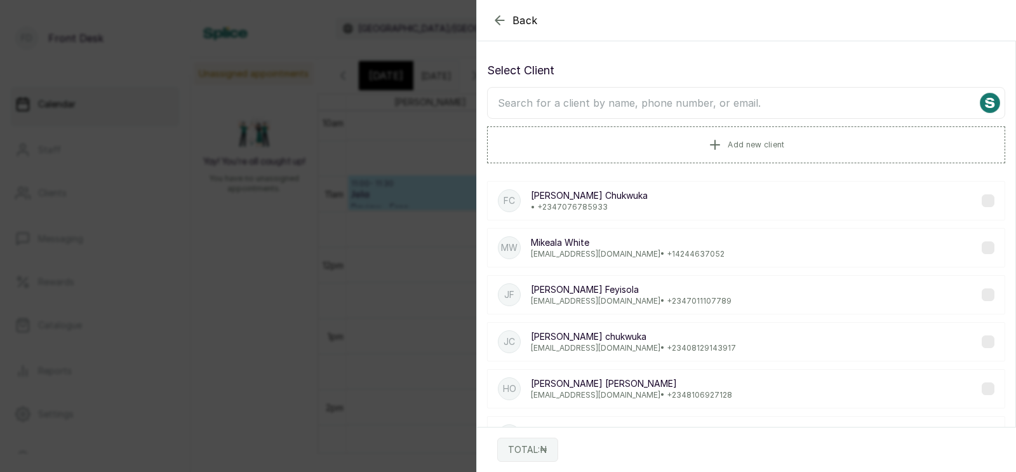
click at [698, 103] on input "text" at bounding box center [746, 103] width 518 height 32
type input "shei"
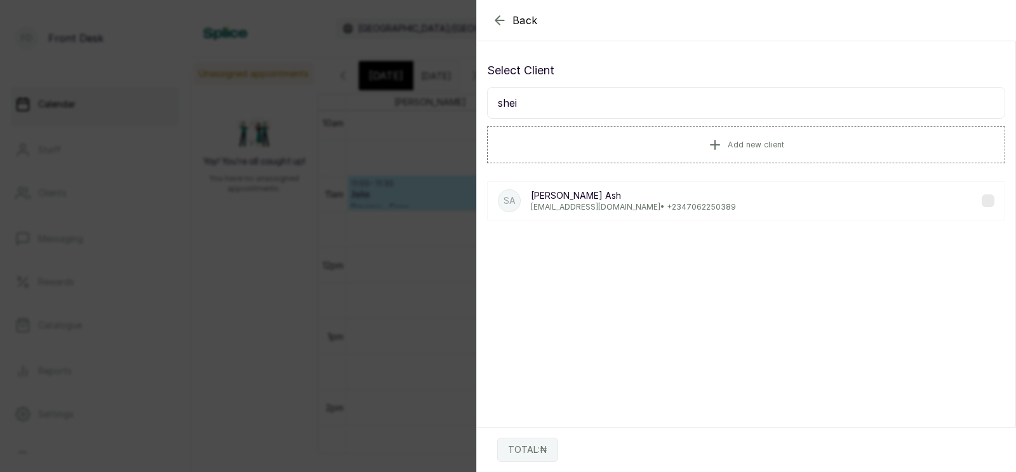
click at [641, 199] on p "[PERSON_NAME]" at bounding box center [633, 195] width 205 height 13
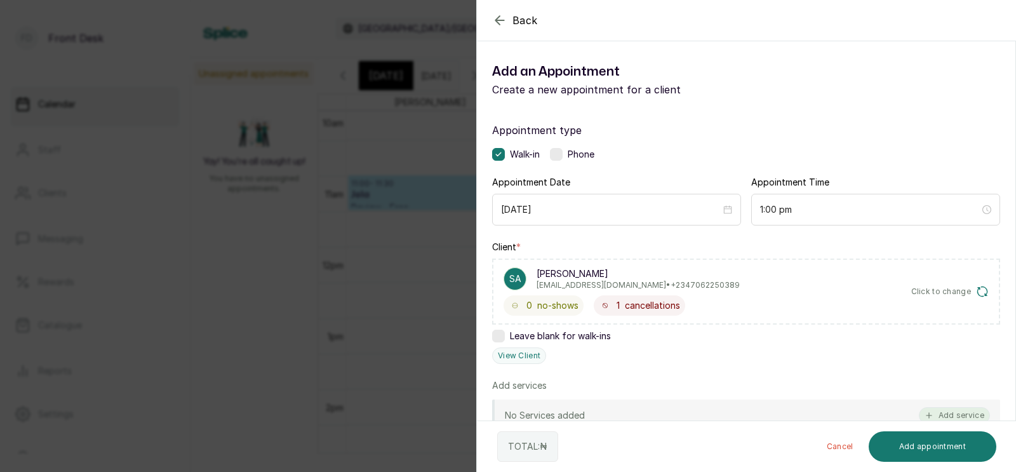
scroll to position [180, 0]
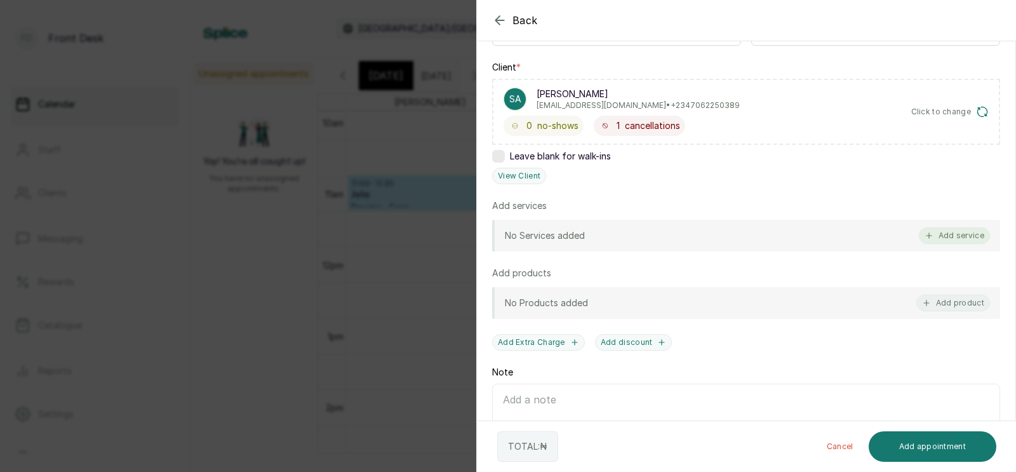
click at [952, 233] on button "Add service" at bounding box center [954, 235] width 71 height 17
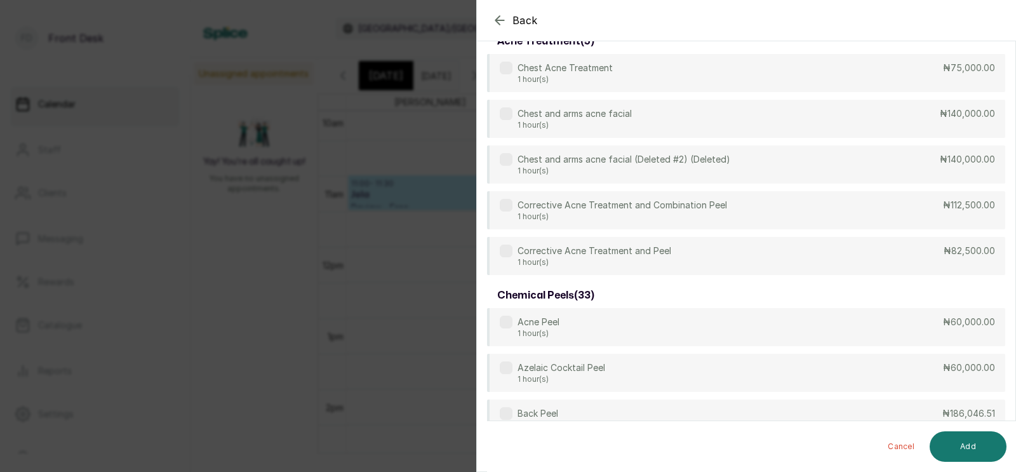
scroll to position [0, 0]
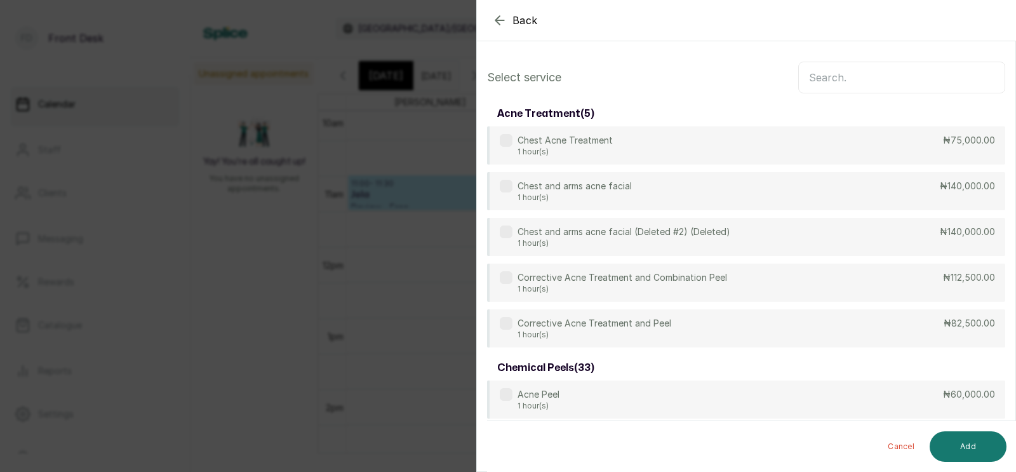
click at [495, 17] on icon "button" at bounding box center [499, 20] width 15 height 15
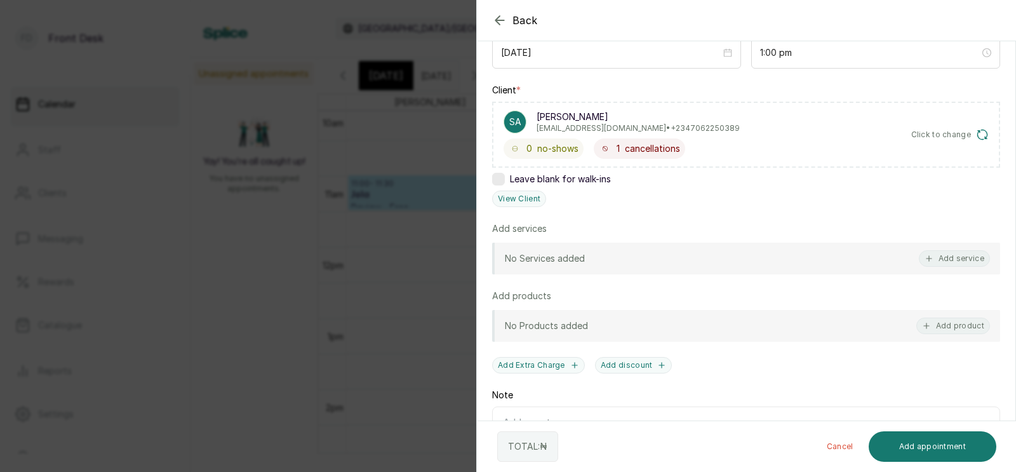
scroll to position [174, 0]
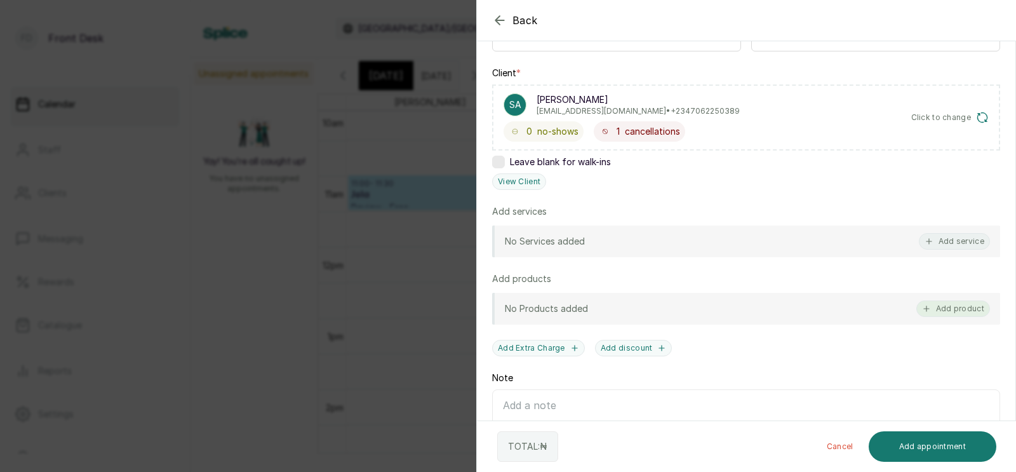
click at [951, 308] on button "Add product" at bounding box center [953, 308] width 74 height 17
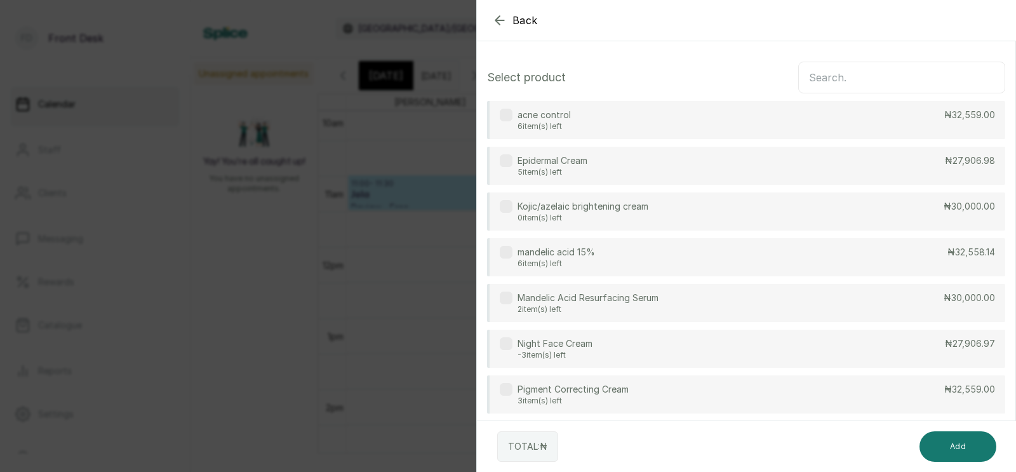
scroll to position [48, 0]
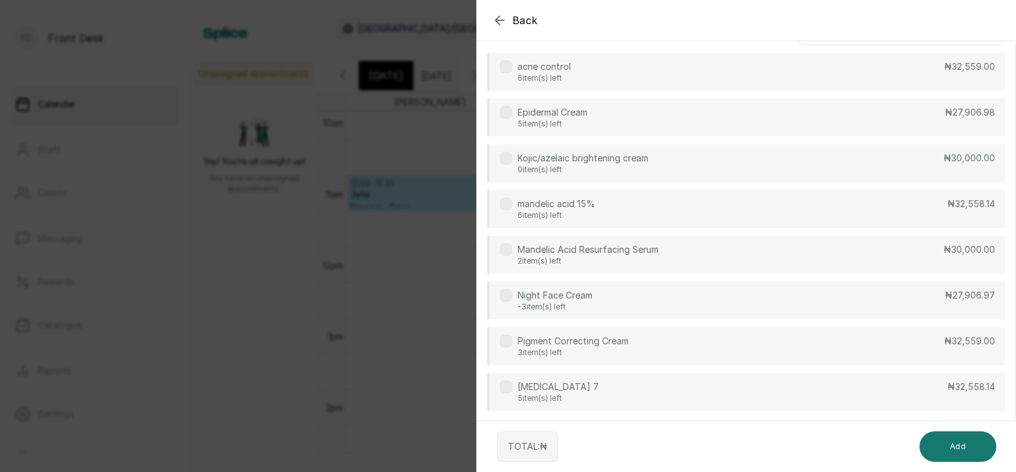
click at [558, 391] on p "[MEDICAL_DATA] 7" at bounding box center [557, 386] width 81 height 13
click at [519, 389] on p "[MEDICAL_DATA] 7" at bounding box center [557, 386] width 81 height 13
click at [511, 384] on label at bounding box center [506, 386] width 13 height 13
click at [958, 441] on button "Add" at bounding box center [957, 446] width 77 height 30
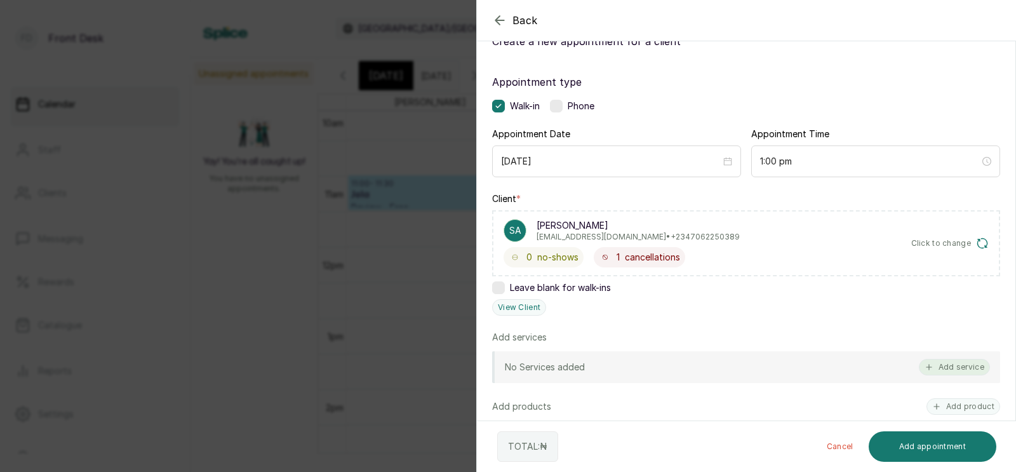
click at [956, 362] on button "Add service" at bounding box center [954, 367] width 71 height 17
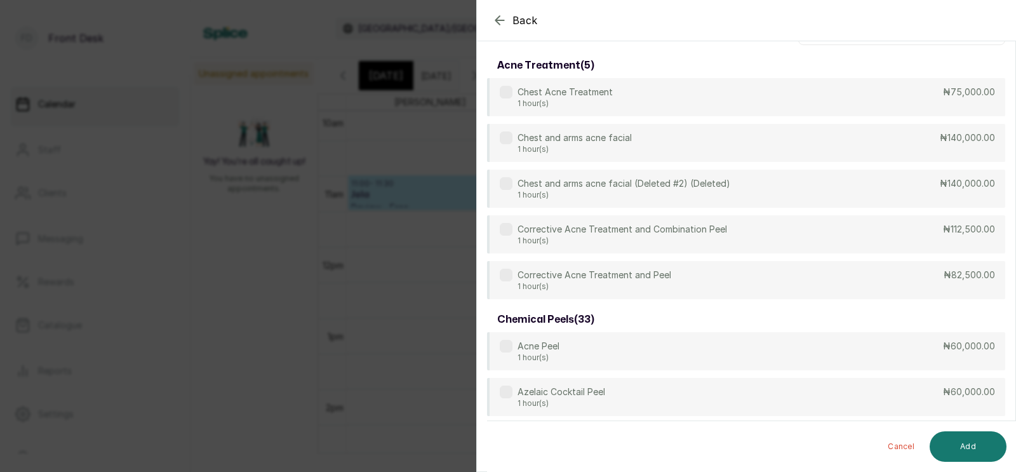
scroll to position [0, 0]
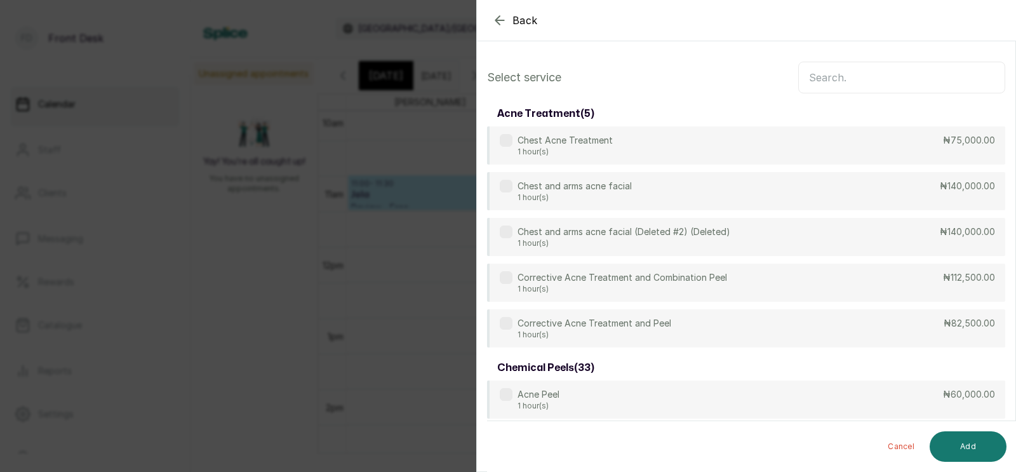
click at [498, 17] on icon "button" at bounding box center [499, 20] width 15 height 15
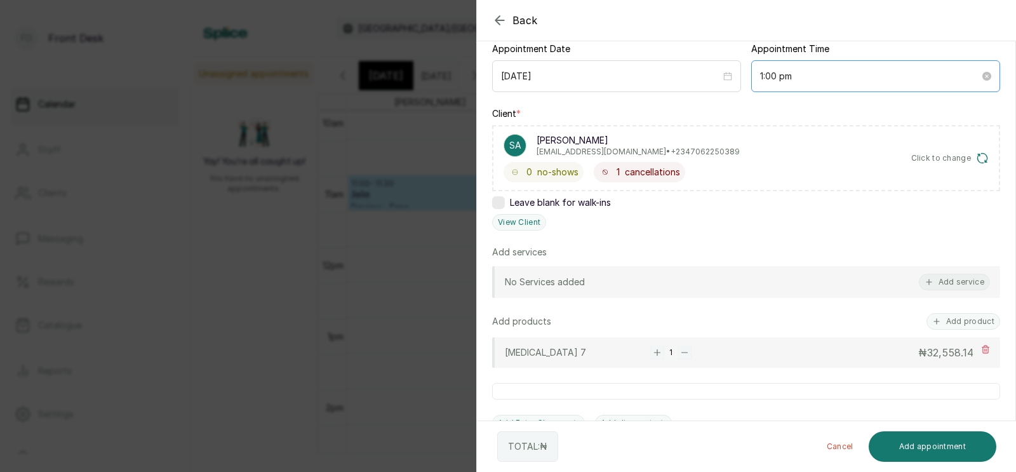
scroll to position [135, 0]
click at [956, 277] on button "Add service" at bounding box center [954, 280] width 71 height 17
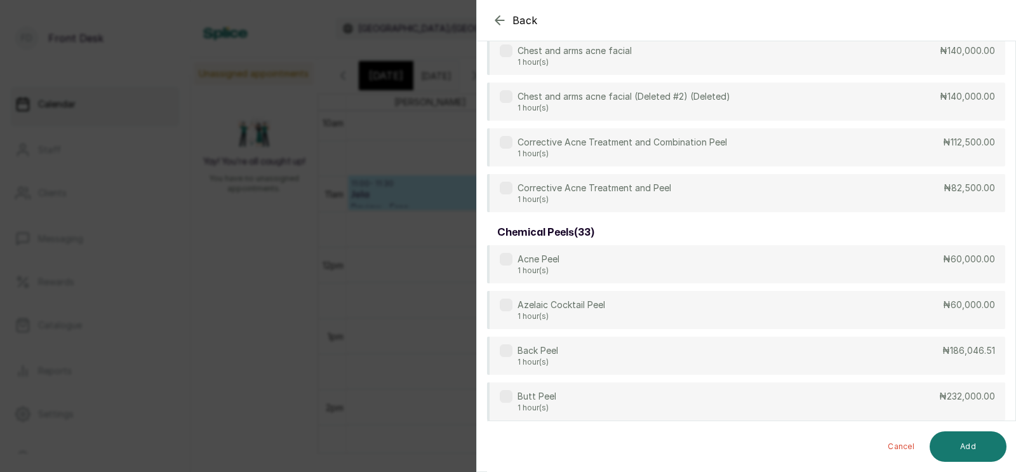
scroll to position [941, 0]
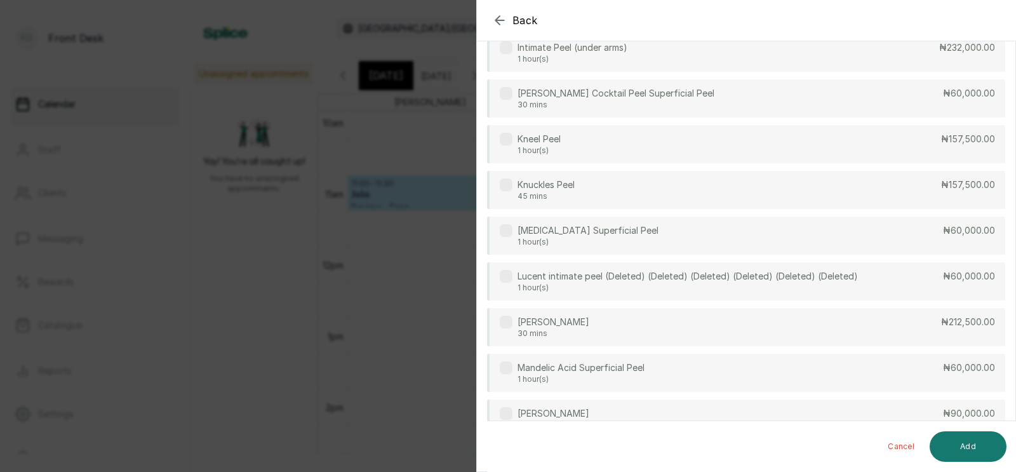
click at [502, 18] on icon "button" at bounding box center [499, 20] width 15 height 15
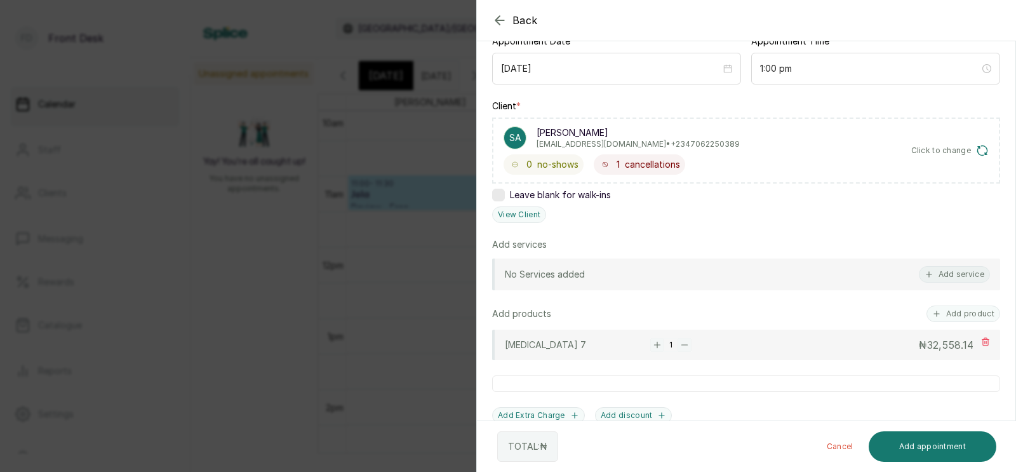
scroll to position [281, 0]
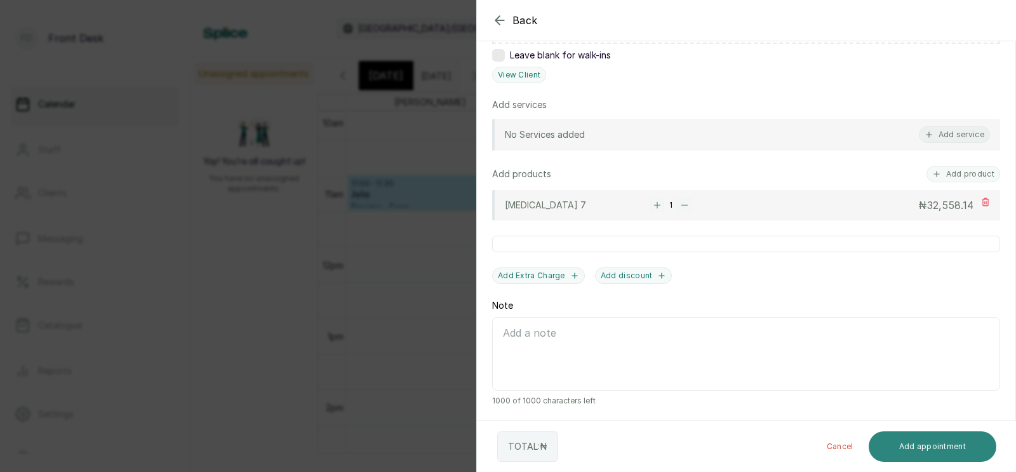
click at [927, 443] on button "Add appointment" at bounding box center [933, 446] width 128 height 30
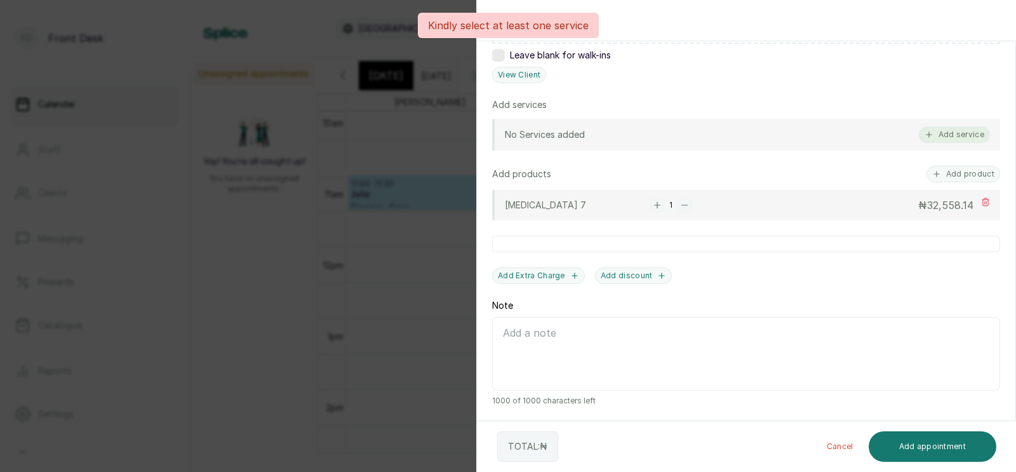
click at [956, 131] on button "Add service" at bounding box center [954, 134] width 71 height 17
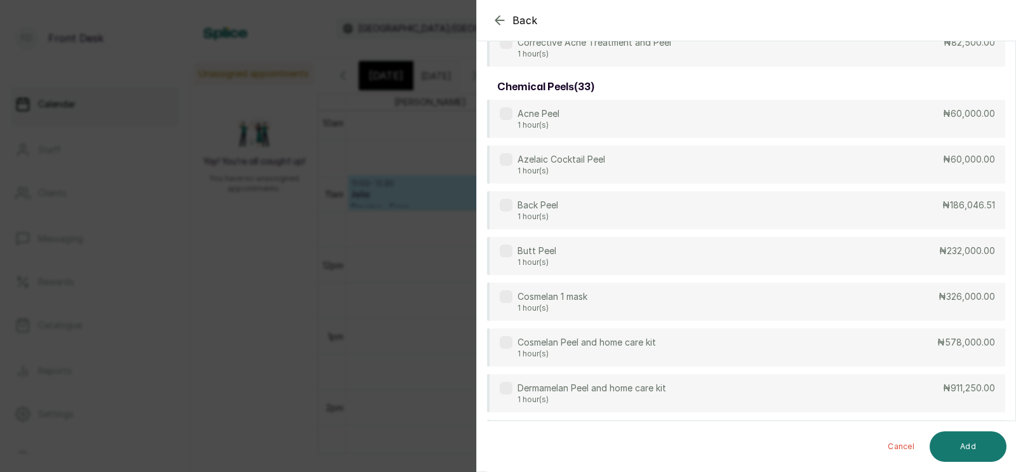
scroll to position [0, 0]
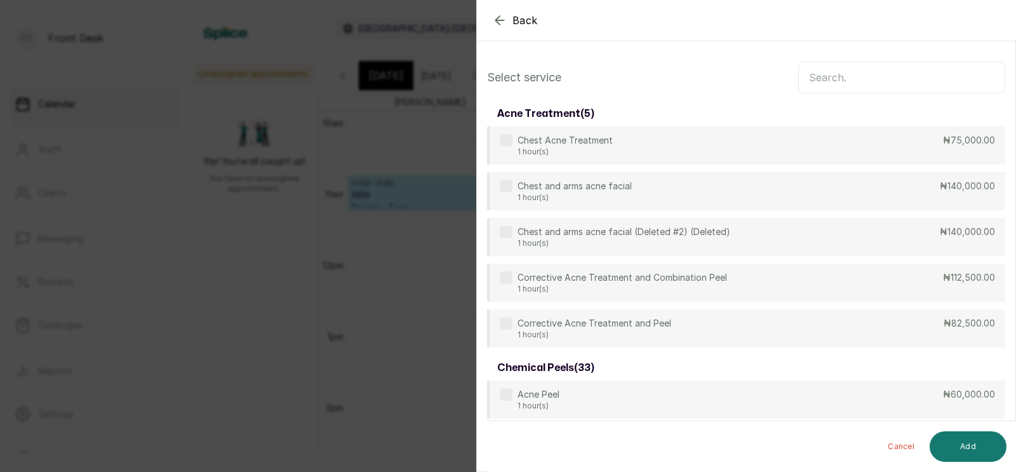
click at [860, 80] on input "text" at bounding box center [901, 78] width 207 height 32
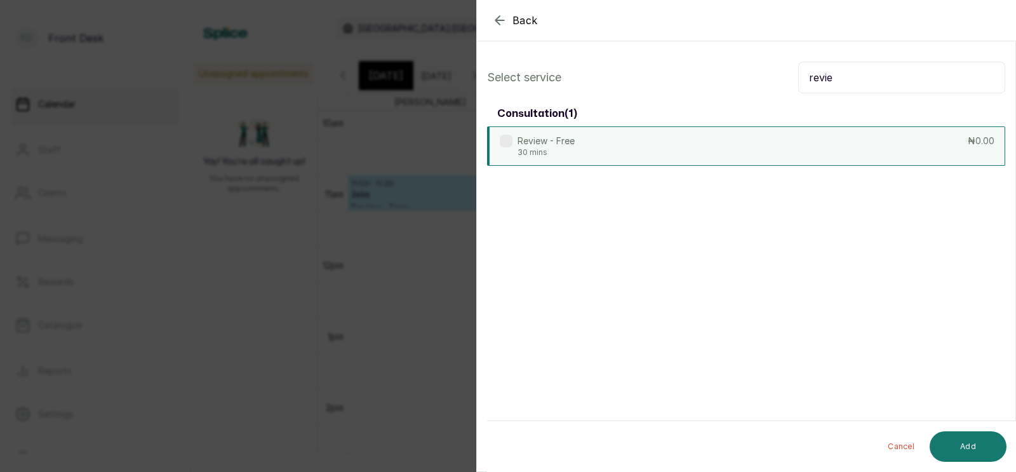
type input "revie"
click at [801, 156] on div "Review - Free 30 mins ₦0.00" at bounding box center [746, 145] width 518 height 39
click at [963, 446] on button "Add" at bounding box center [968, 446] width 77 height 30
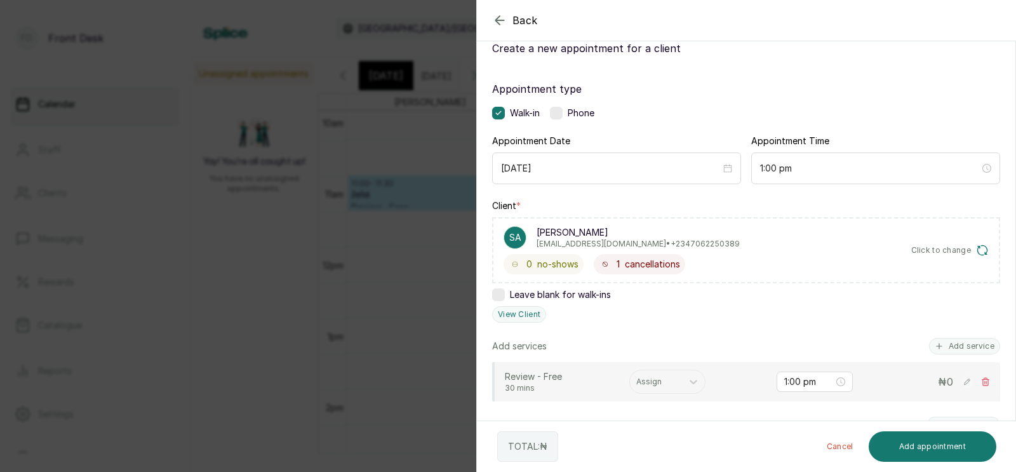
scroll to position [257, 0]
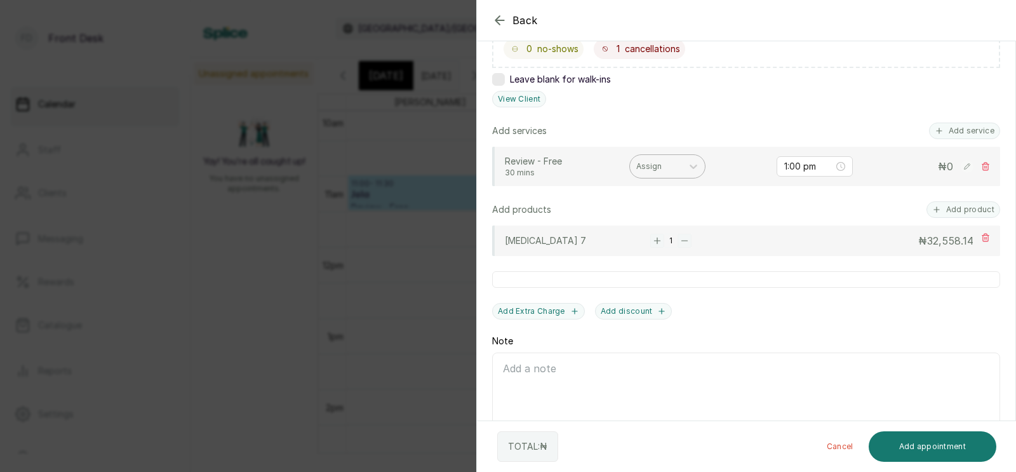
click at [650, 163] on div at bounding box center [655, 166] width 39 height 11
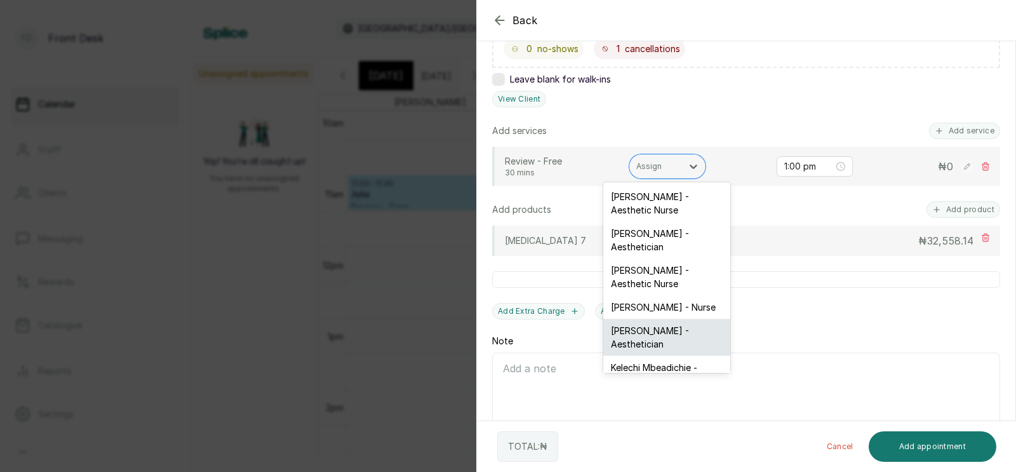
scroll to position [69, 0]
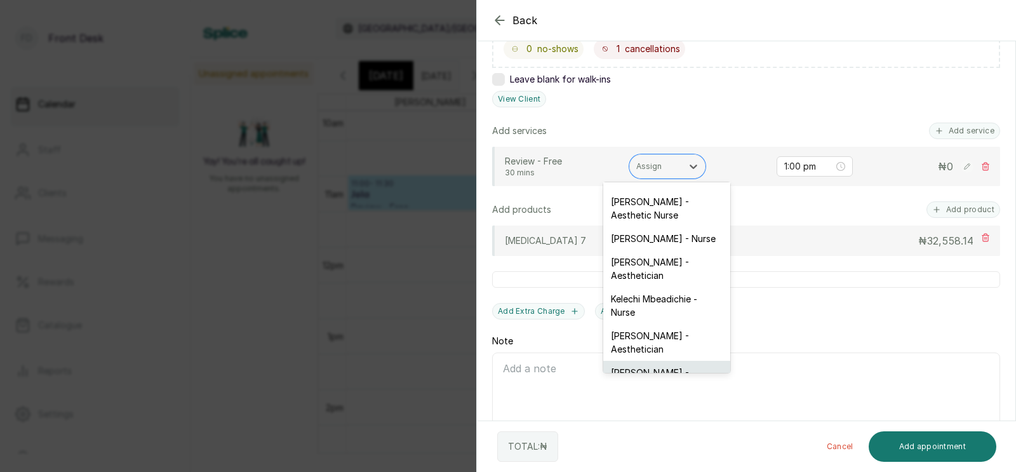
click at [640, 361] on div "[PERSON_NAME] - Aesthetician" at bounding box center [666, 379] width 127 height 37
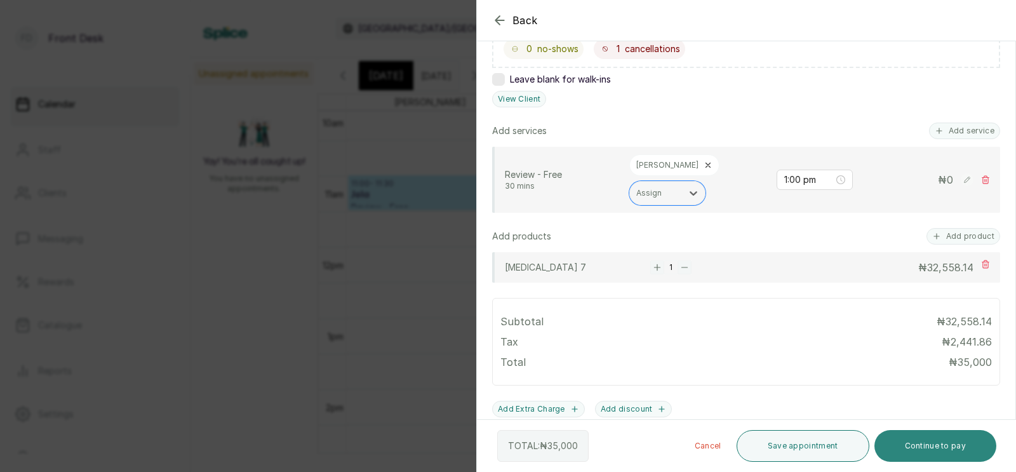
click at [918, 444] on button "Continue to pay" at bounding box center [935, 446] width 123 height 32
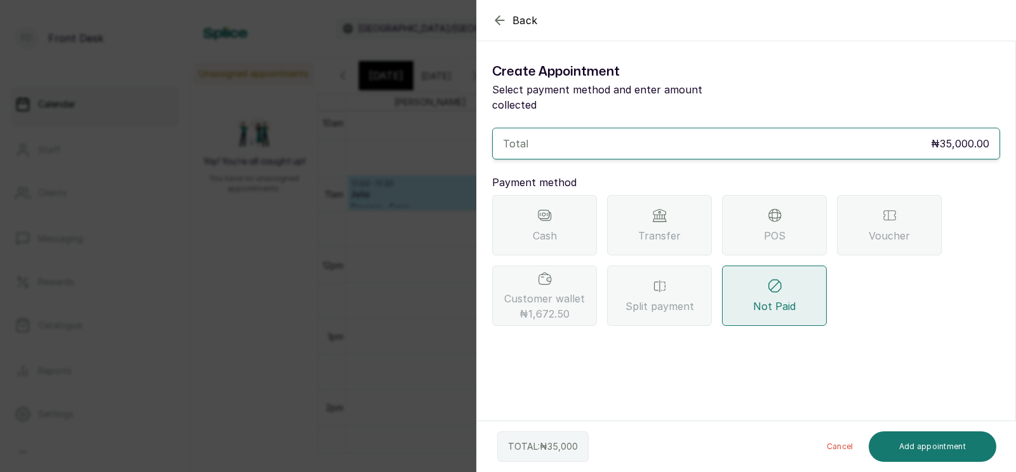
click at [664, 208] on icon at bounding box center [659, 215] width 15 height 15
click at [644, 201] on div "Transfer" at bounding box center [659, 225] width 105 height 60
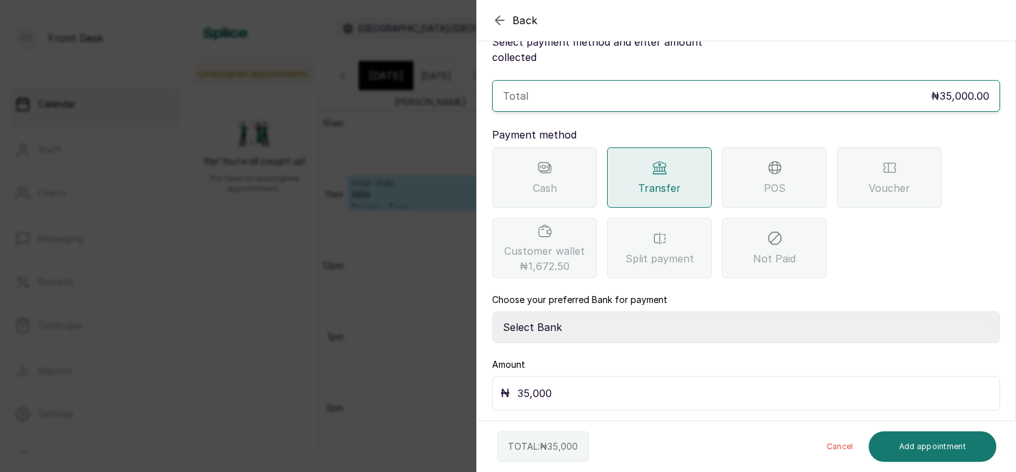
scroll to position [32, 0]
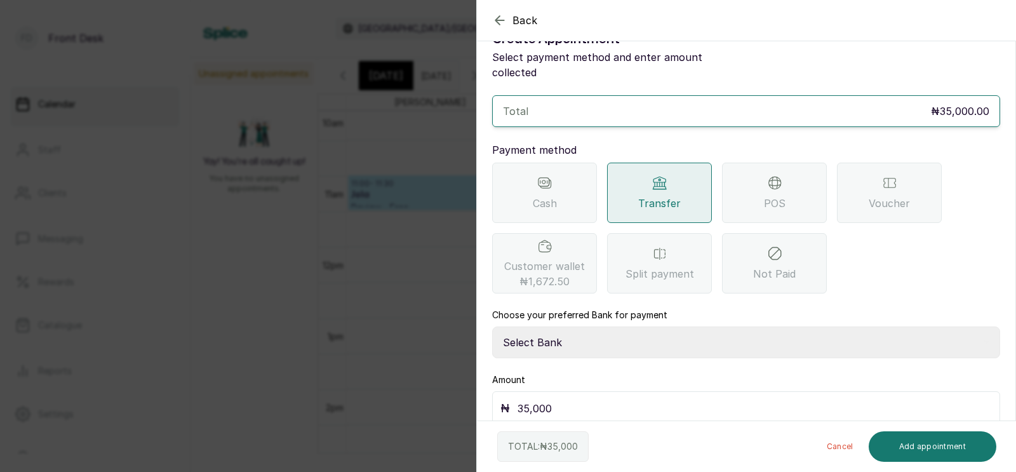
click at [577, 326] on select "Select Bank [PERSON_NAME] Fairmoney Microfinance Bank SKN ANALYTICS MED AESTH. …" at bounding box center [746, 342] width 508 height 32
select select "43272bc0-21c6-4b19-b9fb-c2093b8603c2"
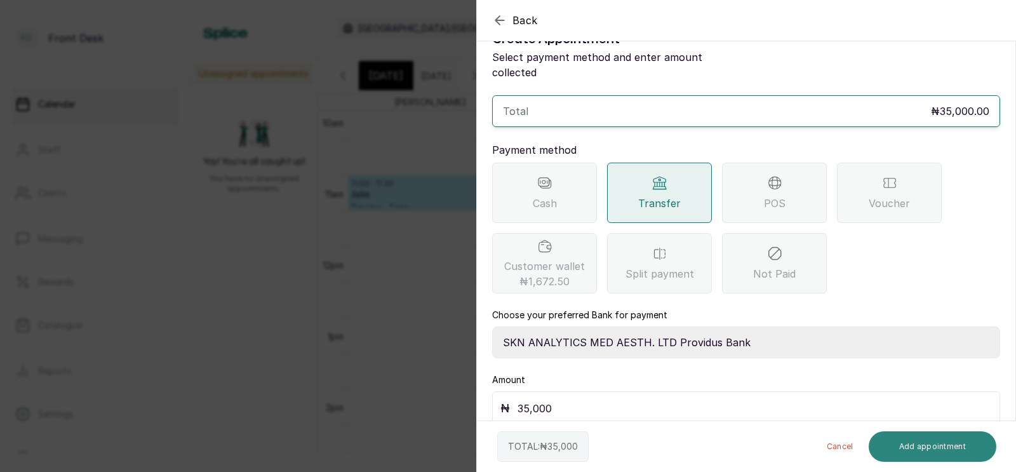
click at [941, 451] on button "Add appointment" at bounding box center [933, 446] width 128 height 30
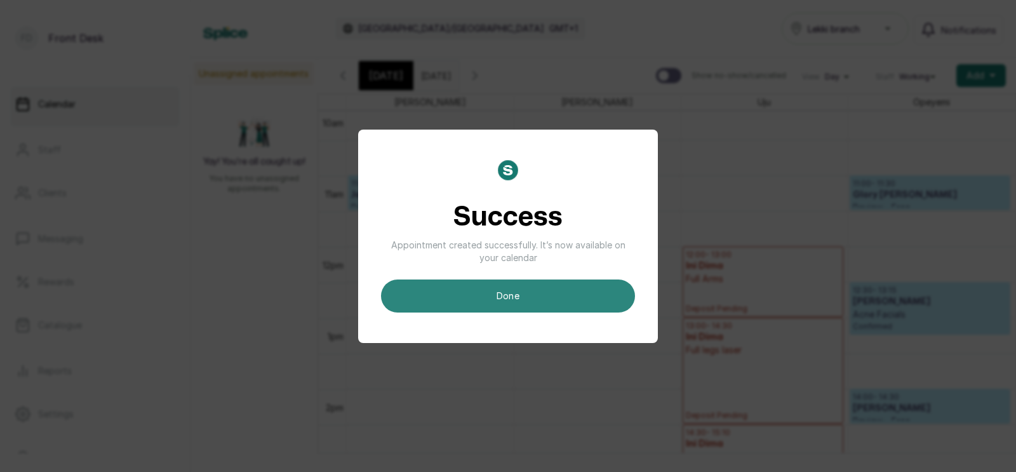
click at [535, 300] on button "done" at bounding box center [508, 295] width 254 height 33
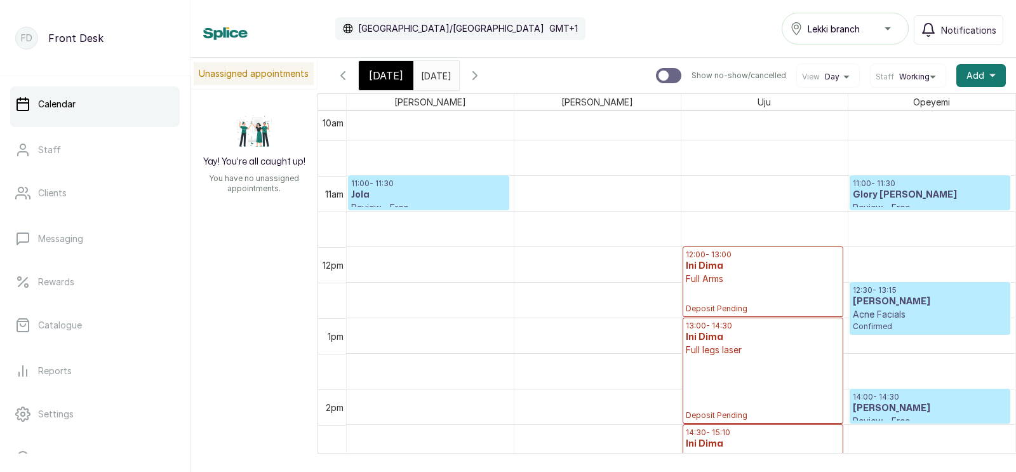
click at [377, 76] on span "[DATE]" at bounding box center [386, 75] width 34 height 15
click at [382, 72] on span "[DATE]" at bounding box center [386, 75] width 34 height 15
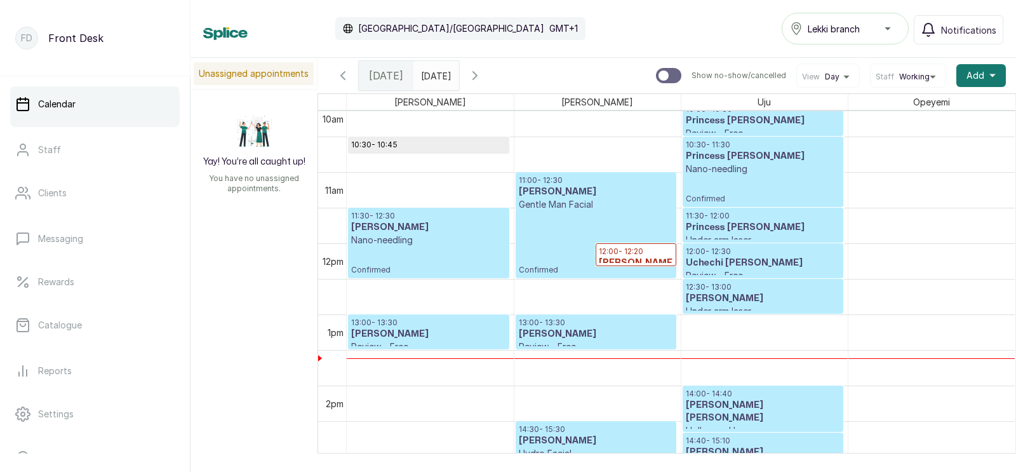
scroll to position [754, 0]
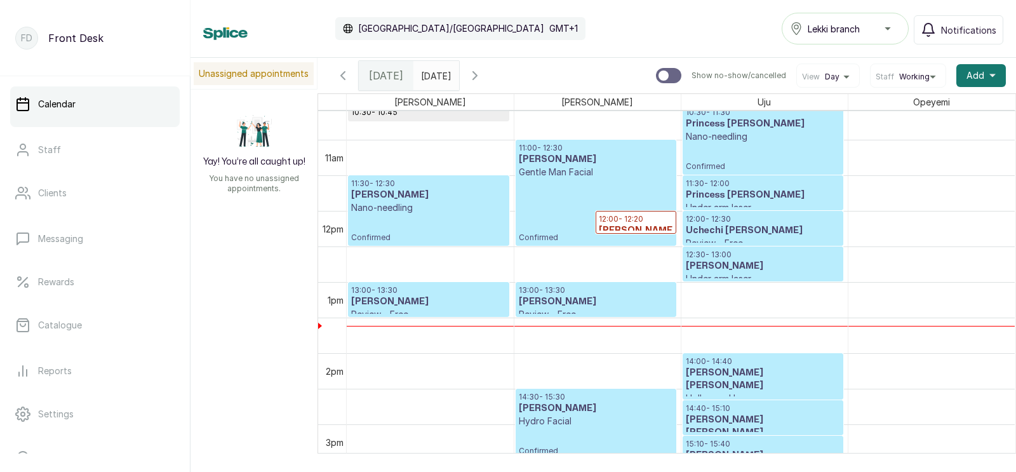
click at [426, 300] on h3 "[PERSON_NAME]" at bounding box center [428, 301] width 155 height 13
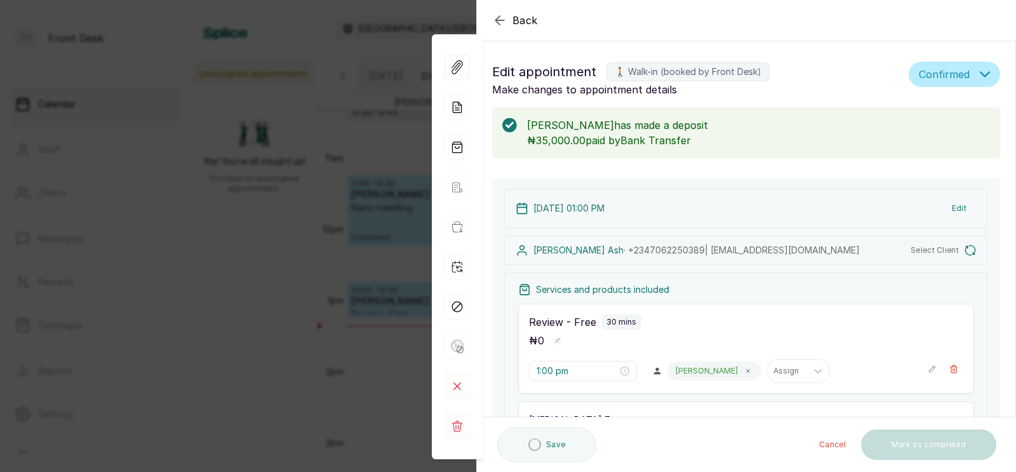
type input "1:00 pm"
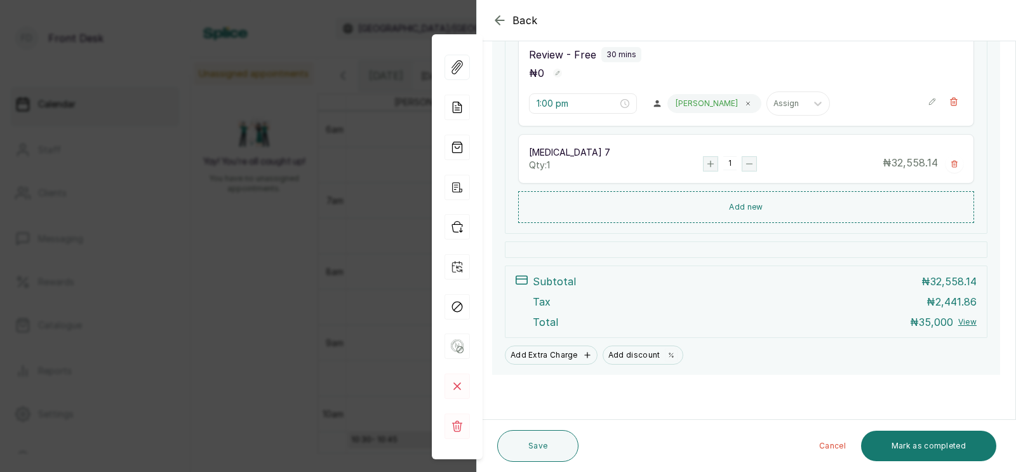
scroll to position [278, 0]
click at [278, 342] on div "Back Appointment Details Edit appointment 🚶 Walk-in (booked by Front Desk) Make…" at bounding box center [508, 236] width 1016 height 472
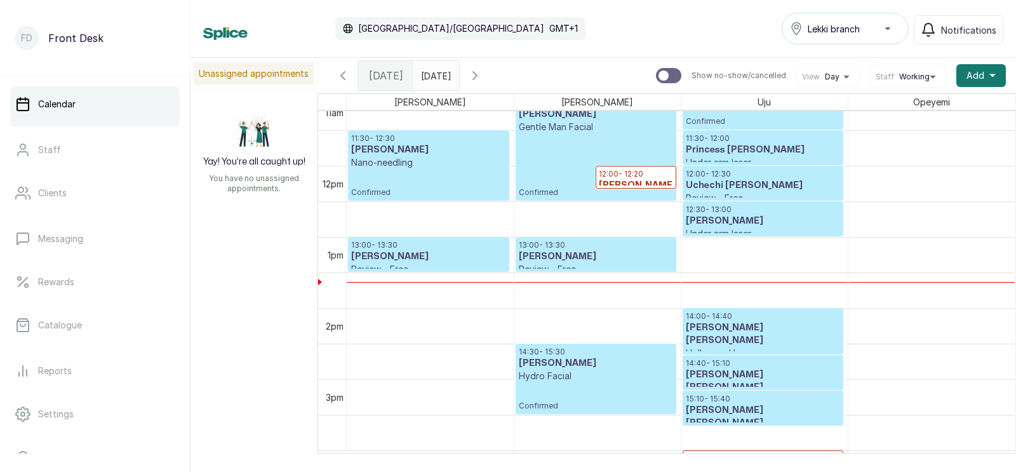
scroll to position [775, 0]
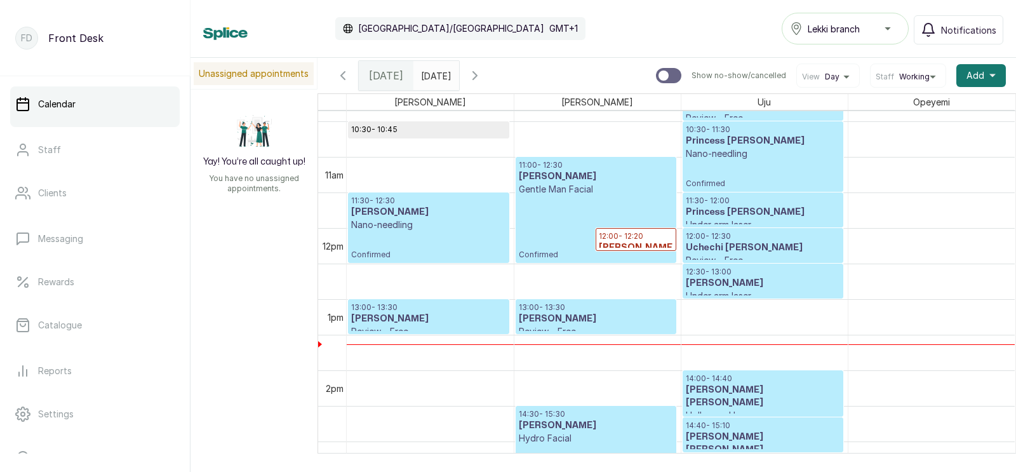
click at [404, 230] on p "Nano-needling" at bounding box center [428, 224] width 155 height 13
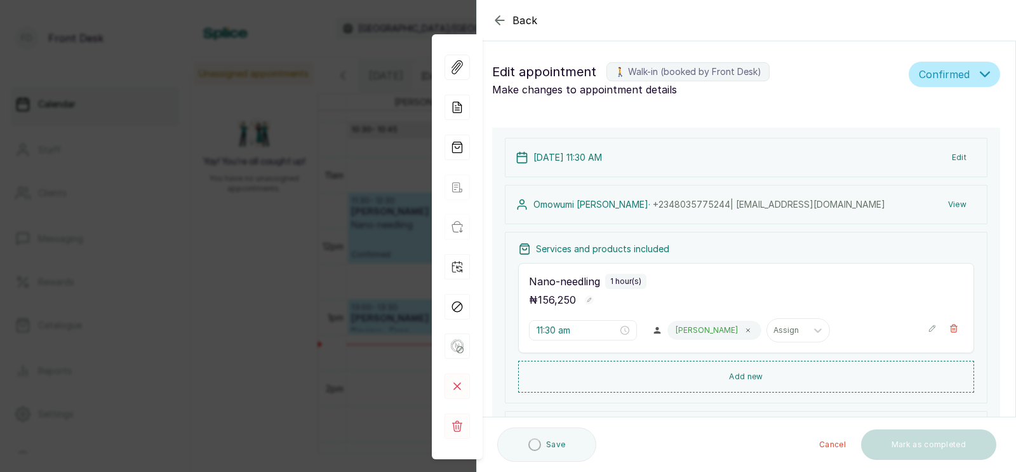
type input "11:30 am"
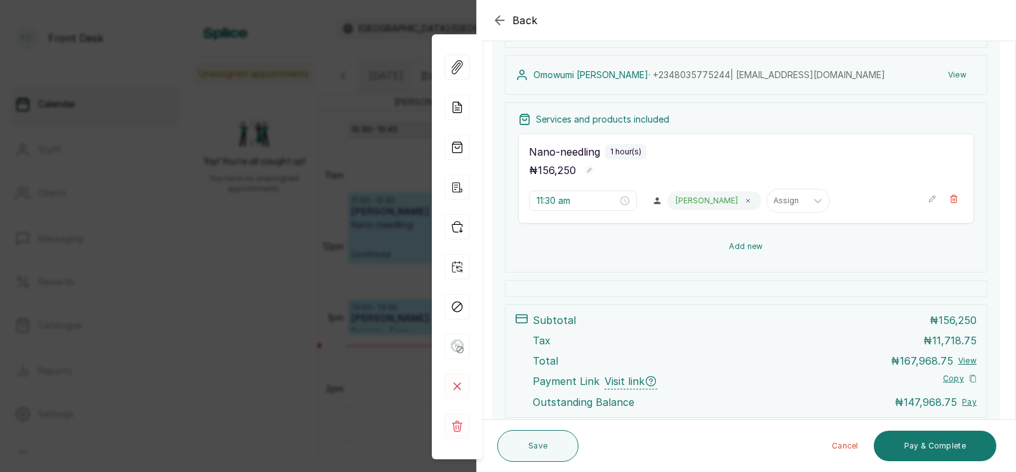
click at [744, 244] on button "Add new" at bounding box center [746, 246] width 456 height 30
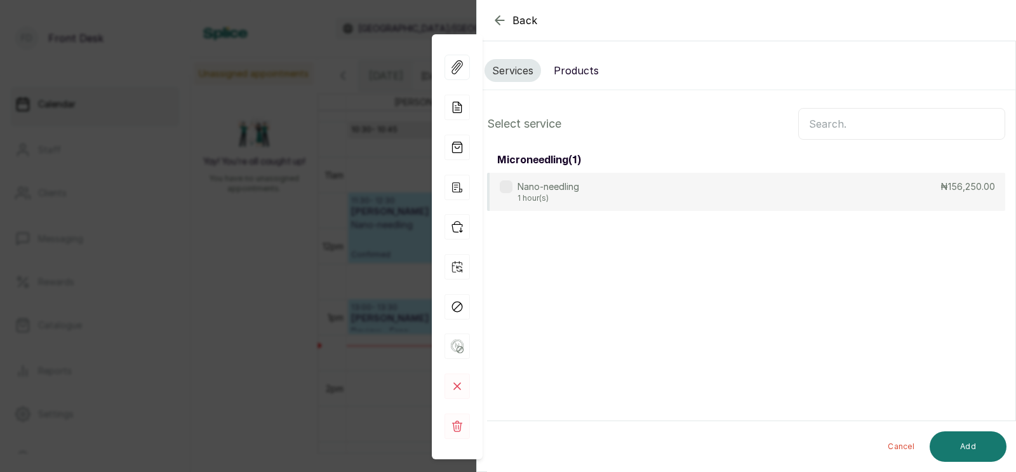
scroll to position [0, 0]
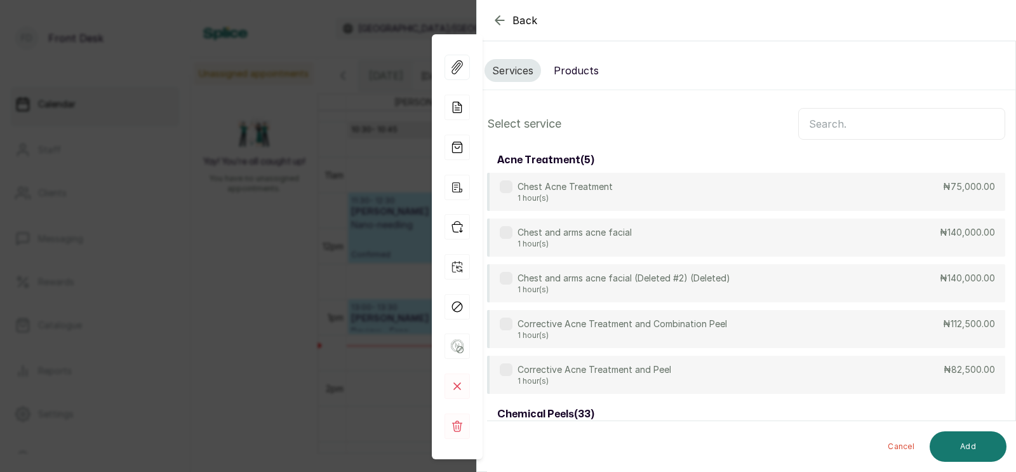
click at [844, 125] on input "text" at bounding box center [901, 124] width 207 height 32
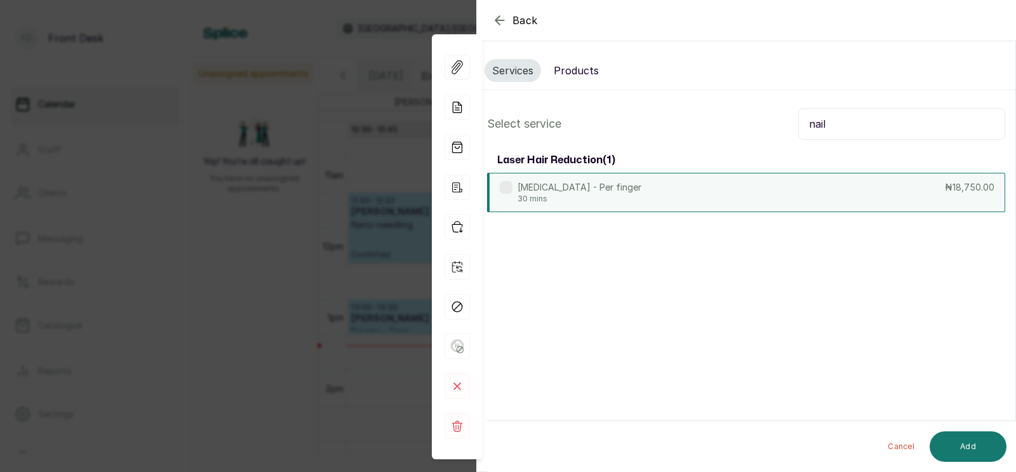
type input "nail"
click at [839, 192] on div "[MEDICAL_DATA] - Per finger 30 mins ₦18,750.00" at bounding box center [746, 192] width 518 height 39
click at [975, 442] on button "Add" at bounding box center [968, 446] width 77 height 30
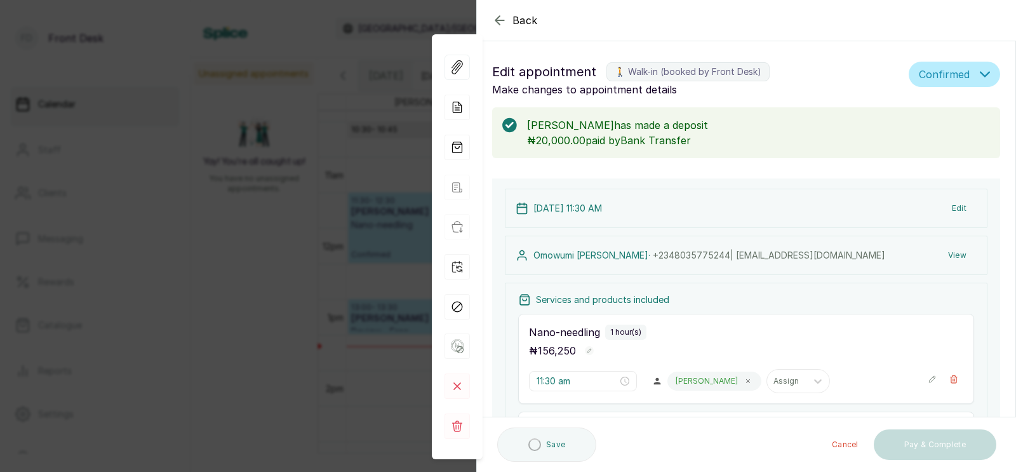
type input "12:30 pm"
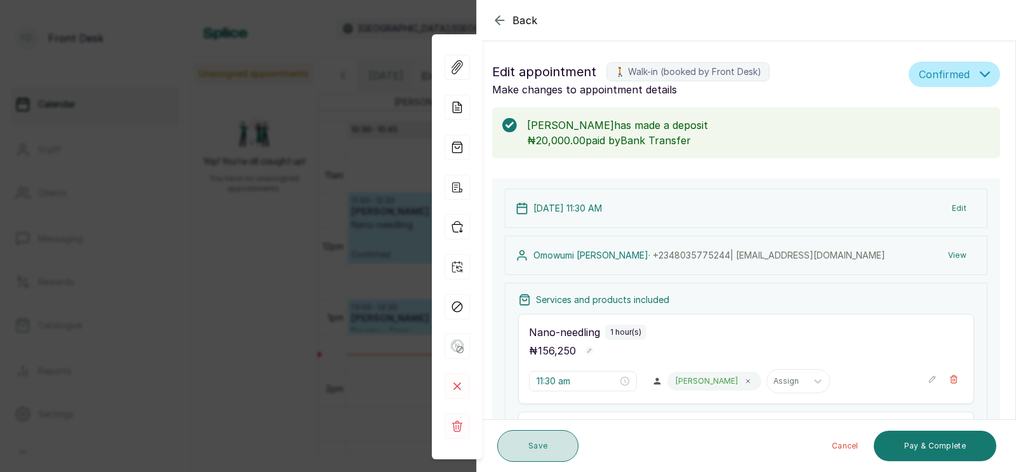
click at [528, 441] on button "Save" at bounding box center [537, 446] width 81 height 32
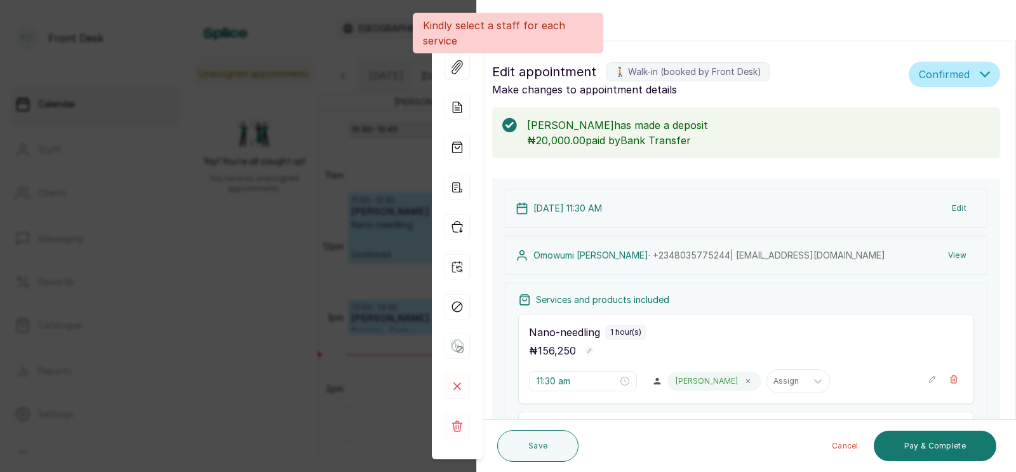
click at [674, 471] on div at bounding box center [687, 478] width 27 height 11
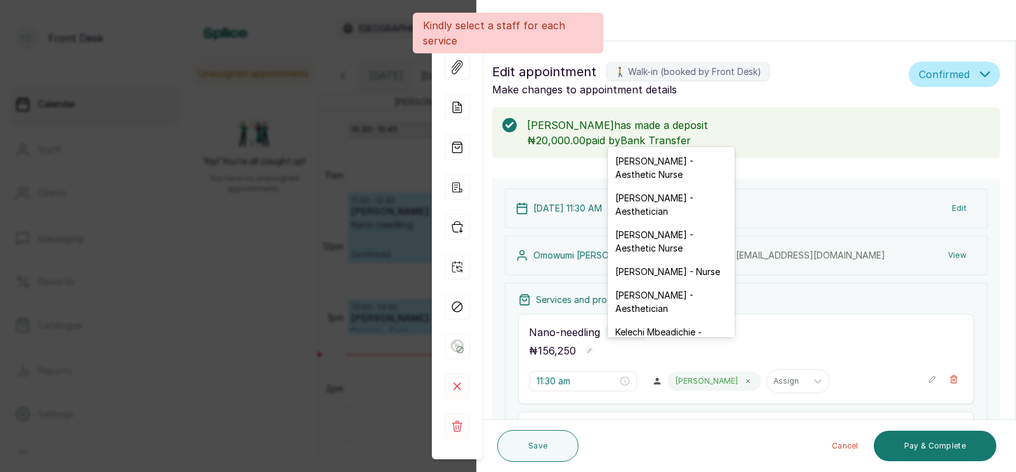
scroll to position [350, 0]
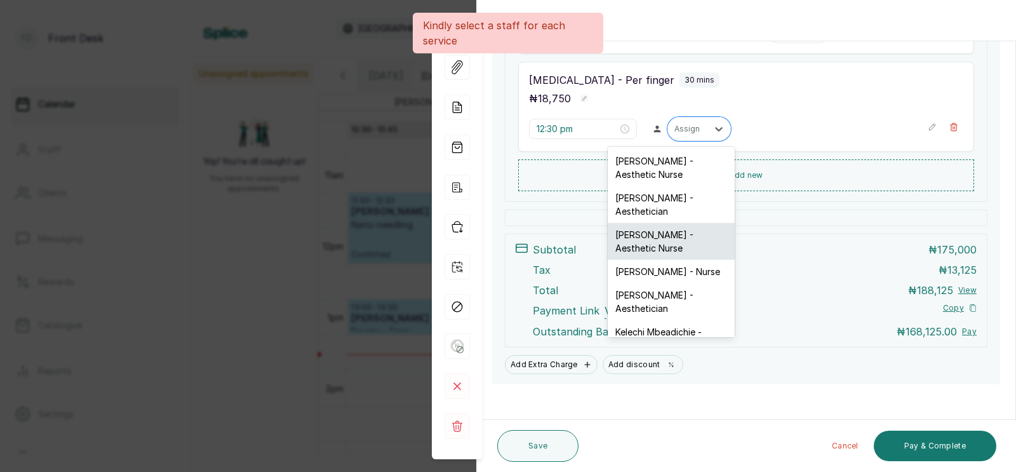
click at [649, 232] on div "[PERSON_NAME] - Aesthetic Nurse" at bounding box center [671, 241] width 127 height 37
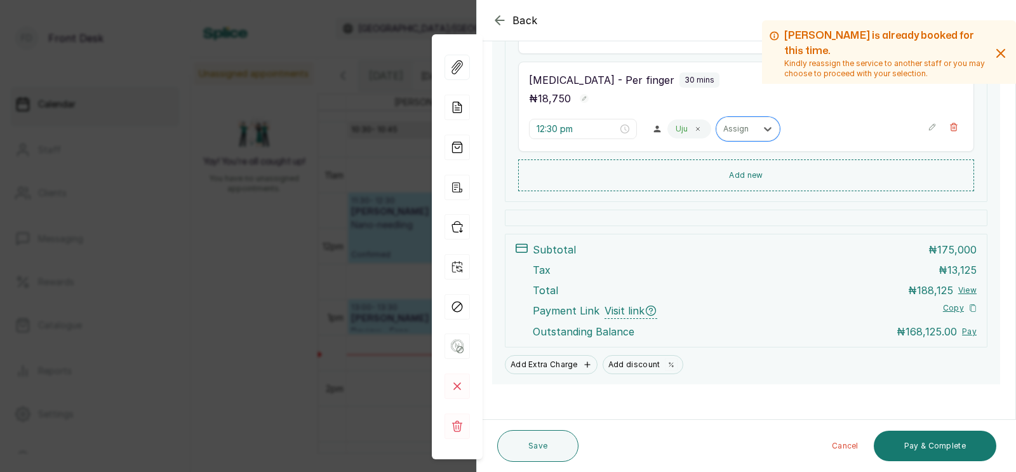
click at [505, 470] on div "Save Cancel Pay & Complete" at bounding box center [747, 446] width 540 height 52
click at [533, 443] on button "Save" at bounding box center [537, 446] width 81 height 32
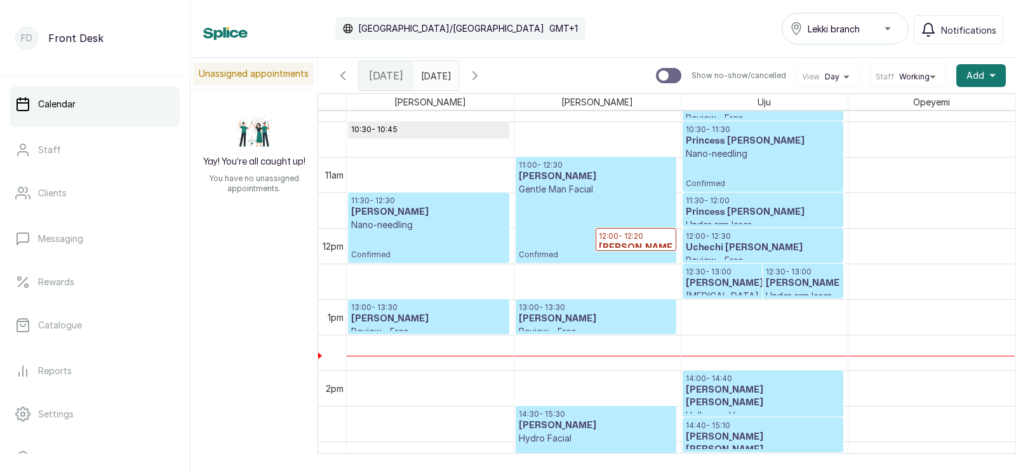
click at [798, 281] on h3 "[PERSON_NAME]" at bounding box center [803, 283] width 74 height 13
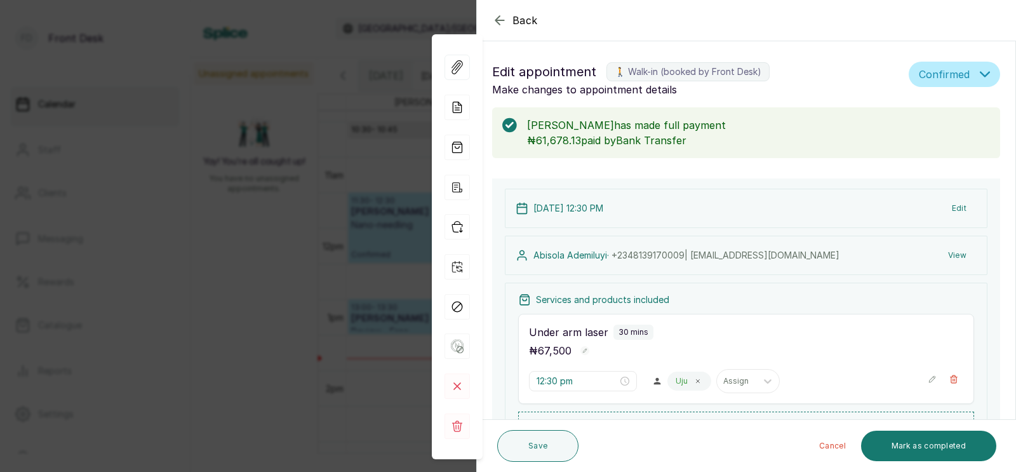
click at [320, 217] on div "Back Appointment Details Edit appointment 🚶 Walk-in (booked by Front Desk) Make…" at bounding box center [508, 236] width 1016 height 472
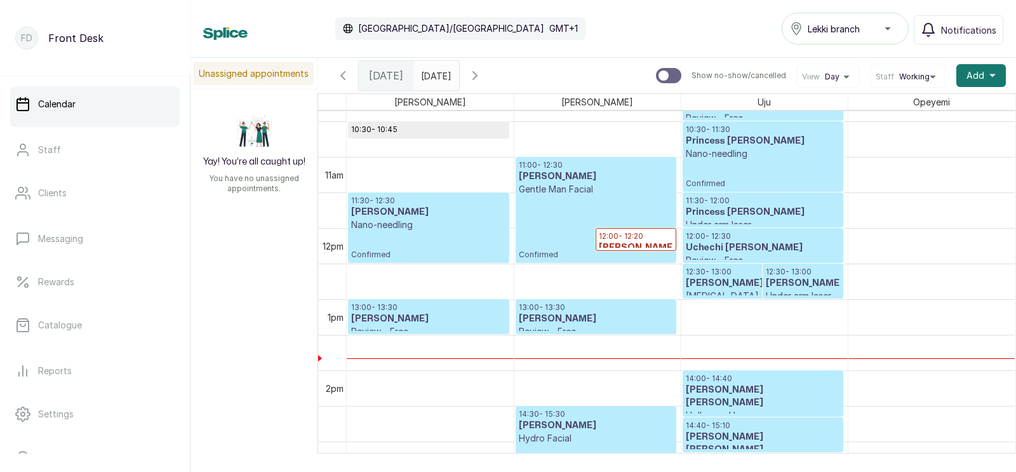
click at [434, 75] on input "[DATE]" at bounding box center [424, 73] width 20 height 22
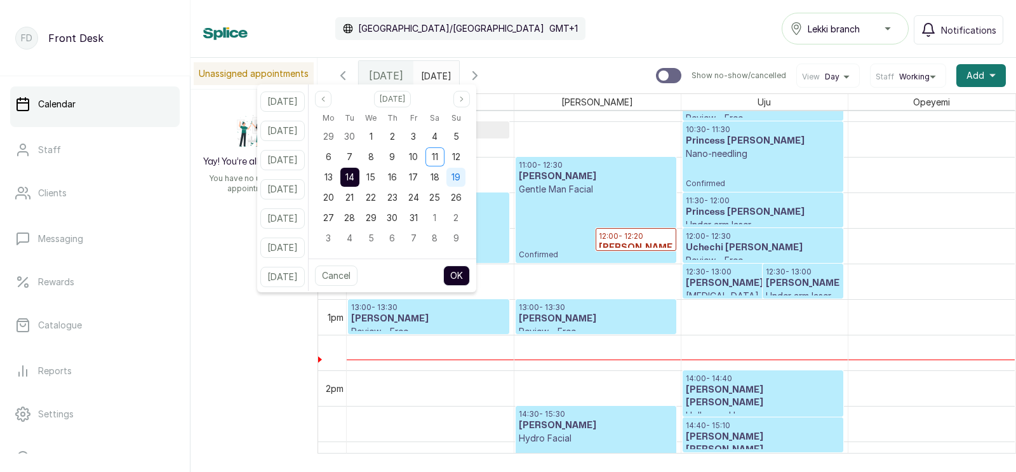
click at [460, 174] on span "19" at bounding box center [455, 176] width 9 height 11
click at [470, 272] on button "OK" at bounding box center [456, 275] width 27 height 20
type input "[DATE]"
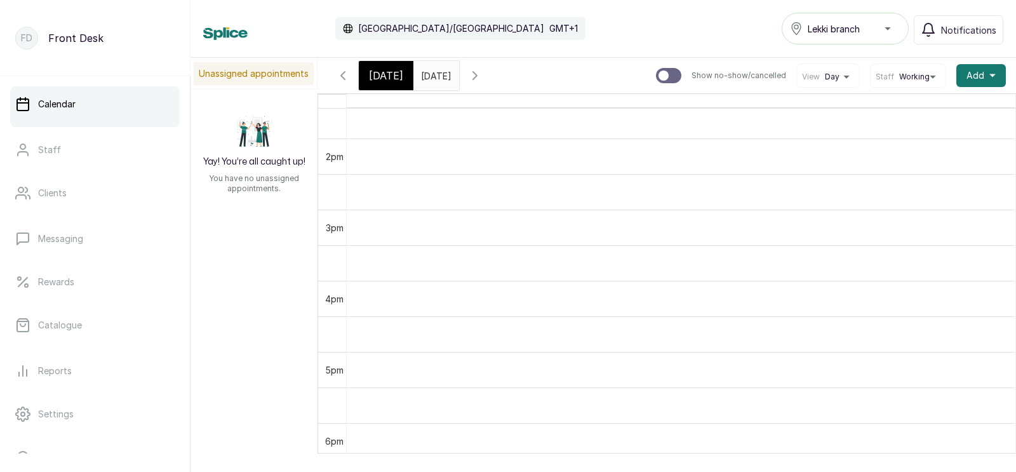
scroll to position [1029, 0]
click at [982, 72] on span "Add" at bounding box center [975, 75] width 18 height 13
click at [918, 108] on span "Add Appointment" at bounding box center [935, 109] width 122 height 15
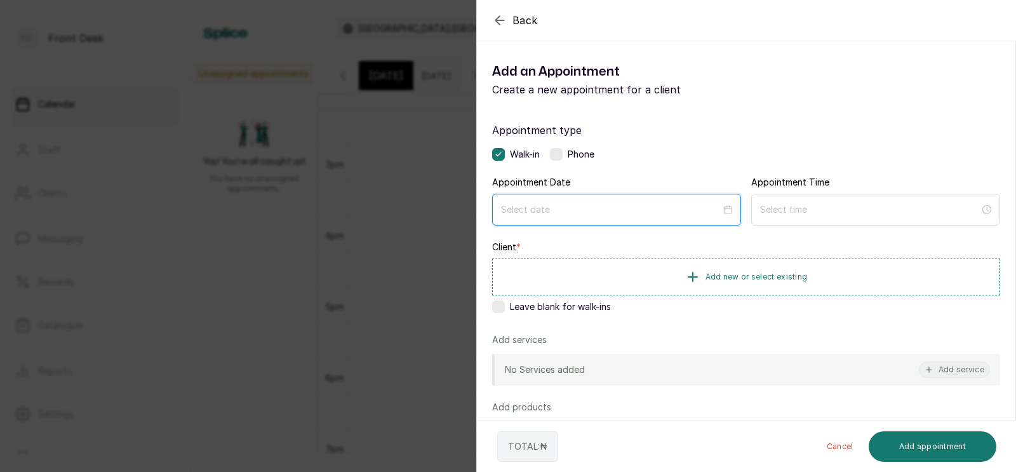
click at [618, 210] on input at bounding box center [611, 210] width 220 height 14
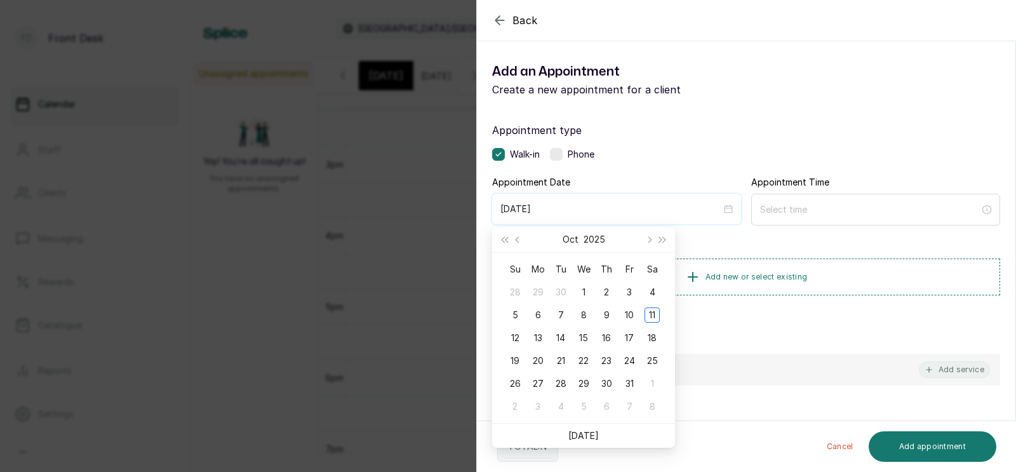
type input "[DATE]"
click at [435, 272] on div "Back Add Appointment Add an Appointment Create a new appointment for a client A…" at bounding box center [508, 236] width 1016 height 472
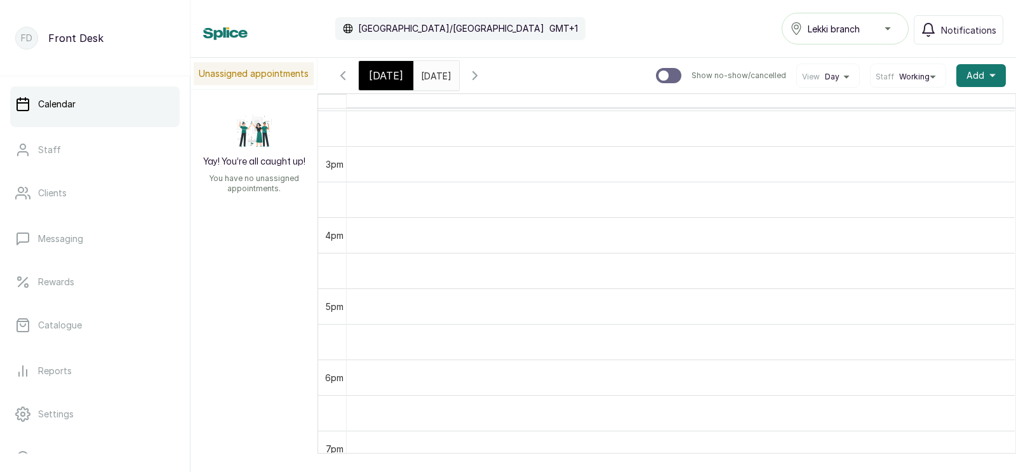
click at [341, 75] on icon "button" at bounding box center [343, 76] width 4 height 8
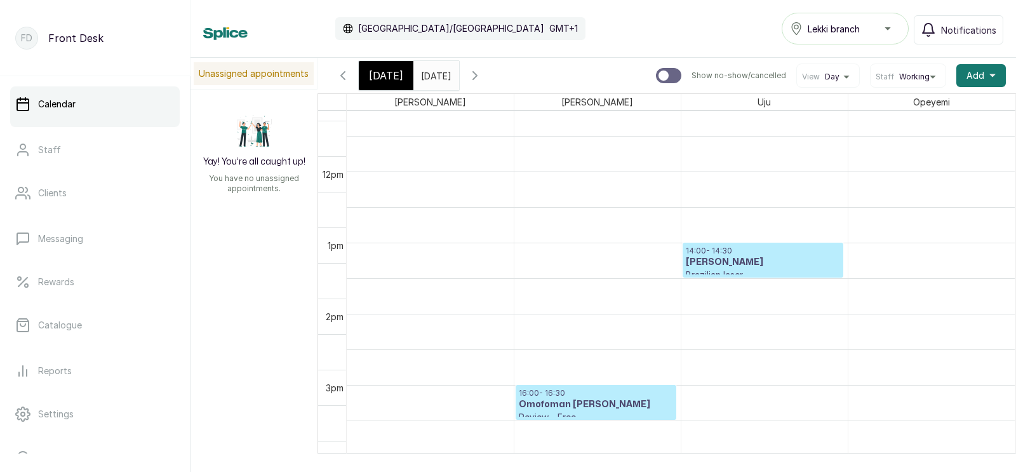
scroll to position [864, 0]
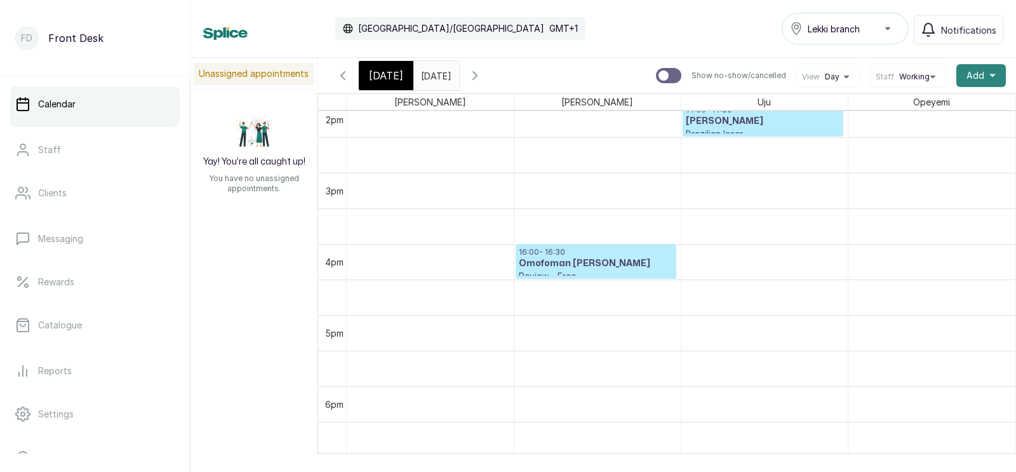
click at [973, 77] on span "Add" at bounding box center [975, 75] width 18 height 13
click at [918, 106] on span "Add Appointment" at bounding box center [935, 109] width 122 height 15
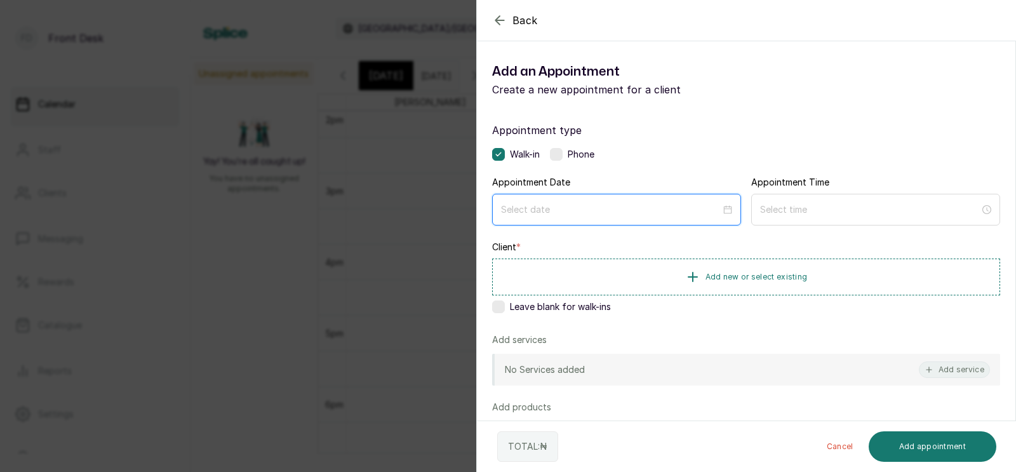
click at [591, 209] on input at bounding box center [611, 210] width 220 height 14
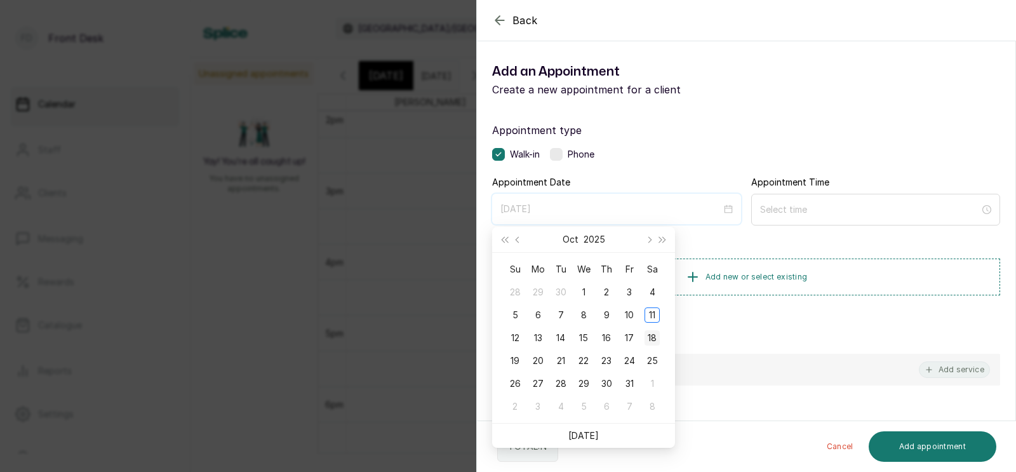
type input "[DATE]"
click at [655, 335] on div "18" at bounding box center [651, 337] width 15 height 15
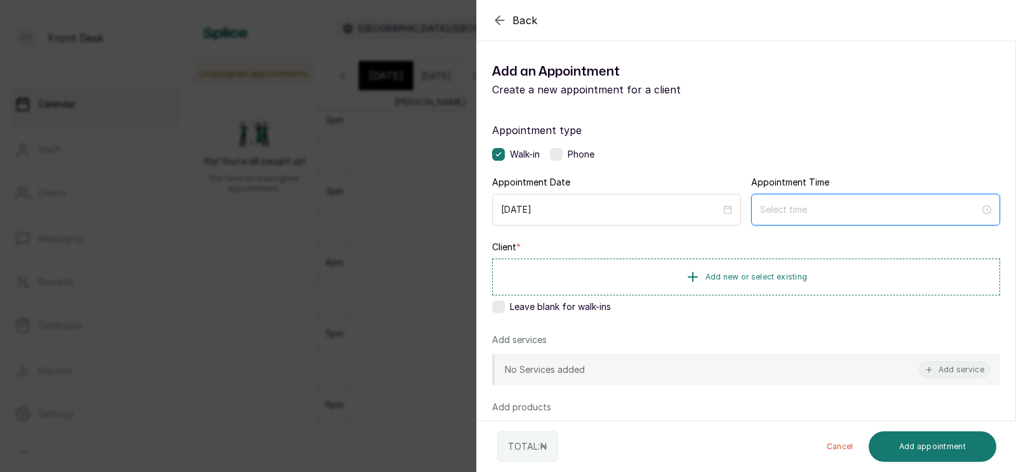
click at [803, 210] on input at bounding box center [870, 210] width 220 height 14
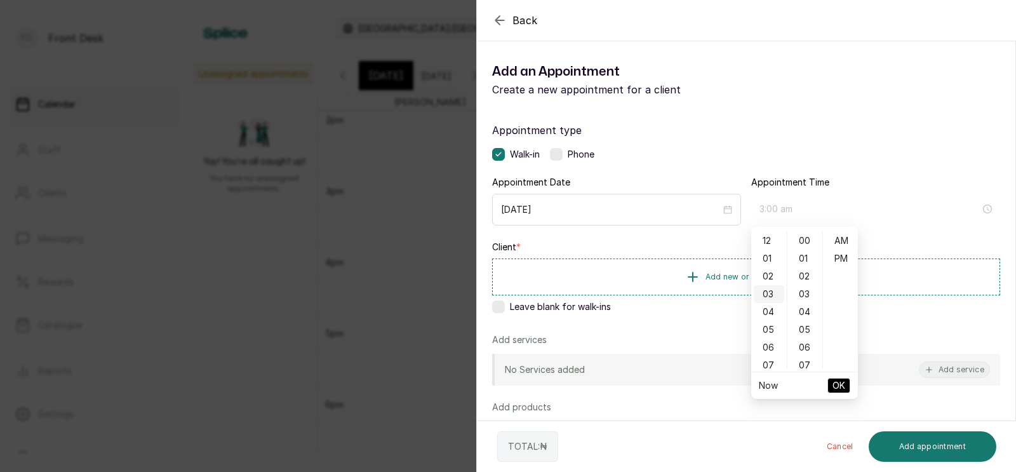
click at [770, 290] on div "03" at bounding box center [769, 294] width 30 height 18
type input "3:00 pm"
click at [845, 257] on div "PM" at bounding box center [840, 259] width 30 height 18
click at [836, 381] on span "OK" at bounding box center [838, 385] width 13 height 24
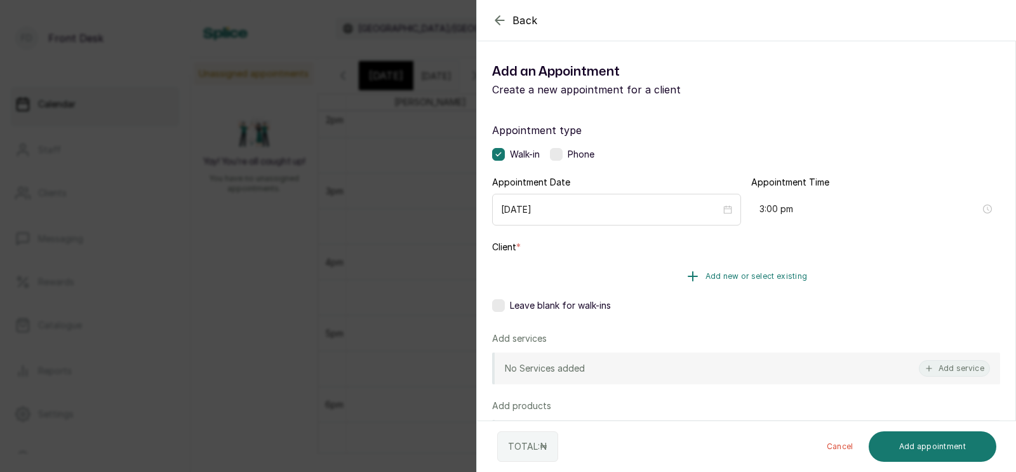
click at [724, 274] on span "Add new or select existing" at bounding box center [756, 276] width 102 height 10
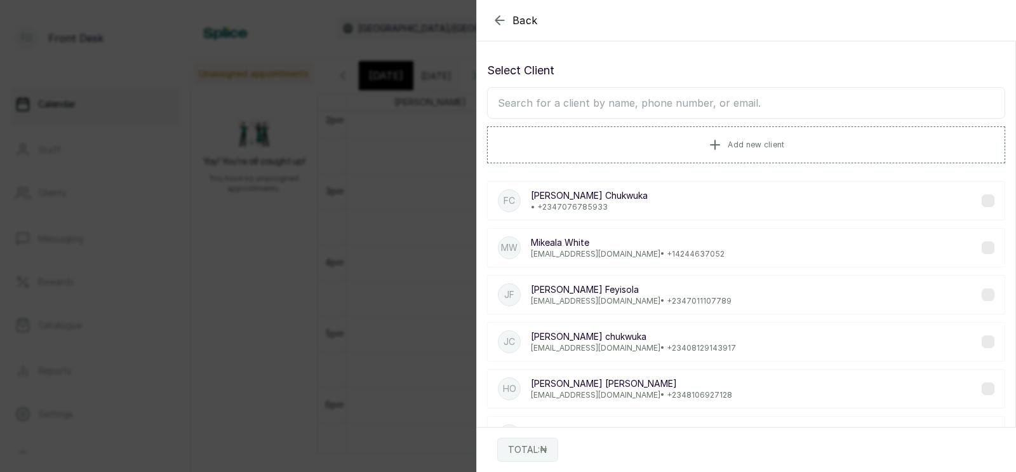
click at [712, 105] on input "text" at bounding box center [746, 103] width 518 height 32
type input "shei"
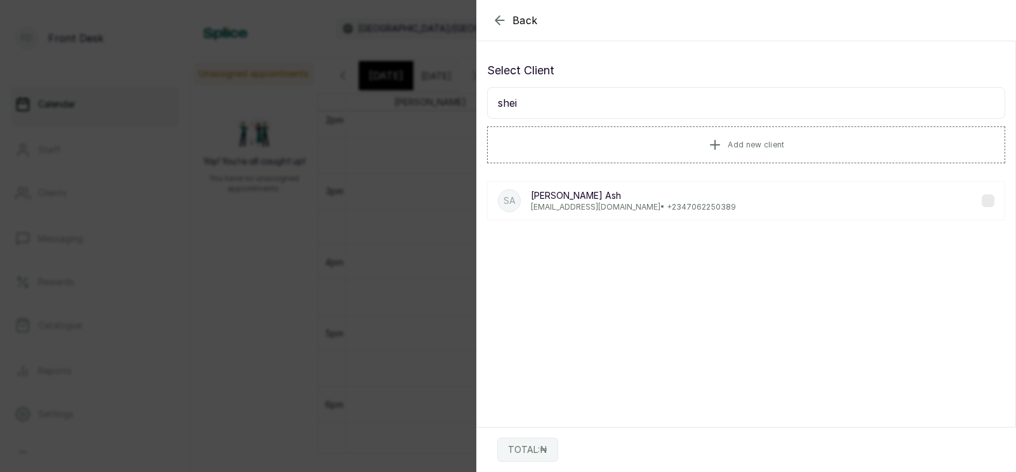
click at [679, 197] on p "[PERSON_NAME]" at bounding box center [633, 195] width 205 height 13
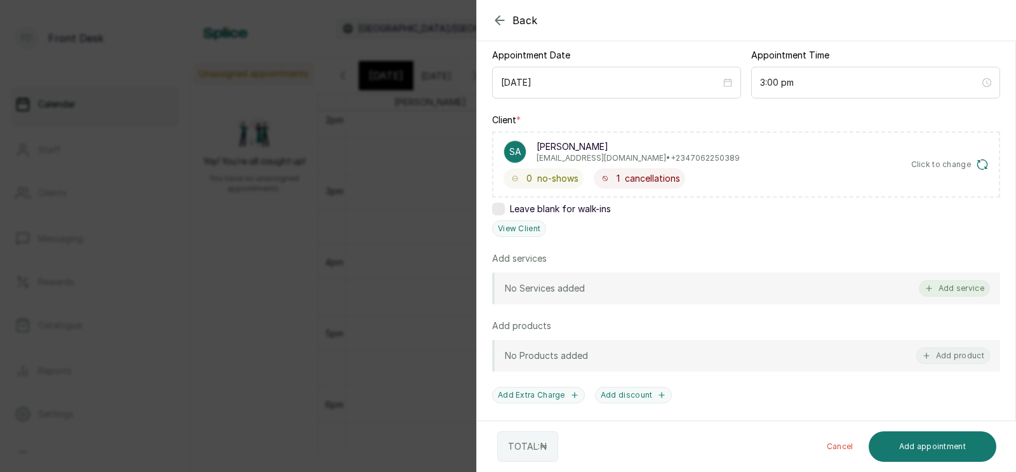
click at [954, 285] on button "Add service" at bounding box center [954, 288] width 71 height 17
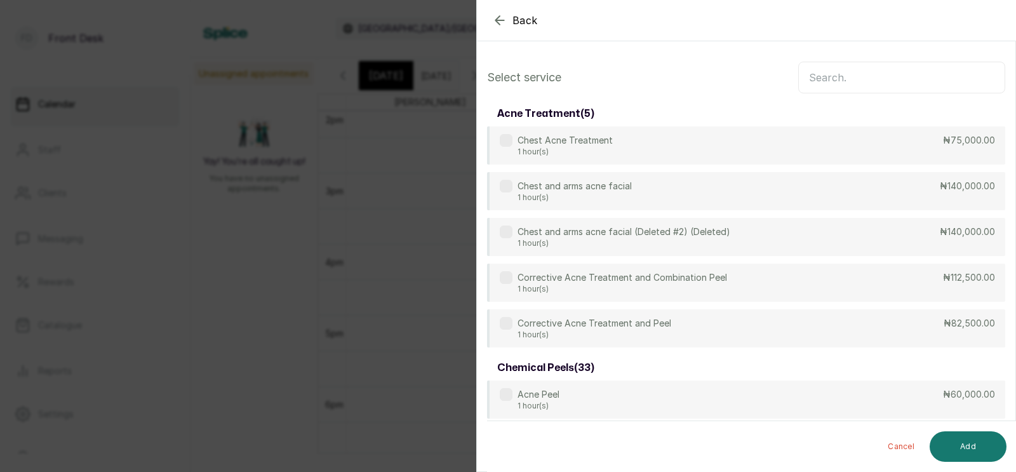
click at [855, 76] on input "text" at bounding box center [901, 78] width 207 height 32
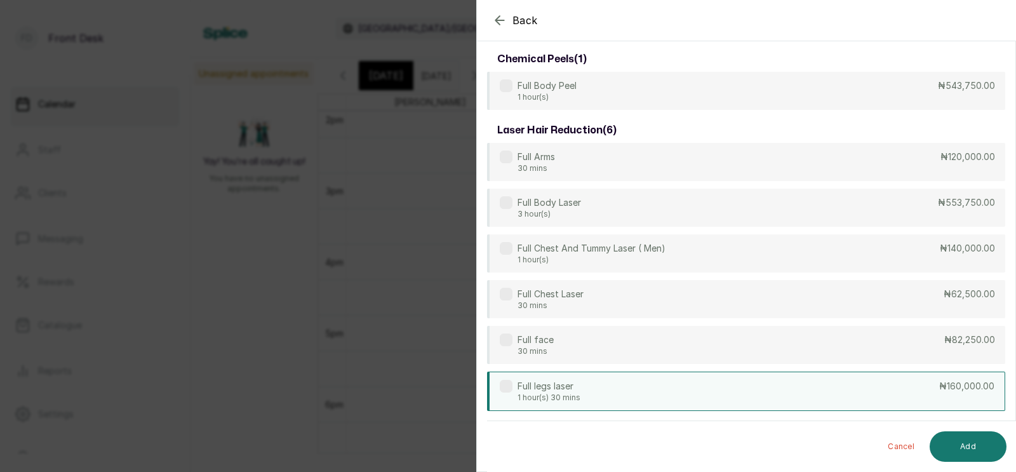
scroll to position [55, 0]
click at [573, 391] on p "Full legs laser" at bounding box center [548, 386] width 63 height 13
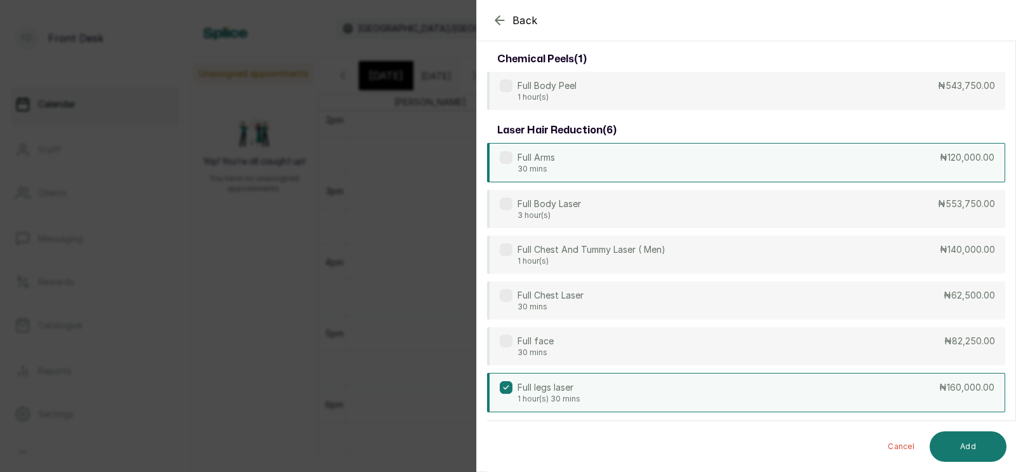
click at [600, 166] on div "Full Arms 30 mins ₦120,000.00" at bounding box center [746, 162] width 518 height 39
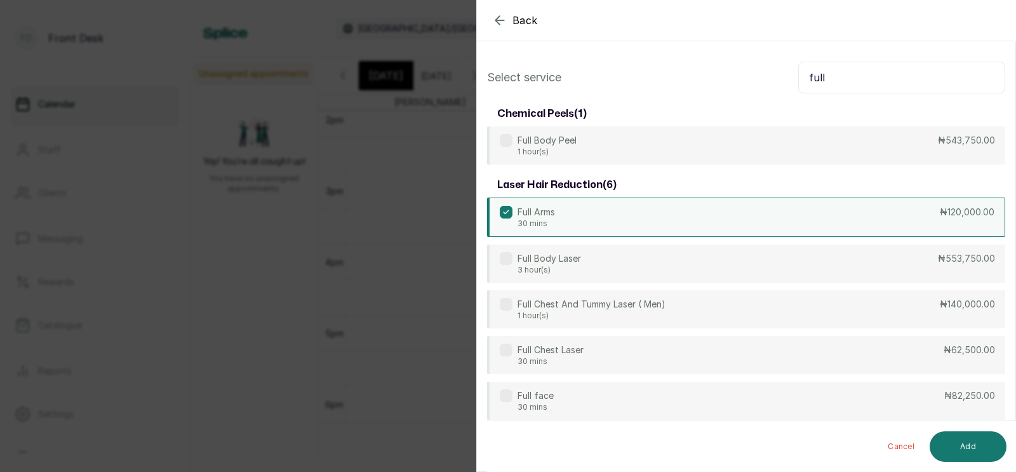
click at [835, 79] on input "full" at bounding box center [901, 78] width 207 height 32
type input "f"
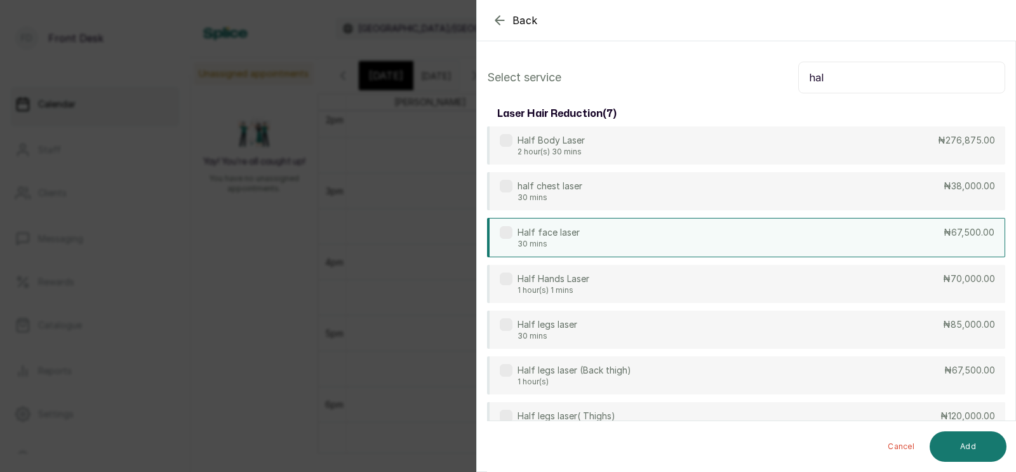
click at [592, 234] on div "Half face laser 30 mins ₦67,500.00" at bounding box center [746, 237] width 518 height 39
click at [837, 74] on input "hal" at bounding box center [901, 78] width 207 height 32
type input "h"
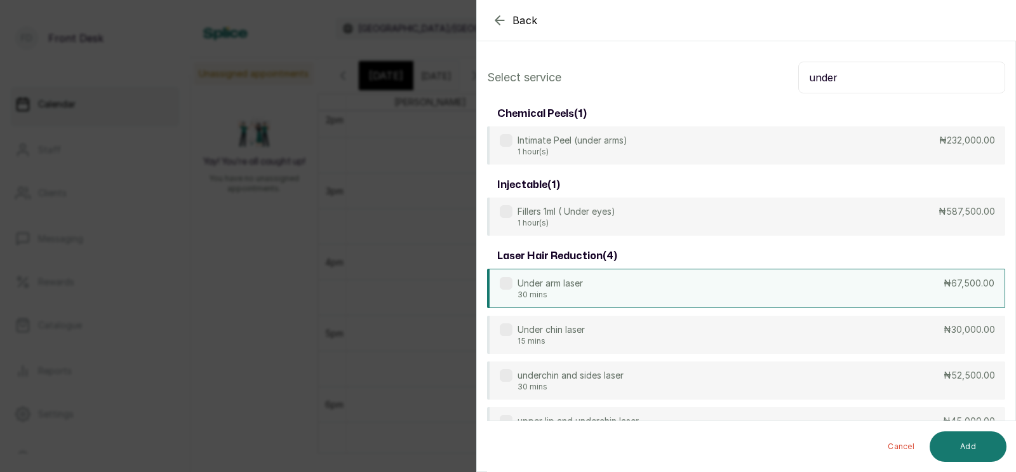
type input "under"
click at [606, 289] on div "Under arm laser 30 mins ₦67,500.00" at bounding box center [746, 288] width 518 height 39
click at [963, 442] on button "Add" at bounding box center [968, 446] width 77 height 30
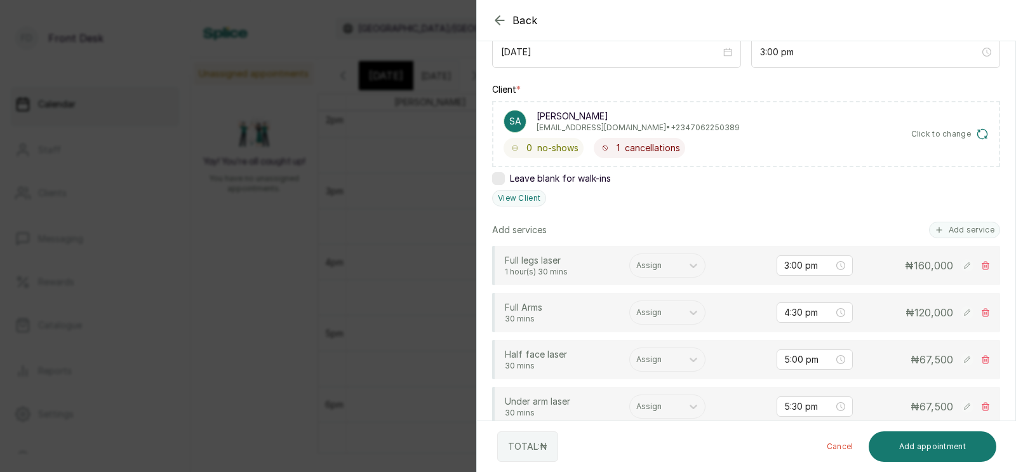
scroll to position [181, 0]
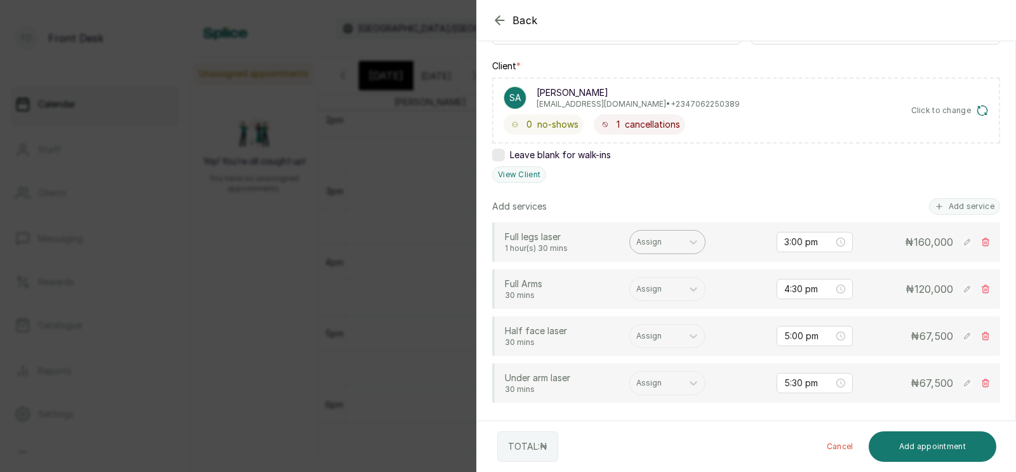
click at [657, 236] on div at bounding box center [655, 241] width 39 height 11
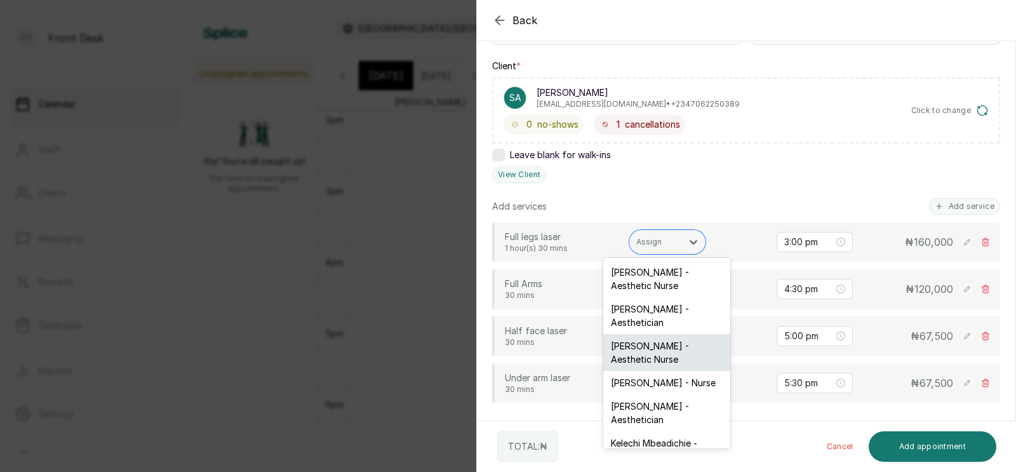
click at [641, 344] on div "[PERSON_NAME] - Aesthetic Nurse" at bounding box center [666, 352] width 127 height 37
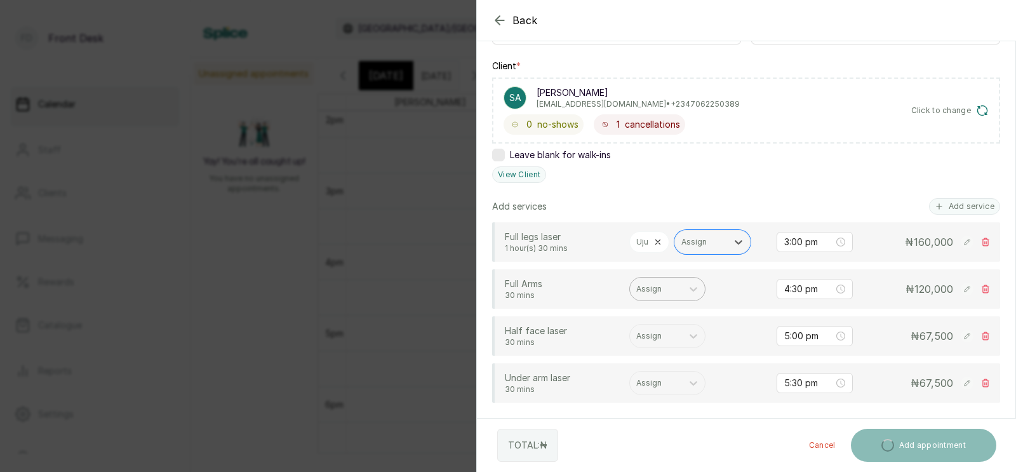
click at [651, 290] on div at bounding box center [655, 288] width 39 height 11
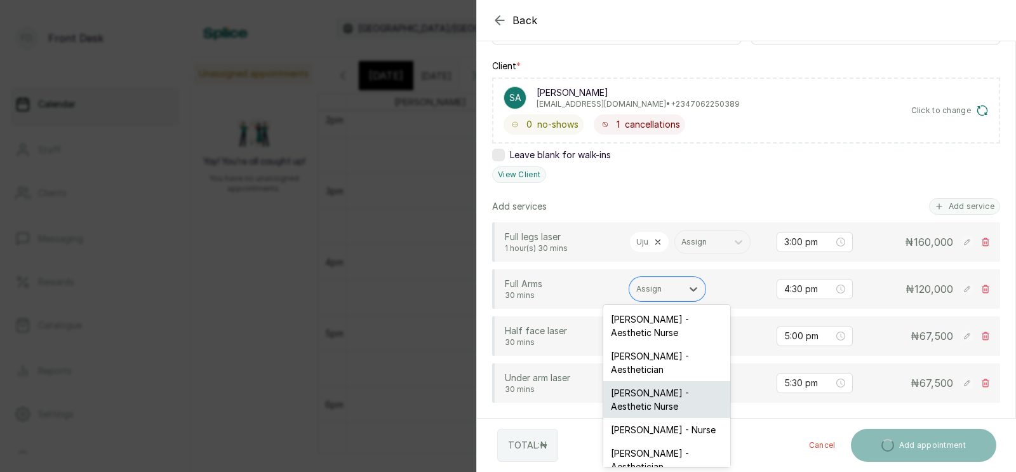
click at [636, 395] on div "[PERSON_NAME] - Aesthetic Nurse" at bounding box center [666, 399] width 127 height 37
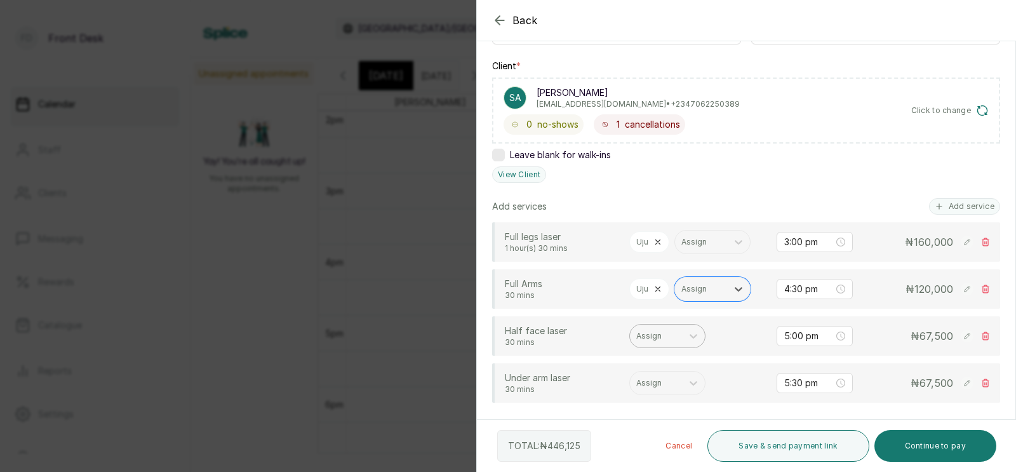
scroll to position [242, 0]
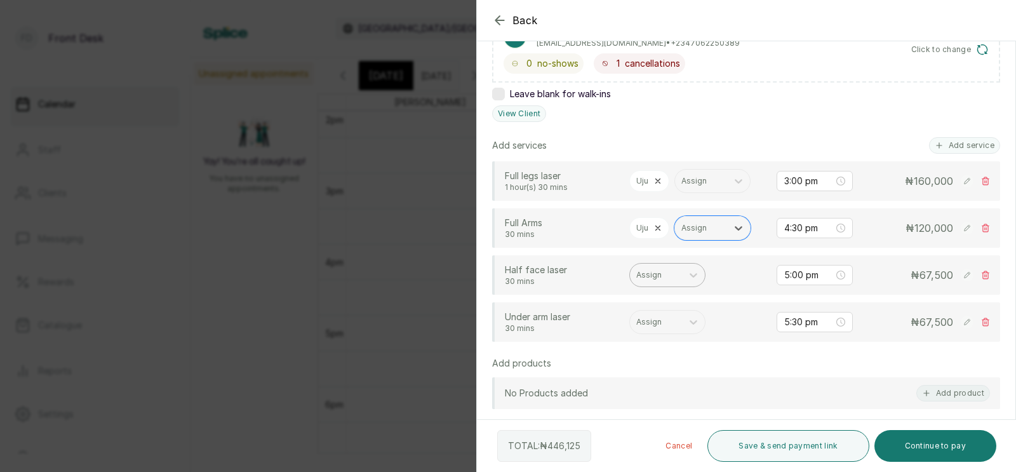
click at [655, 277] on div at bounding box center [655, 274] width 39 height 11
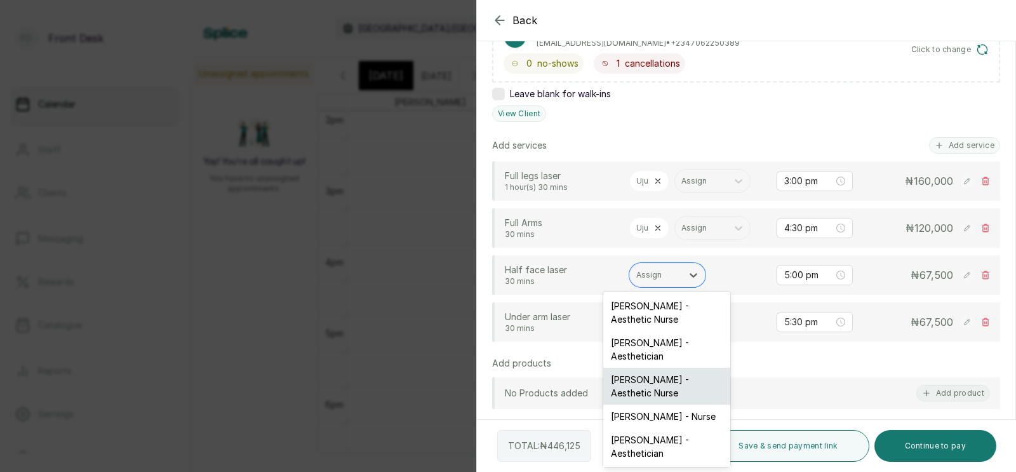
click at [654, 378] on div "[PERSON_NAME] - Aesthetic Nurse" at bounding box center [666, 386] width 127 height 37
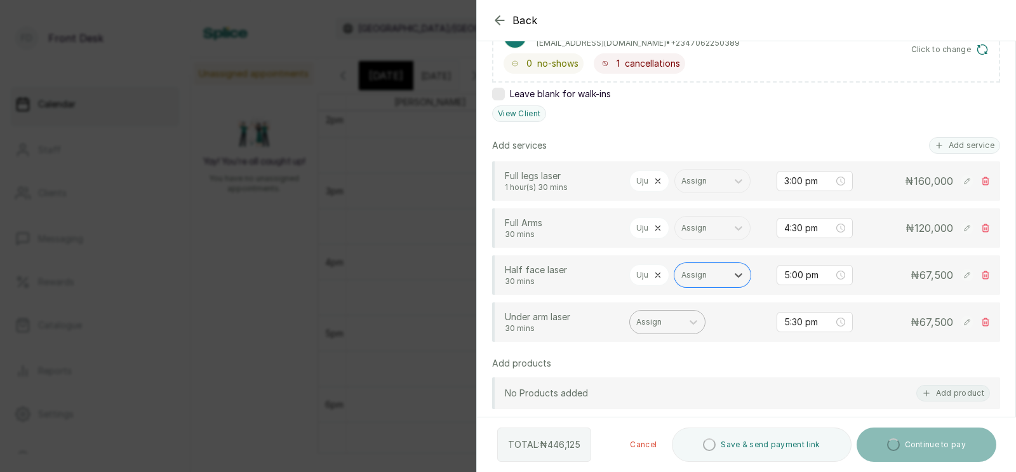
click at [660, 321] on div at bounding box center [655, 321] width 39 height 11
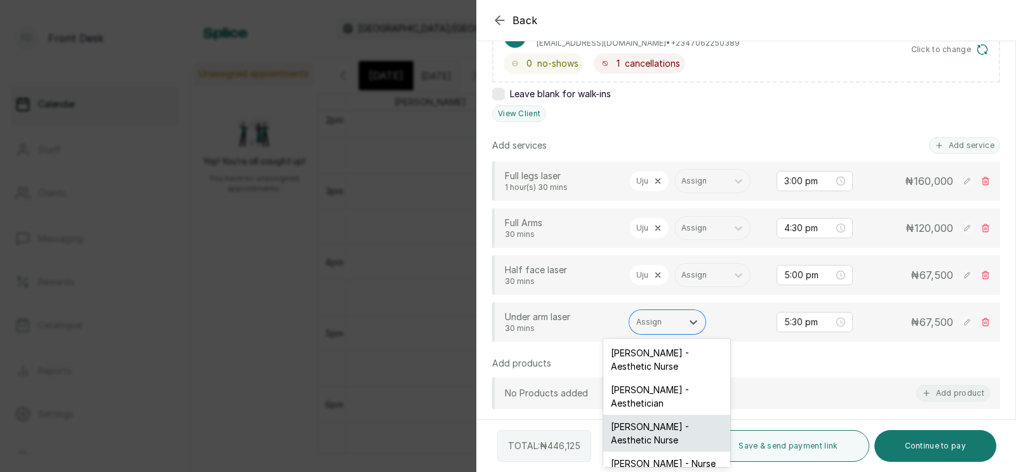
click at [649, 429] on div "[PERSON_NAME] - Aesthetic Nurse" at bounding box center [666, 433] width 127 height 37
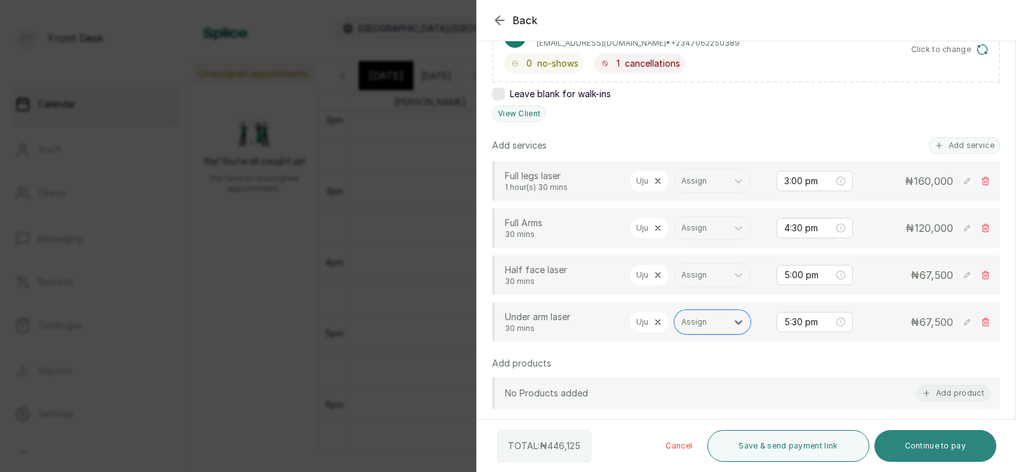
click at [918, 442] on button "Continue to pay" at bounding box center [935, 446] width 123 height 32
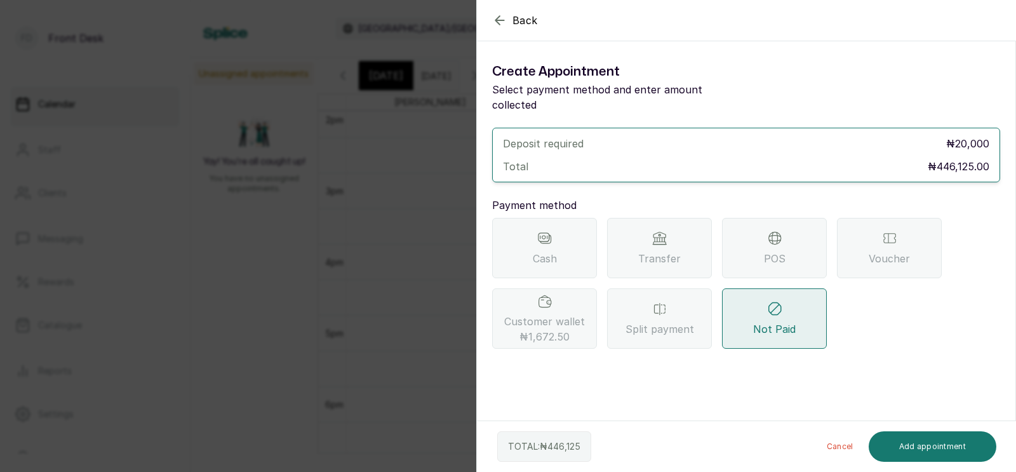
click at [648, 233] on div "Transfer" at bounding box center [659, 248] width 105 height 60
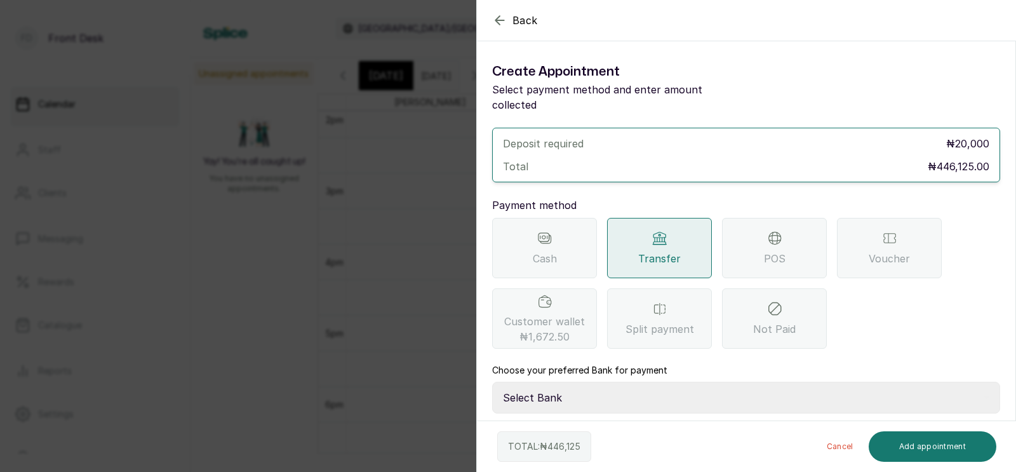
scroll to position [55, 0]
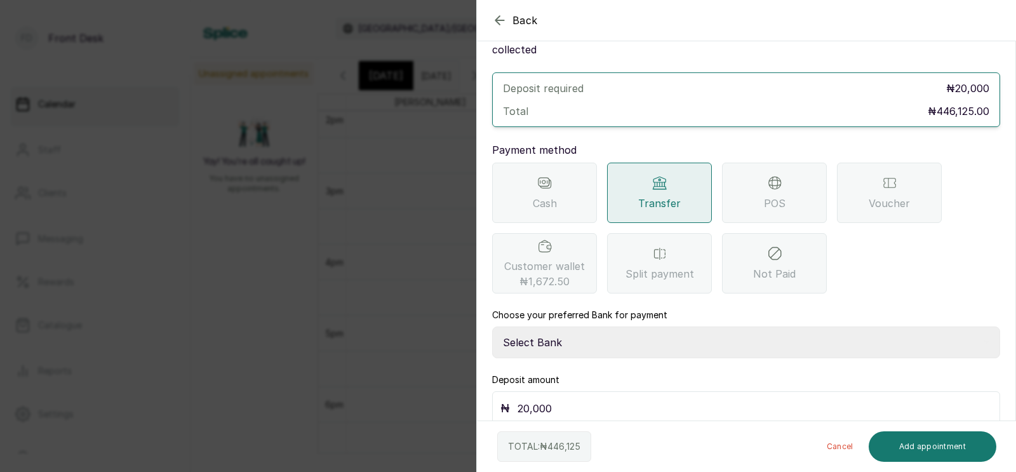
click at [578, 329] on select "Select Bank [PERSON_NAME] Fairmoney Microfinance Bank SKN ANALYTICS MED AESTH. …" at bounding box center [746, 342] width 508 height 32
select select "43272bc0-21c6-4b19-b9fb-c2093b8603c2"
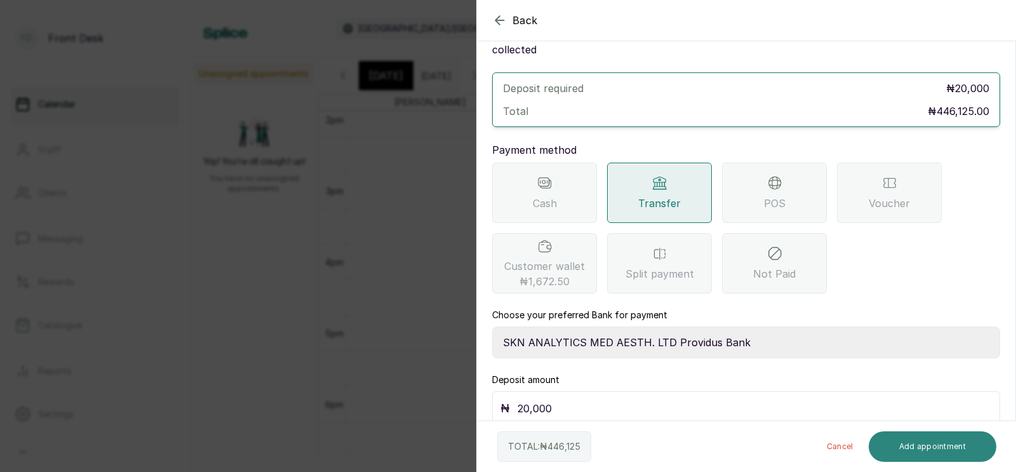
click at [919, 443] on button "Add appointment" at bounding box center [933, 446] width 128 height 30
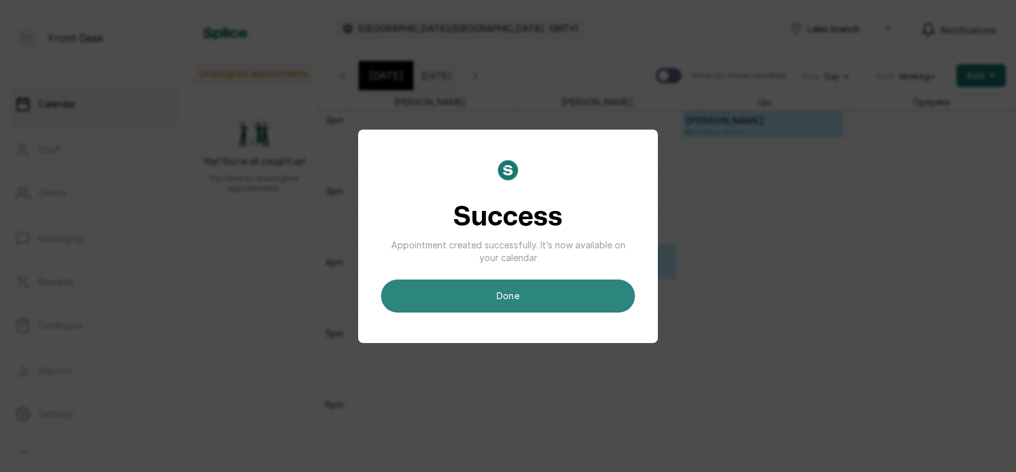
click at [524, 293] on button "done" at bounding box center [508, 295] width 254 height 33
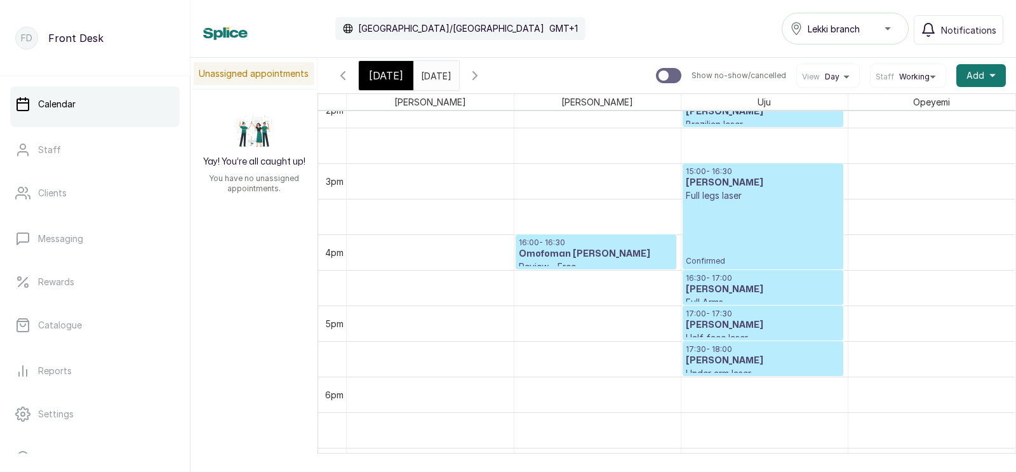
scroll to position [994, 0]
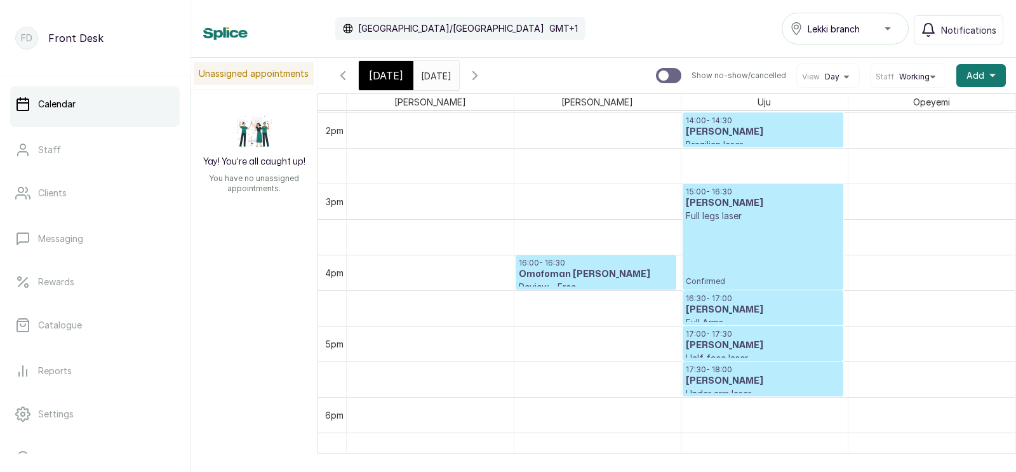
click at [379, 76] on span "[DATE]" at bounding box center [386, 75] width 34 height 15
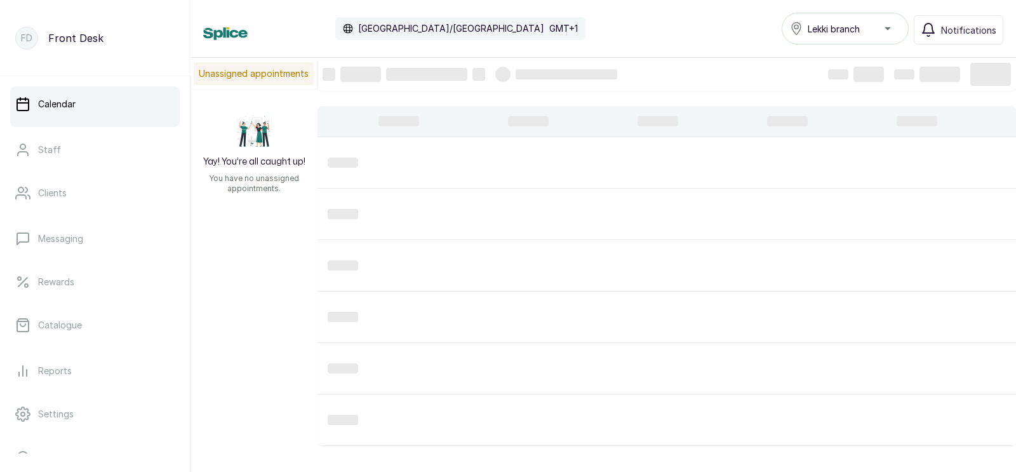
scroll to position [427, 0]
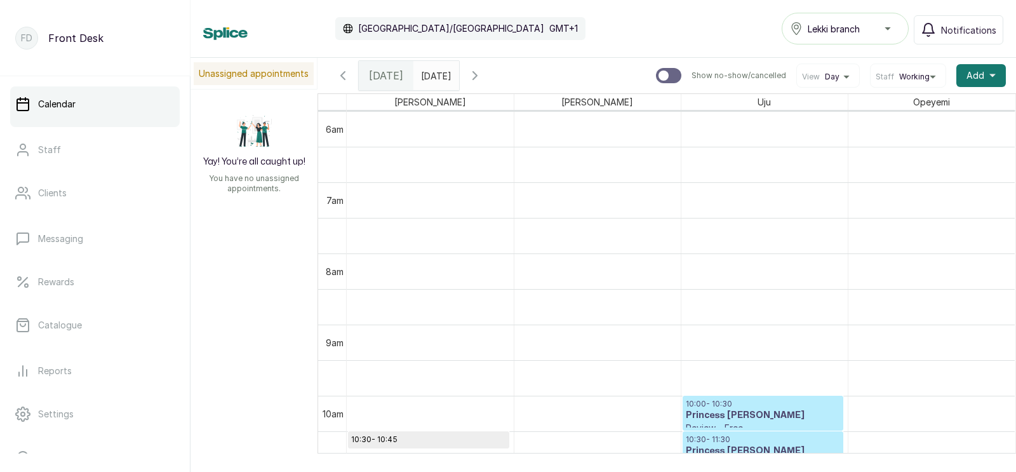
click at [434, 74] on input "[DATE]" at bounding box center [424, 73] width 20 height 22
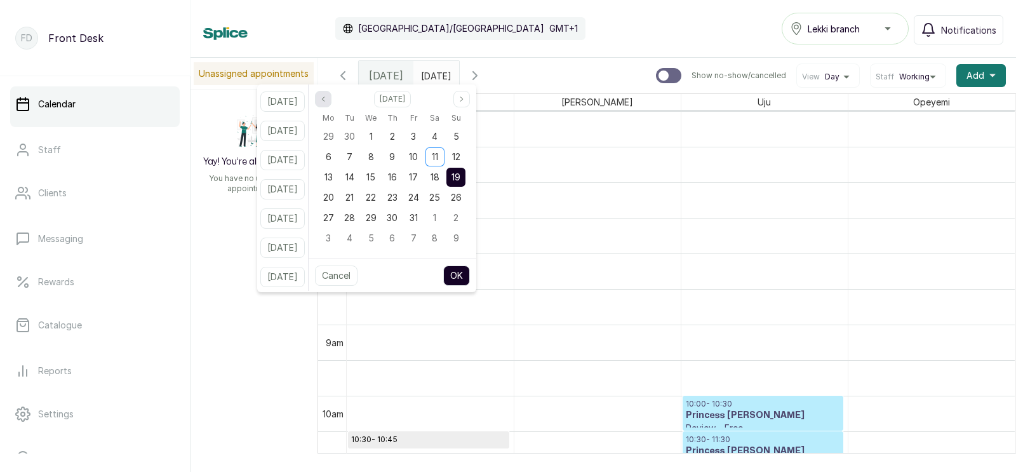
click at [327, 97] on icon "page previous" at bounding box center [323, 99] width 8 height 8
click at [334, 217] on span "29" at bounding box center [328, 217] width 11 height 11
click at [470, 274] on button "OK" at bounding box center [456, 275] width 27 height 20
type input "[DATE]"
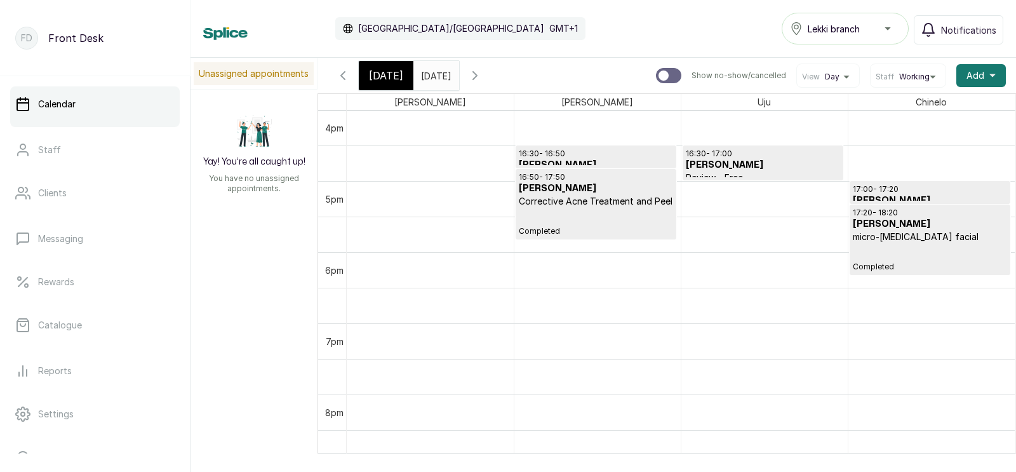
scroll to position [1141, 0]
click at [674, 75] on div at bounding box center [668, 75] width 25 height 15
click at [656, 68] on input "Show no-show/cancelled" at bounding box center [655, 67] width 1 height 1
checkbox input "true"
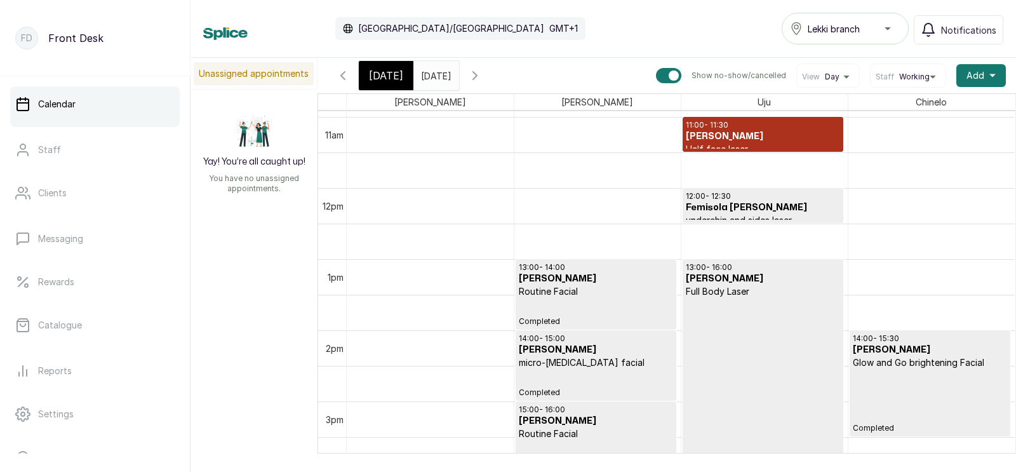
scroll to position [777, 0]
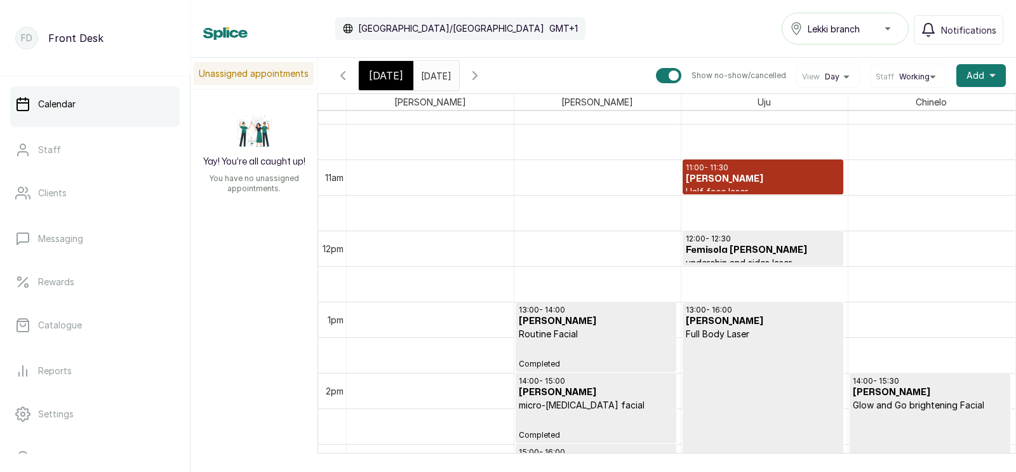
click at [712, 178] on h3 "[PERSON_NAME]" at bounding box center [763, 179] width 154 height 13
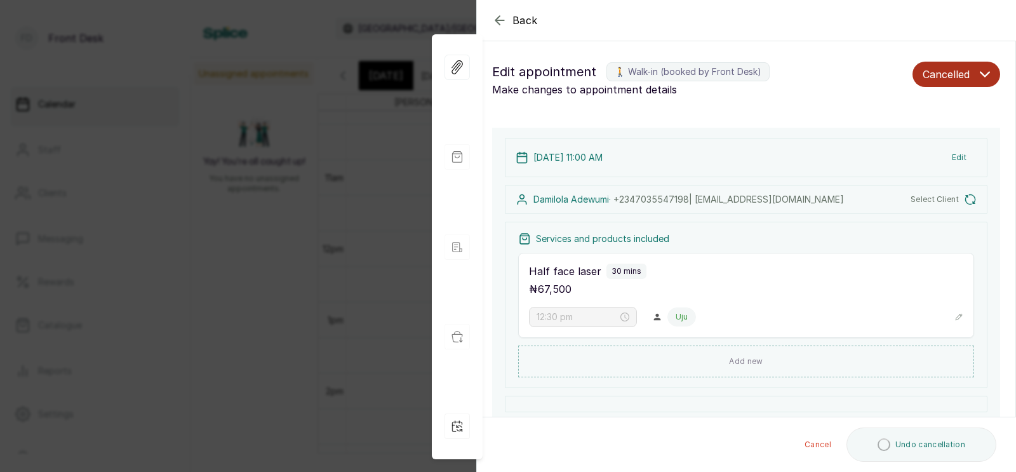
type input "11:00 am"
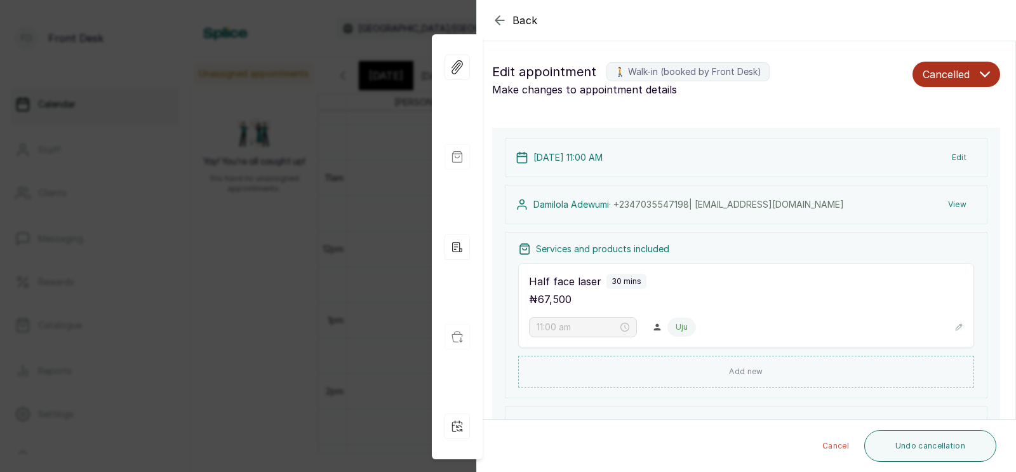
click at [500, 16] on icon "button" at bounding box center [499, 20] width 8 height 8
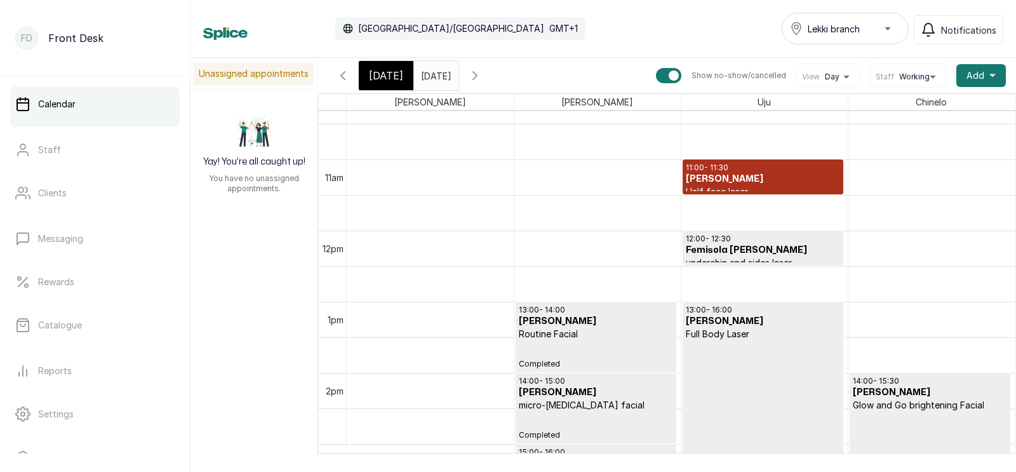
click at [345, 147] on td at bounding box center [332, 142] width 28 height 36
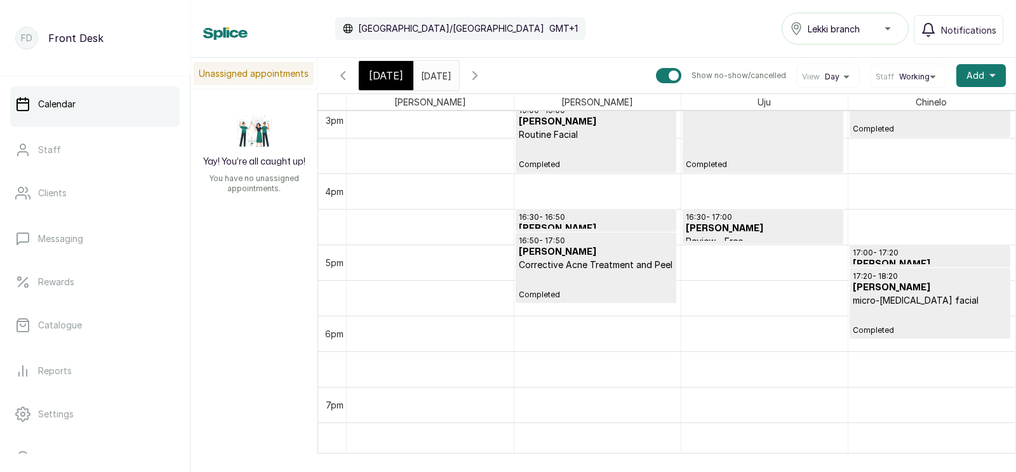
click at [384, 78] on span "[DATE]" at bounding box center [386, 75] width 34 height 15
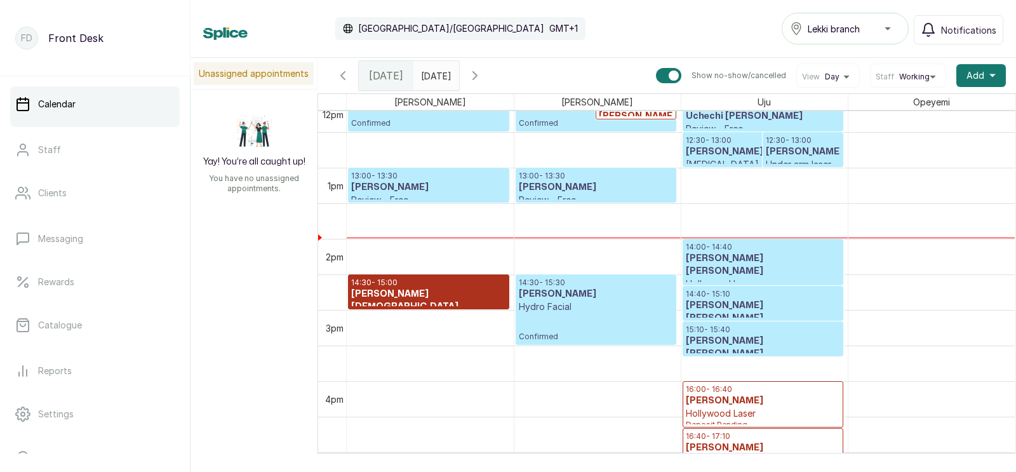
scroll to position [867, 0]
click at [671, 70] on div at bounding box center [668, 75] width 25 height 15
click at [656, 68] on input "Show no-show/cancelled" at bounding box center [655, 67] width 1 height 1
checkbox input "false"
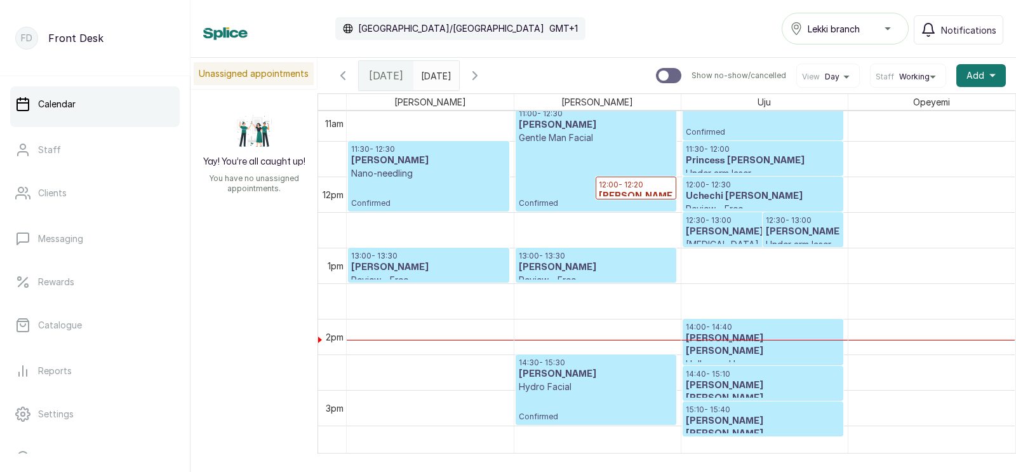
scroll to position [773, 0]
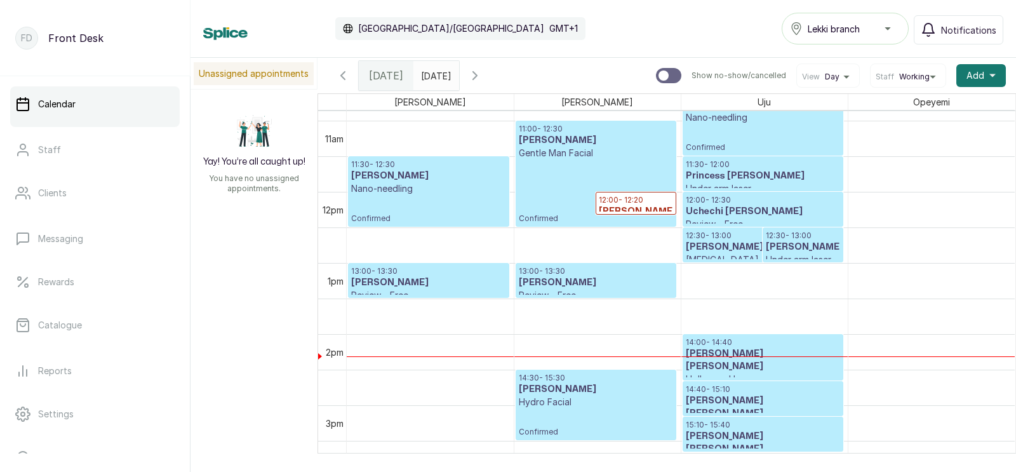
click at [574, 278] on h3 "[PERSON_NAME]" at bounding box center [596, 282] width 154 height 13
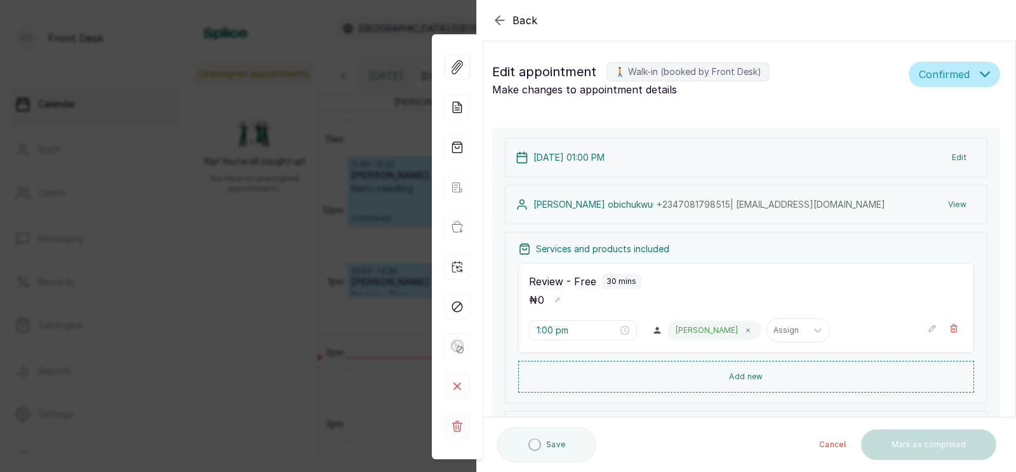
type input "1:00 pm"
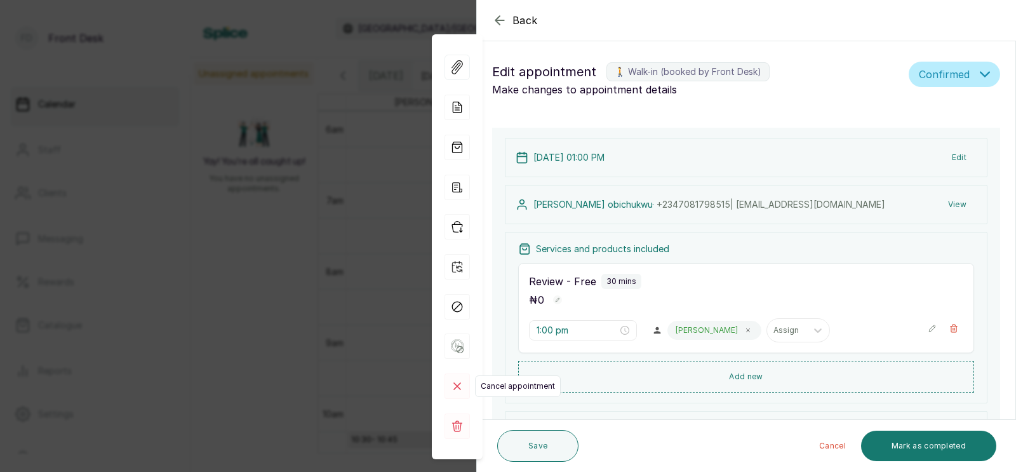
scroll to position [107, 0]
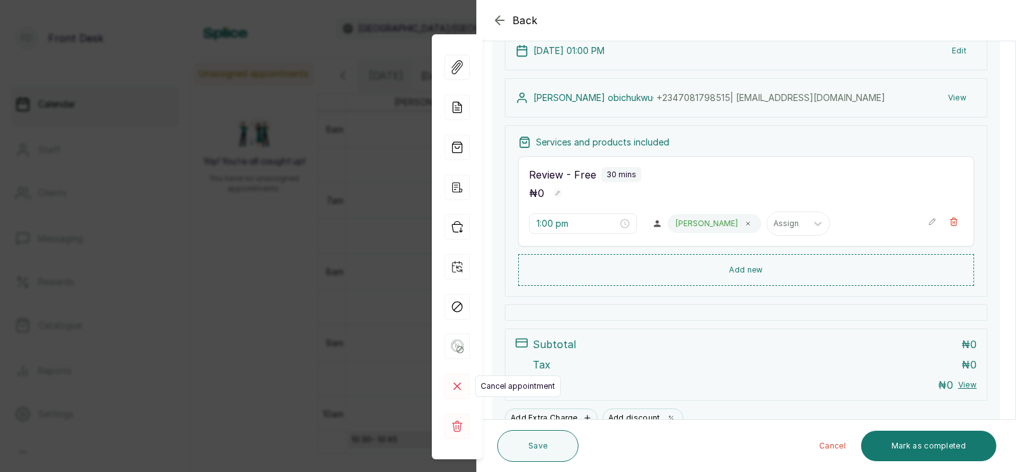
click at [454, 384] on icon at bounding box center [457, 386] width 6 height 6
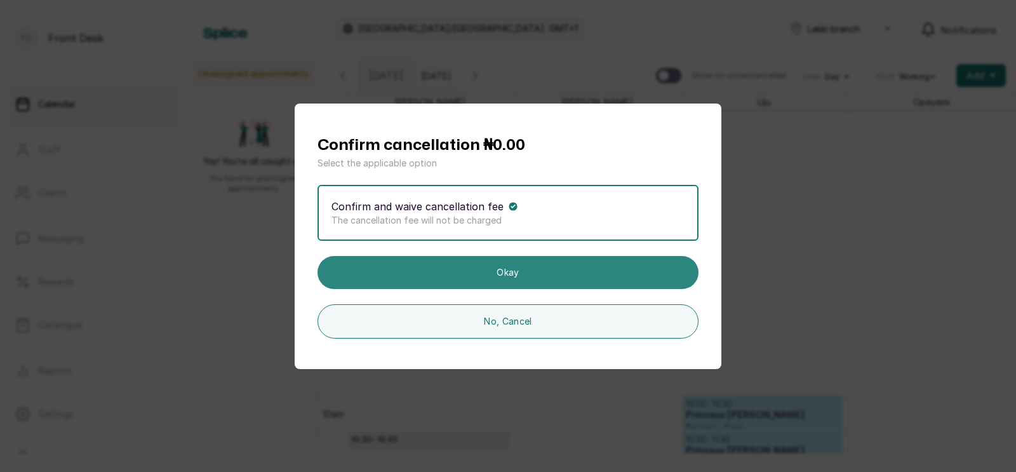
click at [561, 267] on button "Okay" at bounding box center [507, 272] width 381 height 33
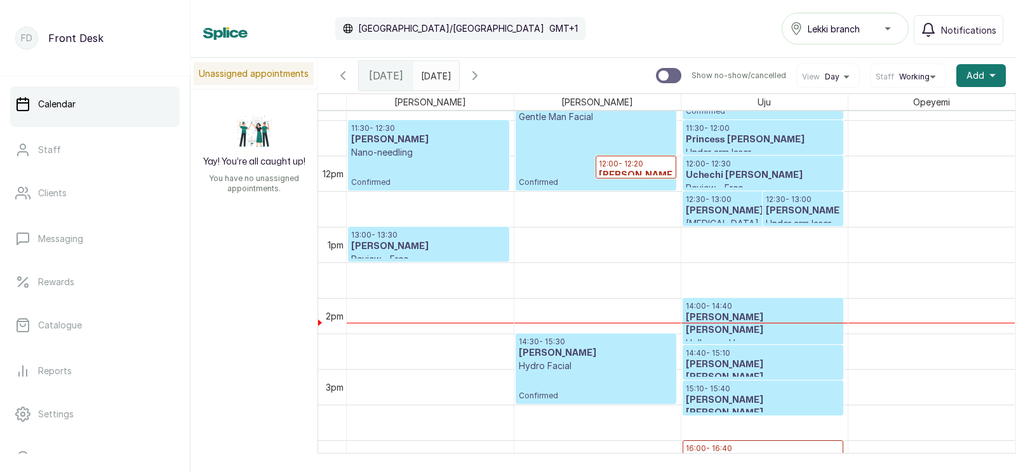
scroll to position [826, 0]
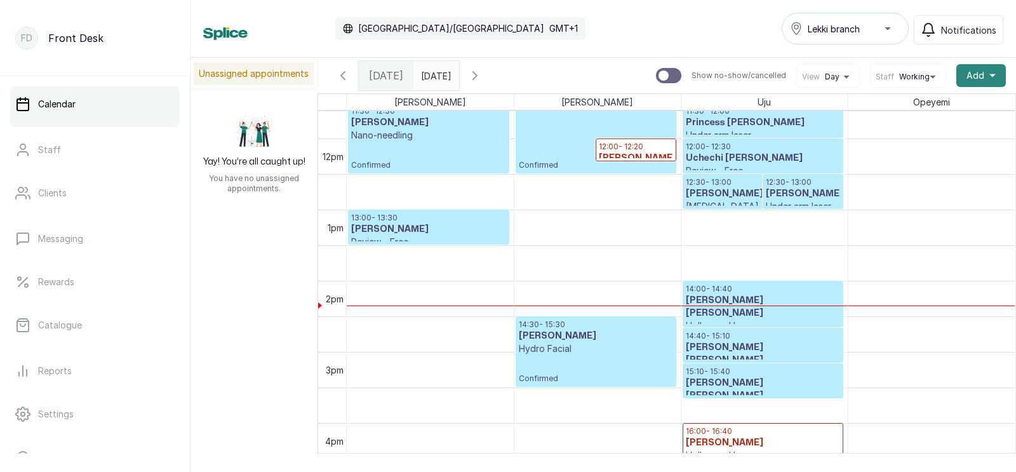
click at [980, 71] on span "Add" at bounding box center [975, 75] width 18 height 13
click at [914, 107] on span "Add Appointment" at bounding box center [935, 109] width 122 height 15
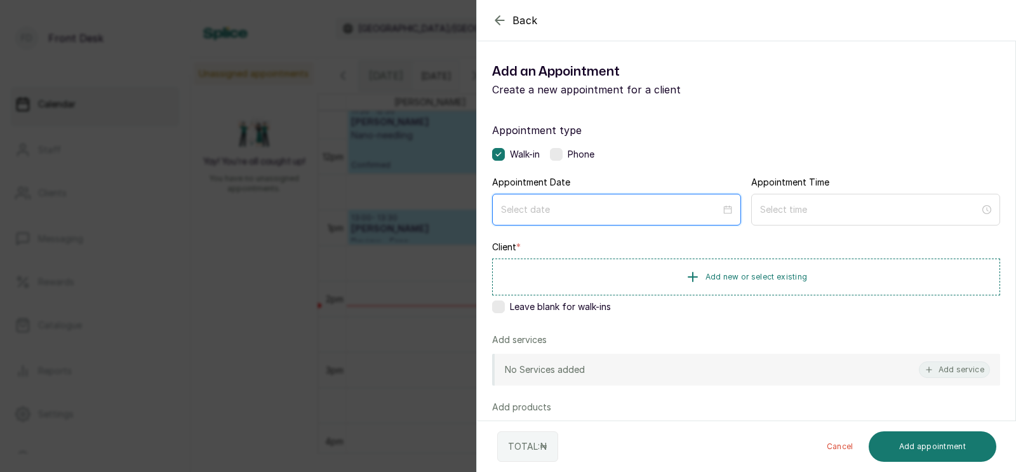
click at [594, 215] on input at bounding box center [611, 210] width 220 height 14
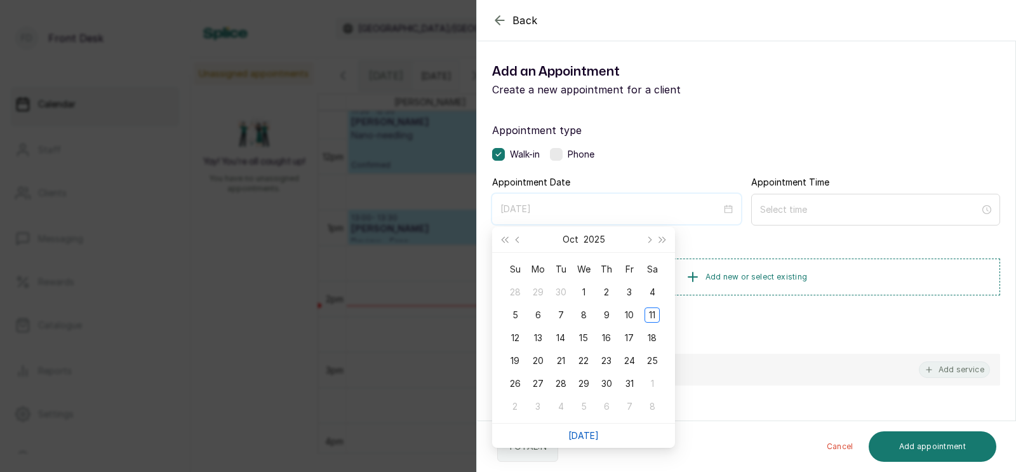
type input "[DATE]"
click at [585, 428] on li "[DATE]" at bounding box center [583, 436] width 30 height 24
click at [582, 433] on link "[DATE]" at bounding box center [583, 435] width 30 height 11
type input "[DATE]"
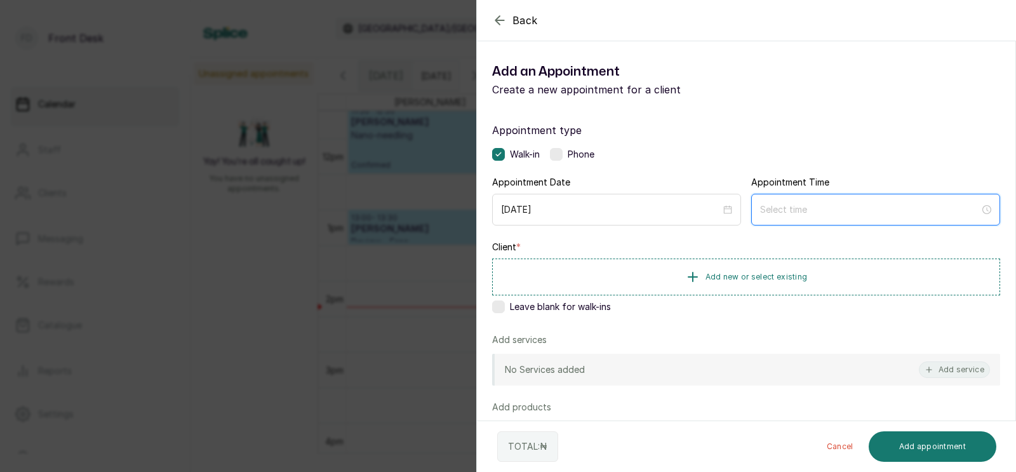
click at [808, 206] on input at bounding box center [870, 210] width 220 height 14
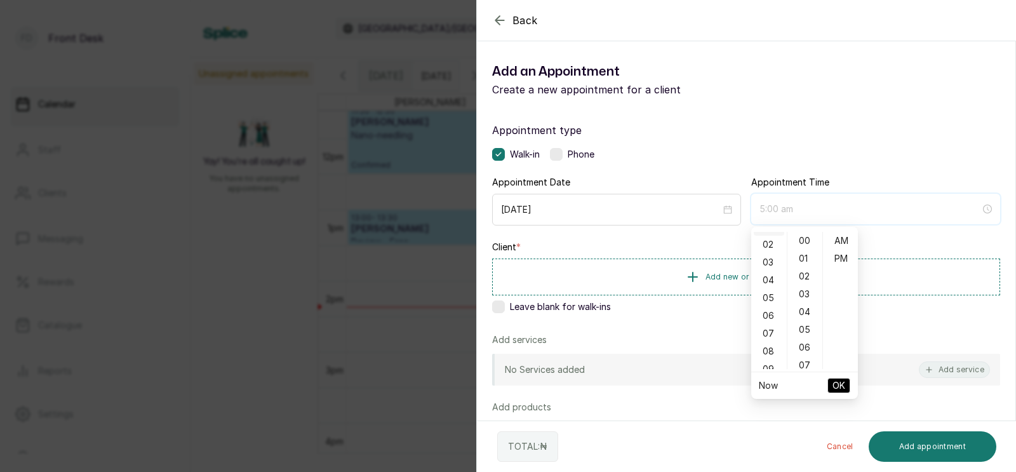
scroll to position [21, 0]
type input "3:00 am"
click at [767, 236] on div "01" at bounding box center [769, 238] width 30 height 18
type input "1:00 pm"
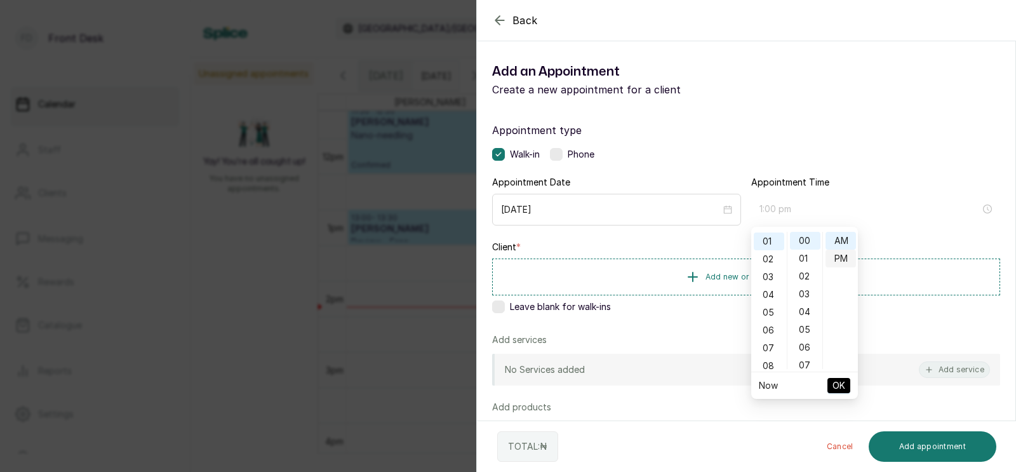
click at [841, 263] on div "PM" at bounding box center [840, 259] width 30 height 18
click at [840, 386] on span "OK" at bounding box center [838, 385] width 13 height 24
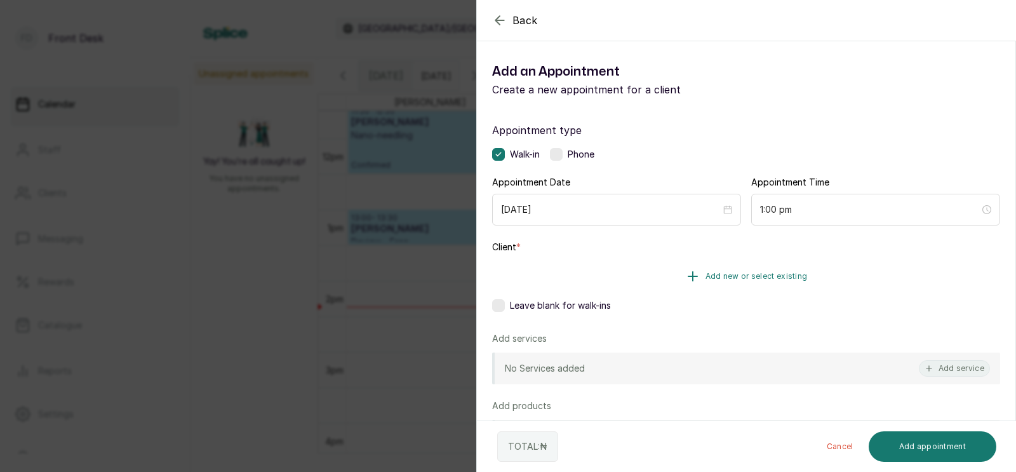
click at [748, 275] on span "Add new or select existing" at bounding box center [756, 276] width 102 height 10
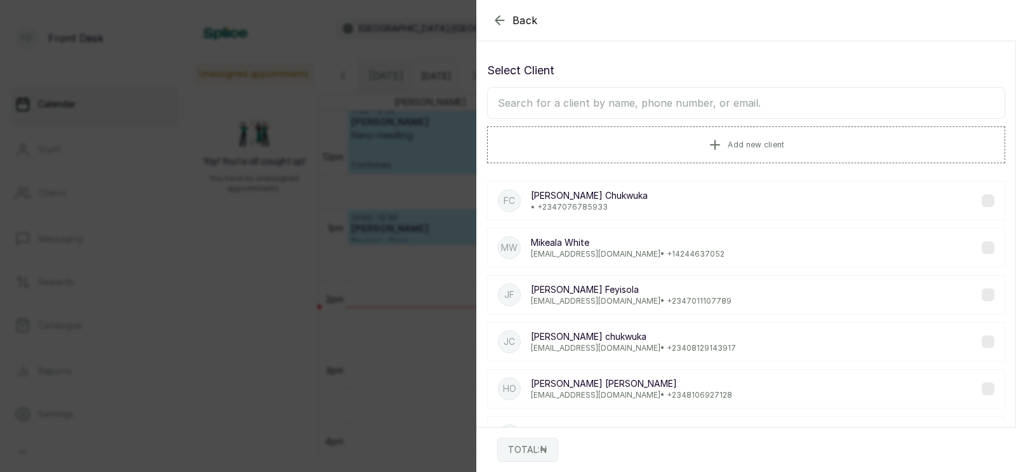
click at [666, 104] on input "text" at bounding box center [746, 103] width 518 height 32
type input "coura"
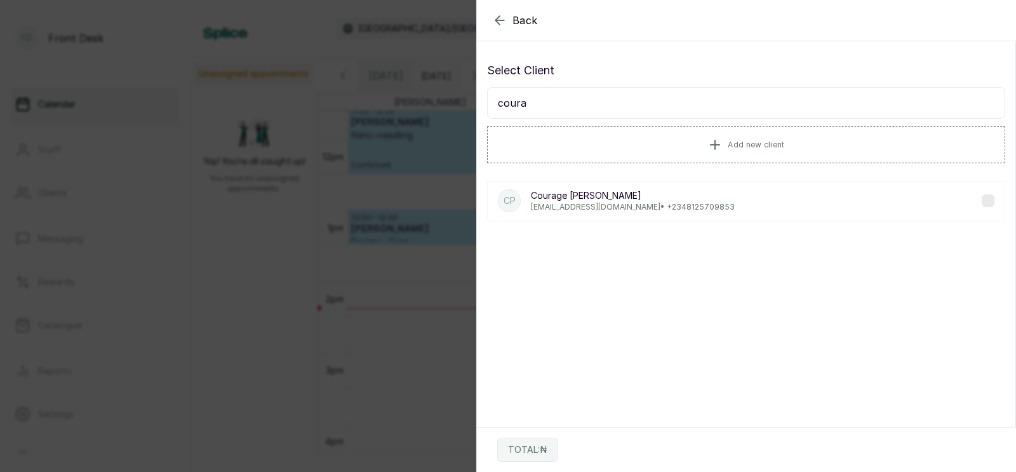
click at [629, 202] on p "[PERSON_NAME][EMAIL_ADDRESS][DOMAIN_NAME] • [PHONE_NUMBER]" at bounding box center [633, 207] width 204 height 10
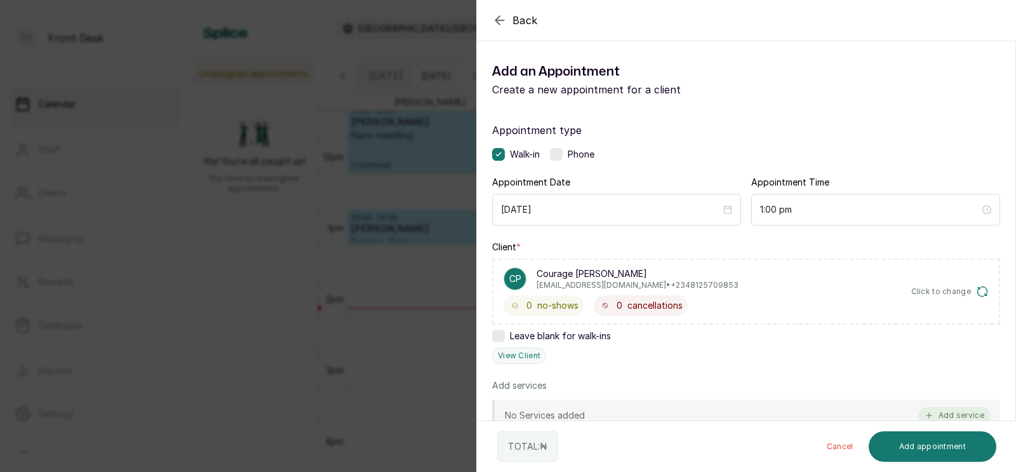
click at [951, 407] on button "Add service" at bounding box center [954, 415] width 71 height 17
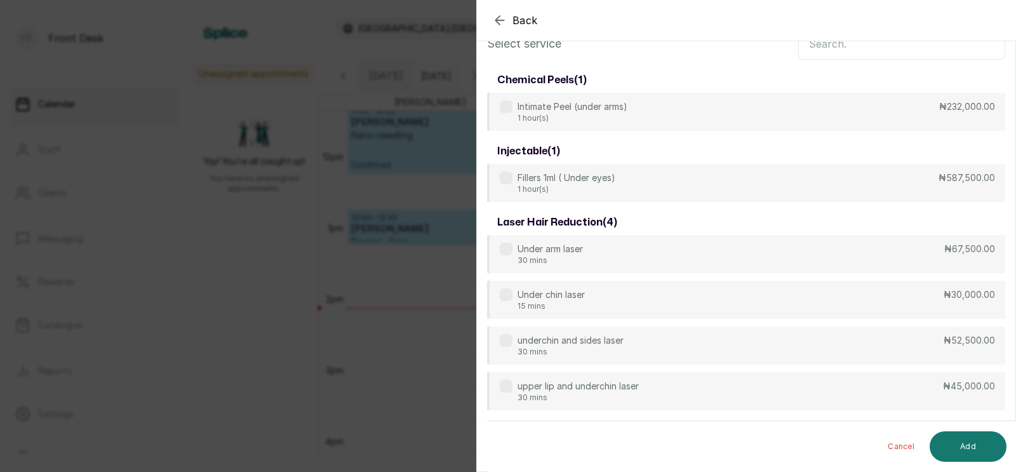
click at [825, 60] on input "text" at bounding box center [901, 44] width 207 height 32
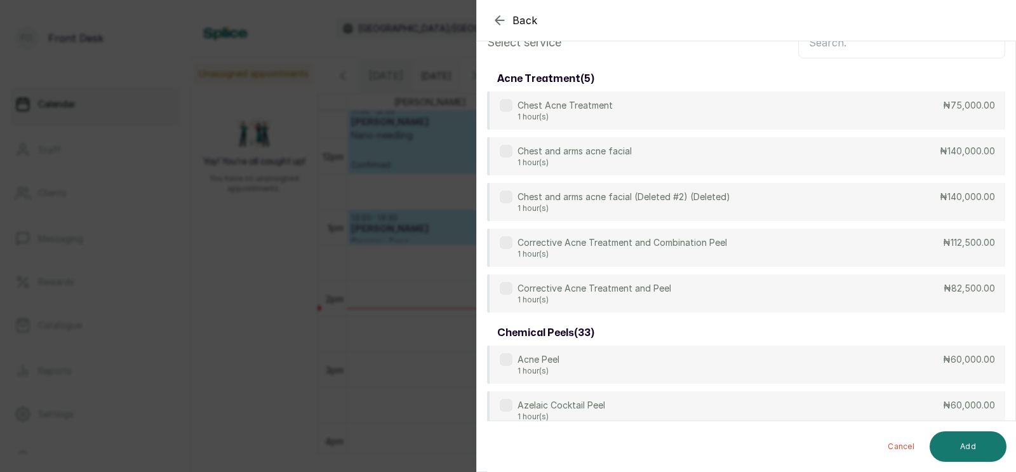
scroll to position [0, 0]
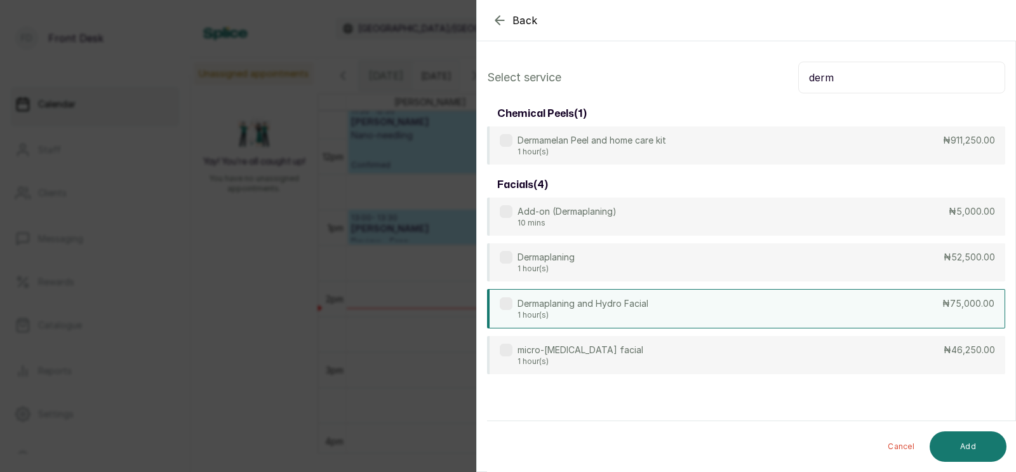
type input "derm"
click at [642, 307] on p "Dermaplaning and Hydro Facial" at bounding box center [582, 303] width 131 height 13
click at [970, 444] on button "Add" at bounding box center [968, 446] width 77 height 30
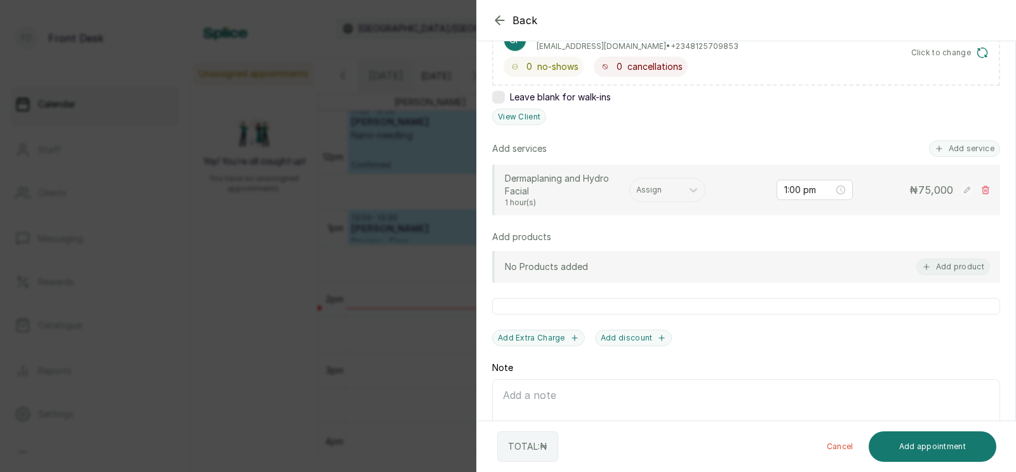
scroll to position [239, 0]
click at [650, 189] on div at bounding box center [655, 189] width 39 height 11
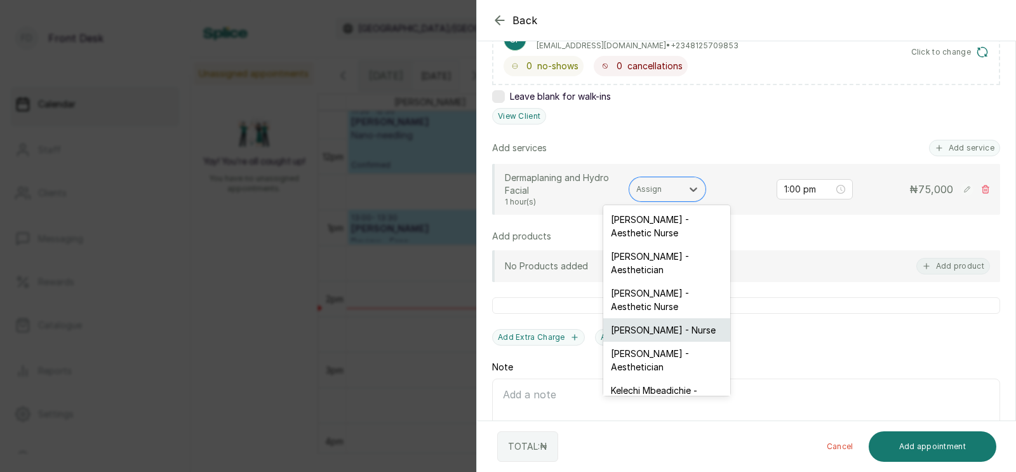
click at [649, 320] on div "[PERSON_NAME] - Nurse" at bounding box center [666, 329] width 127 height 23
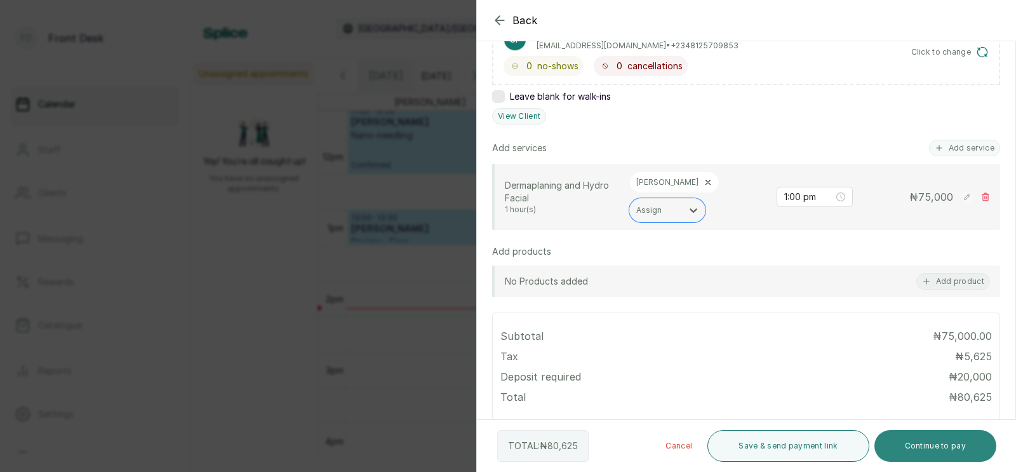
click at [922, 450] on button "Continue to pay" at bounding box center [935, 446] width 123 height 32
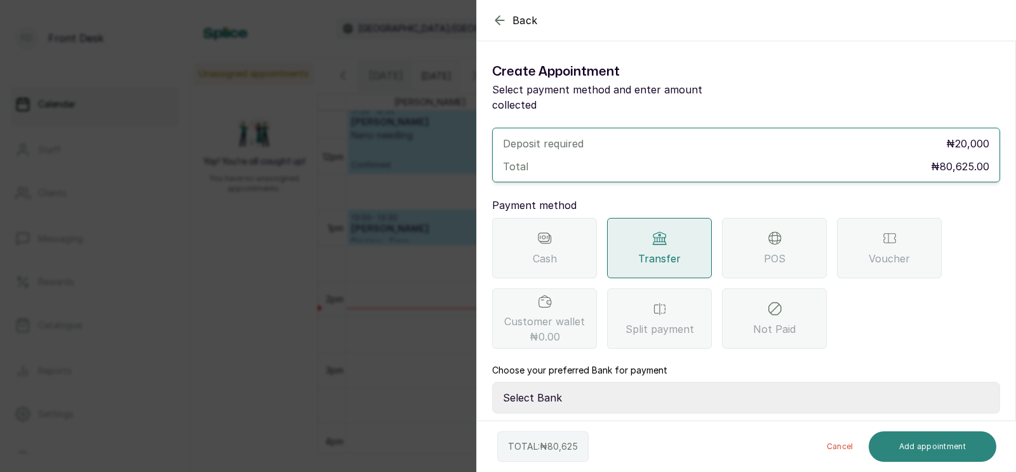
scroll to position [55, 0]
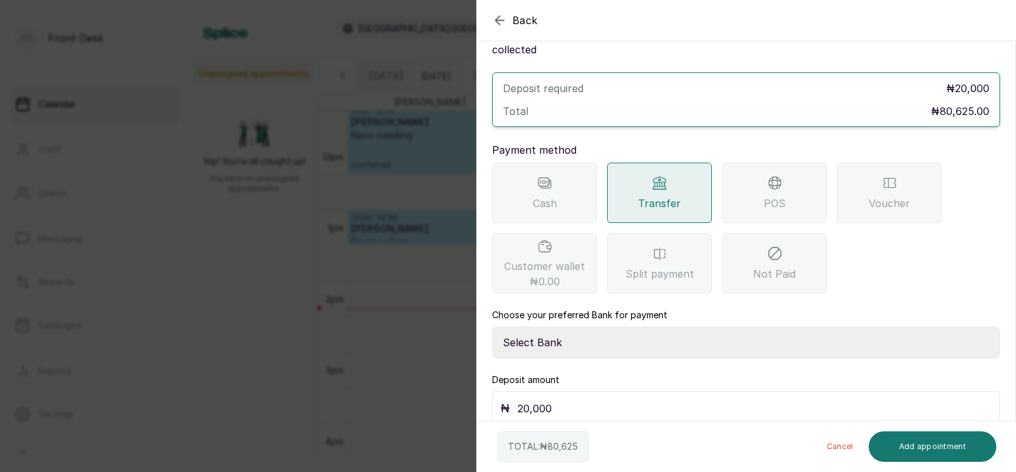
click at [580, 326] on select "Select Bank [PERSON_NAME] Fairmoney Microfinance Bank SKN ANALYTICS MED AESTH. …" at bounding box center [746, 342] width 508 height 32
select select "43272bc0-21c6-4b19-b9fb-c2093b8603c2"
click at [564, 399] on input "20,000" at bounding box center [754, 408] width 474 height 18
type input "2"
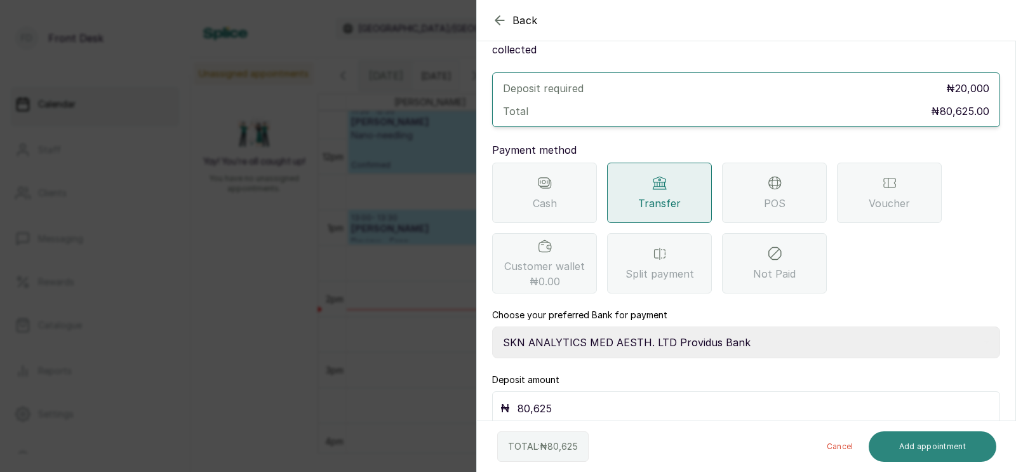
type input "80,625"
click at [924, 444] on button "Add appointment" at bounding box center [933, 446] width 128 height 30
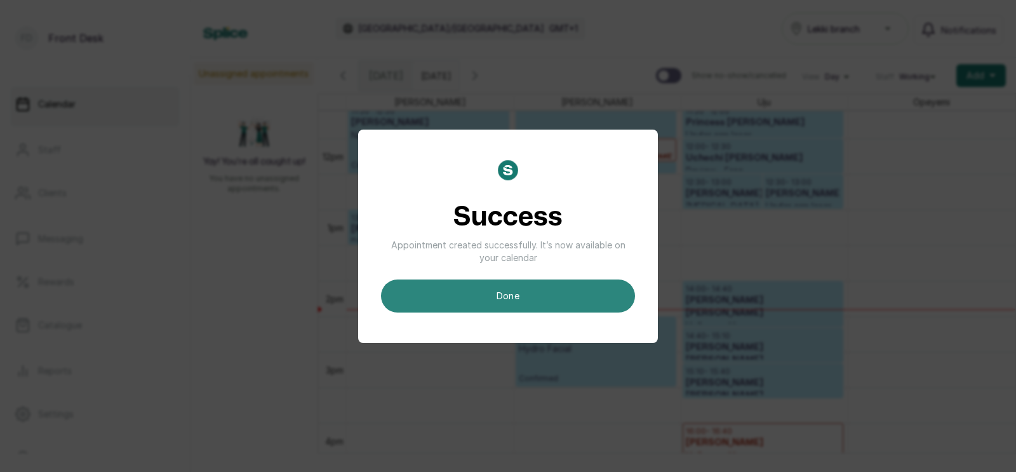
click at [582, 293] on button "done" at bounding box center [508, 295] width 254 height 33
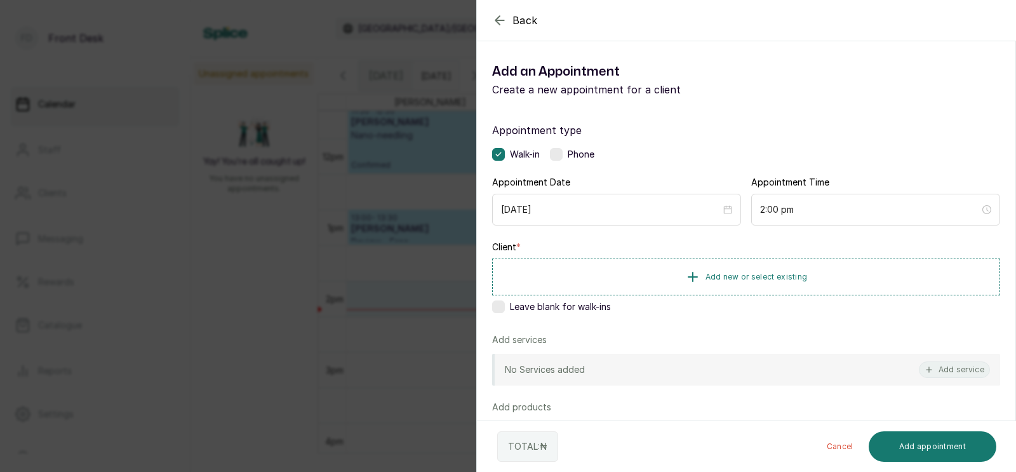
click at [366, 313] on div "Back Add Appointment Add an Appointment Create a new appointment for a client A…" at bounding box center [508, 236] width 1016 height 472
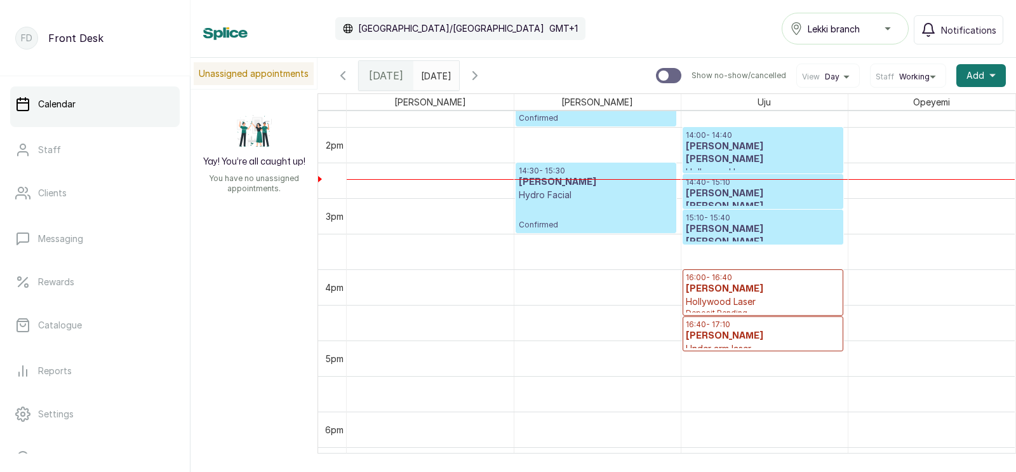
scroll to position [981, 0]
click at [740, 312] on div at bounding box center [762, 313] width 159 height 5
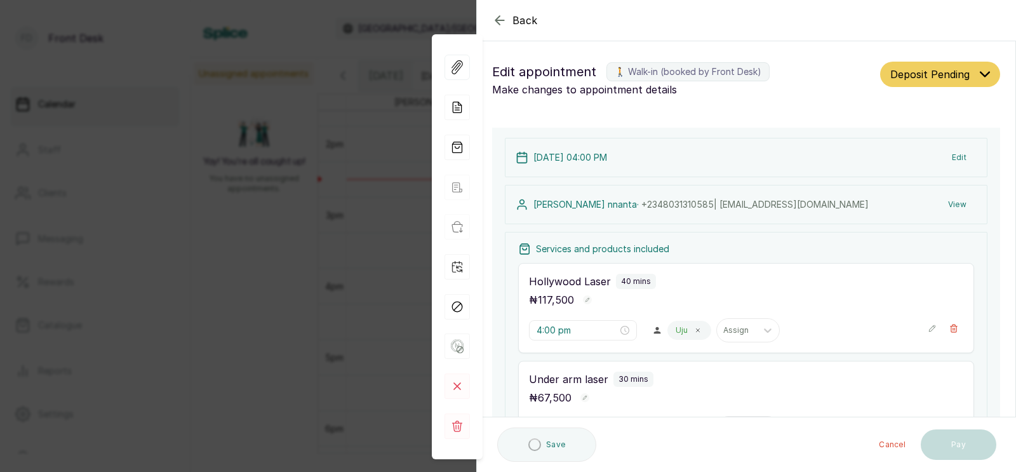
scroll to position [150, 0]
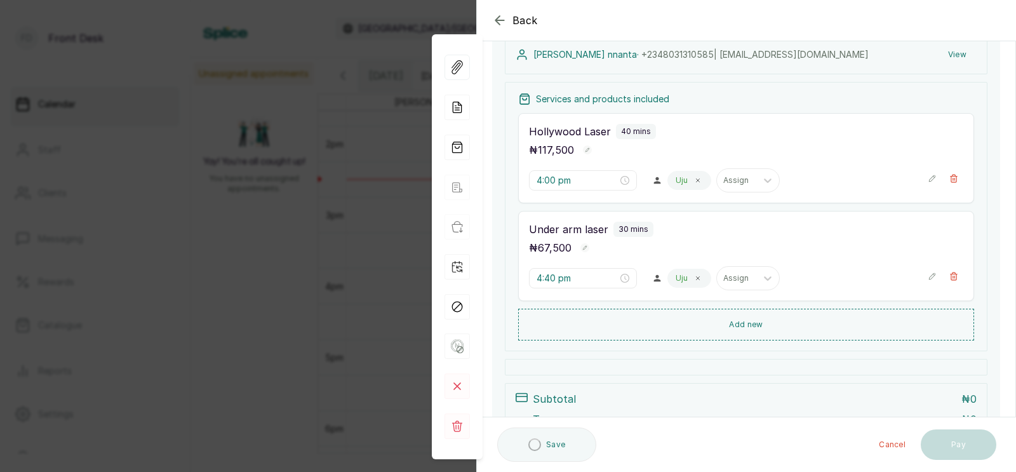
type input "4:00 pm"
